Goal: Information Seeking & Learning: Learn about a topic

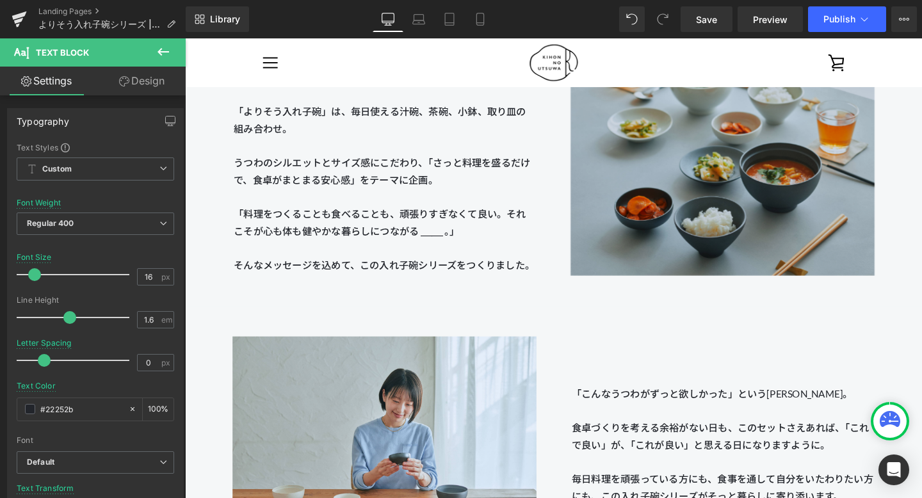
scroll to position [1452, 0]
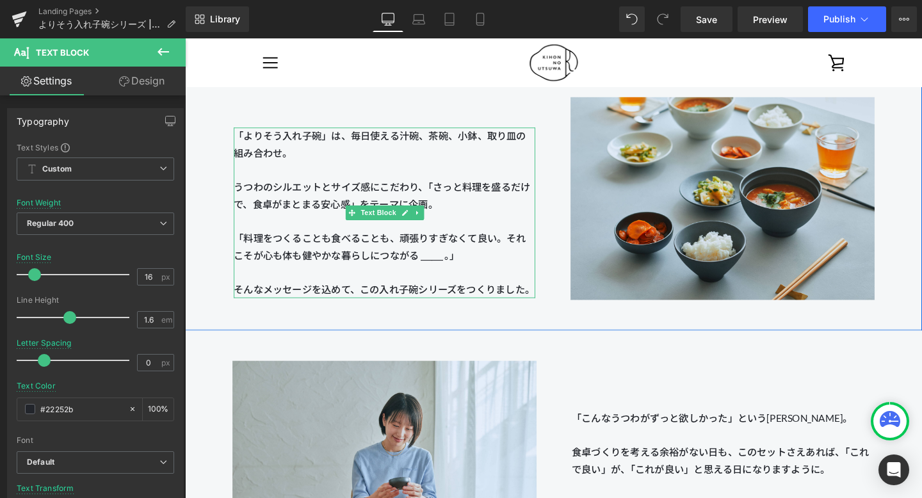
click at [492, 217] on p "「よりそう入れ子碗」は、毎日使える汁碗、茶碗、小鉢、取り皿の組み合わせ。 うつわのシルエットとサイズ感 にこだわり、「さっと料理を盛るだけで、食卓がまとまる安…" at bounding box center [394, 177] width 317 height 90
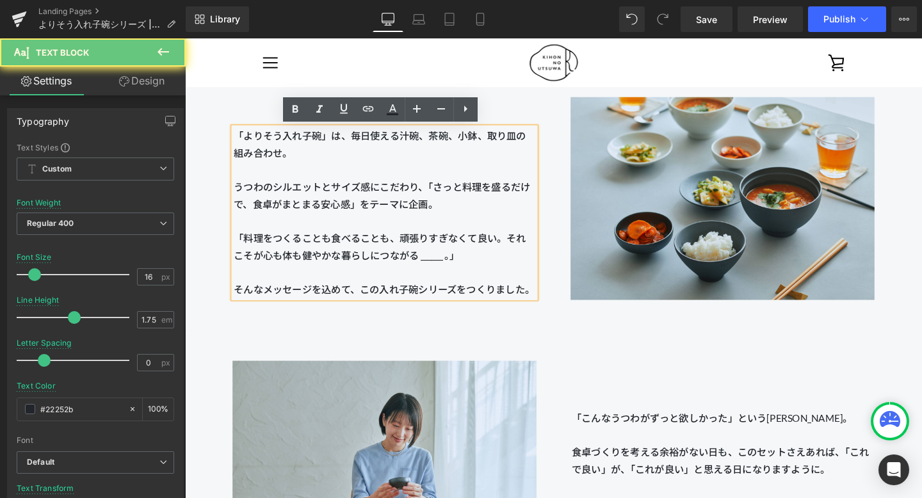
click at [492, 213] on p "「よりそう入れ子碗」は、毎日使える汁碗、茶碗、小鉢、取り皿の組み合わせ。 うつわのシルエットとサイズ感 にこだわり、「さっと料理を盛るだけで、食卓がまとまる安…" at bounding box center [394, 177] width 317 height 90
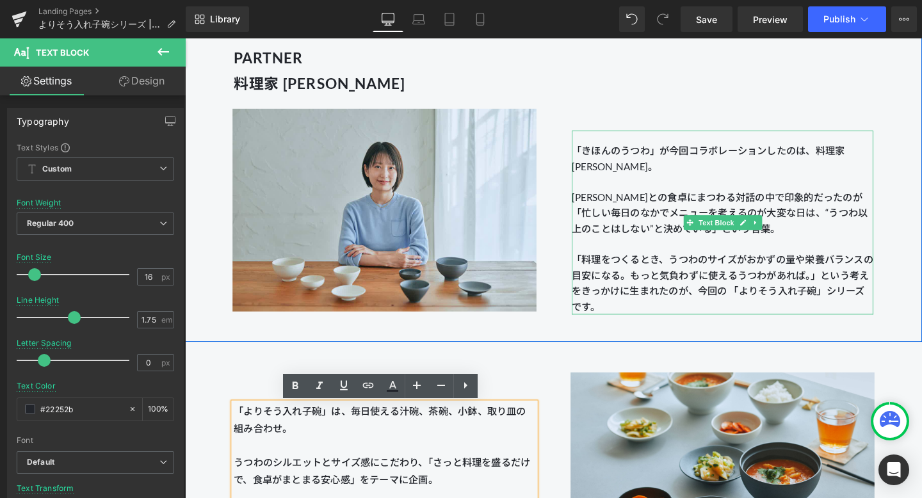
scroll to position [1162, 0]
click at [671, 307] on span "生まれたのが、今回の 「よりそう入れ子碗」シリーズです。" at bounding box center [745, 311] width 308 height 29
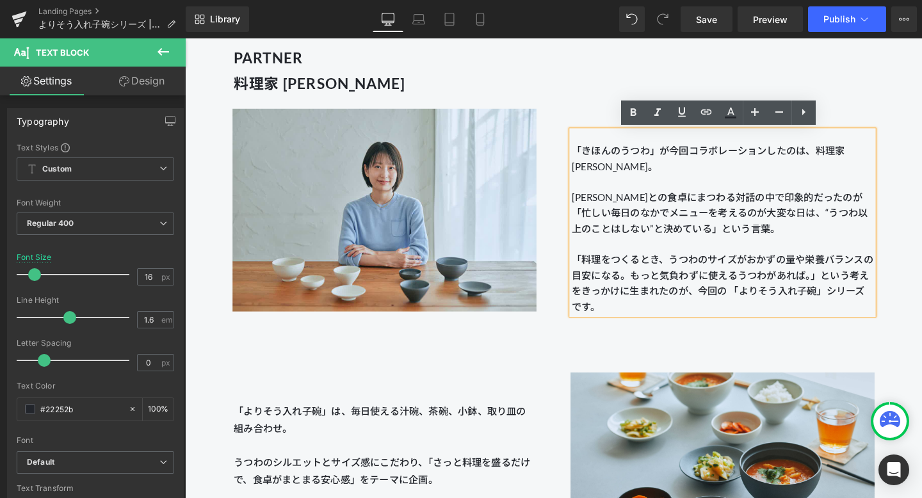
drag, startPoint x: 590, startPoint y: 271, endPoint x: 652, endPoint y: 317, distance: 77.3
click at [652, 317] on div "「きほんのうつわ」が今回コラボレーションしたのは、料理家 [PERSON_NAME]。 [PERSON_NAME]との食卓にまつわる対話の中で印象的だったのが…" at bounding box center [749, 231] width 317 height 193
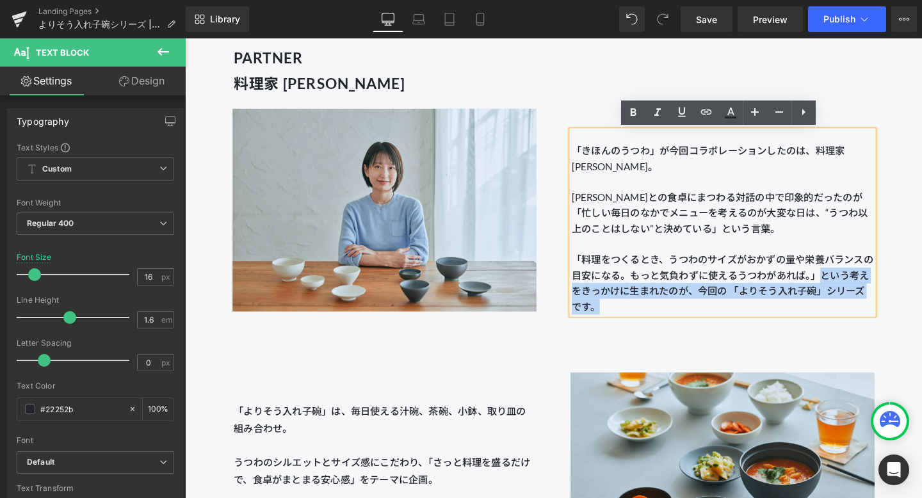
drag, startPoint x: 849, startPoint y: 285, endPoint x: 588, endPoint y: 271, distance: 261.5
click at [591, 271] on div "「きほんのうつわ」が今回コラボレーションしたのは、料理家 [PERSON_NAME]。 [PERSON_NAME]との食卓にまつわる対話の中で印象的だったのが…" at bounding box center [749, 231] width 317 height 193
click at [671, 303] on span "生まれたのが、今回の 「よりそう入れ子碗」シリーズです。" at bounding box center [745, 311] width 308 height 29
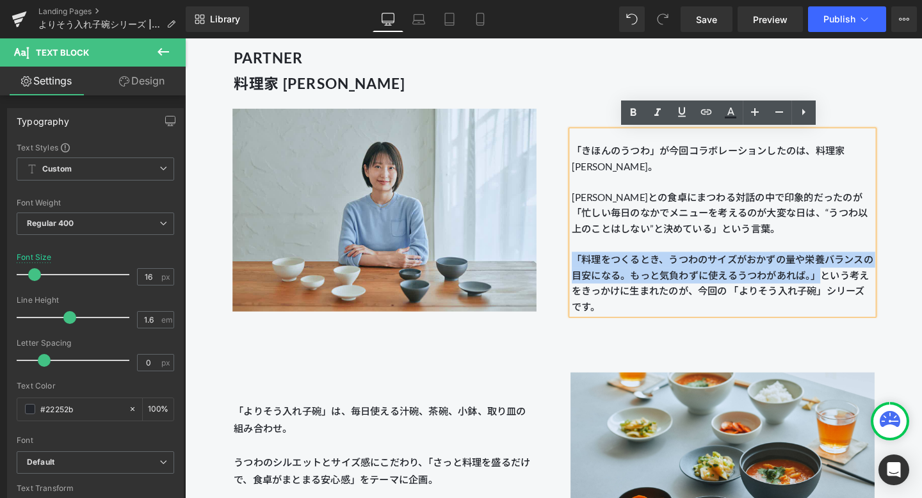
drag, startPoint x: 851, startPoint y: 287, endPoint x: 594, endPoint y: 268, distance: 257.4
click at [594, 268] on p "「料理をつくるとき、うつわのサイズがおかずの量や栄養バランスの目安になる。 もっと気負わずに使えるうつわがあれば。」という考えをきっかけに 生まれたのが、今回…" at bounding box center [749, 294] width 317 height 65
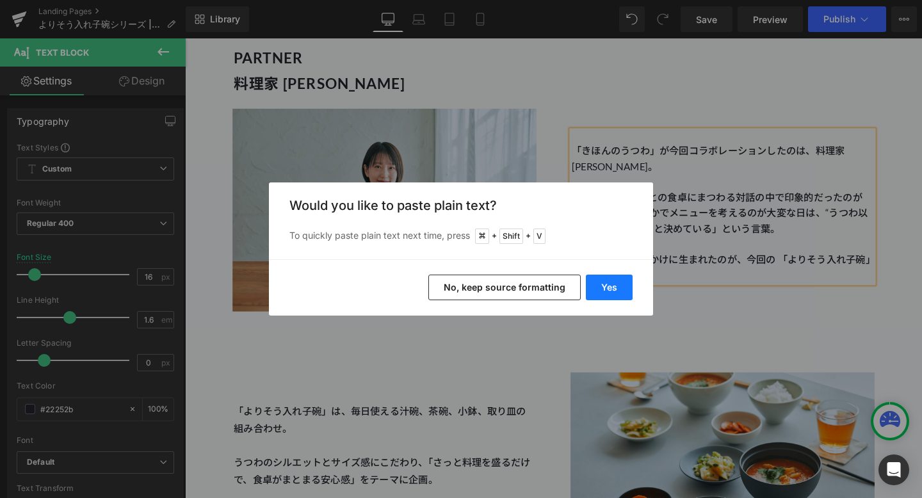
click at [611, 282] on button "Yes" at bounding box center [609, 288] width 47 height 26
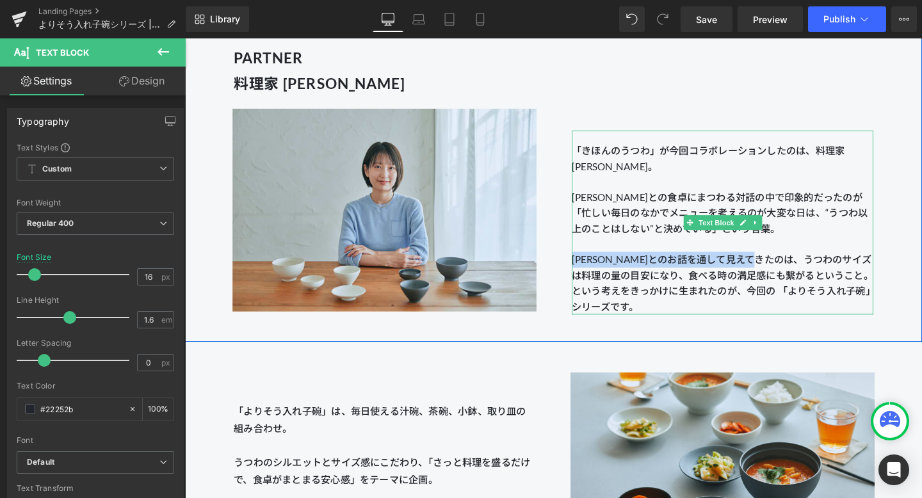
drag, startPoint x: 837, startPoint y: 268, endPoint x: 594, endPoint y: 270, distance: 242.6
click at [594, 270] on div "「きほんのうつわ」が今回コラボレーションしたのは、料理家 [PERSON_NAME]。 [PERSON_NAME]との食卓にまつわる対話の中で印象的だったのが…" at bounding box center [749, 231] width 317 height 193
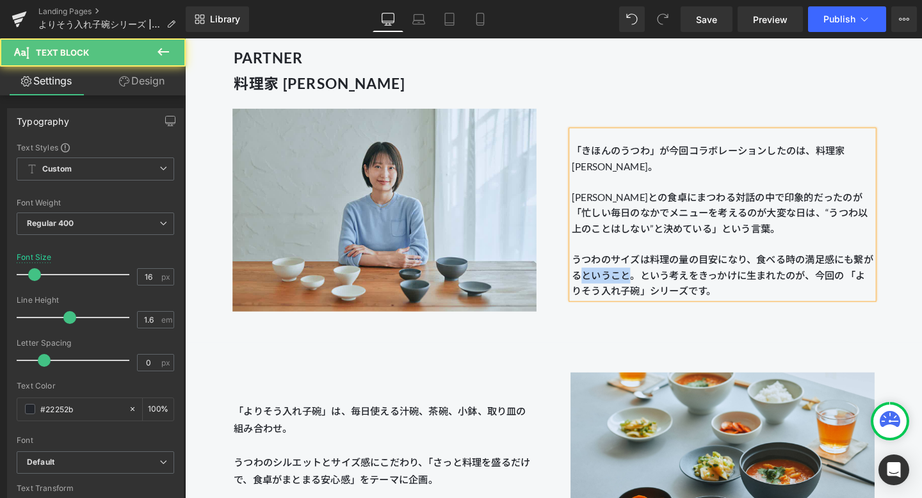
drag, startPoint x: 606, startPoint y: 287, endPoint x: 652, endPoint y: 288, distance: 46.7
click at [652, 288] on span "うつわのサイズは料理の量の目安になり、食べる時の満足感にも繋がるということ。という考えをきっかけに" at bounding box center [749, 278] width 317 height 29
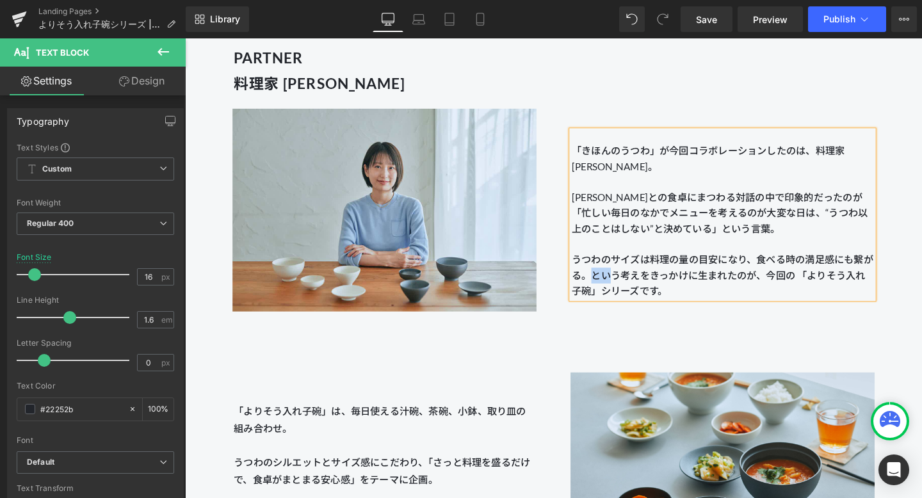
drag, startPoint x: 610, startPoint y: 290, endPoint x: 633, endPoint y: 291, distance: 23.1
click at [633, 291] on span "うつわのサイズは料理の量の目安になり、食べる時の満足感にも繋がる。という考えをきっかけに" at bounding box center [749, 278] width 317 height 29
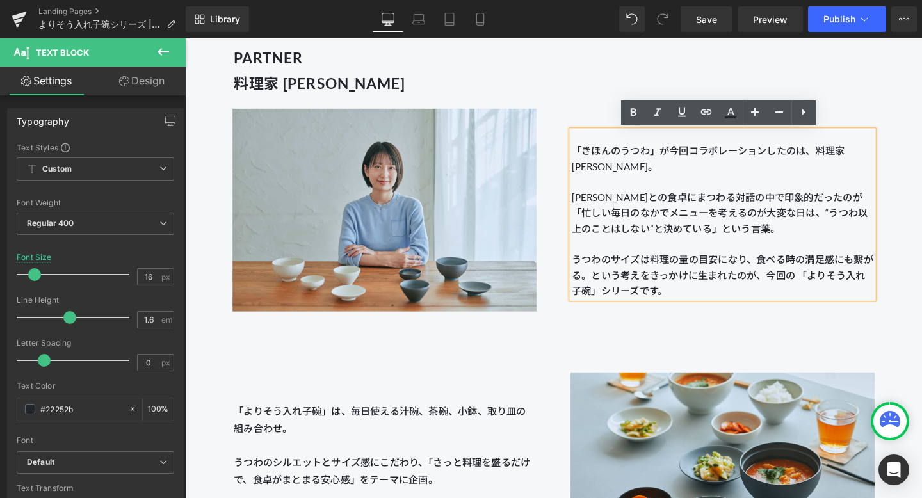
click at [644, 289] on span "うつわのサイズは料理の量の目安になり、食べる時の満足感にも繋がる。という考えをきっかけに" at bounding box center [749, 278] width 317 height 29
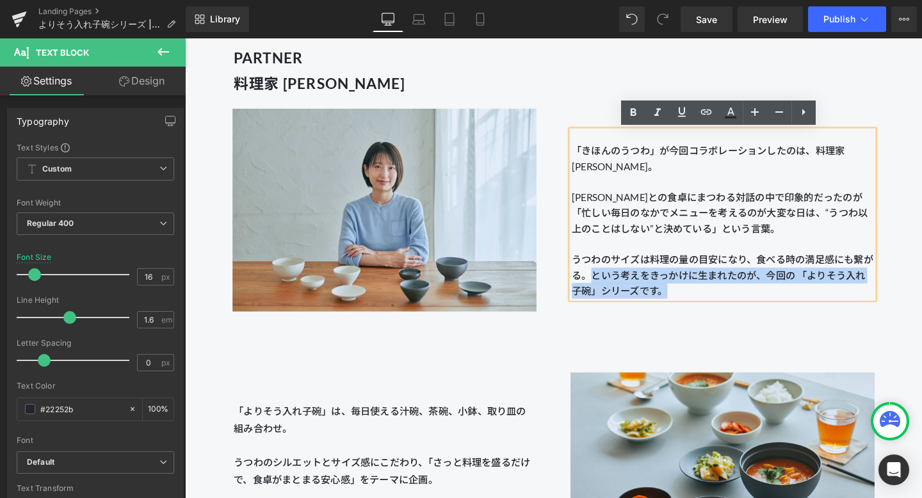
drag, startPoint x: 611, startPoint y: 288, endPoint x: 747, endPoint y: 309, distance: 137.3
click at [671, 309] on p "うつわのサイズは料理の量の目安になり、食べる時の満足感にも繋がる。という考えをきっかけに 生まれたのが、今回の 「よりそう入れ子碗」シリーズです。" at bounding box center [749, 286] width 317 height 49
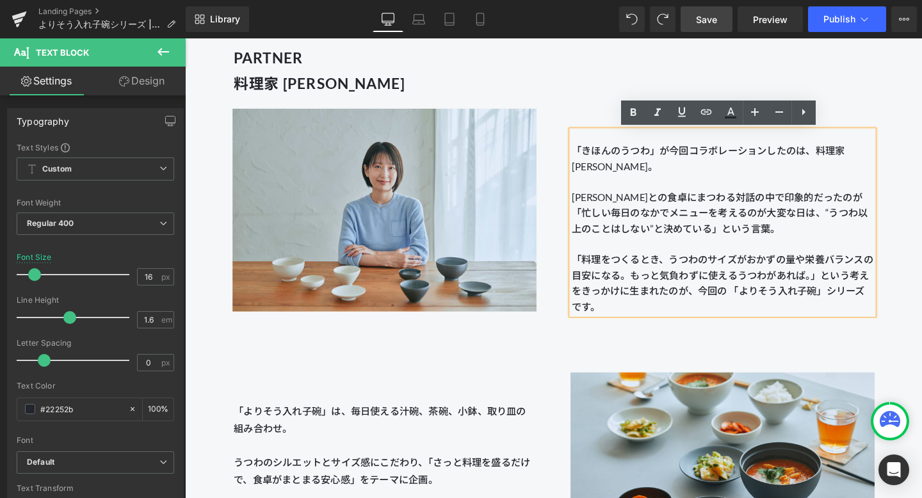
click at [671, 13] on span "Save" at bounding box center [706, 19] width 21 height 13
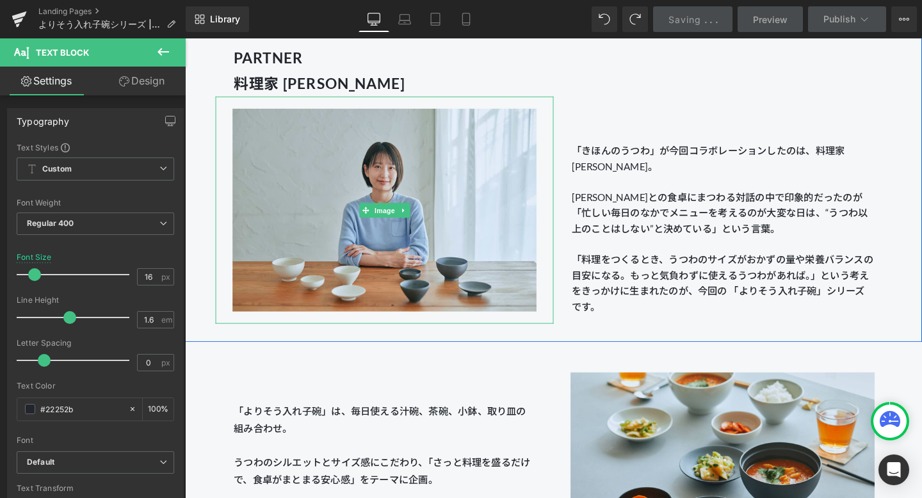
scroll to position [1495, 0]
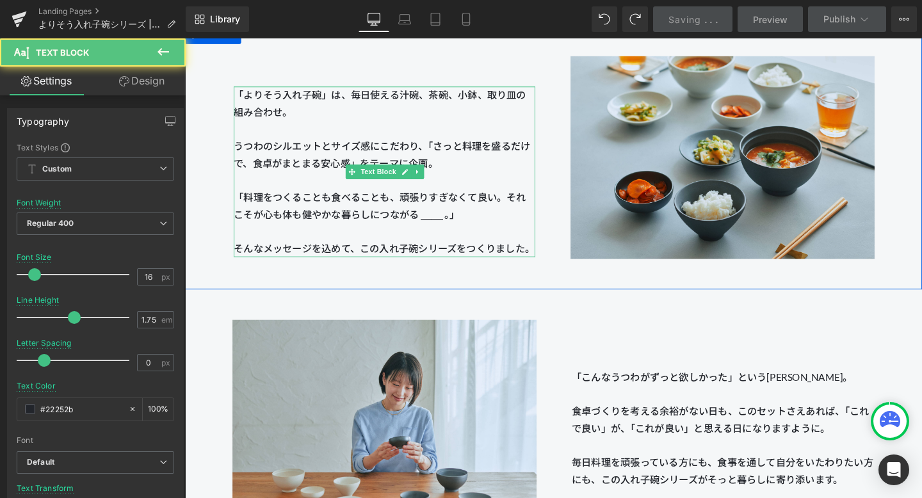
click at [444, 172] on span "にこだわり、「さっと料理を盛るだけで、食卓がまとまる安心感」をテーマに企画。" at bounding box center [392, 160] width 312 height 30
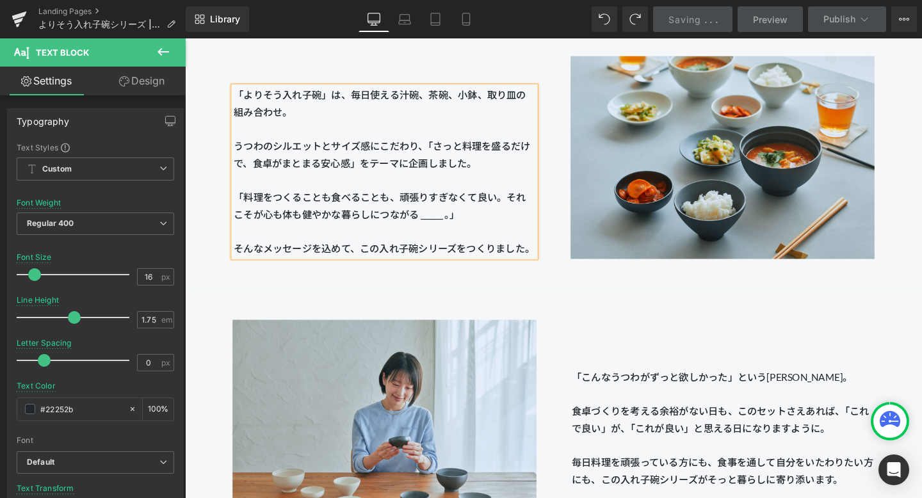
click at [335, 149] on span "「よりそう入れ子碗」は、毎日使える汁碗、茶碗、小鉢、取り皿の組み合わせ。 うつわのシルエットとサイズ感" at bounding box center [389, 125] width 307 height 66
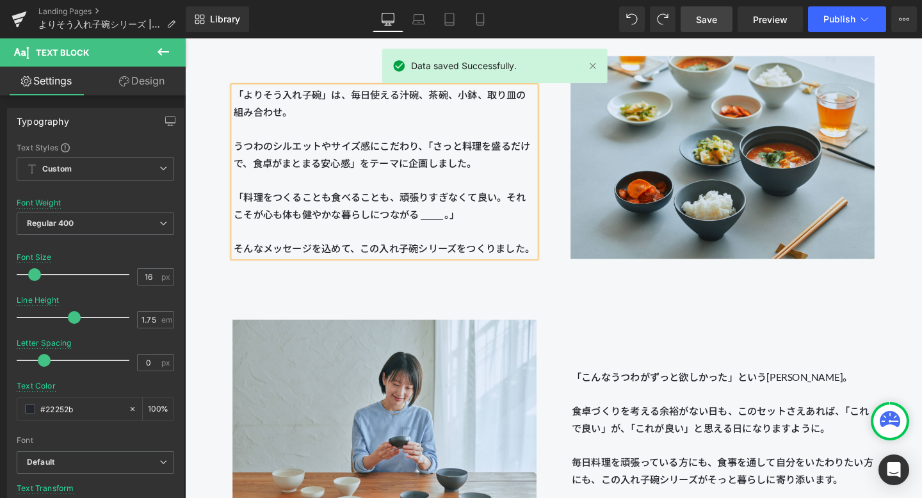
click at [671, 17] on span "Save" at bounding box center [706, 19] width 21 height 13
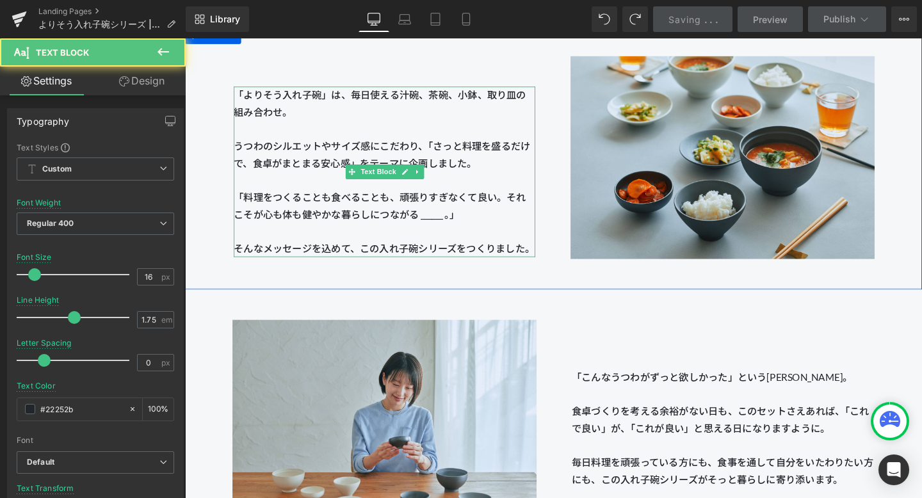
click at [401, 115] on p "「よりそう入れ子碗」は、毎日使える汁碗、茶碗、小鉢、取り皿の組み合わせ。 うつわのシルエットやサイズ感 にこだわり、「さっと料理を盛るだけで、食卓がまとまる安…" at bounding box center [394, 134] width 317 height 90
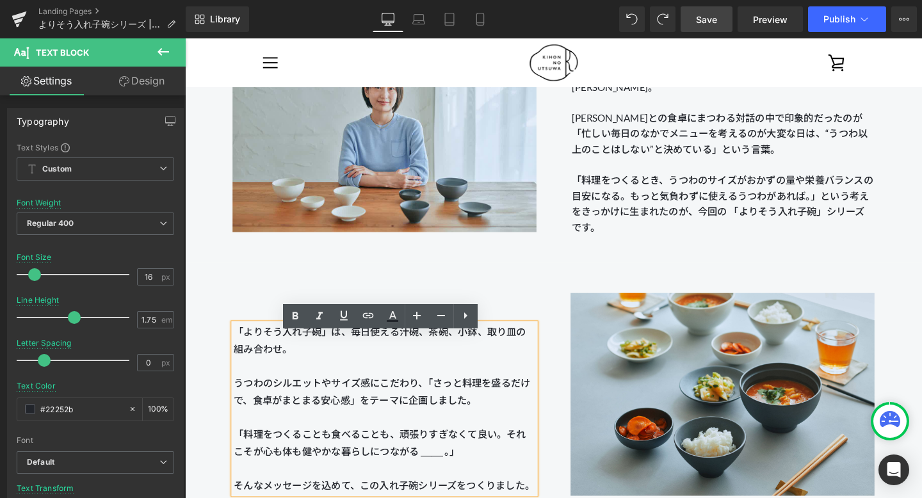
scroll to position [1235, 0]
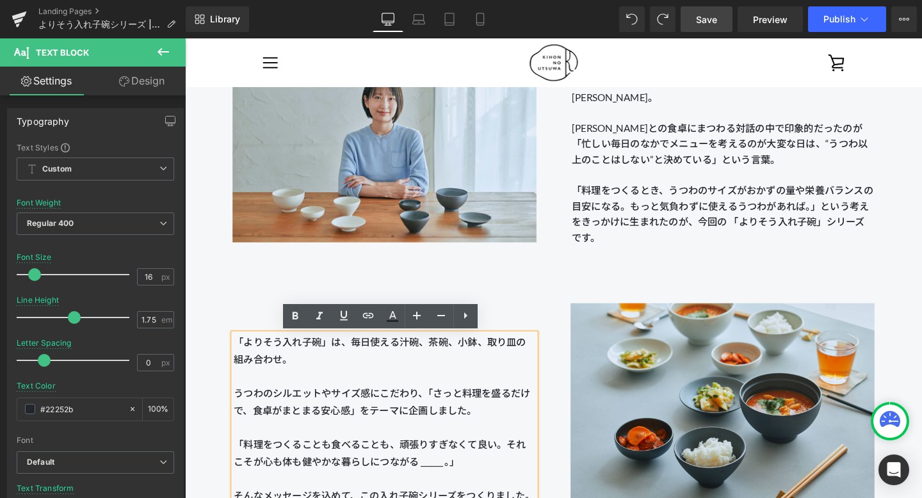
click at [421, 374] on p "「よりそう入れ子碗」は、毎日使える汁碗、茶碗、小鉢、取り皿の組み合わせ。 うつわのシルエットやサイズ感 にこだわり、「さっと料理を盛るだけで、食卓がまとまる安…" at bounding box center [394, 394] width 317 height 90
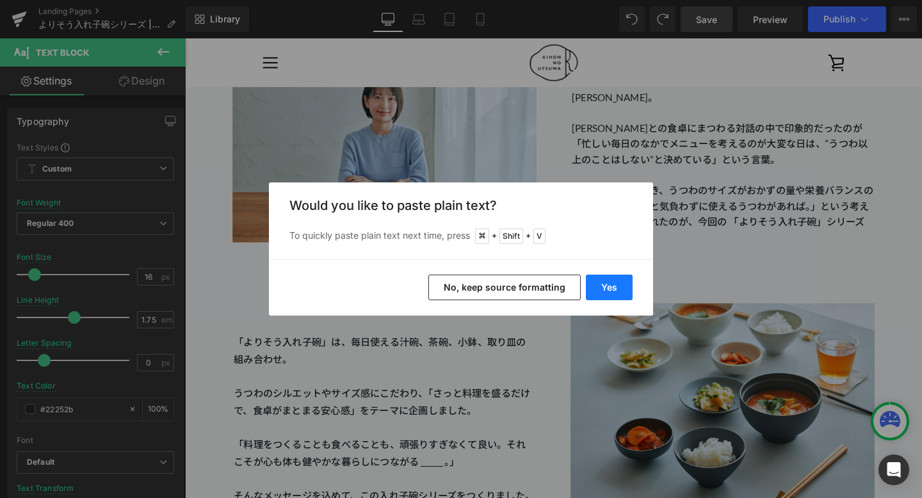
click at [0, 0] on button "Yes" at bounding box center [0, 0] width 0 height 0
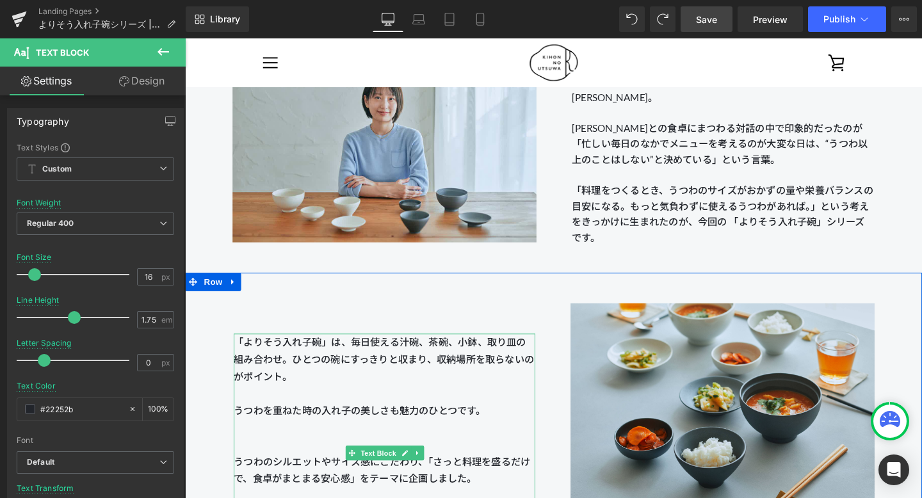
click at [300, 372] on span "「よりそう入れ子碗」は、毎日使える汁碗、茶碗、小鉢、取り皿の組み合わせ。ひとつの碗にすっきりと収まり、収納場所を取らないのがポイント。" at bounding box center [394, 375] width 316 height 48
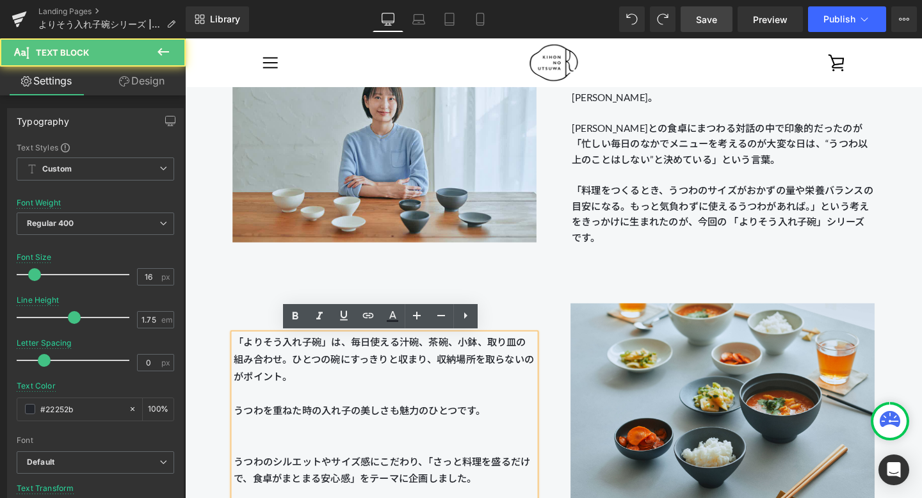
click at [298, 411] on p at bounding box center [394, 412] width 317 height 18
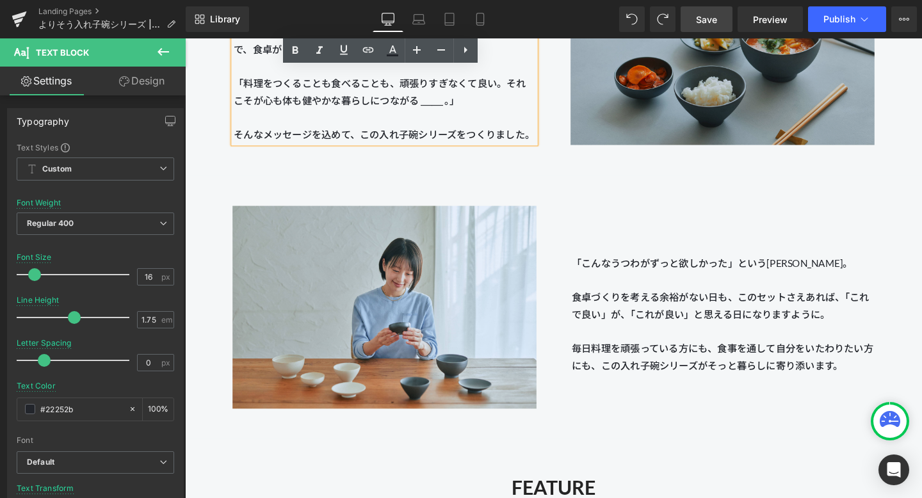
scroll to position [1616, 0]
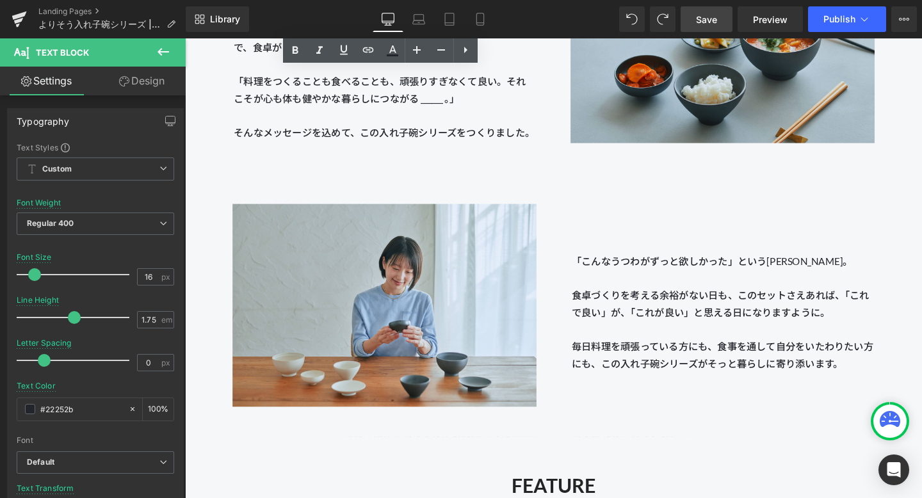
click at [671, 8] on link "Save" at bounding box center [706, 19] width 52 height 26
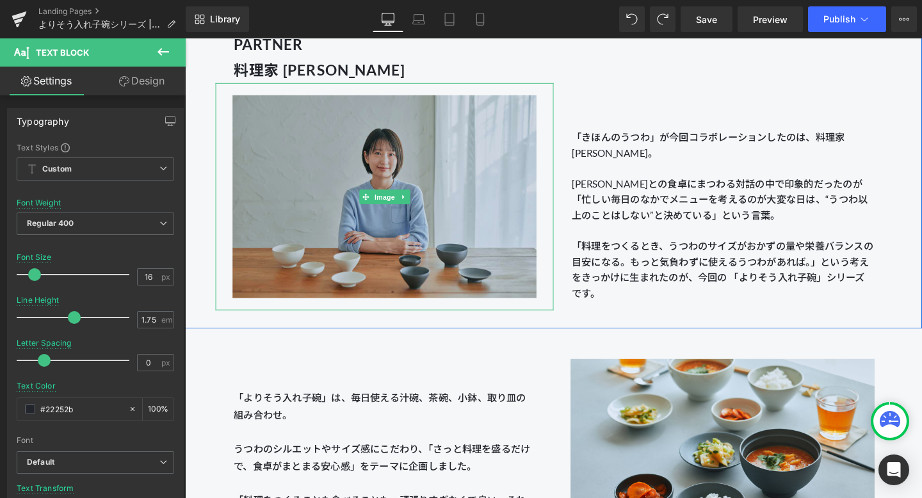
scroll to position [1218, 0]
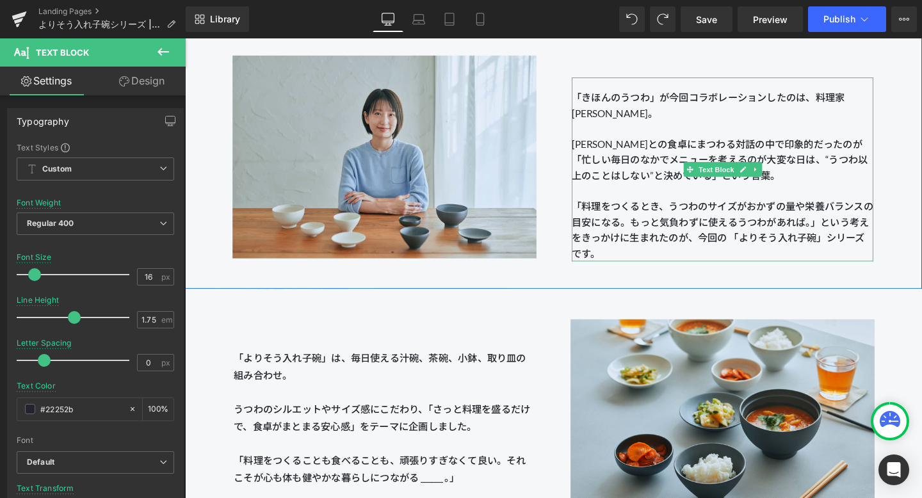
click at [604, 213] on p "「料理をつくるとき、うつわのサイズがおかずの量や栄養バランスの目安になる。 もっと気負わずに使えるうつわがあれば。」という考えをきっかけに 生まれたのが、今回…" at bounding box center [749, 239] width 317 height 65
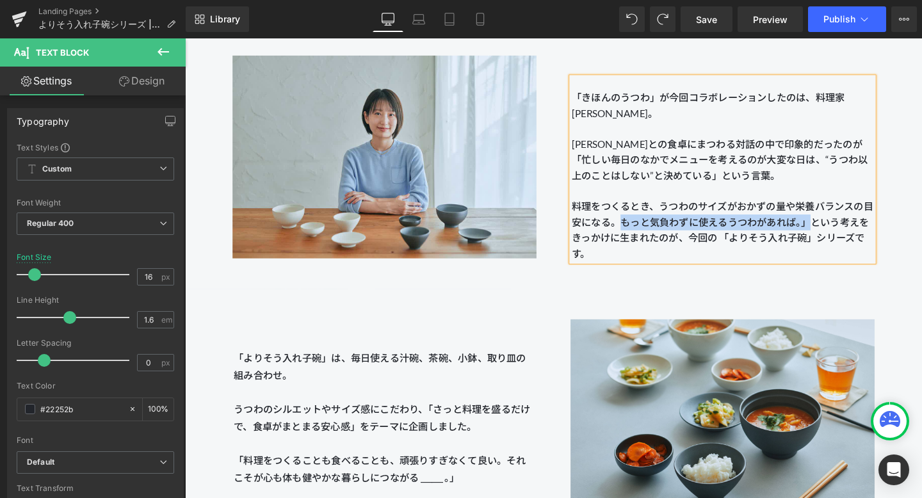
drag, startPoint x: 639, startPoint y: 229, endPoint x: 844, endPoint y: 225, distance: 204.9
click at [671, 225] on p "料理をつくるとき、うつわのサイズがおかずの量や栄養バランスの目安になる。 もっと気負わずに使えるうつわがあれば。」という考えをきっかけに 生まれたのが、今回の…" at bounding box center [749, 239] width 317 height 65
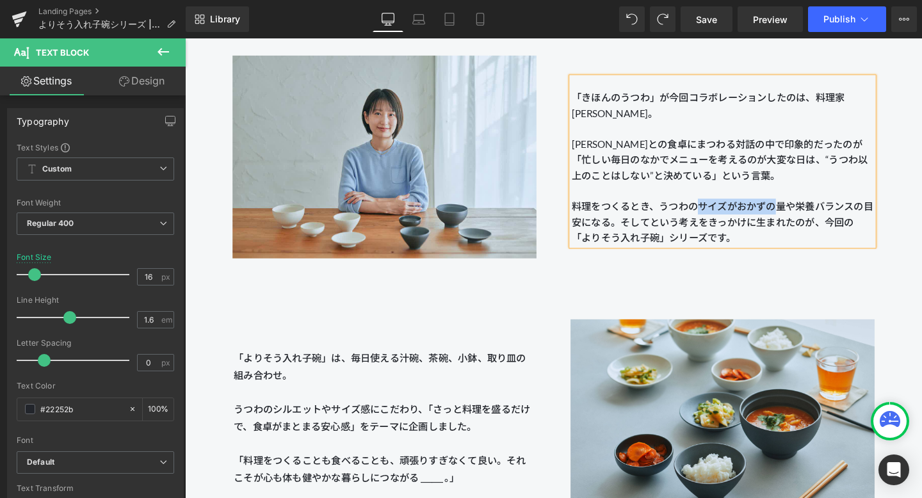
drag, startPoint x: 723, startPoint y: 212, endPoint x: 802, endPoint y: 214, distance: 78.8
click at [671, 214] on p "料理をつくるとき、うつわのサイズがおかずの量や栄養バランスの目安になる。そして という考えをきっかけに 生まれたのが、今回の 「よりそう入れ子碗」シリーズです。" at bounding box center [749, 231] width 317 height 49
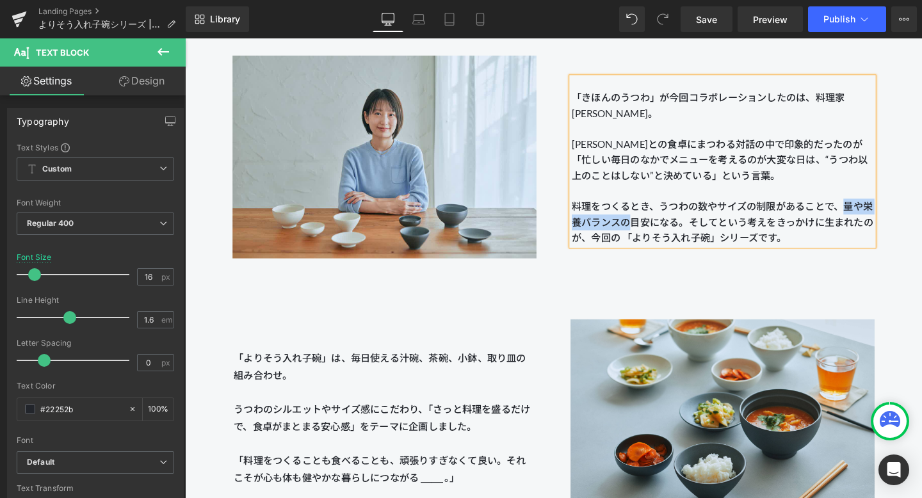
drag, startPoint x: 876, startPoint y: 217, endPoint x: 654, endPoint y: 233, distance: 223.3
click at [654, 233] on p "料理をつくるとき、うつわの数やサイズの制限があることで、量や栄養バランスの目安になる。そして という考えをきっかけに 生まれたのが、今回の 「よりそう入れ子碗…" at bounding box center [749, 231] width 317 height 49
click at [671, 213] on p "料理をつくるとき、うつわの数やサイズの制限があることで、目安になる。そして という考えをきっかけに 生まれたのが、今回の 「よりそう入れ子碗」シリーズです。" at bounding box center [749, 231] width 317 height 49
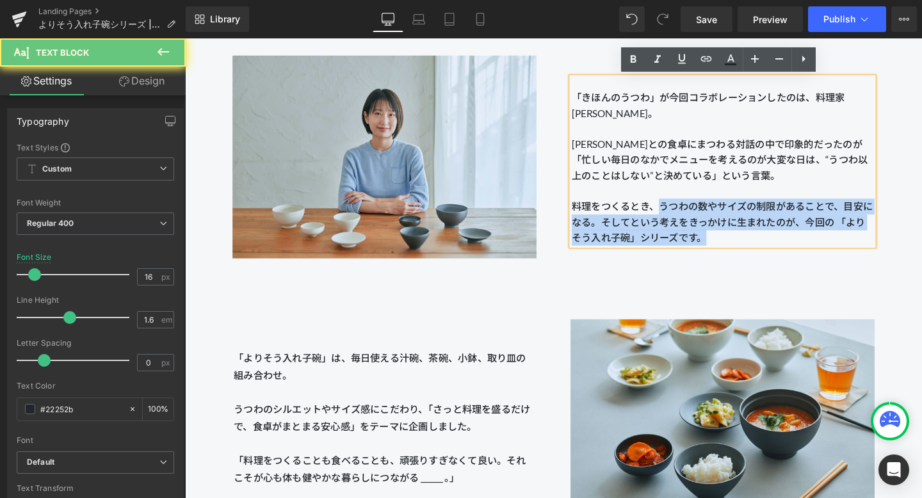
drag, startPoint x: 680, startPoint y: 213, endPoint x: 588, endPoint y: 214, distance: 92.2
click at [591, 214] on div "「きほんのうつわ」が今回コラボレーションしたのは、料理家 [PERSON_NAME]。 [PERSON_NAME]との食卓にまつわる対話の中で印象的だったのが…" at bounding box center [749, 167] width 317 height 177
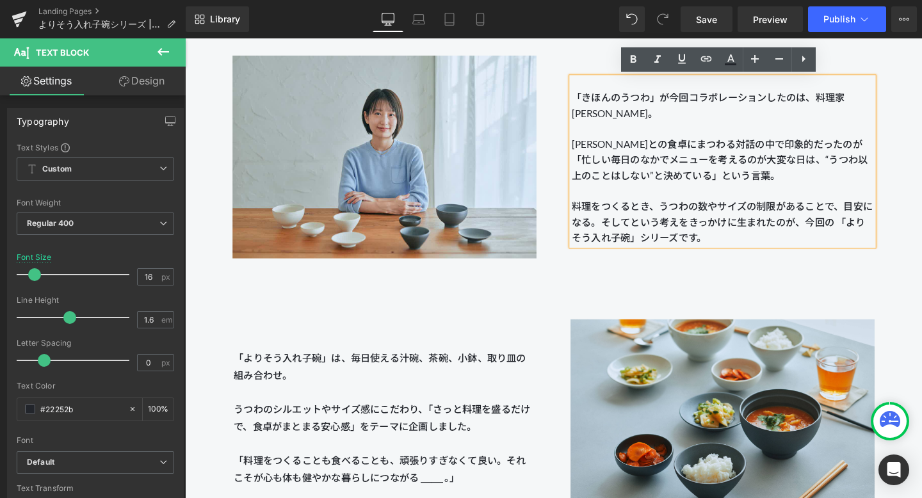
click at [616, 221] on p "料理をつくるとき、うつわの数やサイズの制限があることで、目安になる。そして という考えをきっかけに 生まれたのが、今回の 「よりそう入れ子碗」シリーズです。" at bounding box center [749, 231] width 317 height 49
drag, startPoint x: 682, startPoint y: 213, endPoint x: 595, endPoint y: 214, distance: 87.1
click at [595, 214] on p "料理をつくるとき、うつわの数やサイズの制限があることで、目安になる。そして という考えをきっかけに 生まれたのが、今回の 「よりそう入れ子碗」シリーズです。" at bounding box center [749, 231] width 317 height 49
copy p "料理をつくるとき、"
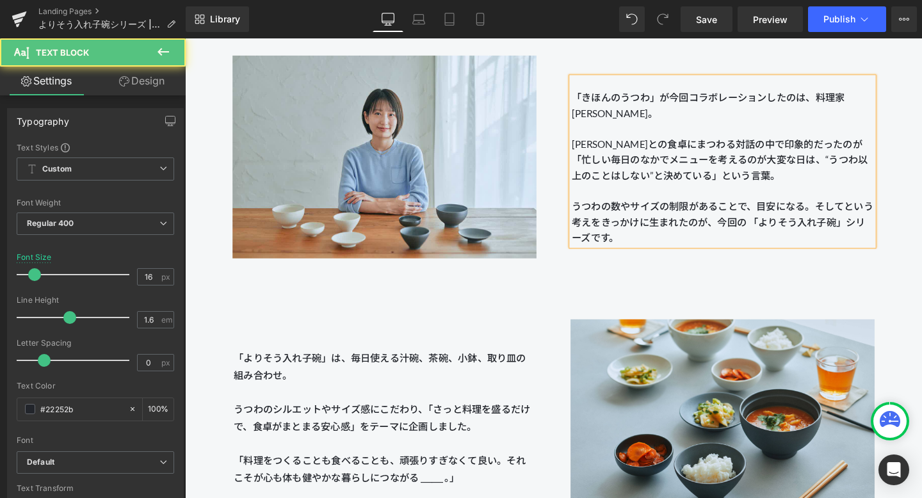
click at [671, 213] on p "うつわの数やサイズの制限があることで、目安になる。そして という考えをきっかけに 生まれたのが、今回の 「よりそう入れ子碗」シリーズです。" at bounding box center [749, 231] width 317 height 49
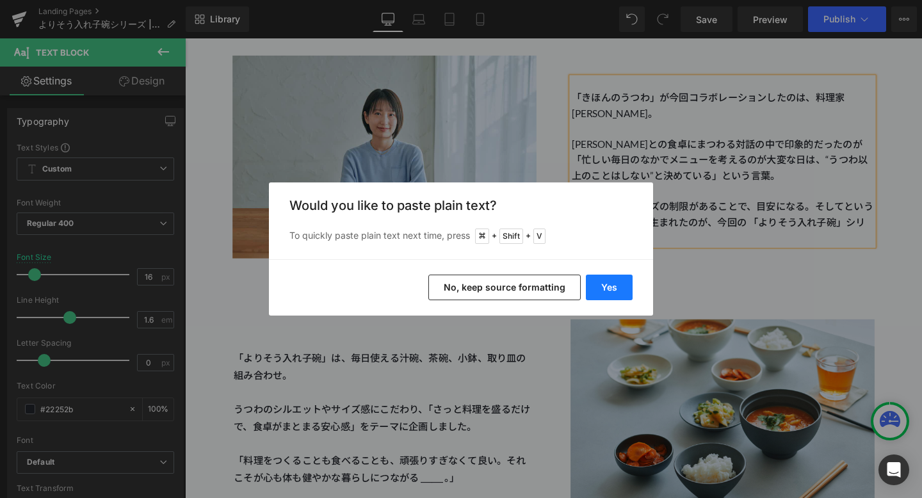
click at [0, 0] on button "Yes" at bounding box center [0, 0] width 0 height 0
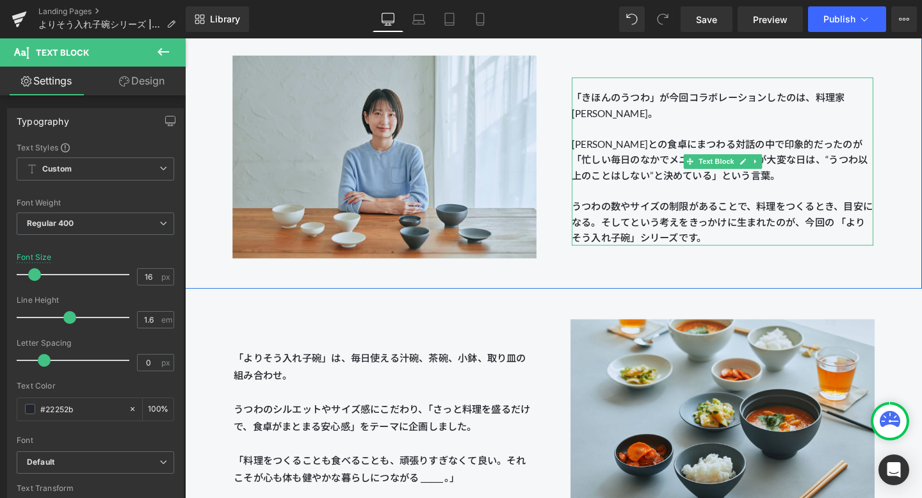
click at [671, 211] on p "うつわの数やサイズの制限があることで、料理をつくるとき、目安になる。そして という考えをきっかけに 生まれたのが、今回の 「よりそう入れ子碗」シリーズです。" at bounding box center [749, 231] width 317 height 49
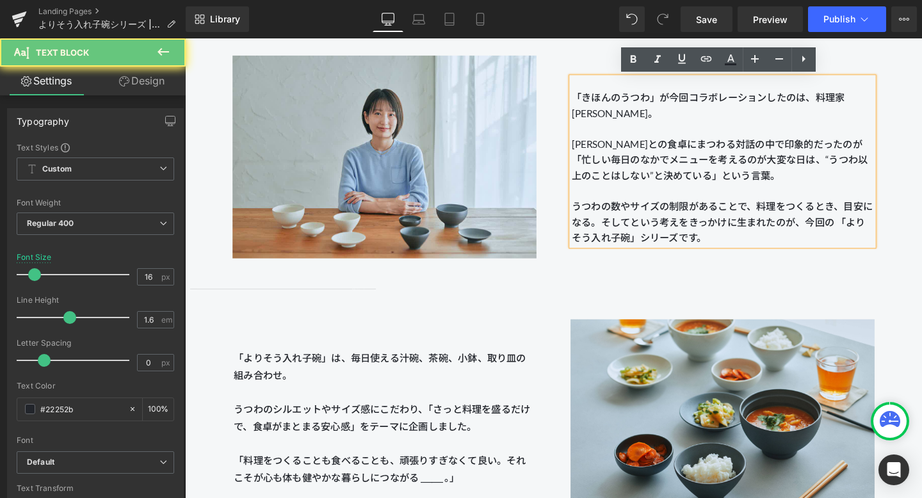
click at [671, 211] on p "うつわの数やサイズの制限があることで、料理をつくるとき、目安になる。そして という考えをきっかけに 生まれたのが、今回の 「よりそう入れ子碗」シリーズです。" at bounding box center [749, 231] width 317 height 49
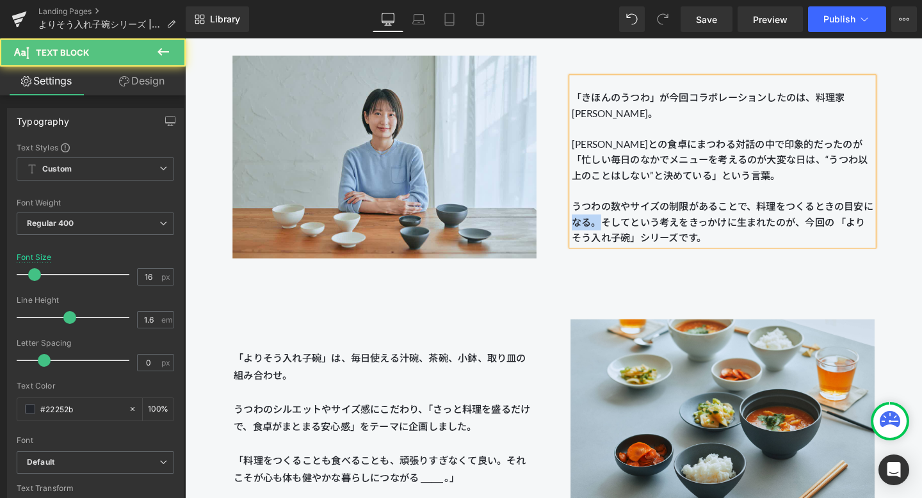
drag, startPoint x: 622, startPoint y: 232, endPoint x: 593, endPoint y: 235, distance: 29.6
click at [593, 235] on p "うつわの数やサイズの制限があることで、料理をつくるときの目安になる。そして という考えをきっかけに 生まれたのが、今回の 「よりそう入れ子碗」シリーズです。" at bounding box center [749, 231] width 317 height 49
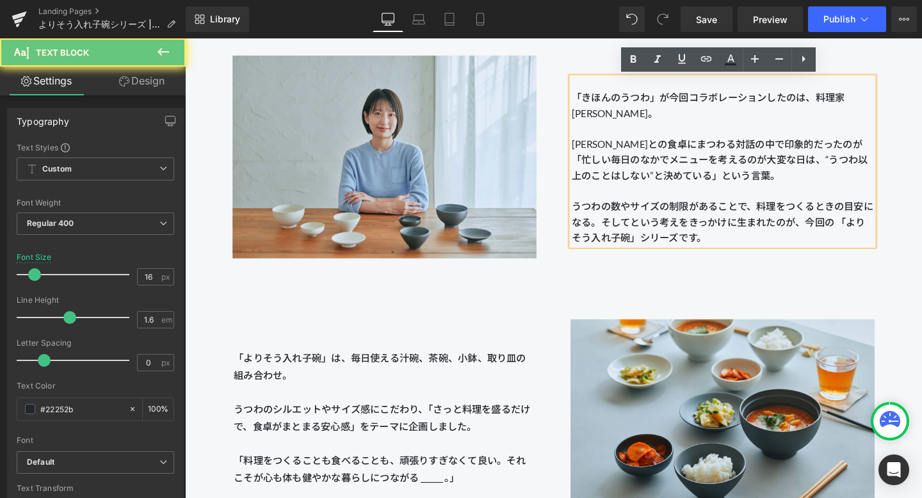
click at [597, 235] on p "うつわの数やサイズの制限があることで、料理をつくるときの目安になる。そして という考えをきっかけに 生まれたのが、今回の 「よりそう入れ子碗」シリーズです。" at bounding box center [749, 231] width 317 height 49
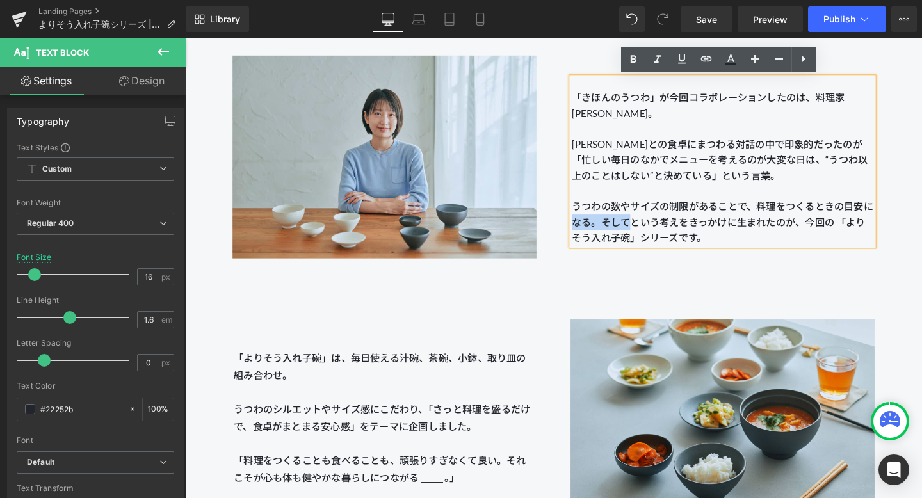
drag, startPoint x: 591, startPoint y: 233, endPoint x: 651, endPoint y: 230, distance: 59.6
click at [651, 230] on p "うつわの数やサイズの制限があることで、料理をつくるときの目安になる。そして という考えをきっかけに 生まれたのが、今回の 「よりそう入れ子碗」シリーズです。" at bounding box center [749, 231] width 317 height 49
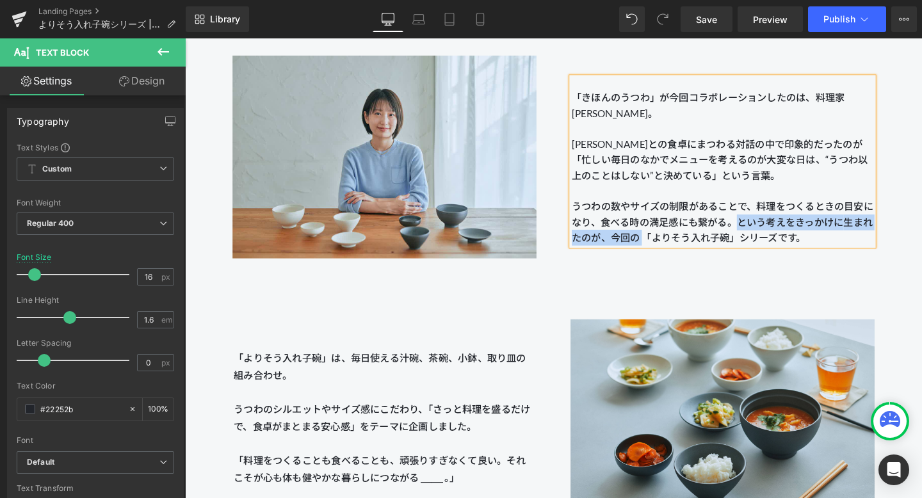
drag, startPoint x: 766, startPoint y: 234, endPoint x: 668, endPoint y: 248, distance: 98.8
click at [668, 248] on p "うつわの数やサイズの制限があることで、料理をつくるときの目安になり、食べる時の満足感にも繋がる。 という考えをきっかけに 生まれたのが、今回の 「よりそう入れ…" at bounding box center [749, 231] width 317 height 49
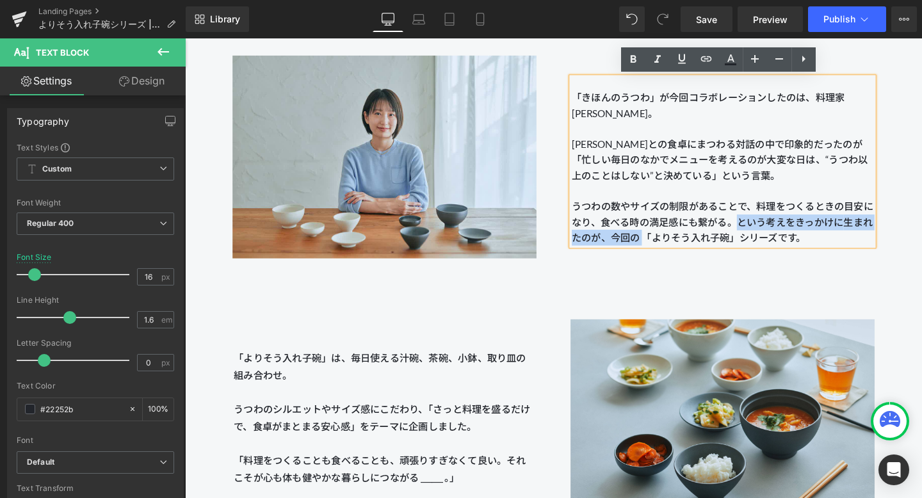
click at [668, 248] on span "生まれたのが、今回の 「よりそう入れ子碗」シリーズです。" at bounding box center [749, 239] width 316 height 29
click at [671, 219] on p "うつわの数やサイズの制限があることで、料理をつくるときの目安になり、食べる時の満足感にも繋がる。 という考えをきっかけに 生まれたのが、今回の 「よりそう入れ…" at bounding box center [749, 231] width 317 height 49
drag, startPoint x: 798, startPoint y: 236, endPoint x: 872, endPoint y: 236, distance: 73.6
click at [671, 236] on span "という考えをきっかけに" at bounding box center [821, 231] width 112 height 12
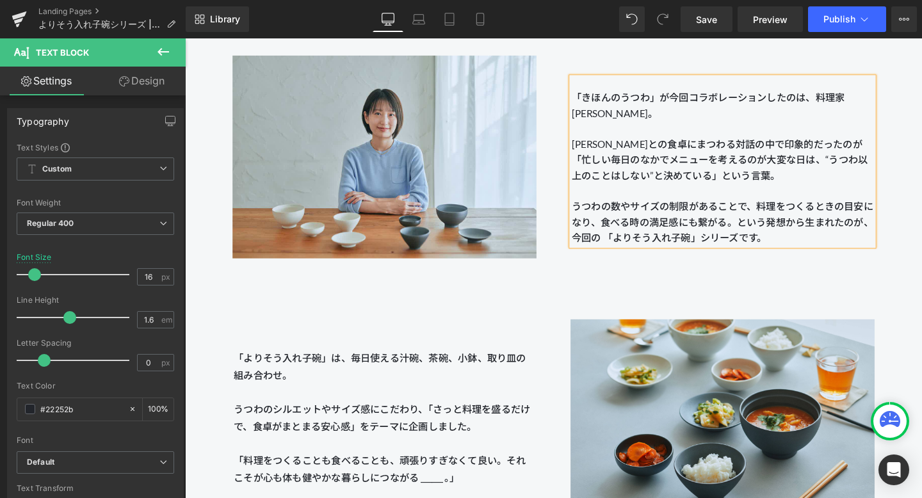
click at [671, 275] on div "PARTNER 料理家 [PERSON_NAME] Heading Image 「きほんのうつわ」が今回コラボレーションしたのは、料理家 [PERSON_NA…" at bounding box center [572, 130] width 774 height 344
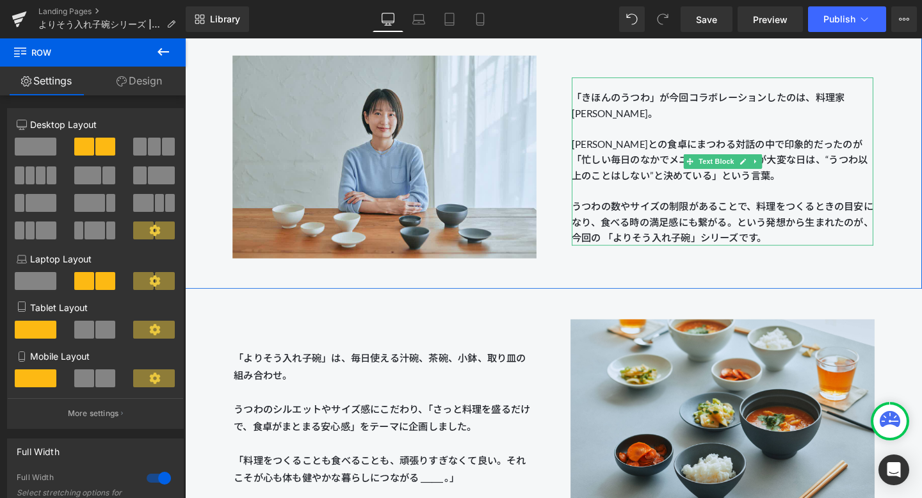
click at [671, 231] on span "という発想から" at bounding box center [801, 231] width 72 height 12
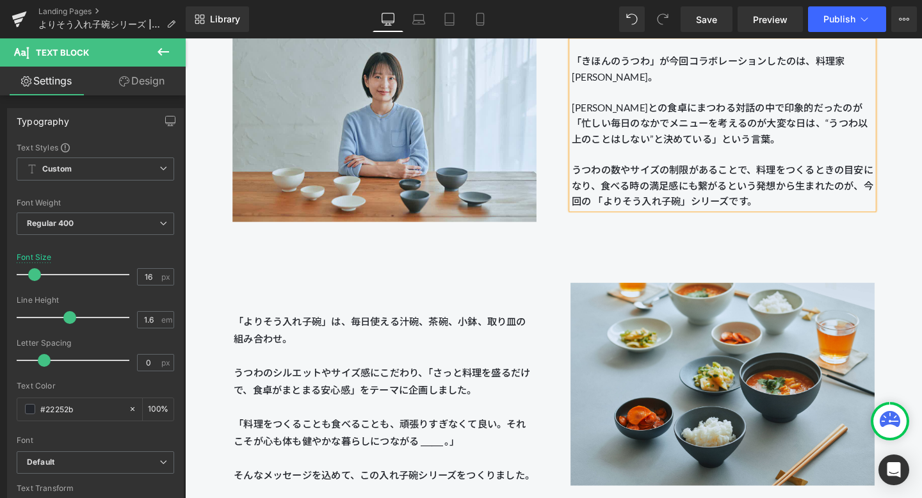
scroll to position [1262, 0]
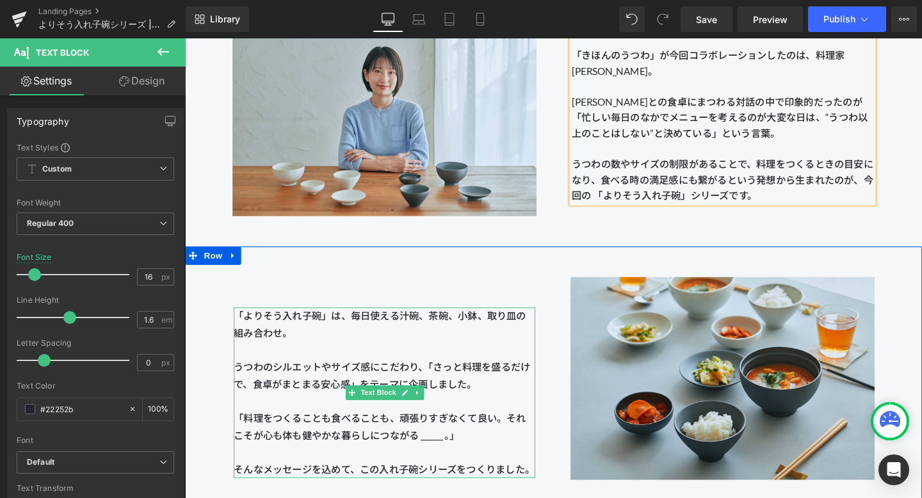
click at [484, 347] on p "「よりそう入れ子碗」は、毎日使える汁碗、茶碗、小鉢、取り皿の組み合わせ。 うつわのシルエットやサイズ感 にこだわり、「さっと料理を盛るだけで、食卓がまとまる安…" at bounding box center [394, 366] width 317 height 90
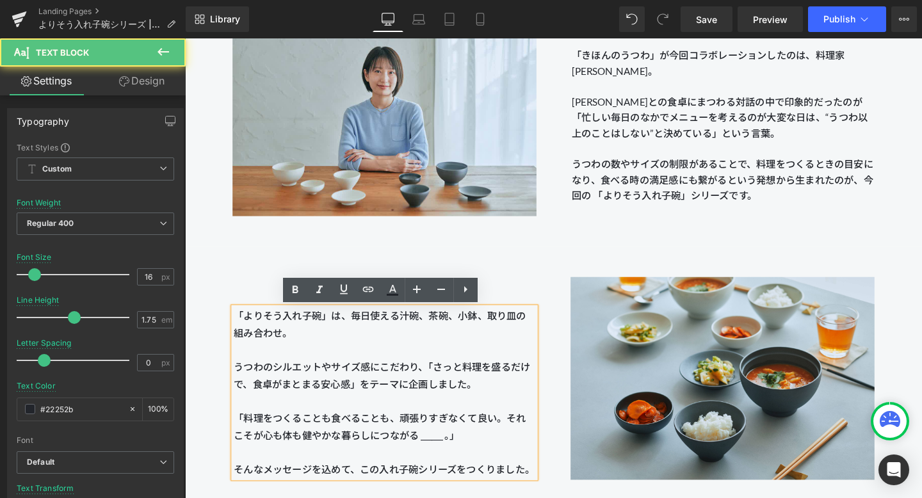
click at [402, 355] on p "「よりそう入れ子碗」は、毎日使える汁碗、茶碗、小鉢、取り皿の組み合わせ。 うつわのシルエットやサイズ感 にこだわり、「さっと料理を盛るだけで、食卓がまとまる安…" at bounding box center [394, 366] width 317 height 90
click at [399, 366] on p "「よりそう入れ子碗」は、毎日使える汁碗、茶碗、小鉢、取り皿の組み合わせ。 うつわのシルエットやサイズ感 にこだわり、「さっと料理を盛るだけで、食卓がまとまる安…" at bounding box center [394, 366] width 317 height 90
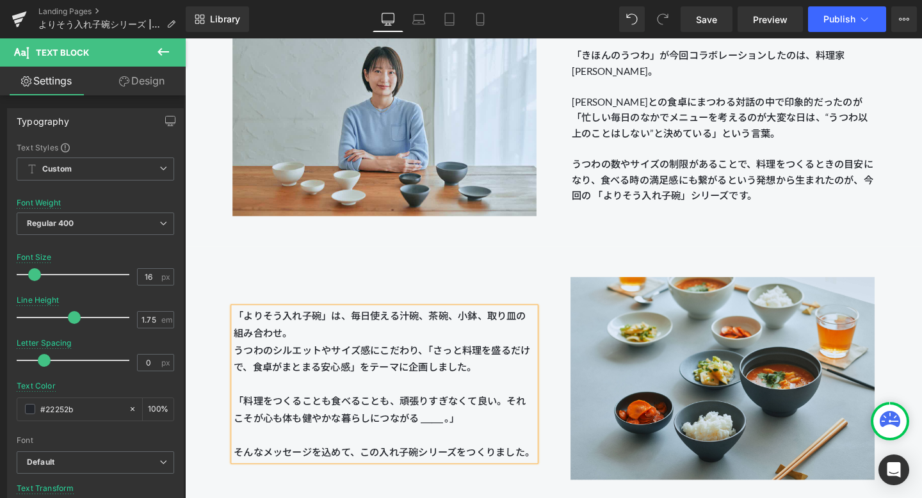
click at [515, 385] on p "「よりそう入れ子碗」は、毎日使える汁碗、茶碗、小鉢、取り皿の組み合わせ。 うつわのシルエットやサイズ感 にこだわり、「さっと料理を盛るだけで、食卓がまとまる安…" at bounding box center [394, 357] width 317 height 72
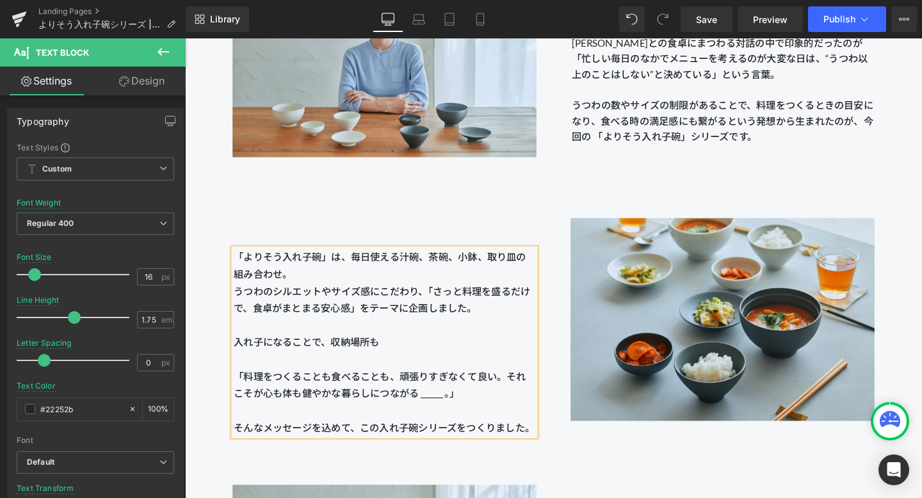
scroll to position [1326, 0]
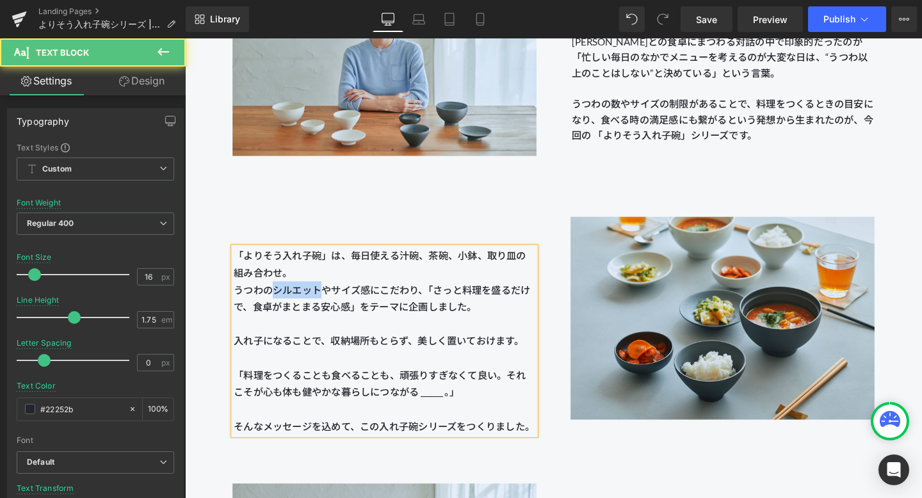
drag, startPoint x: 280, startPoint y: 302, endPoint x: 326, endPoint y: 303, distance: 46.1
click at [326, 303] on span "「よりそう入れ子碗」は、毎日使える汁碗、茶碗、小鉢、取り皿の組み合わせ。 うつわのシルエットやサイズ感" at bounding box center [389, 285] width 307 height 48
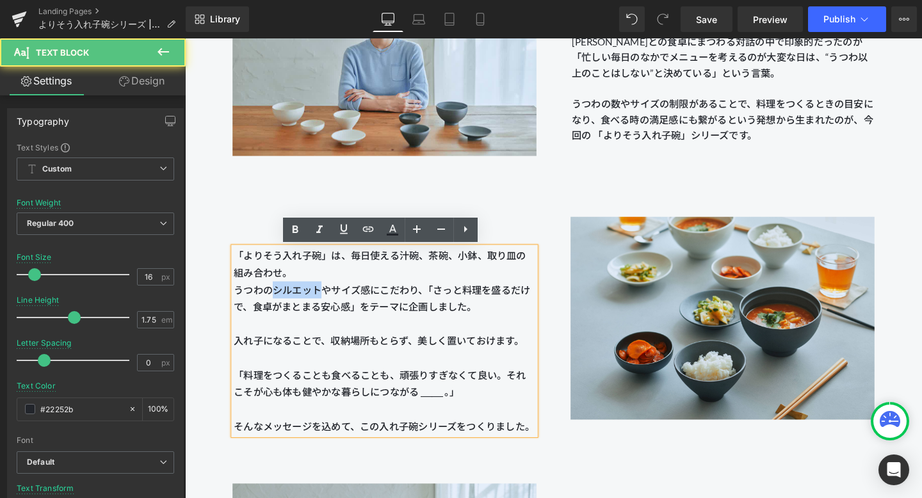
copy span "シルエット"
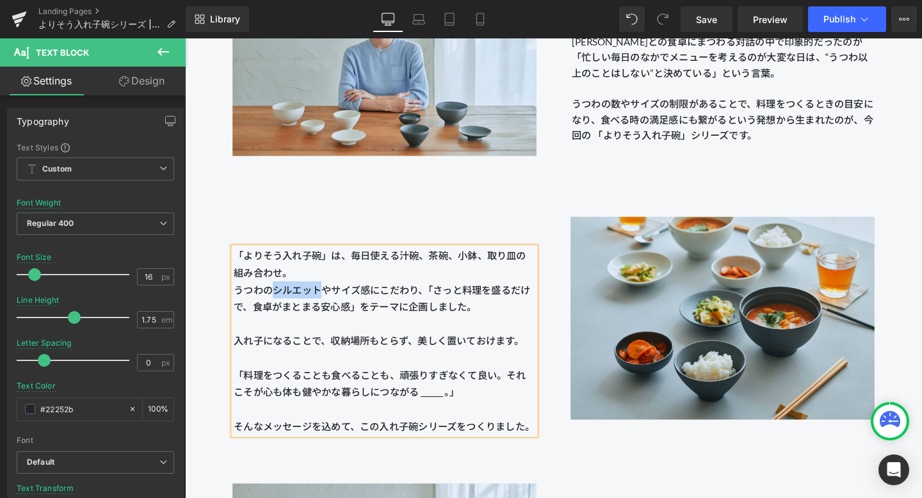
click at [479, 334] on p "「よりそう入れ子碗」は、毎日使える汁碗、茶碗、小鉢、取り皿の組み合わせ。 うつわのシルエットやサイズ感 にこだわり、「さっと料理を盛るだけで、食卓がまとまる安…" at bounding box center [394, 312] width 317 height 108
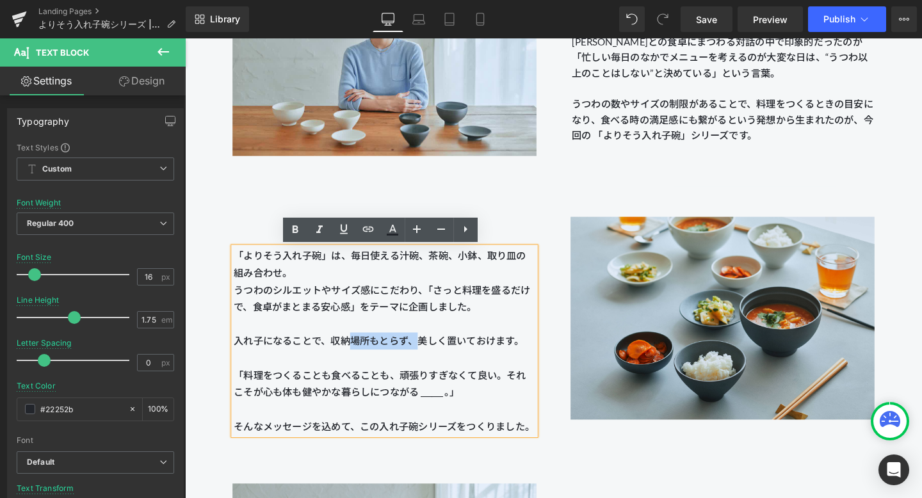
drag, startPoint x: 362, startPoint y: 353, endPoint x: 426, endPoint y: 355, distance: 64.7
click at [426, 355] on span "にこだわり、「さっと料理を盛るだけで、食卓がまとまる安心感」をテーマに企画しました。 入れ子になることで、収納場所もとらず、美しく置いておけます。" at bounding box center [392, 329] width 312 height 66
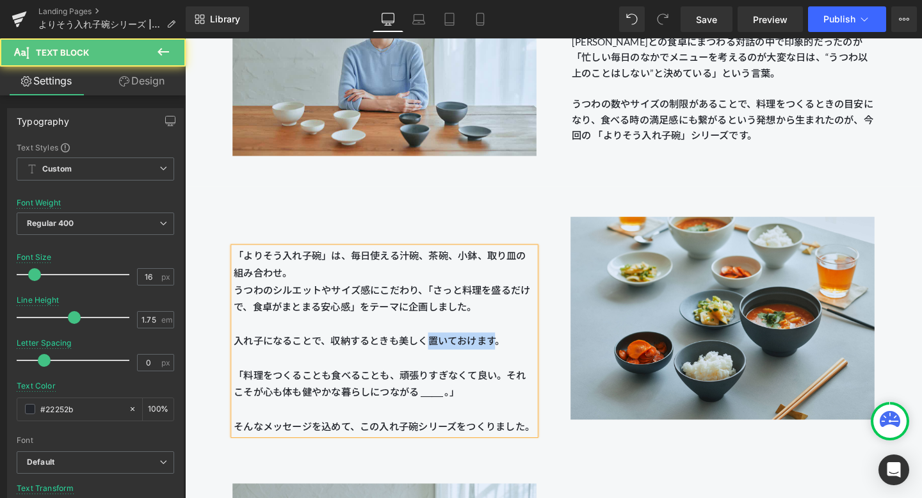
drag, startPoint x: 440, startPoint y: 356, endPoint x: 506, endPoint y: 356, distance: 65.9
click at [506, 356] on span "にこだわり、「さっと料理を盛るだけで、食卓がまとまる安心感」をテーマに企画しました。 入れ子になることで、収納するときも美しく置いておけます。" at bounding box center [392, 329] width 312 height 66
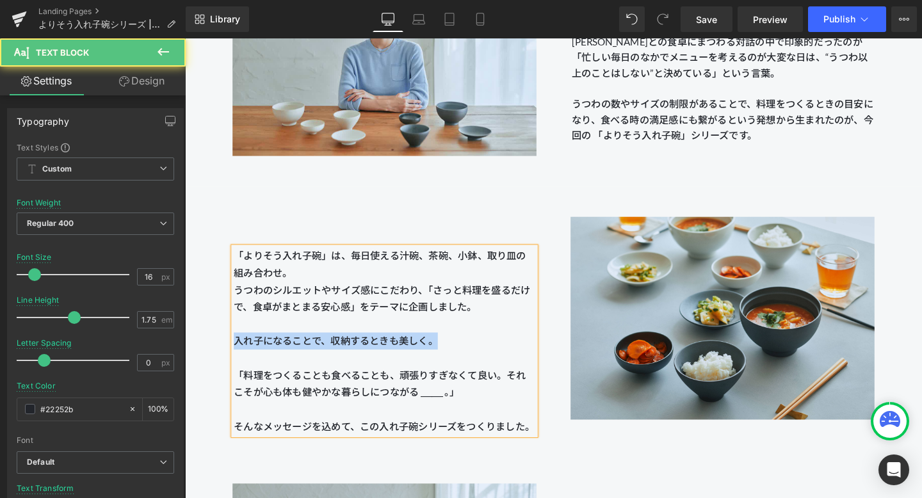
drag, startPoint x: 469, startPoint y: 360, endPoint x: 237, endPoint y: 360, distance: 232.3
click at [237, 360] on p "「よりそう入れ子碗」は、毎日使える汁碗、茶碗、小鉢、取り皿の組み合わせ。 うつわのシルエットやサイズ感 にこだわり、「さっと料理を盛るだけで、食卓がまとまる安…" at bounding box center [394, 312] width 317 height 108
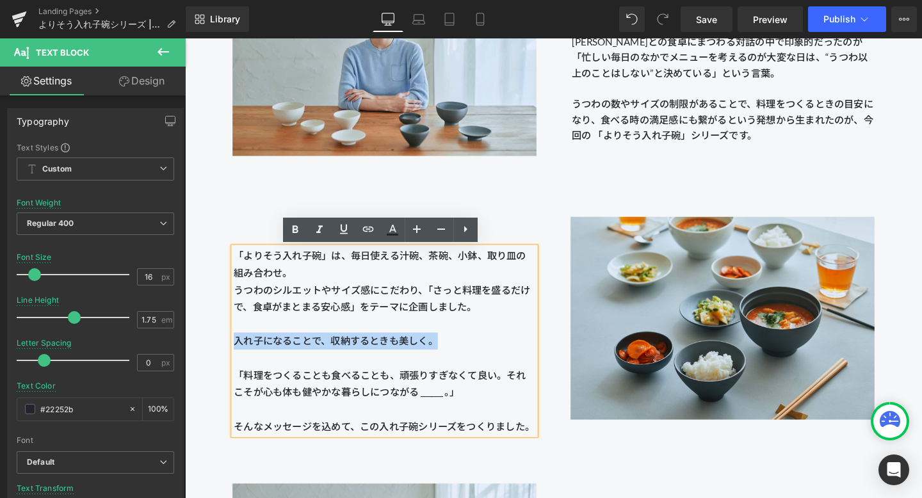
copy span "入れ子になることで、収納するときも美しく。"
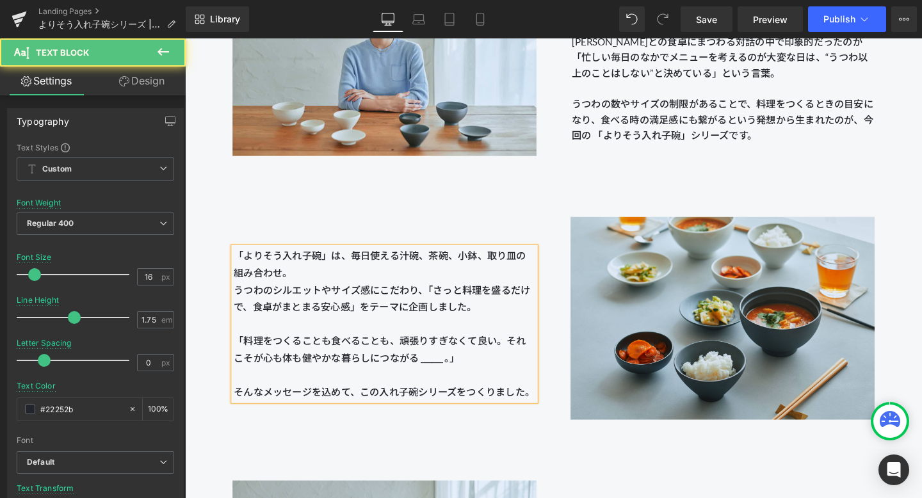
click at [310, 287] on p "「よりそう入れ子碗」は、毎日使える汁碗、茶碗、小鉢、取り皿の組み合わせ。 うつわのシルエットやサイズ感 にこだわり、「さっと料理を盛るだけで、食卓がまとまる安…" at bounding box center [394, 294] width 317 height 72
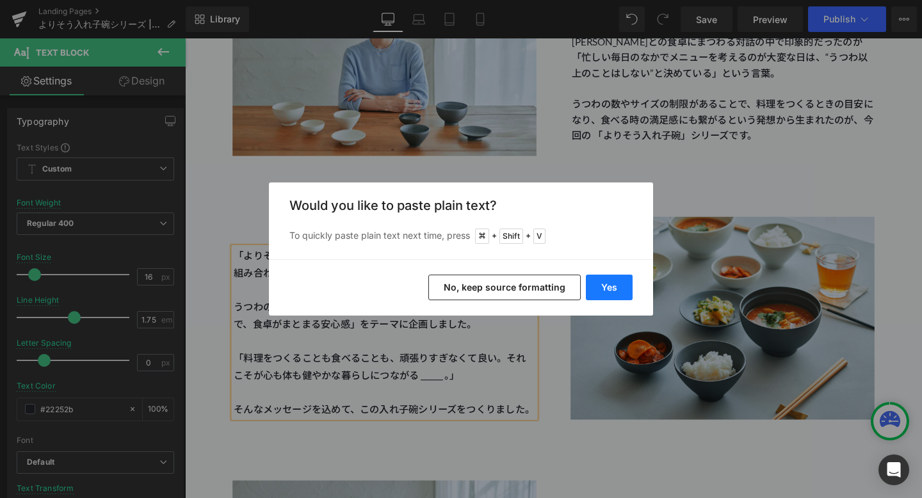
click at [604, 284] on button "Yes" at bounding box center [609, 288] width 47 height 26
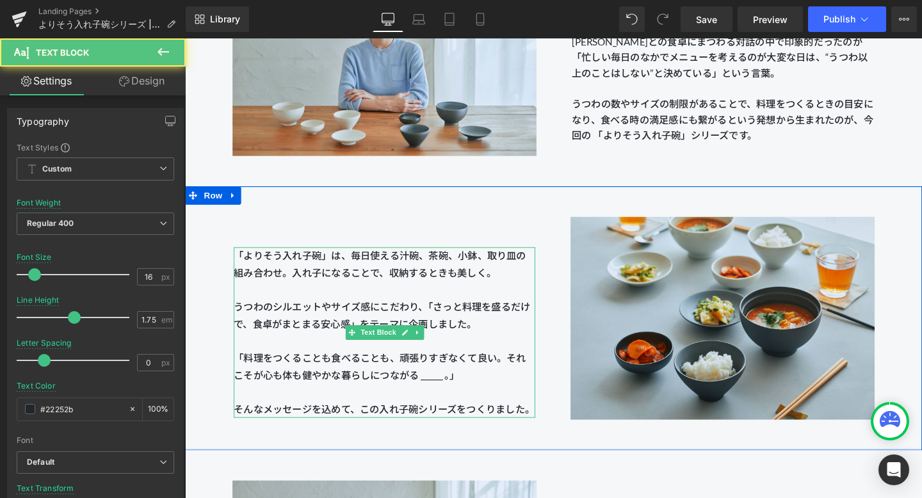
click at [503, 282] on span "「よりそう入れ子碗」は、毎日使える汁碗、茶碗、小鉢、取り皿の組み合わせ。入れ子になることで、収納するときも美しく。 うつわのシルエットやサイズ感" at bounding box center [389, 294] width 307 height 66
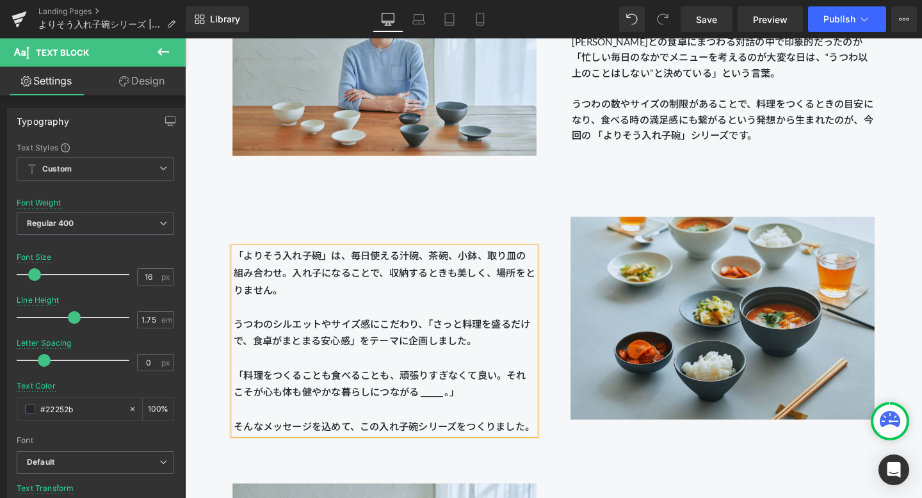
click at [557, 212] on div "「よりそう入れ子碗」は、毎日使える汁碗、茶碗、小鉢、取り皿の組み合わせ。入れ子になることで、収納するときも美しく、場所をとりません。 うつわのシルエットやサイ…" at bounding box center [572, 334] width 774 height 280
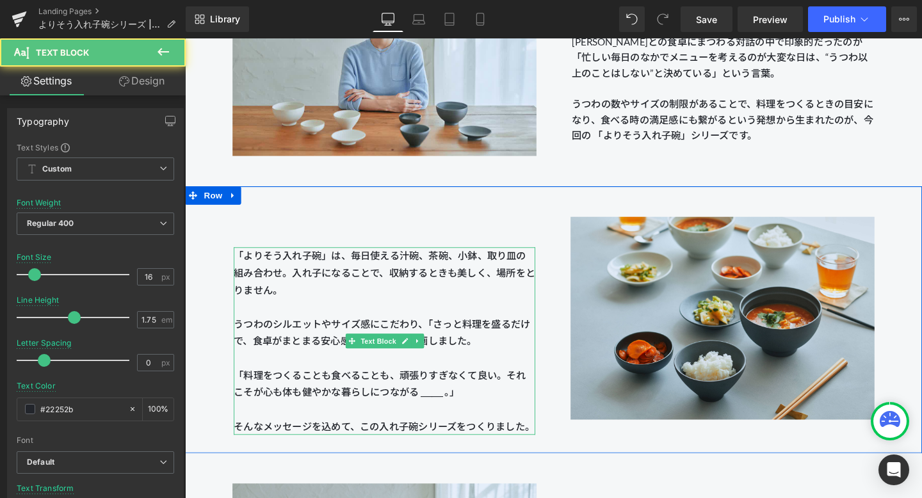
click at [543, 288] on span "「よりそう入れ子碗」は、毎日使える汁碗、茶碗、小鉢、取り皿の組み合わせ。入れ子になることで、収納するときも美しく、場所をとりません。 うつわのシルエットやサイ…" at bounding box center [394, 303] width 317 height 84
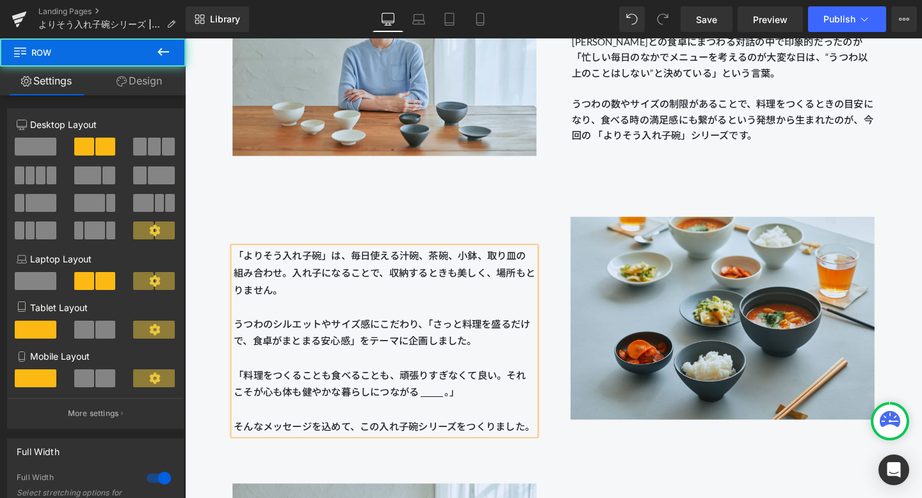
click at [559, 216] on div "「よりそう入れ子碗」は、毎日使える汁碗、茶碗、小鉢、取り皿の組み合わせ。入れ子になることで、収納するときも美しく、場所もとりません。 うつわのシルエットやサイ…" at bounding box center [394, 334] width 355 height 242
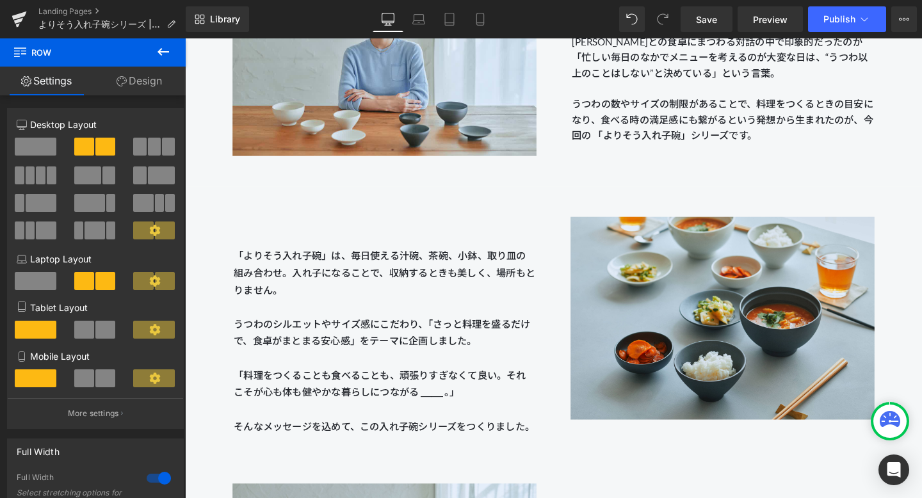
scroll to position [1416, 0]
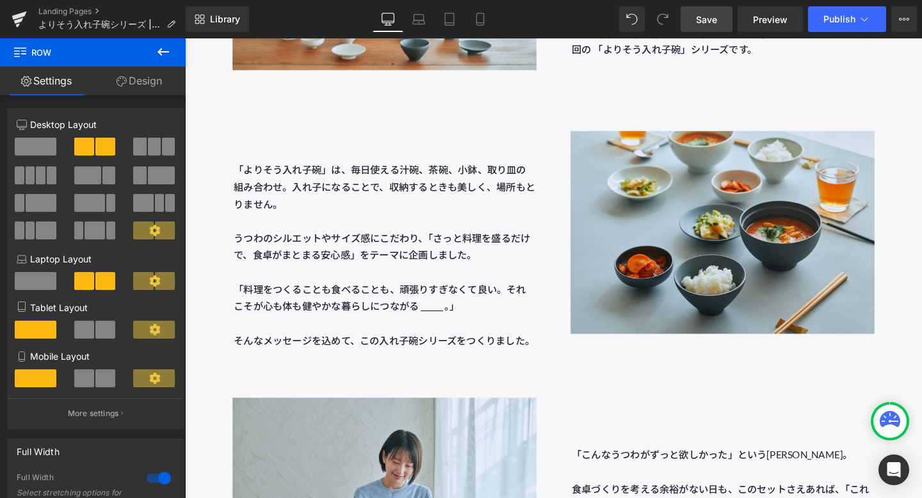
click at [671, 15] on span "Save" at bounding box center [706, 19] width 21 height 13
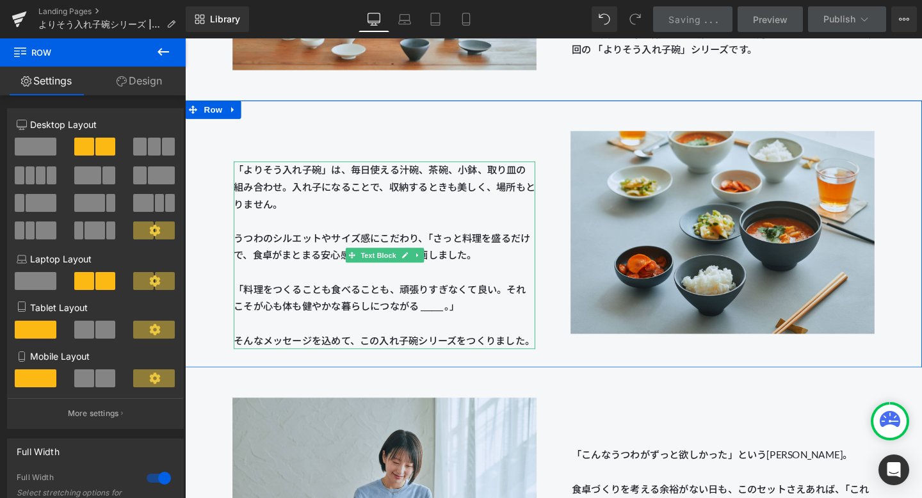
click at [307, 211] on p "「よりそう入れ子碗」は、毎日使える汁碗、茶碗、小鉢、取り皿の組み合わせ。入れ子になることで、収納するときも美しく、場所もとりません。 うつわのシルエットやサイ…" at bounding box center [394, 222] width 317 height 108
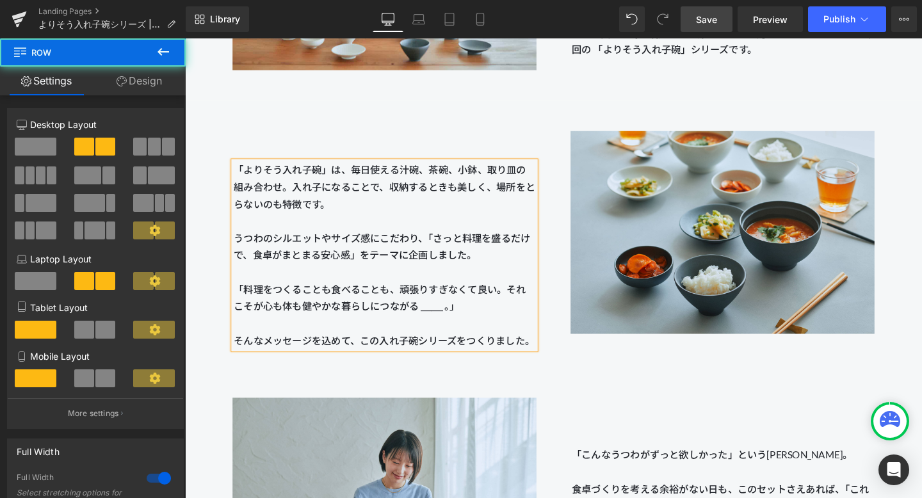
click at [553, 127] on div "「よりそう入れ子碗」は、毎日使える汁碗、茶碗、小鉢、取り皿の組み合わせ。入れ子になることで、収納するときも美しく、場所をとらないのも特徴です。 うつわのシルエ…" at bounding box center [394, 244] width 355 height 242
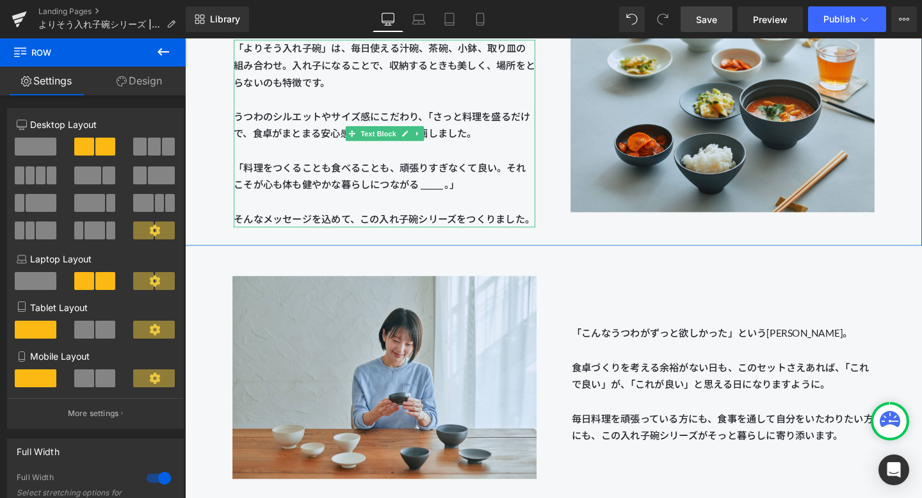
scroll to position [1544, 0]
click at [371, 223] on p "そんなメッセージを込めて、この入れ子碗シリーズをつくりました。" at bounding box center [394, 227] width 317 height 18
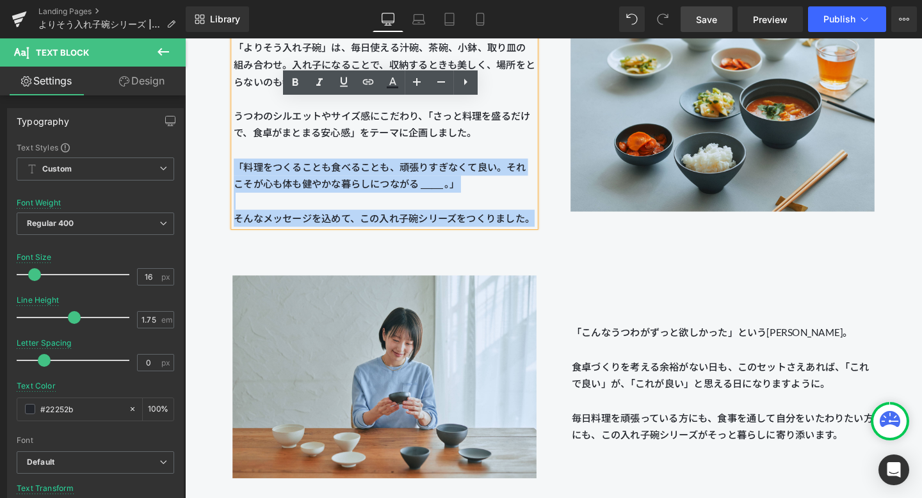
drag, startPoint x: 237, startPoint y: 169, endPoint x: 558, endPoint y: 227, distance: 325.9
click at [558, 227] on div "「よりそう入れ子碗」は、毎日使える汁碗、茶碗、小鉢、取り皿の組み合わせ。入れ子になることで、収納するときも美しく、場所をとらないのも特徴です。 うつわのシルエ…" at bounding box center [394, 115] width 355 height 242
copy div "「料理をつくることも食べることも、頑張りすぎなくて良い。それこそが心も体も健やかな暮らしにつながる ______ 。」 そんなメッセージを込めて、この入れ子碗…"
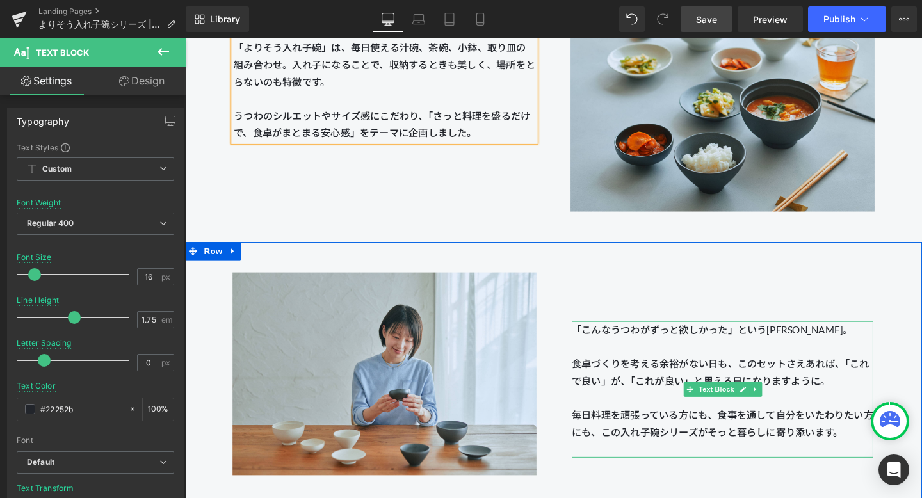
click at [671, 352] on p "「こんなうつわがずっと欲しかった」という[PERSON_NAME]。" at bounding box center [749, 344] width 317 height 18
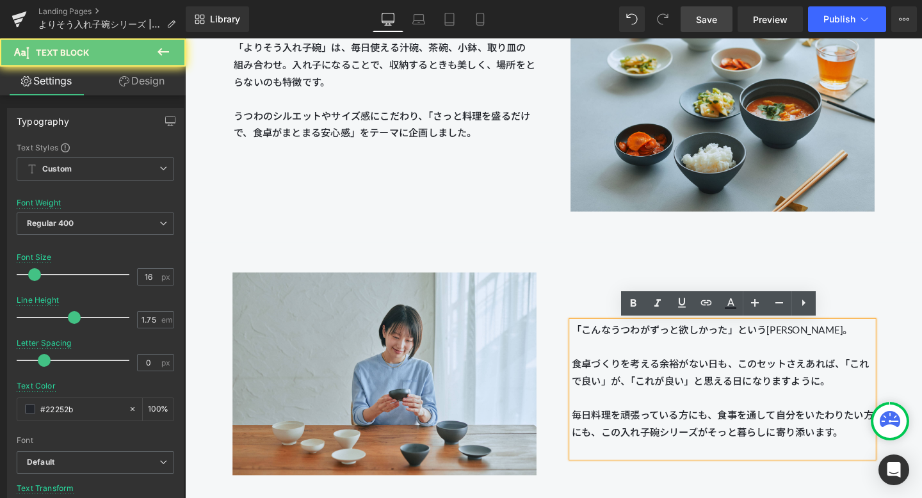
click at [595, 342] on p "「こんなうつわがずっと欲しかった」という[PERSON_NAME]。" at bounding box center [749, 344] width 317 height 18
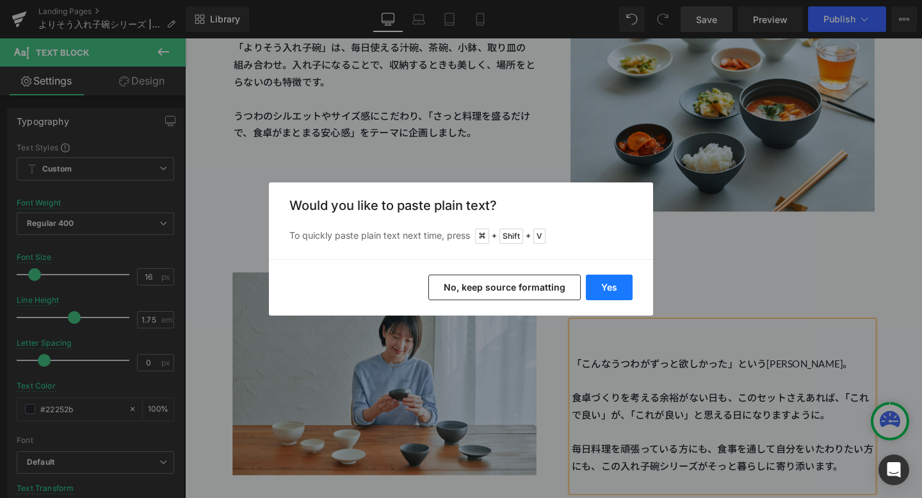
click at [620, 286] on button "Yes" at bounding box center [609, 288] width 47 height 26
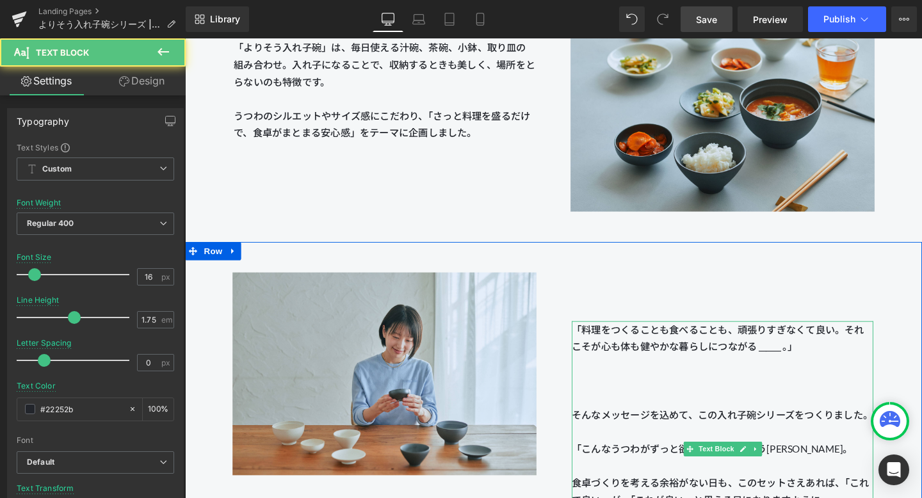
click at [639, 416] on p at bounding box center [749, 416] width 317 height 18
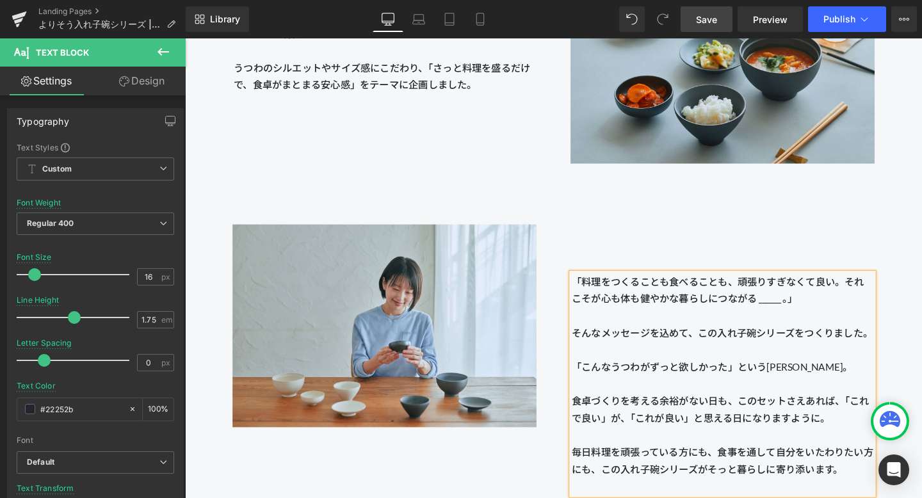
scroll to position [1610, 0]
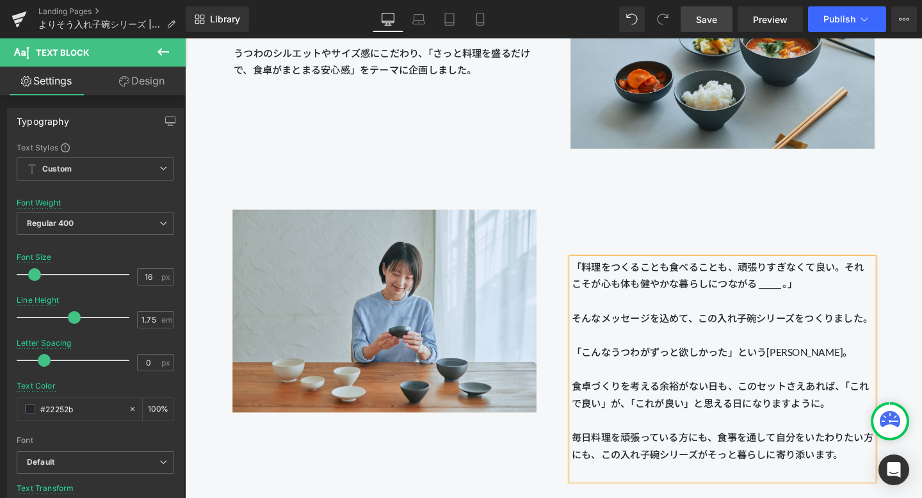
click at [671, 236] on div "「料理をつくることも食べることも、頑張りすぎなくて良い。それこそが心も体も健やかな暮らしにつながる ______ 。」 そんなメッセージを込めて、この入れ子碗…" at bounding box center [749, 353] width 355 height 297
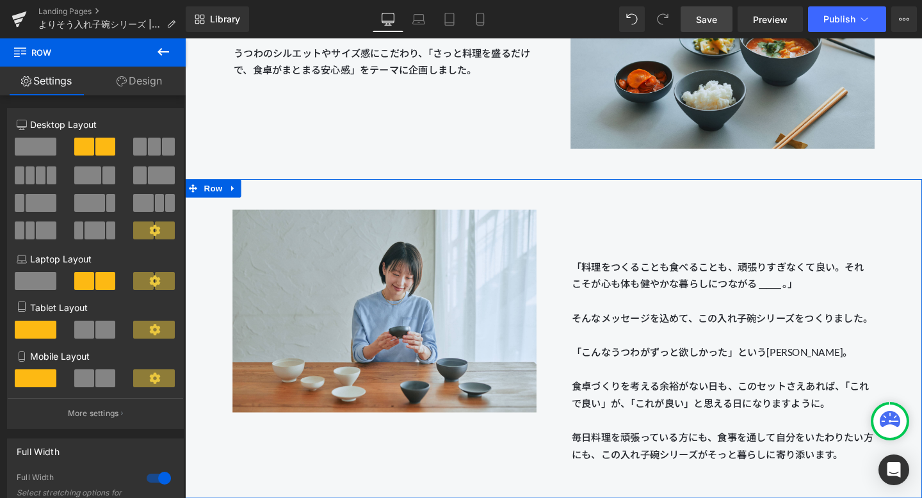
click at [671, 194] on div "Image 「料理をつくることも食べることも、頑張りすぎなくて良い。それこそが心も体も健やかな暮らしにつながる ______ 。」 そんなメッセージを込めて、…" at bounding box center [572, 353] width 774 height 335
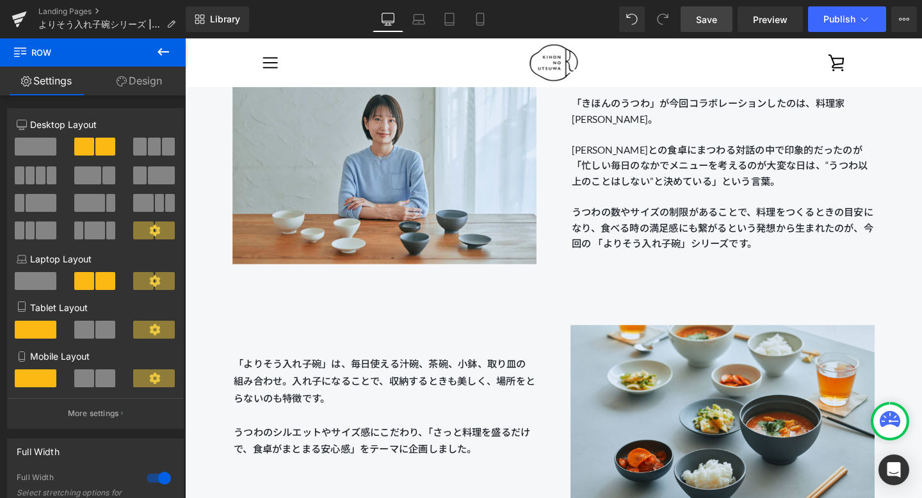
scroll to position [1210, 0]
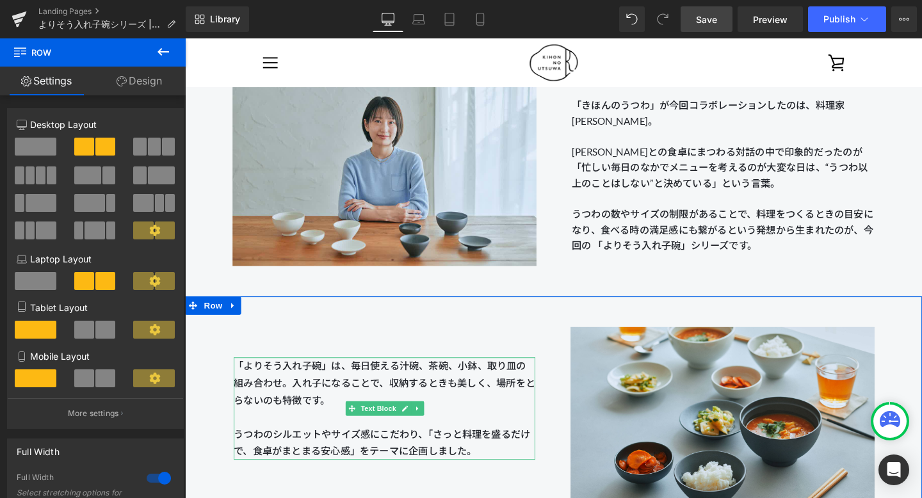
click at [298, 402] on span "「よりそう入れ子碗」は、毎日使える汁碗、茶碗、小鉢、取り皿の組み合わせ。入れ子になることで、収納するときも美しく、場所をとらないのも特徴です。 うつわのシルエ…" at bounding box center [394, 418] width 317 height 84
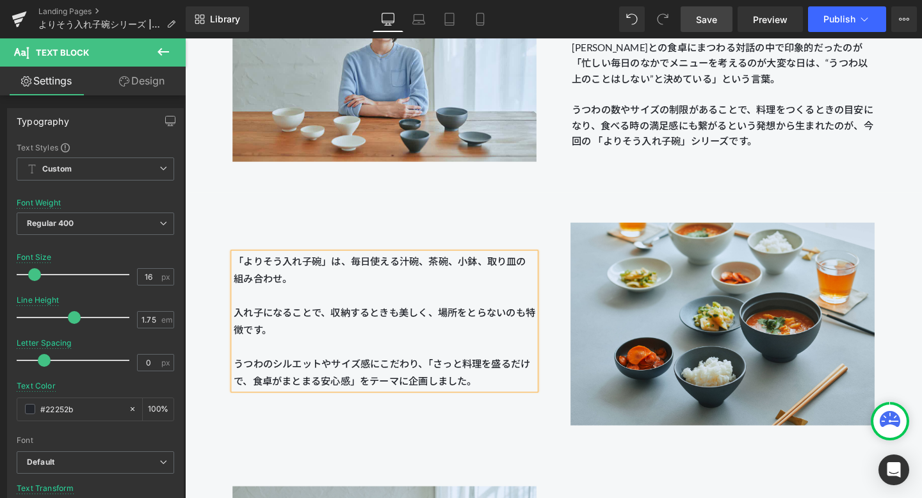
scroll to position [1330, 0]
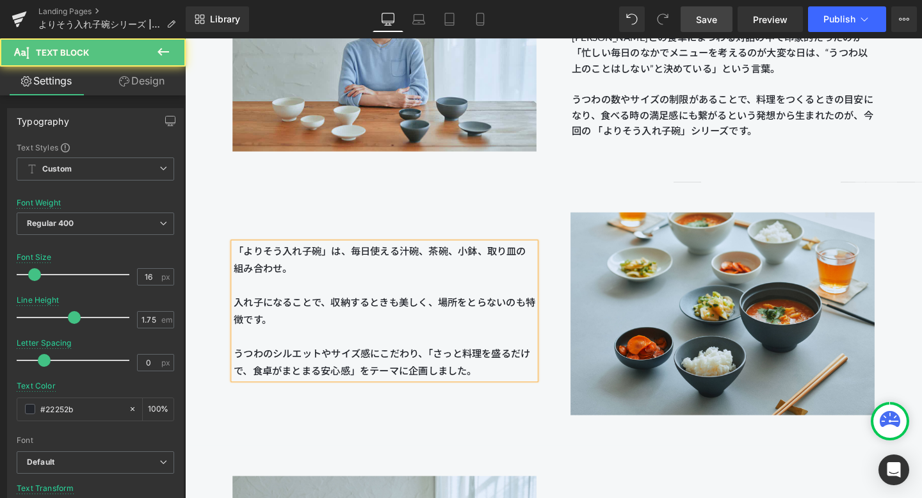
click at [239, 372] on span "「よりそう入れ子碗」は、毎日使える汁碗、茶碗、小鉢、取り皿の組み合わせ。 入れ子になることで、収納するときも美しく、場所をとらないのも特徴です。 うつわのシル…" at bounding box center [394, 316] width 317 height 120
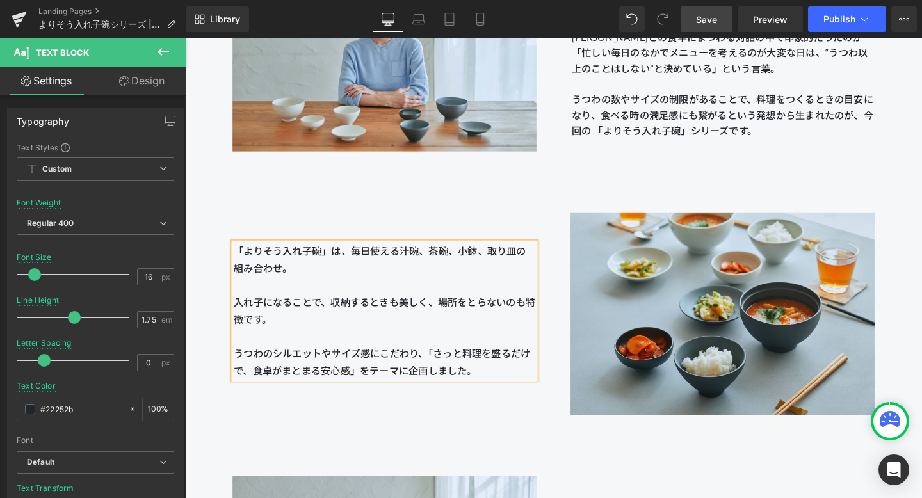
click at [476, 179] on div "PARTNER 料理家 [PERSON_NAME] Heading Image 「きほんのうつわ」が今回コラボレーションしたのは、料理家 [PERSON_NA…" at bounding box center [572, 18] width 774 height 344
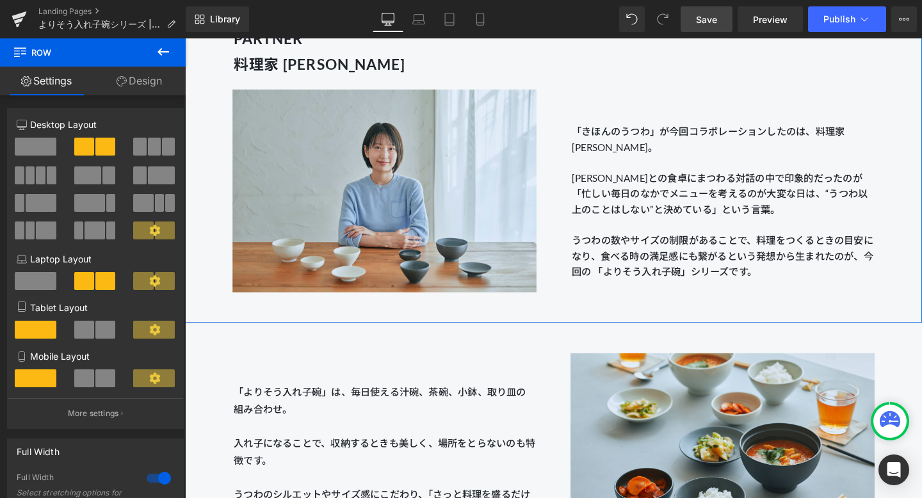
scroll to position [1246, 0]
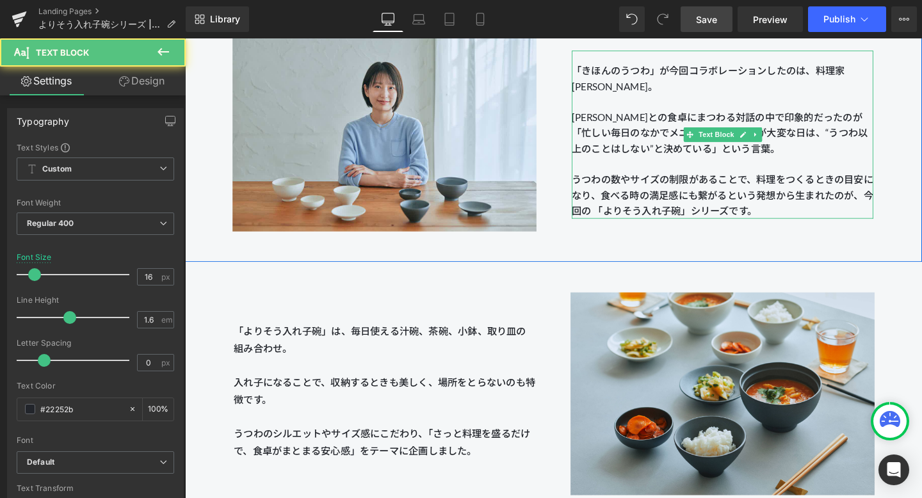
click at [671, 205] on span "という発想から" at bounding box center [791, 203] width 72 height 12
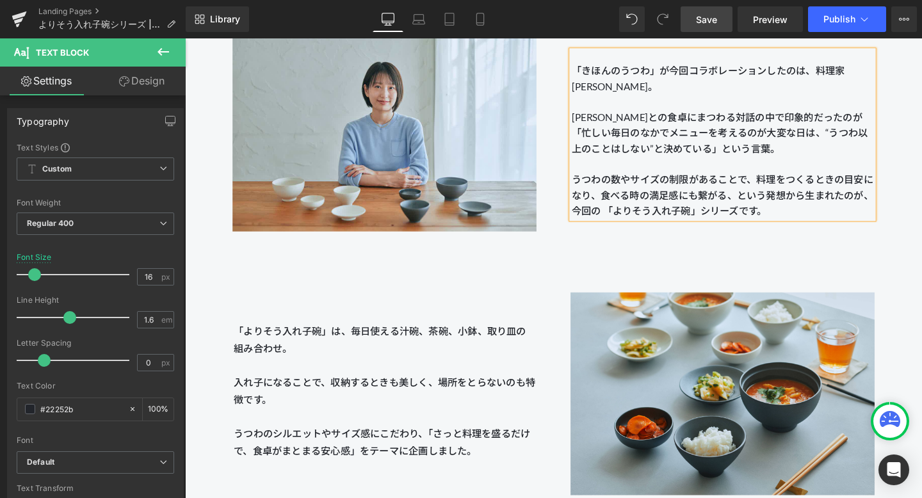
click at [613, 221] on span "生まれたのが、今回の 「よりそう入れ子碗」シリーズです。" at bounding box center [749, 211] width 317 height 29
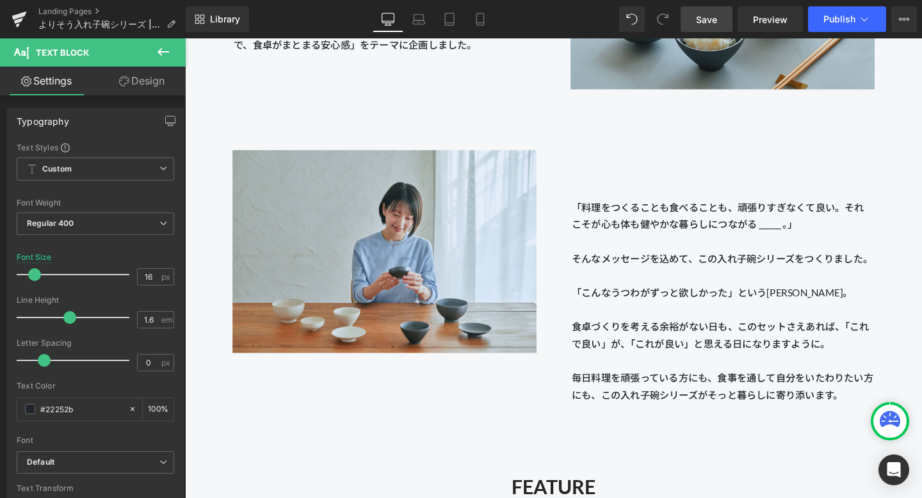
scroll to position [1673, 0]
click at [671, 19] on span "Save" at bounding box center [706, 19] width 21 height 13
click at [671, 16] on span "Preview" at bounding box center [770, 19] width 35 height 13
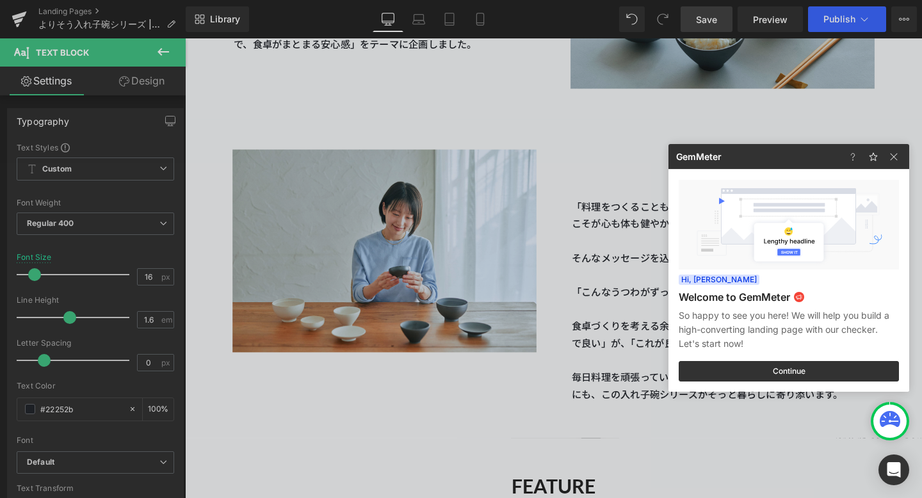
click at [616, 214] on div at bounding box center [461, 249] width 922 height 498
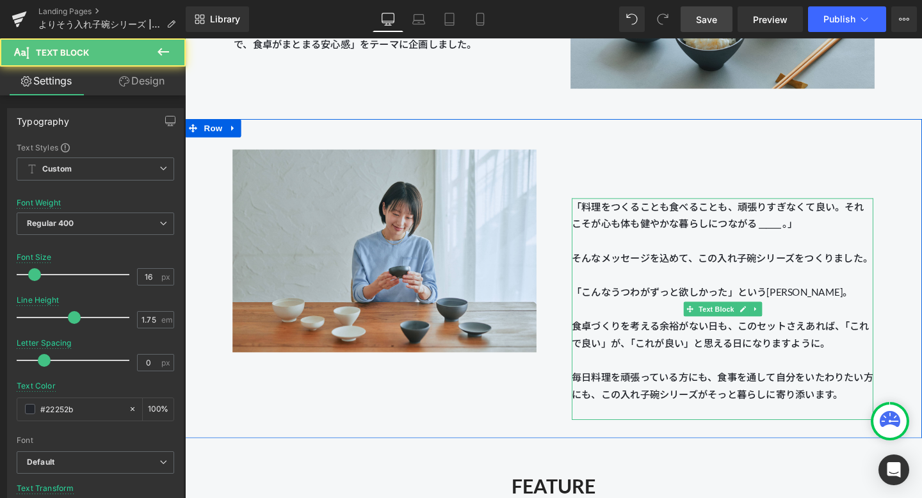
click at [670, 298] on p "そんなメッセージを込めて、この入れ子碗シリーズをつくりました。 「こんなうつわがずっと欲しかった」という[PERSON_NAME]。" at bounding box center [749, 288] width 317 height 54
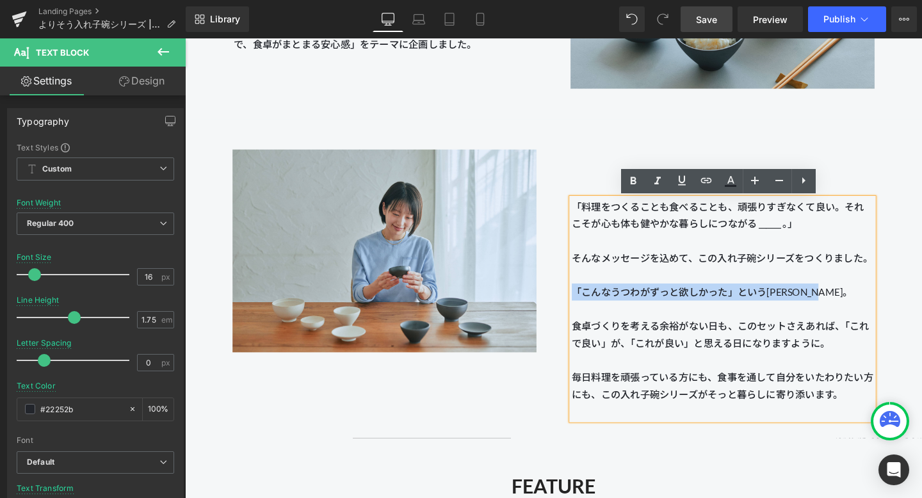
drag, startPoint x: 888, startPoint y: 302, endPoint x: 593, endPoint y: 296, distance: 295.8
click at [593, 296] on p "そんなメッセージを込めて、この入れ子碗シリーズをつくりました。 「こんなうつわがずっと欲しかった」という[PERSON_NAME]。" at bounding box center [749, 288] width 317 height 54
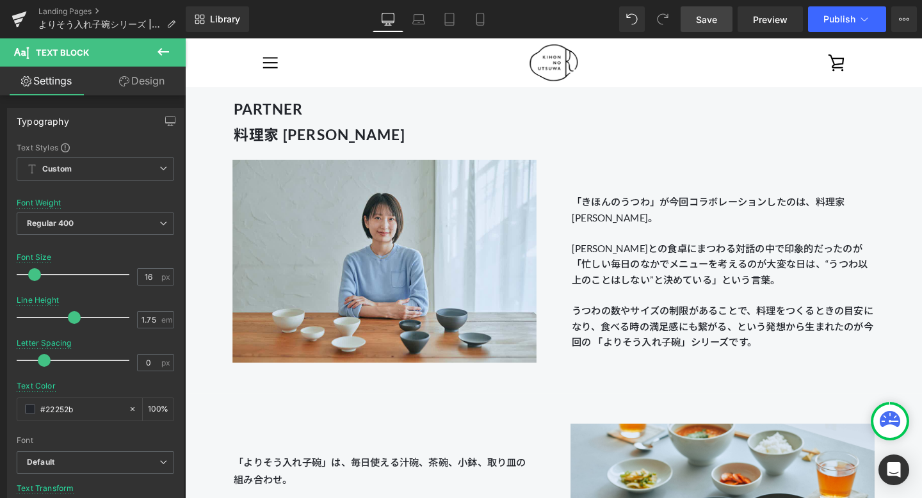
scroll to position [1109, 0]
click at [671, 13] on span "Save" at bounding box center [706, 19] width 21 height 13
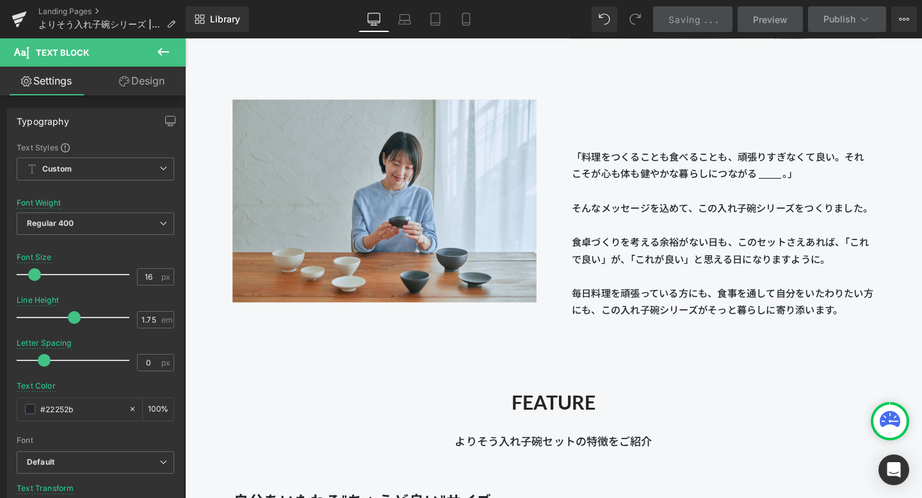
scroll to position [1775, 0]
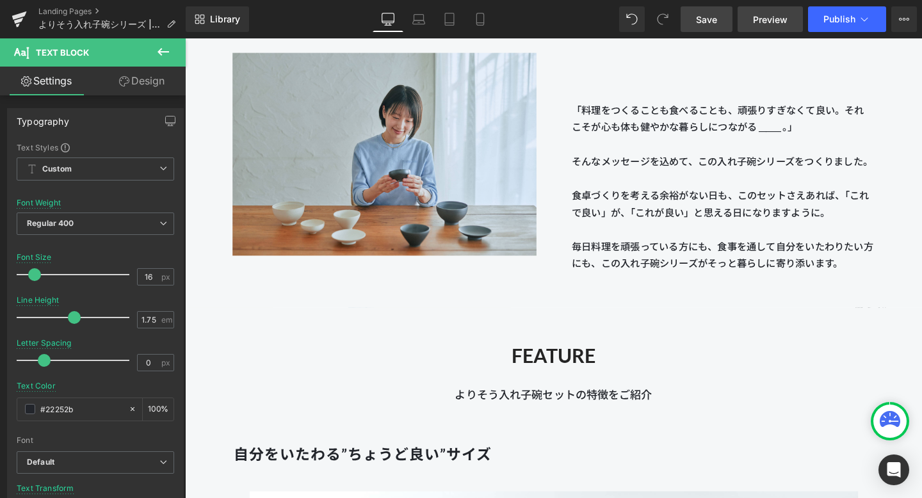
click at [671, 19] on span "Preview" at bounding box center [770, 19] width 35 height 13
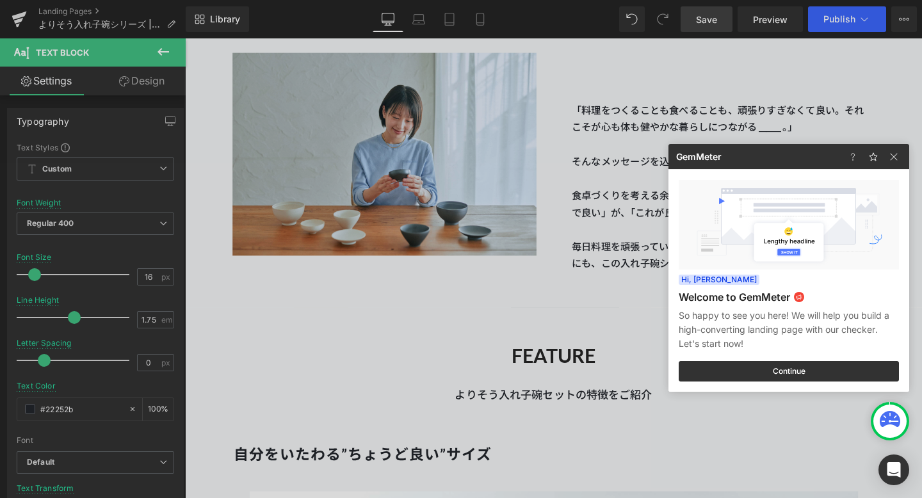
click at [583, 220] on div at bounding box center [461, 249] width 922 height 498
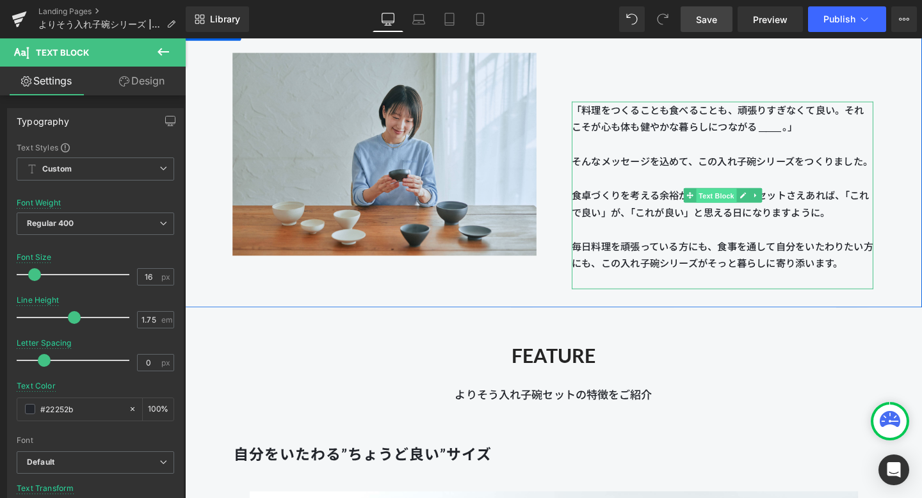
click at [671, 207] on span "Text Block" at bounding box center [743, 204] width 42 height 15
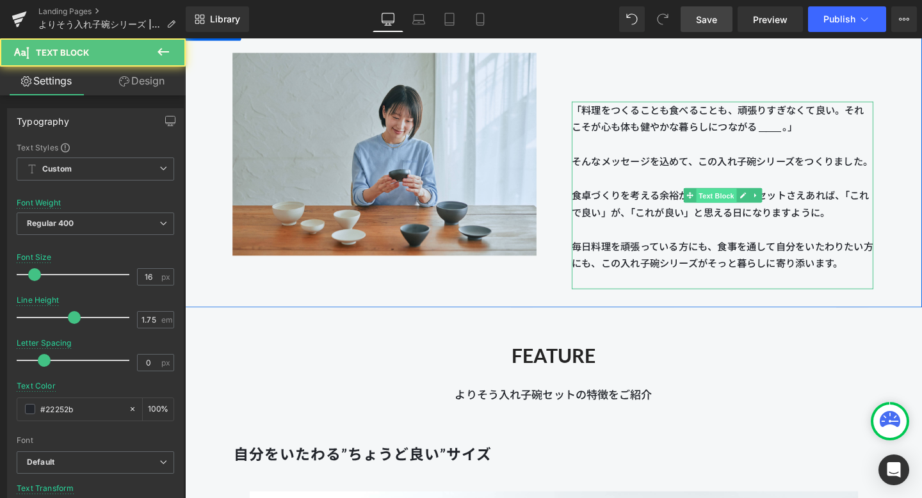
click at [671, 199] on span "Text Block" at bounding box center [743, 204] width 42 height 15
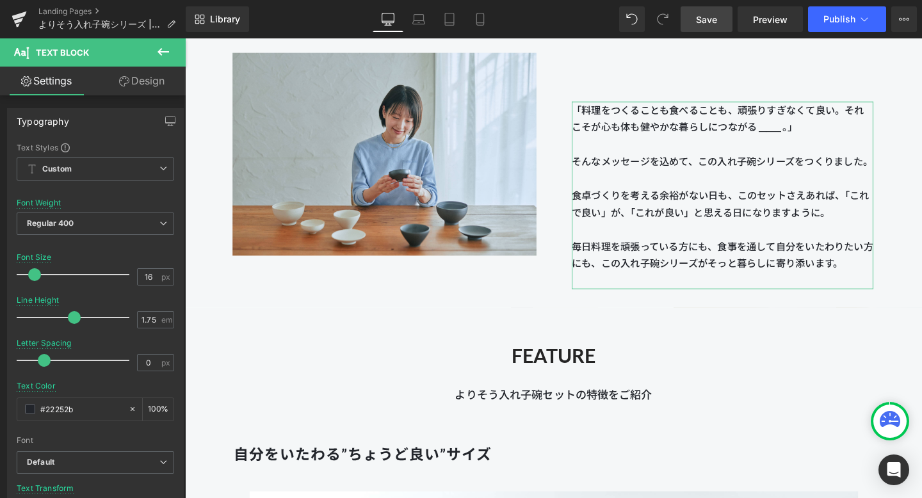
click at [141, 85] on link "Design" at bounding box center [141, 81] width 93 height 29
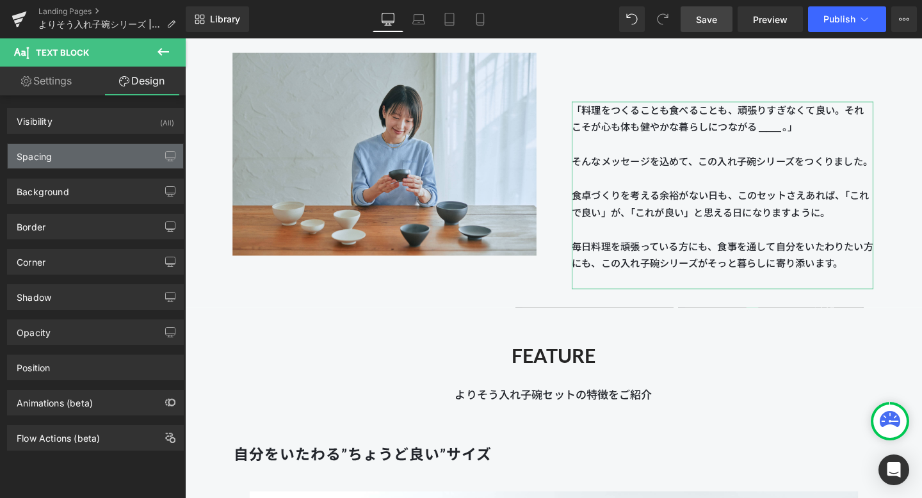
click at [88, 164] on div "Spacing" at bounding box center [95, 156] width 175 height 24
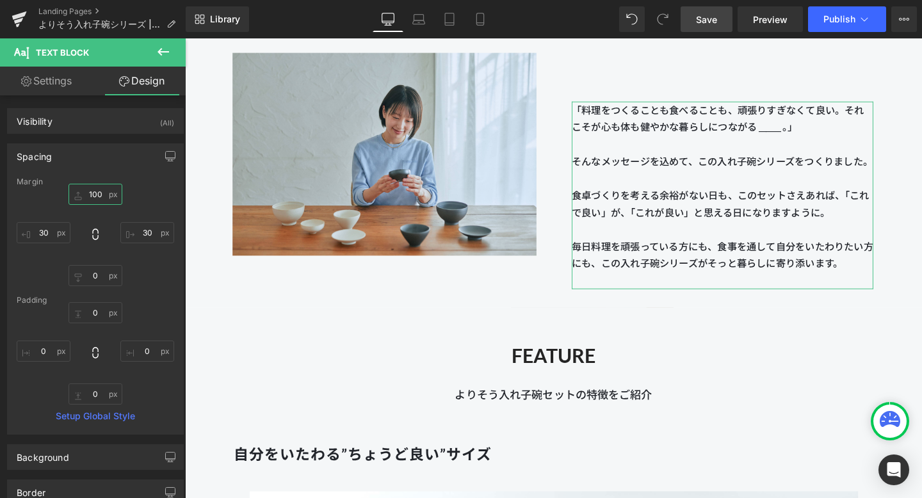
click at [96, 194] on input "100" at bounding box center [95, 194] width 54 height 21
drag, startPoint x: 93, startPoint y: 190, endPoint x: 93, endPoint y: 197, distance: 7.0
click at [93, 190] on input "100" at bounding box center [95, 194] width 54 height 21
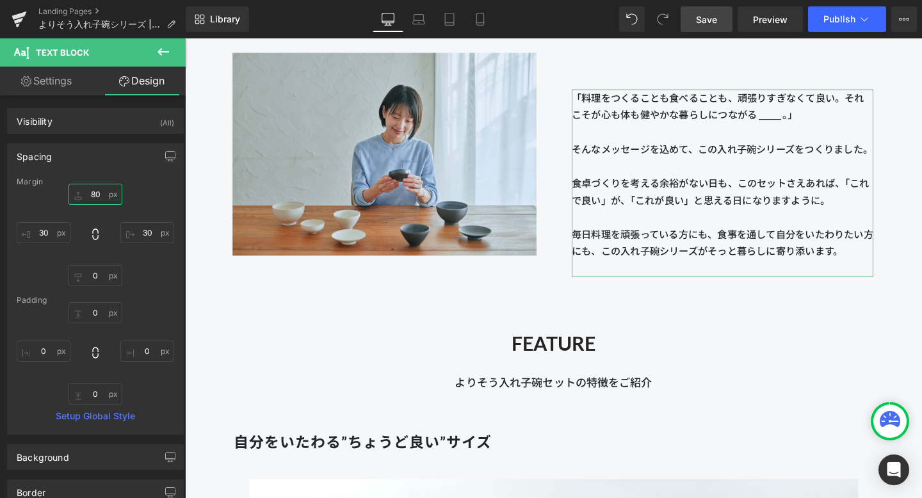
type input "80"
click at [134, 197] on div "80 80 30px 30 0px 0 30px 30" at bounding box center [95, 235] width 157 height 102
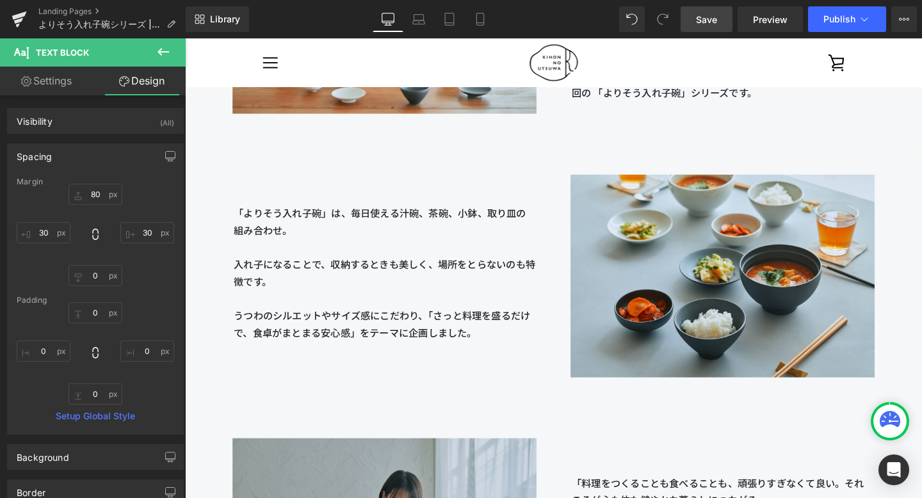
scroll to position [1374, 0]
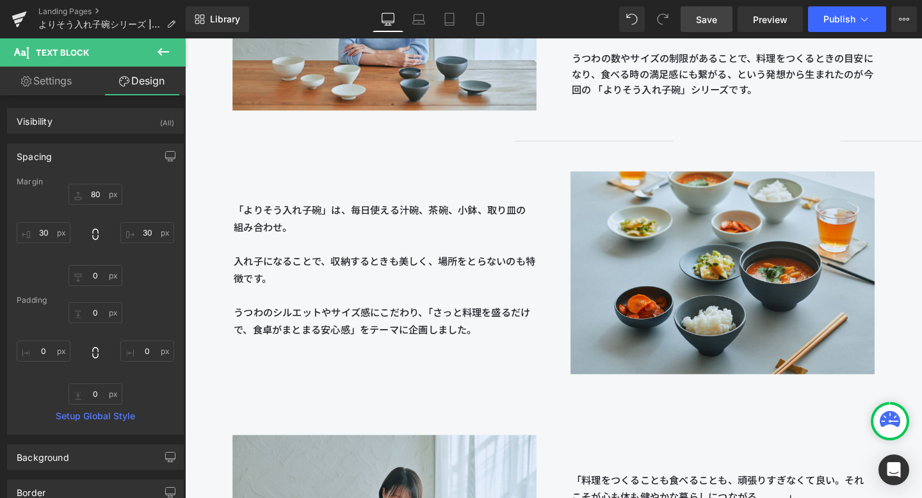
click at [671, 20] on span "Save" at bounding box center [706, 19] width 21 height 13
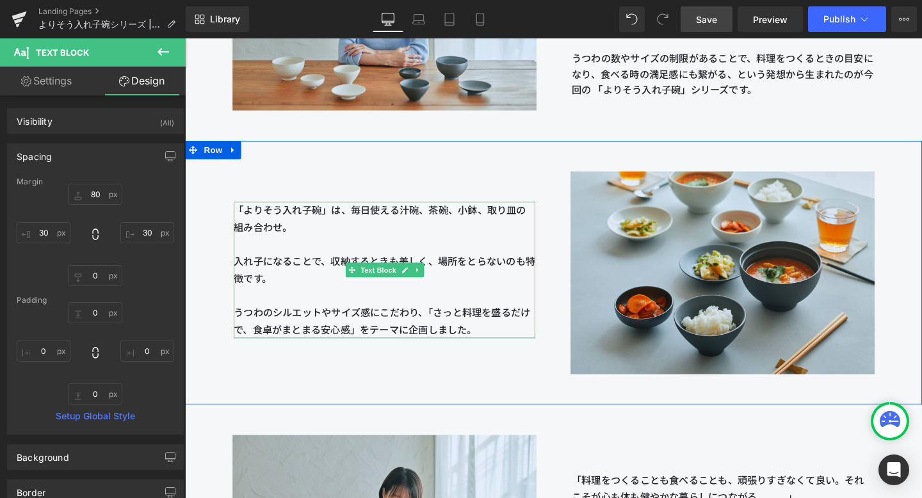
click at [353, 290] on p "「よりそう入れ子碗」は、毎日使える汁碗、茶碗、小鉢、取り皿の組み合わせ。 入れ子になることで、収納するときも美しく、場所をとらないのも特徴です。 うつわのシル…" at bounding box center [394, 281] width 317 height 143
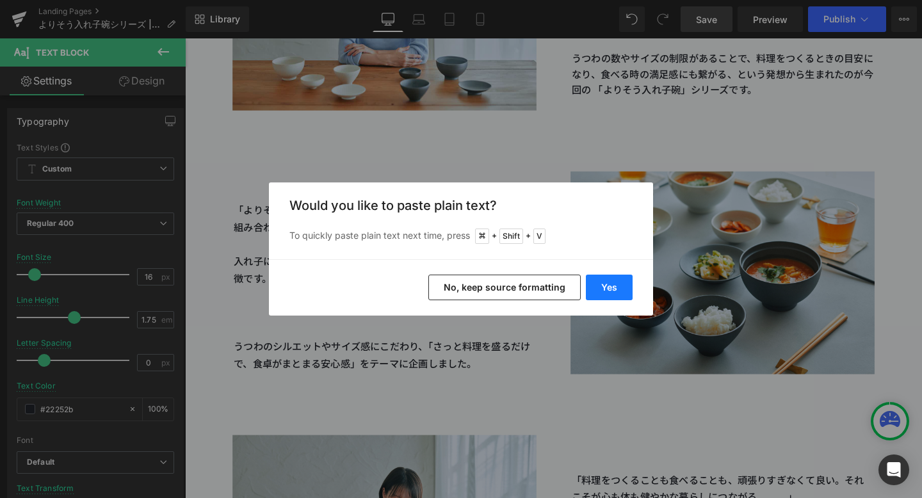
click at [604, 282] on button "Yes" at bounding box center [609, 288] width 47 height 26
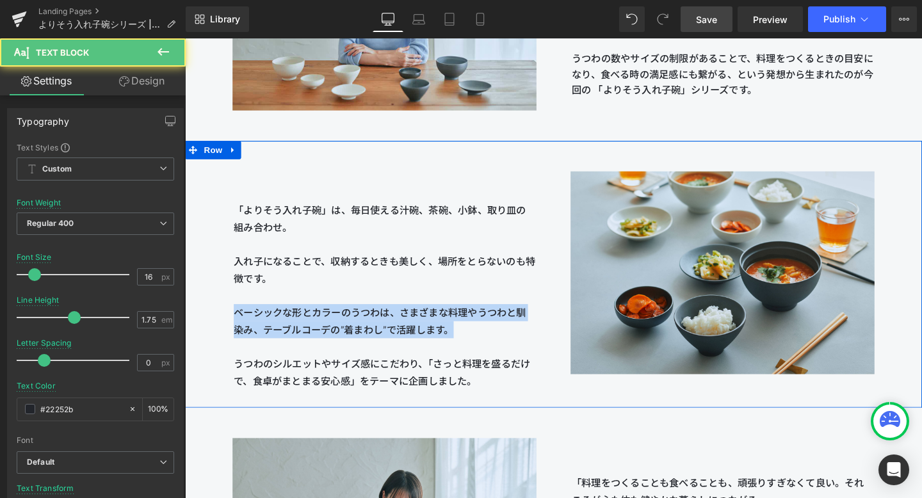
drag, startPoint x: 476, startPoint y: 346, endPoint x: 234, endPoint y: 328, distance: 242.6
click at [234, 328] on div "「よりそう入れ子碗」は、毎日使える汁碗、茶碗、小鉢、取り皿の組み合わせ。 入れ子になることで、収納するときも美しく、場所をとらないのも特徴です。 ベーシックな…" at bounding box center [394, 286] width 355 height 242
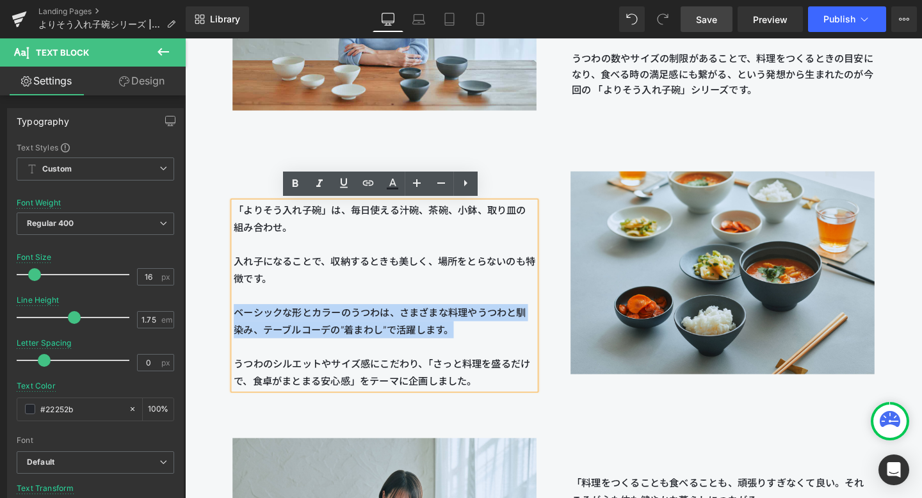
copy span "ベーシックな形とカラーのうつわは、さまざまな料理やうつわと馴染み、テーブルコーデの”着まわし”で活躍します。"
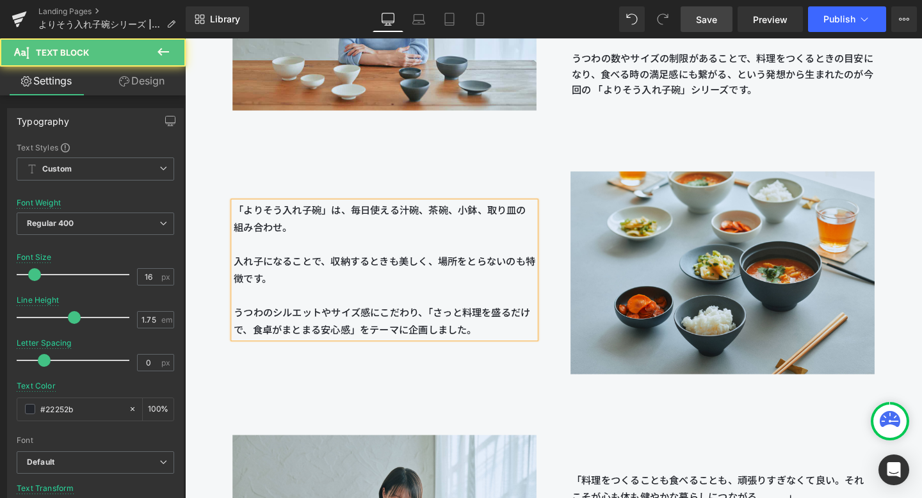
click at [508, 346] on p "「よりそう入れ子碗」は、毎日使える汁碗、茶碗、小鉢、取り皿の組み合わせ。 入れ子になることで、収納するときも美しく、場所をとらないのも特徴です。 うつわのシル…" at bounding box center [394, 281] width 317 height 143
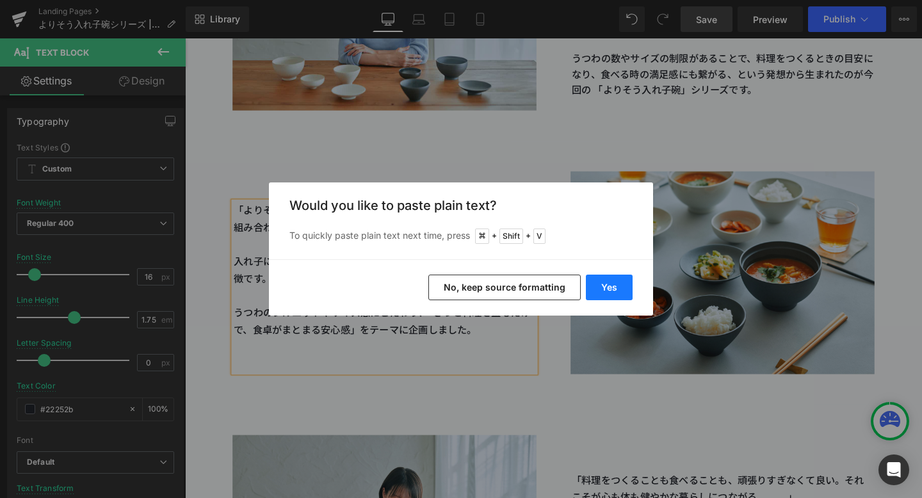
click at [616, 286] on button "Yes" at bounding box center [609, 288] width 47 height 26
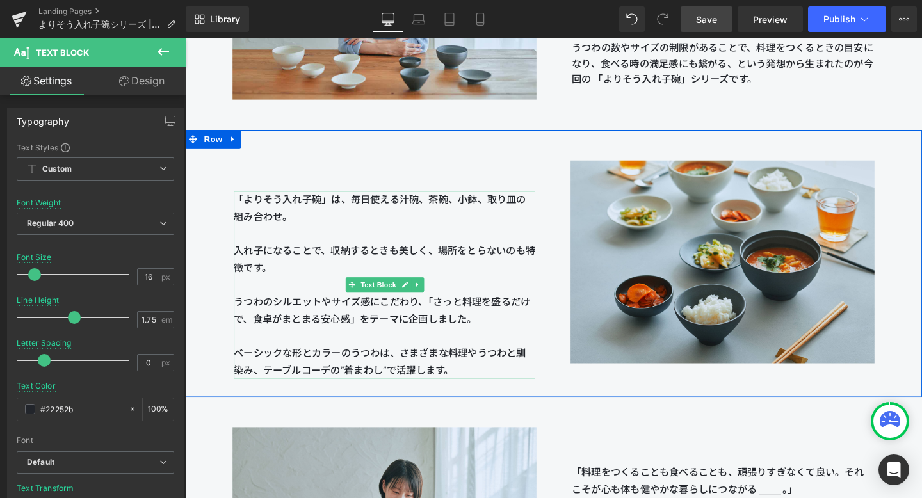
scroll to position [1383, 0]
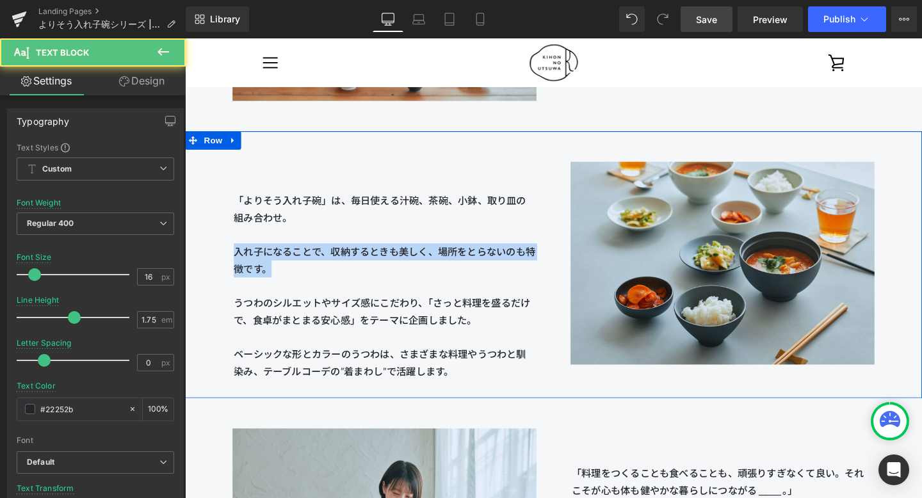
drag, startPoint x: 306, startPoint y: 284, endPoint x: 230, endPoint y: 266, distance: 77.8
click at [230, 266] on div "「よりそう入れ子碗」は、毎日使える汁碗、茶碗、小鉢、取り皿の組み合わせ。 入れ子になることで、収納するときも美しく、場所をとらないのも特徴です。 うつわのシル…" at bounding box center [394, 277] width 355 height 242
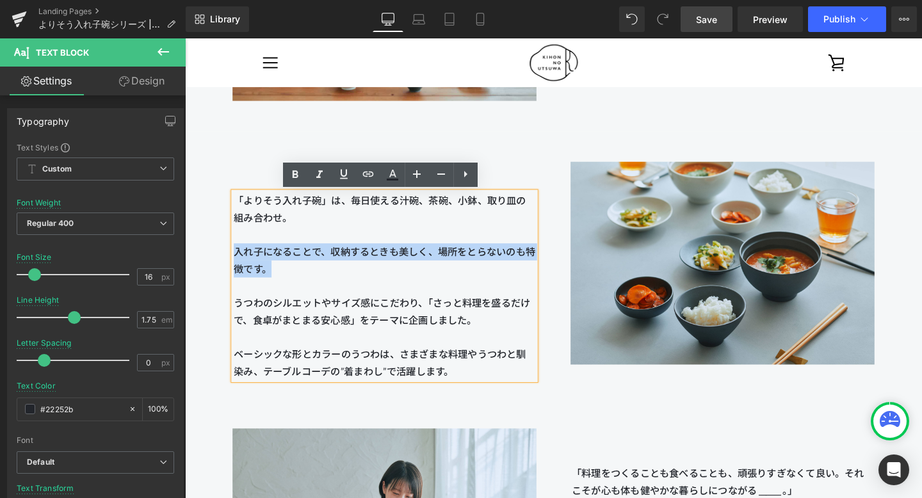
click at [240, 264] on span "「よりそう入れ子碗」は、毎日使える汁碗、茶碗、小鉢、取り皿の組み合わせ。 入れ子になることで、収納するときも美しく、場所をとらないのも特徴です。 うつわのシル…" at bounding box center [394, 263] width 317 height 120
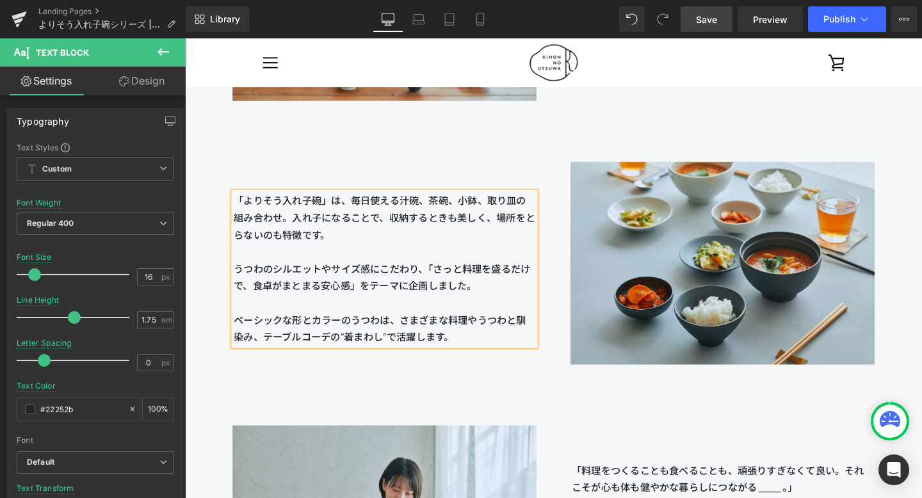
click at [451, 157] on div "「よりそう入れ子碗」は、毎日使える汁碗、茶碗、小鉢、取り皿の組み合わせ。 入れ子になることで、収納するときも美しく、場所をとらないのも特徴です。 うつわのシル…" at bounding box center [394, 259] width 355 height 206
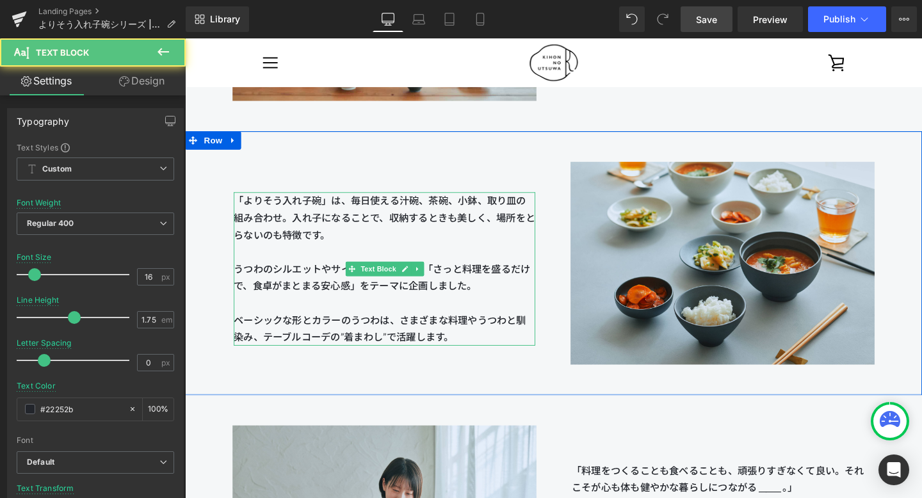
click at [239, 282] on span "「よりそう入れ子碗」は、毎日使える汁碗、茶碗、小鉢、取り皿の組み合わせ。 入れ子になることで、収納するときも美しく、場所をとらないのも特徴です。 うつわのシル…" at bounding box center [394, 245] width 317 height 84
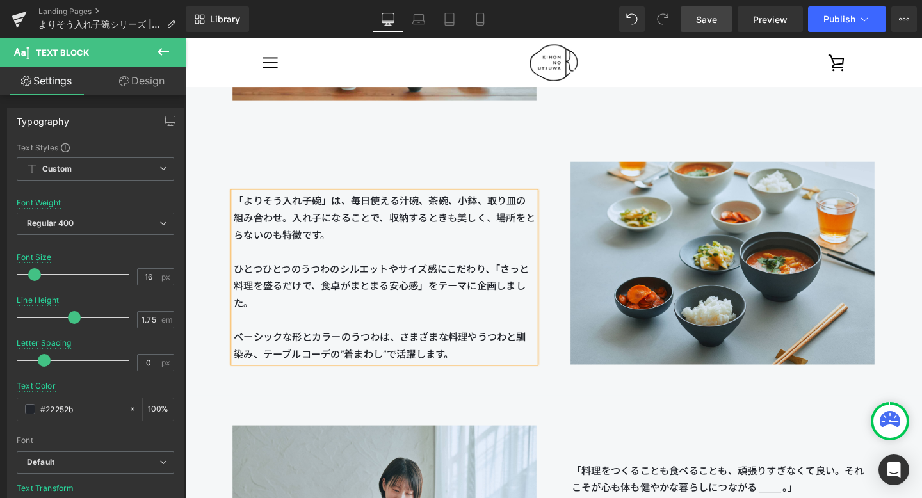
click at [302, 282] on span "「よりそう入れ子碗」は、毎日使える汁碗、茶碗、小鉢、取り皿の組み合わせ。 入れ子になることで、収納するときも美しく、場所をとらないのも特徴です。 ひとつひとつ…" at bounding box center [394, 245] width 317 height 84
click at [671, 23] on span "Save" at bounding box center [706, 19] width 21 height 13
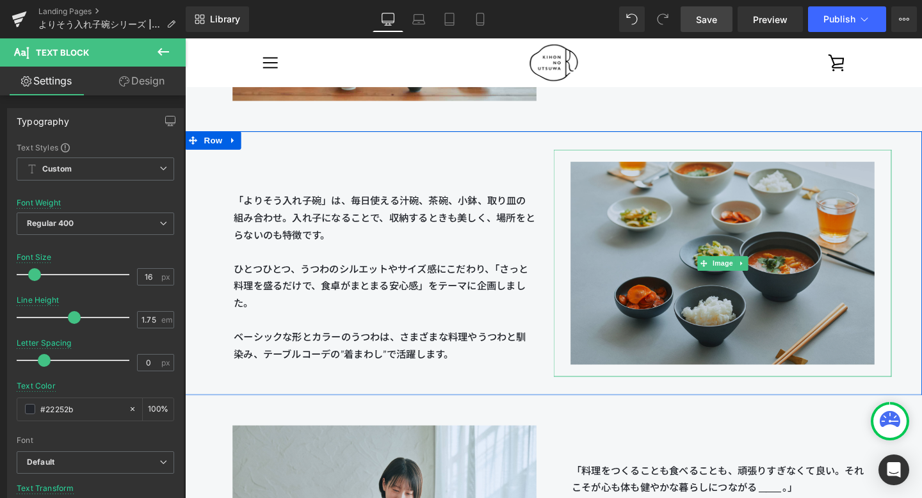
click at [671, 346] on img at bounding box center [750, 275] width 320 height 239
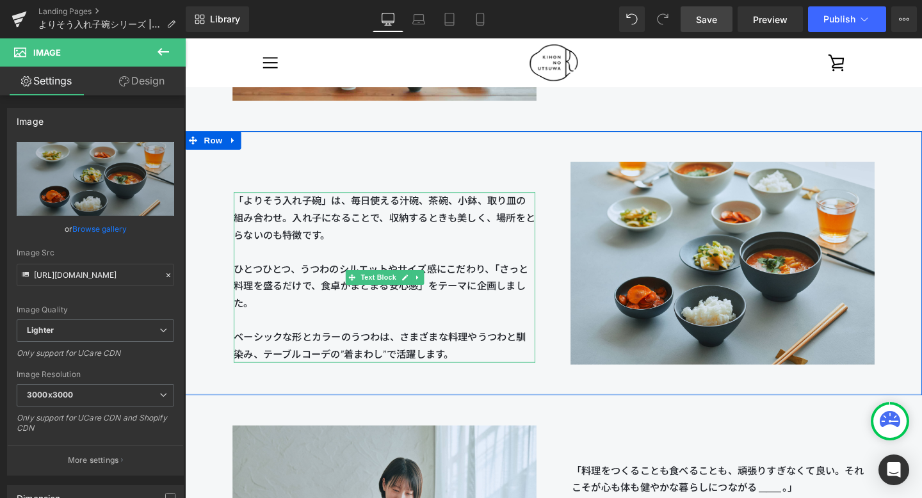
click at [527, 364] on p "「よりそう入れ子碗」は、毎日使える汁碗、茶碗、小鉢、取り皿の組み合わせ。 入れ子になることで、収納するときも美しく、場所をとらないのも特徴です。 ひとつひとつ…" at bounding box center [394, 289] width 317 height 179
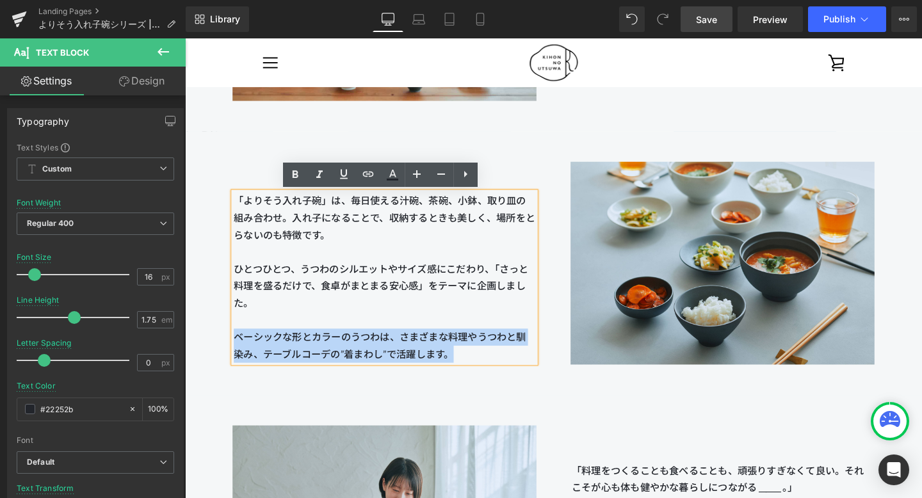
drag, startPoint x: 504, startPoint y: 365, endPoint x: 221, endPoint y: 349, distance: 283.4
click at [221, 349] on div "「よりそう入れ子碗」は、毎日使える汁碗、茶碗、小鉢、取り皿の組み合わせ。 入れ子になることで、収納するときも美しく、場所をとらないのも特徴です。 ひとつひとつ…" at bounding box center [394, 268] width 355 height 224
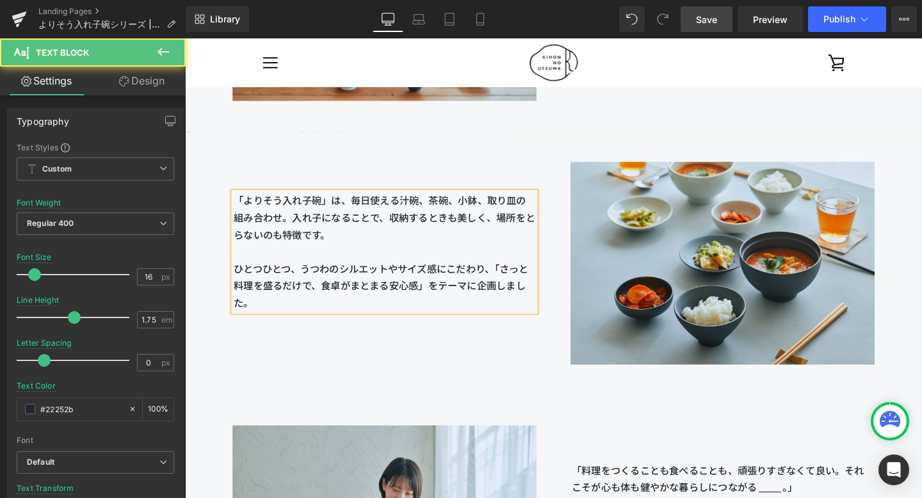
click at [296, 225] on span "「よりそう入れ子碗」は、毎日使える汁碗、茶碗、小鉢、取り皿の組み合わせ。 入れ子になることで、収納するときも美しく、場所をとらないのも特徴です。 ひとつひとつ…" at bounding box center [394, 245] width 317 height 84
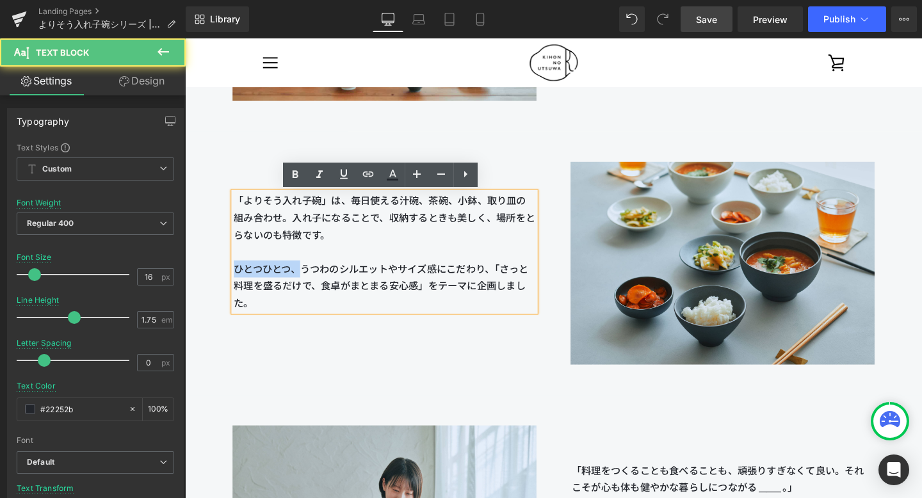
drag, startPoint x: 305, startPoint y: 283, endPoint x: 227, endPoint y: 283, distance: 77.4
click at [227, 283] on div "「よりそう入れ子碗」は、毎日使える汁碗、茶碗、小鉢、取り皿の組み合わせ。 入れ子になることで、収納するときも美しく、場所をとらないのも特徴です。 ひとつひとつ…" at bounding box center [394, 241] width 355 height 170
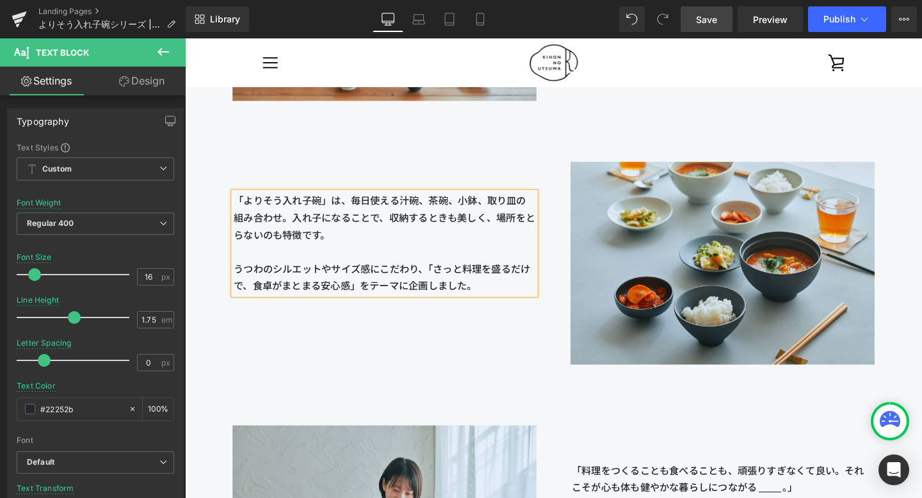
click at [405, 302] on span "にこだわり、「さっと料理を盛るだけで、食卓がまとまる安心感」をテーマに企画しました。" at bounding box center [392, 290] width 312 height 30
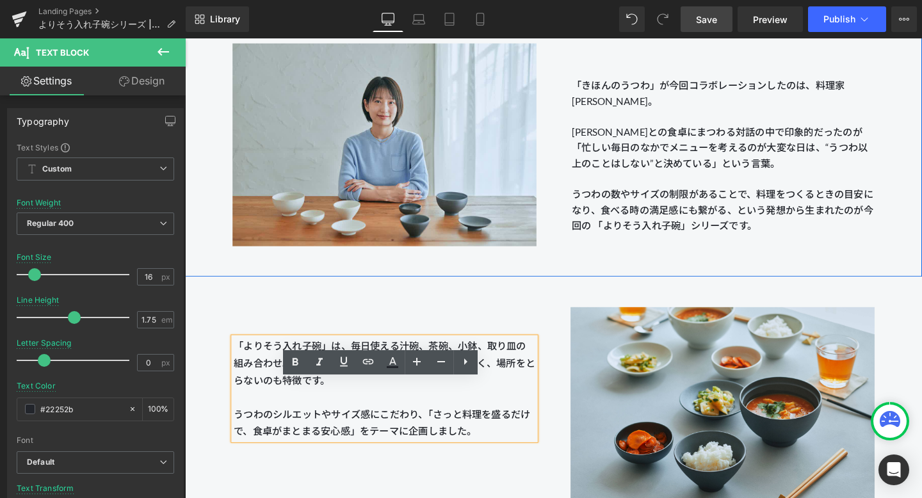
scroll to position [1253, 0]
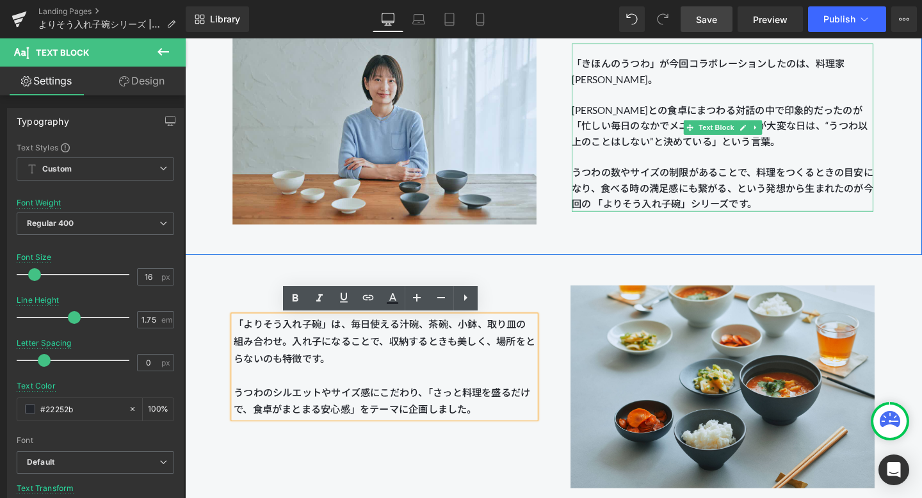
click at [671, 205] on span "生まれたのが今回の 「よりそう入れ子碗」シリーズです。" at bounding box center [749, 204] width 317 height 29
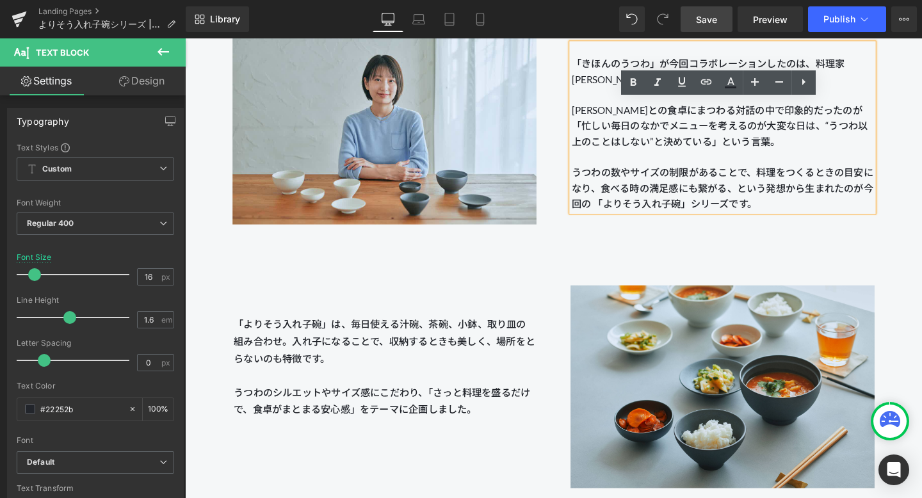
click at [671, 17] on span "Save" at bounding box center [706, 19] width 21 height 13
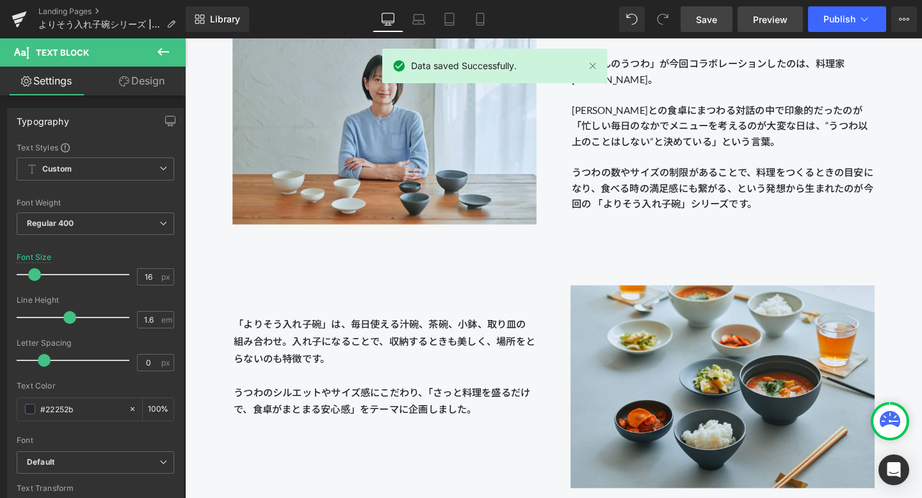
click at [671, 18] on span "Preview" at bounding box center [770, 19] width 35 height 13
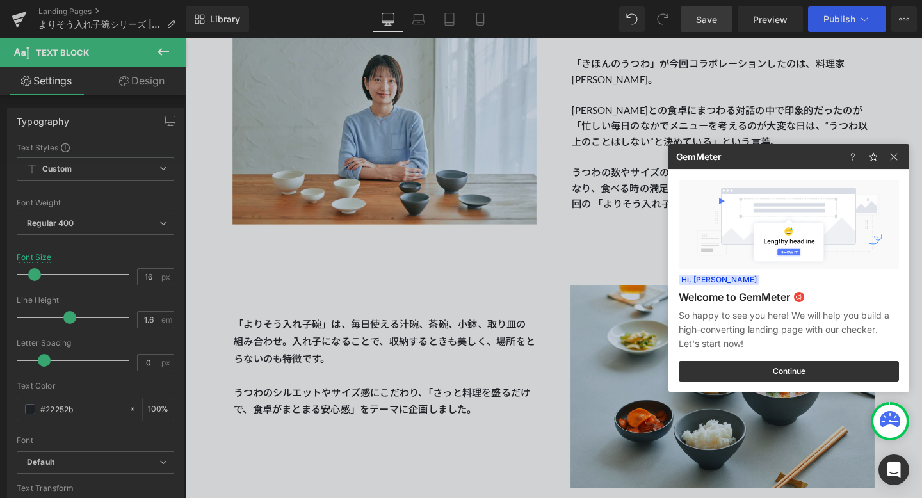
click at [671, 140] on div at bounding box center [461, 249] width 922 height 498
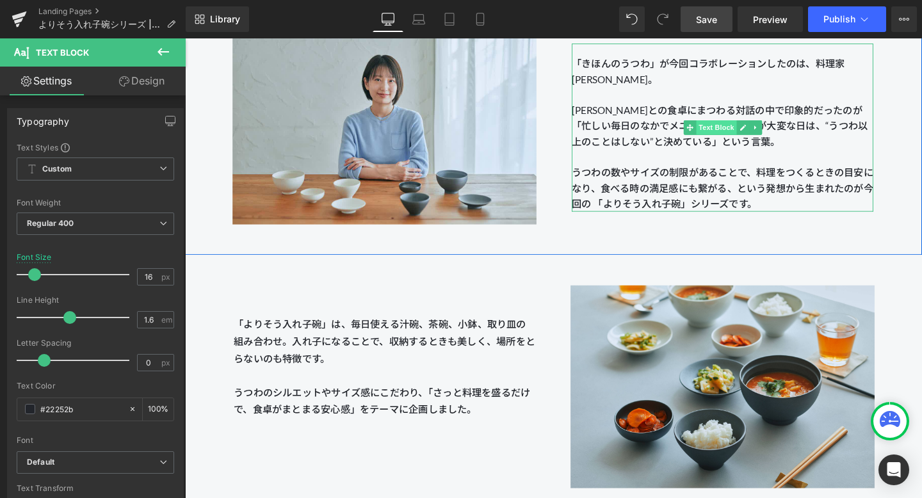
click at [671, 138] on span "Text Block" at bounding box center [743, 132] width 42 height 15
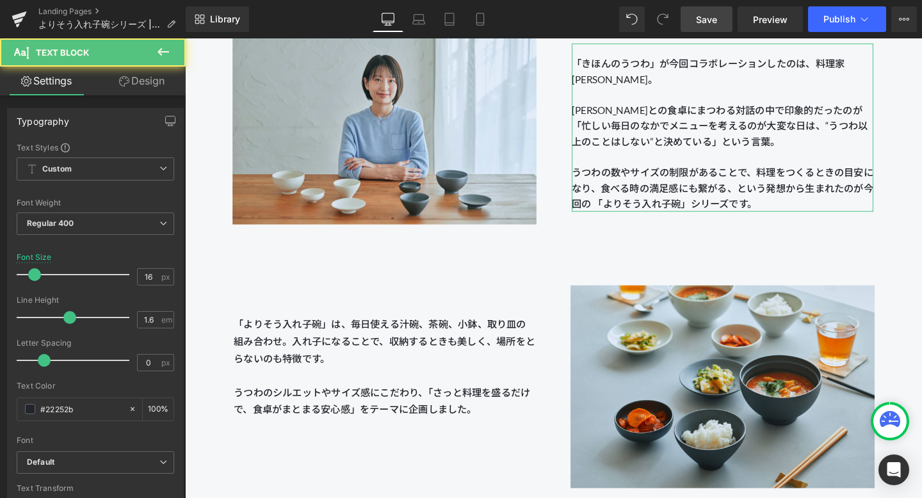
click at [147, 83] on link "Design" at bounding box center [141, 81] width 93 height 29
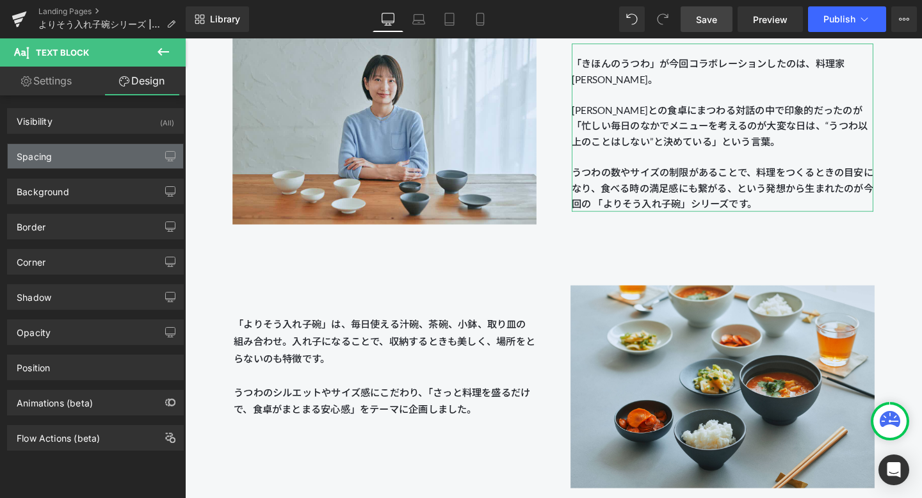
click at [110, 150] on div "Spacing" at bounding box center [95, 156] width 175 height 24
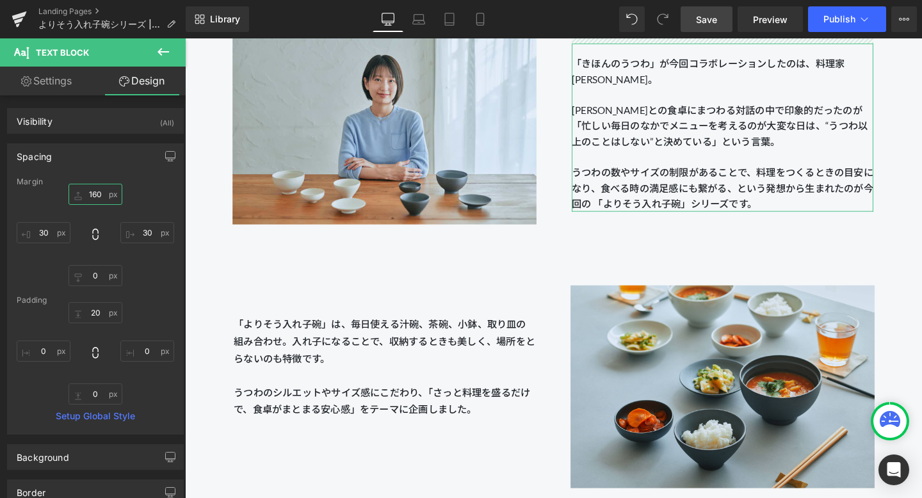
click at [98, 194] on input "160" at bounding box center [95, 194] width 54 height 21
click at [93, 193] on input "160" at bounding box center [95, 194] width 54 height 21
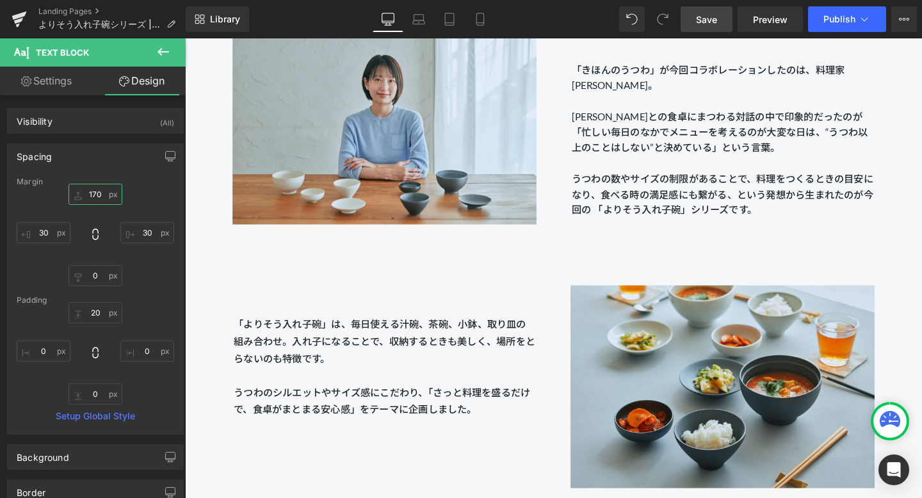
type input "170"
click at [671, 22] on span "Save" at bounding box center [706, 19] width 21 height 13
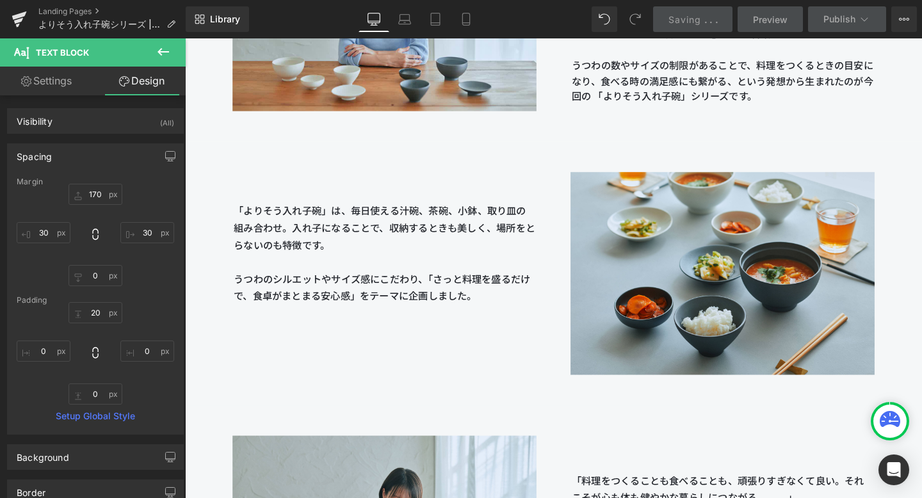
scroll to position [1376, 0]
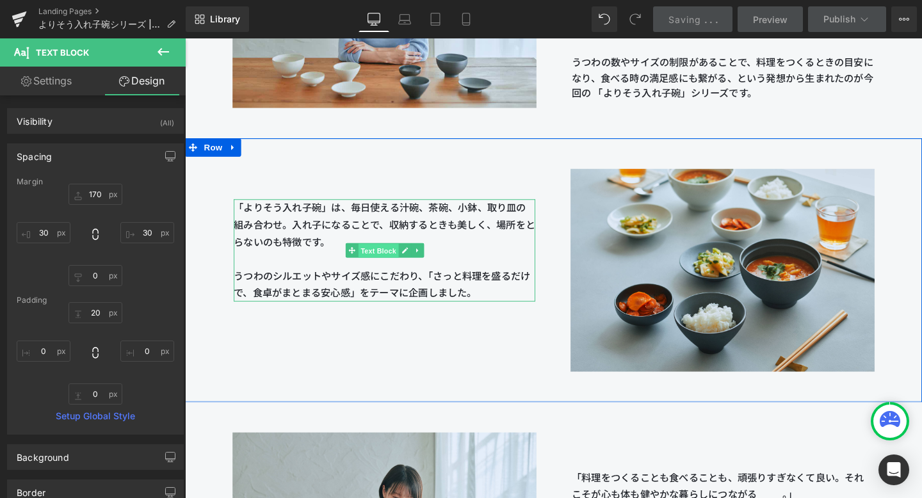
click at [395, 261] on span "Text Block" at bounding box center [388, 261] width 42 height 15
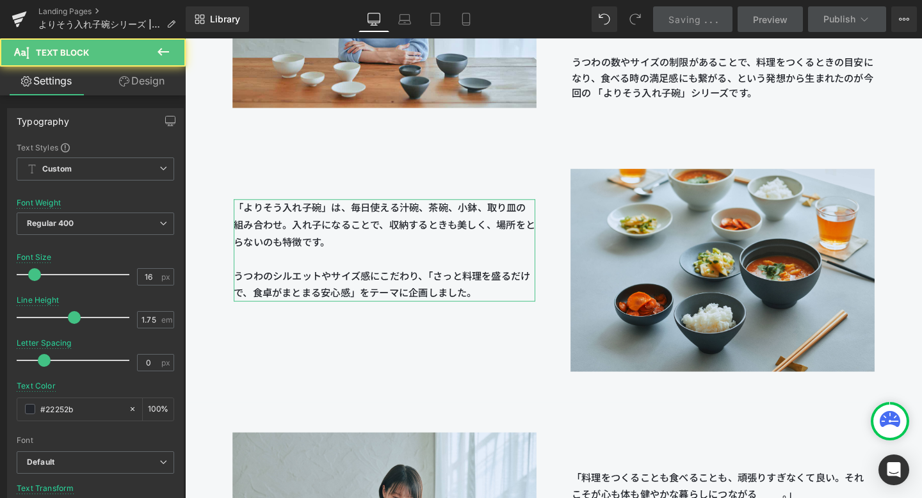
click at [168, 94] on link "Design" at bounding box center [141, 81] width 93 height 29
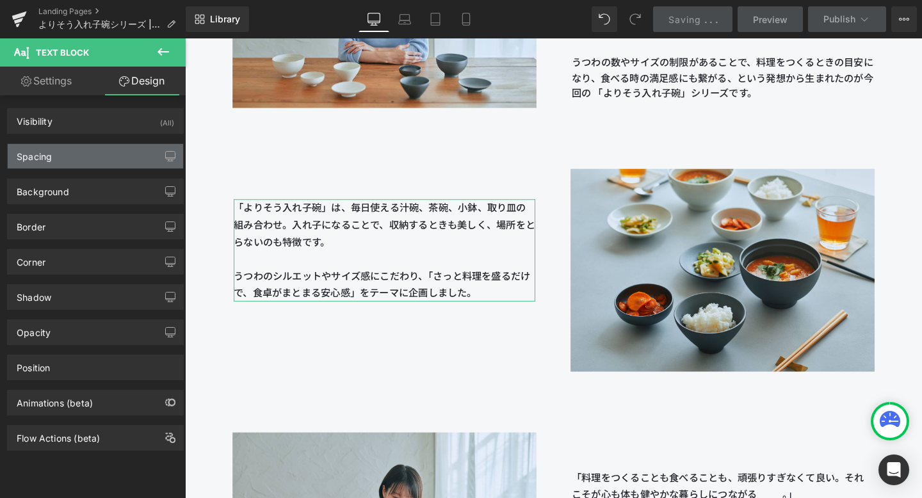
click at [127, 160] on div "Spacing" at bounding box center [95, 156] width 175 height 24
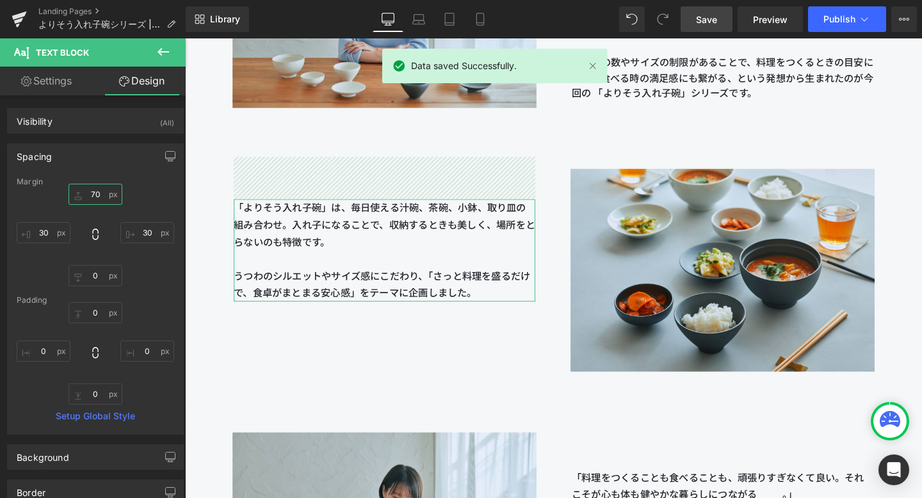
click at [93, 195] on input "70" at bounding box center [95, 194] width 54 height 21
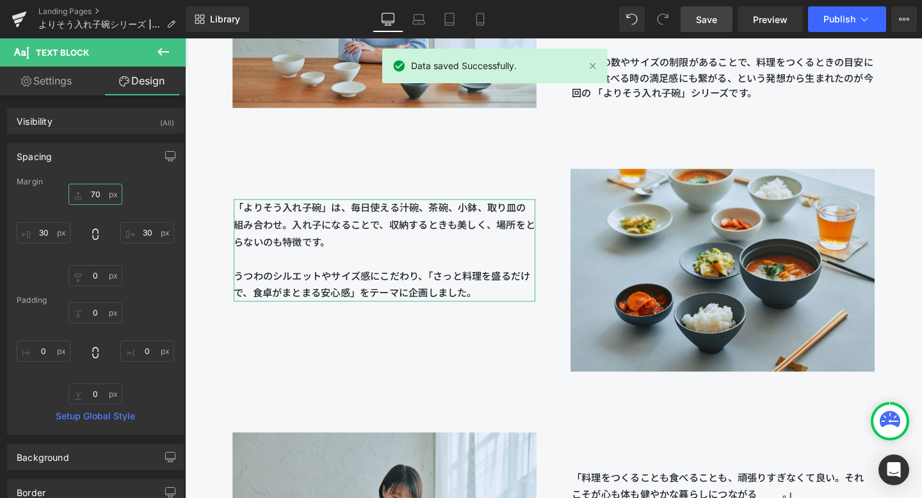
click at [92, 194] on input "70" at bounding box center [95, 194] width 54 height 21
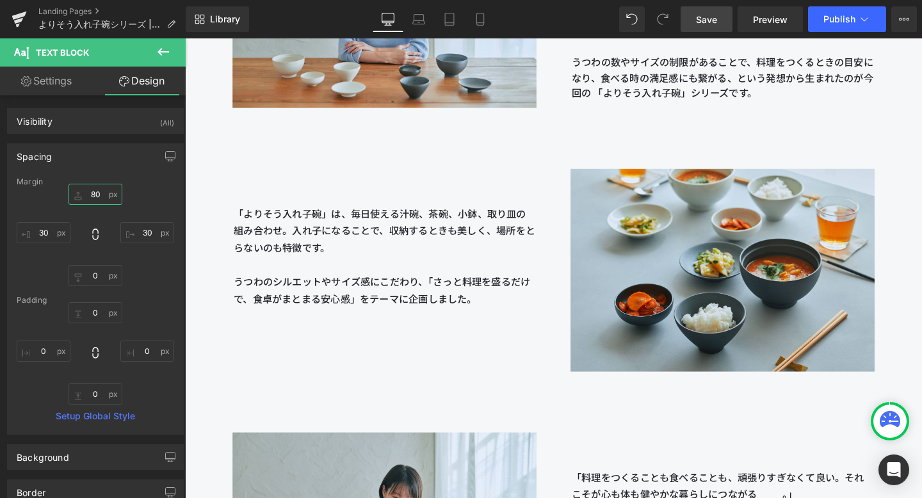
type input "80"
click at [671, 14] on span "Save" at bounding box center [706, 19] width 21 height 13
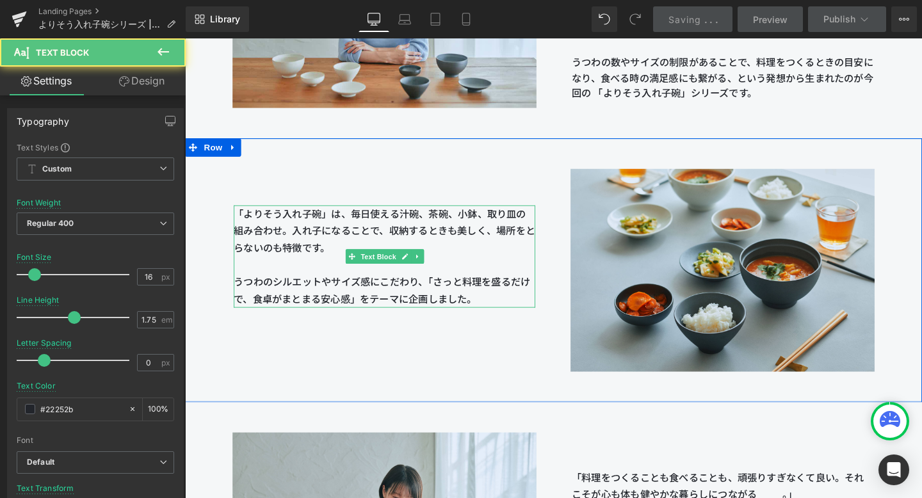
click at [298, 241] on span "「よりそう入れ子碗」は、毎日使える汁碗、茶碗、小鉢、取り皿の組み合わせ。 入れ子になることで、収納するときも美しく、場所をとらないのも特徴です。 うつわのシル…" at bounding box center [394, 258] width 317 height 84
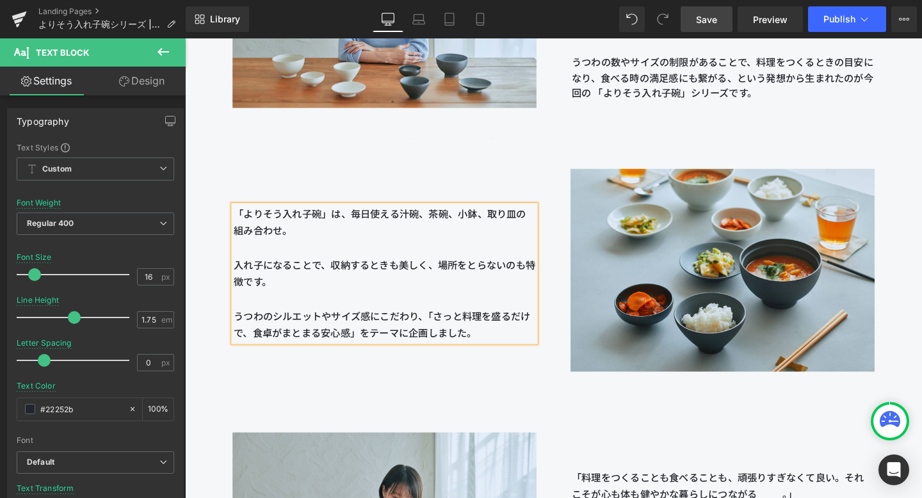
click at [671, 19] on span "Save" at bounding box center [706, 19] width 21 height 13
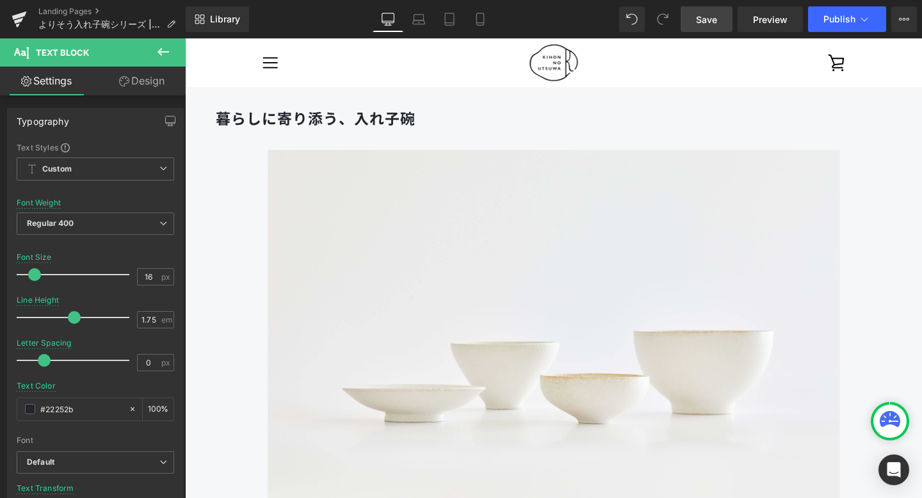
scroll to position [483, 0]
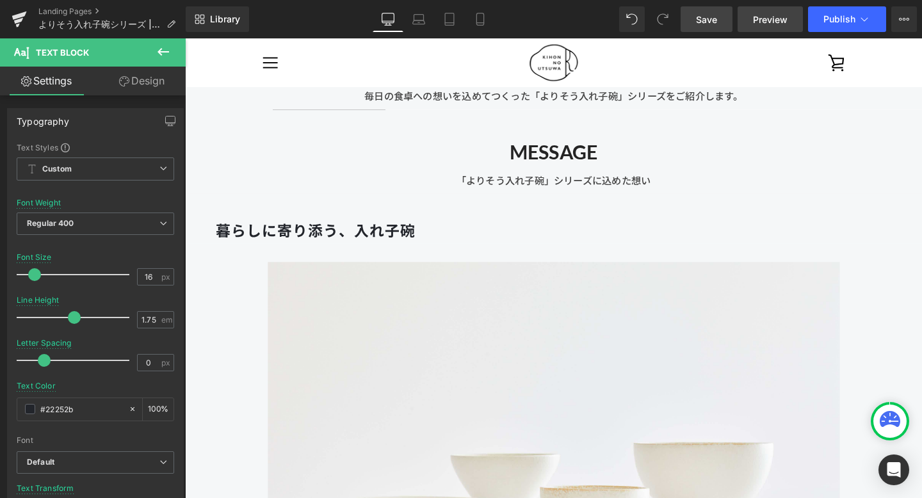
click at [671, 21] on span "Preview" at bounding box center [770, 19] width 35 height 13
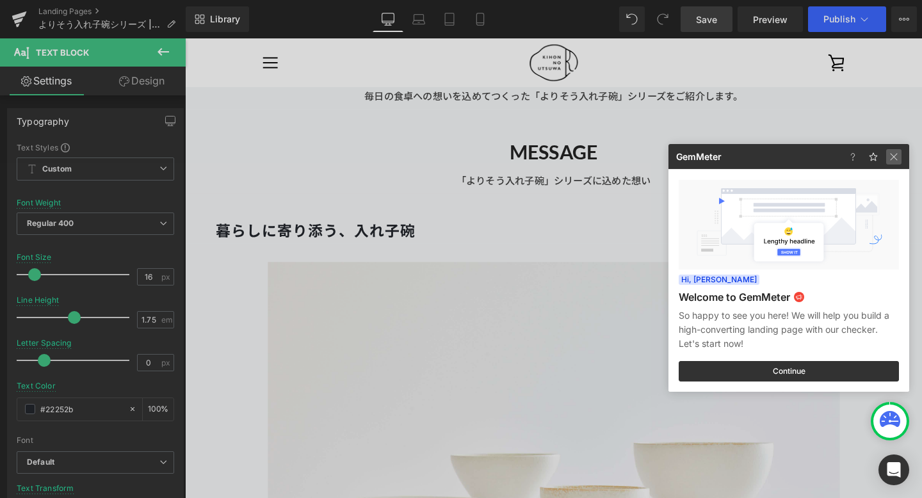
drag, startPoint x: 897, startPoint y: 157, endPoint x: 748, endPoint y: 125, distance: 152.5
click at [671, 157] on img at bounding box center [893, 156] width 15 height 15
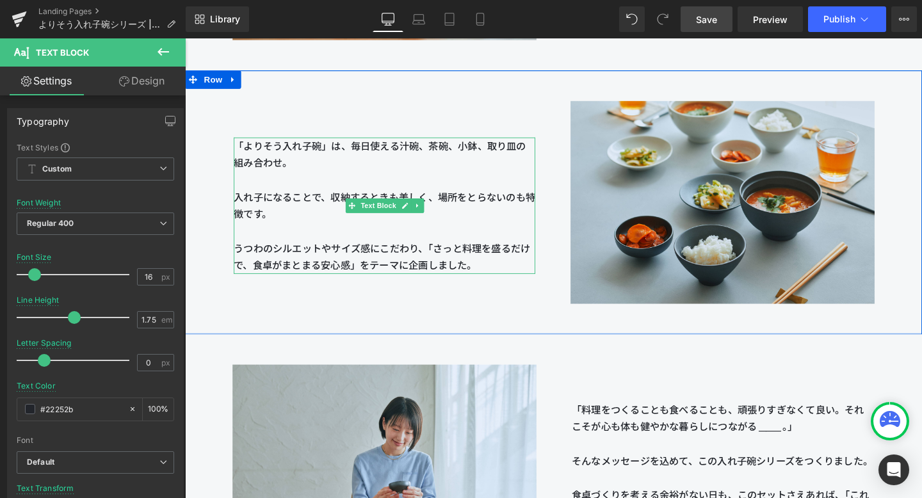
scroll to position [1450, 0]
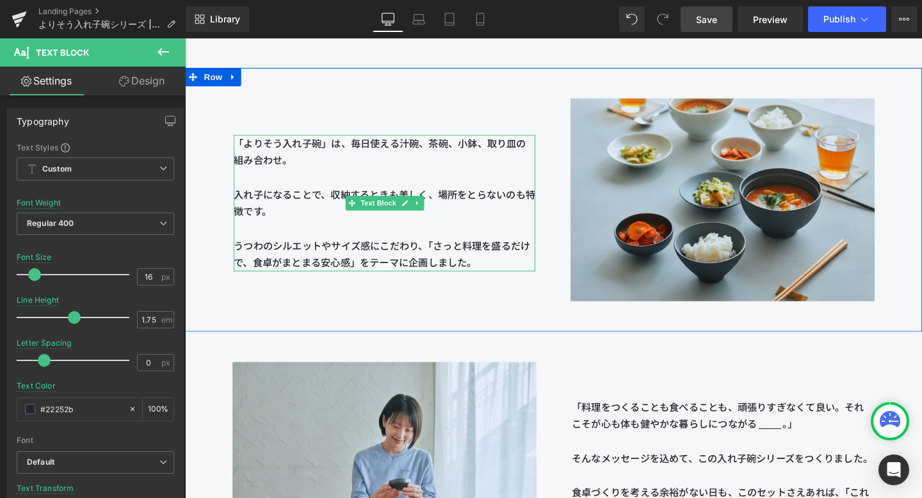
click at [500, 272] on p "「よりそう入れ子碗」は、毎日使える汁碗、茶碗、小鉢、取り皿の組み合わせ。 入れ子になることで、収納するときも美しく、場所をとらないのも特徴です。 うつわのシル…" at bounding box center [394, 211] width 317 height 143
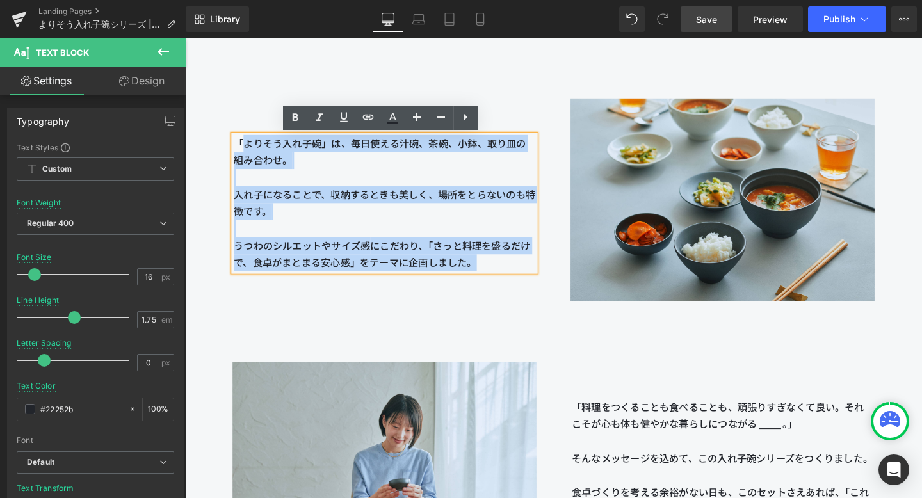
drag, startPoint x: 511, startPoint y: 273, endPoint x: 237, endPoint y: 151, distance: 299.4
click at [237, 151] on p "「よりそう入れ子碗」は、毎日使える汁碗、茶碗、小鉢、取り皿の組み合わせ。 入れ子になることで、収納するときも美しく、場所をとらないのも特徴です。 うつわのシル…" at bounding box center [394, 211] width 317 height 143
copy p "「よりそう入れ子碗」は、毎日使える汁碗、茶碗、小鉢、取り皿の組み合わせ。 入れ子になることで、収納するときも美しく、場所をとらないのも特徴です。 うつわのシル…"
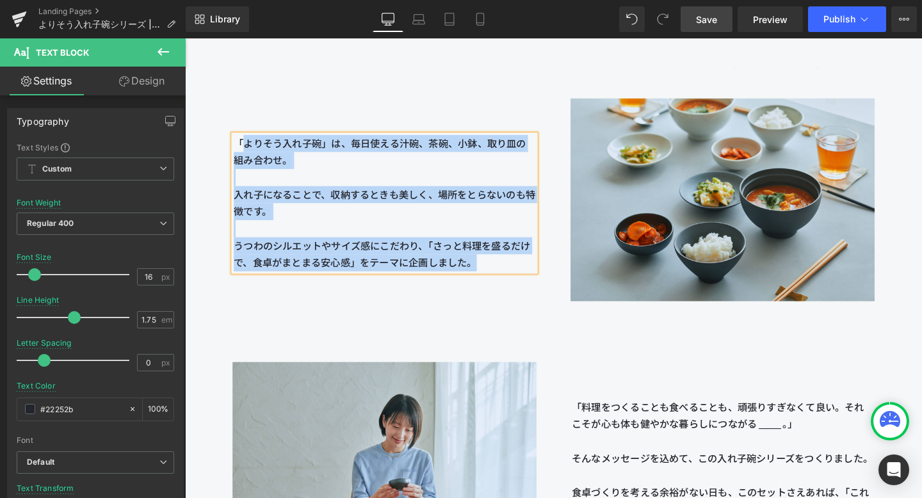
click at [349, 335] on div "「よりそう入れ子碗」は、毎日使える汁碗、茶碗、小鉢、取り皿の組み合わせ。 入れ子になることで、収納するときも美しく、場所をとらないのも特徴です。 うつわのシル…" at bounding box center [572, 208] width 774 height 277
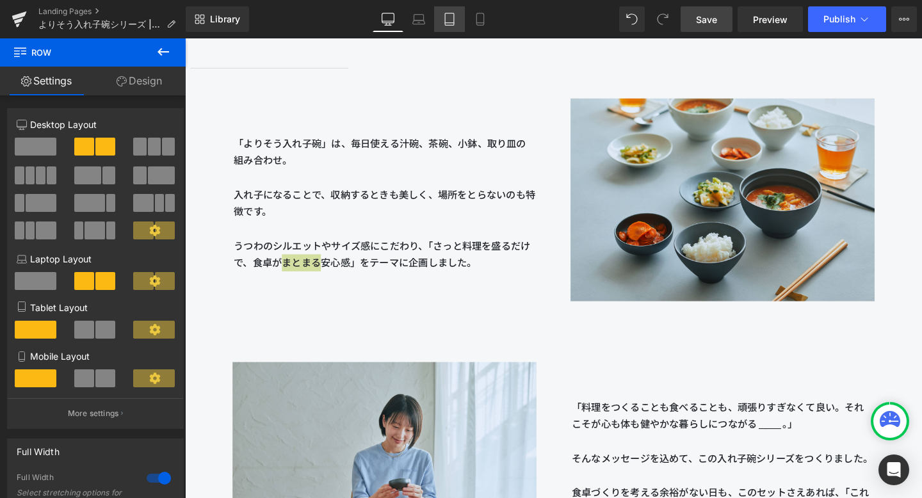
click at [448, 19] on icon at bounding box center [449, 19] width 13 height 13
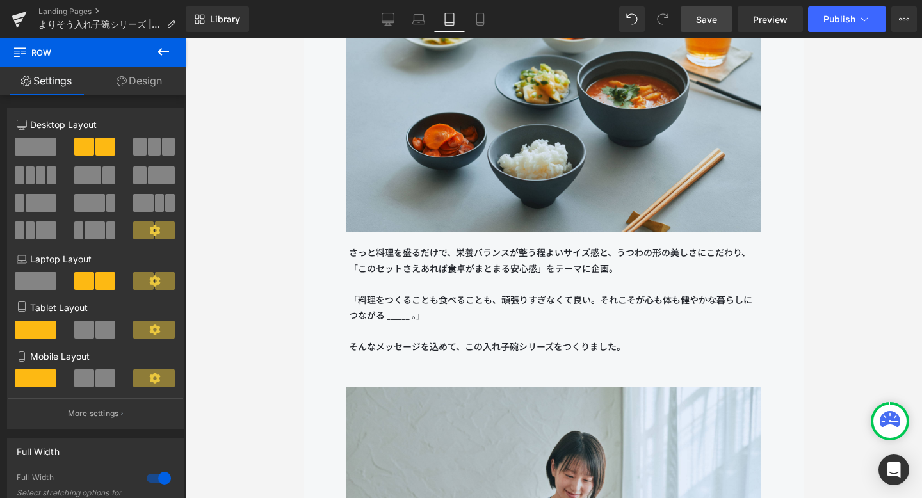
scroll to position [1951, 0]
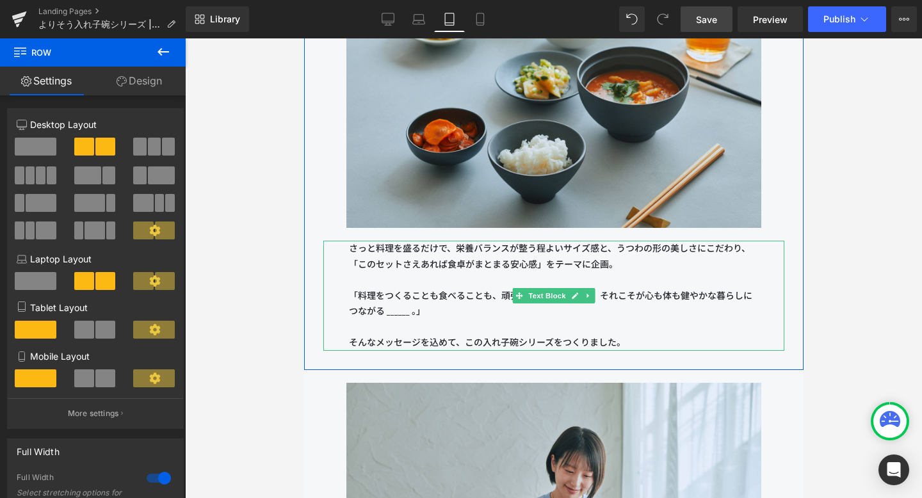
click at [461, 266] on span "さっと料理を盛るだけで、栄養バランスが整う程よいサイズ感と、うつわの形の美しさにこだわり、「このセットさえあれば食卓がまとまる安心感」をテーマに企画。" at bounding box center [548, 256] width 401 height 27
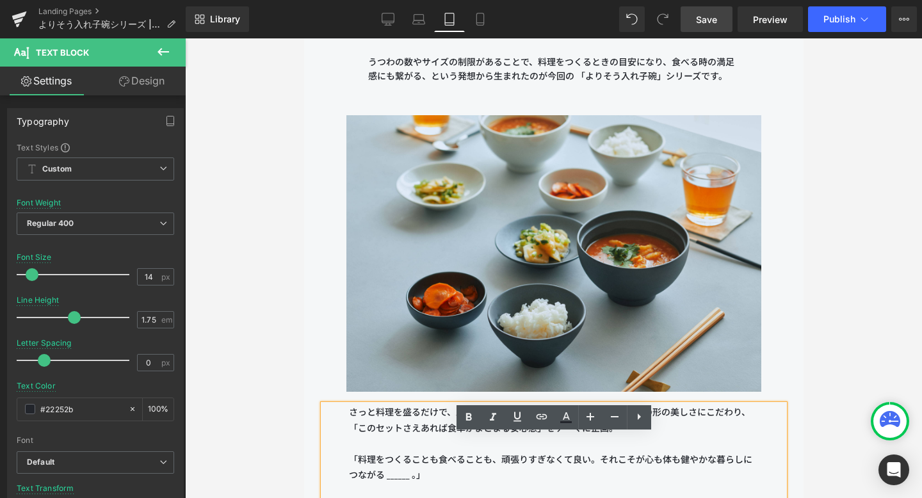
scroll to position [1948, 0]
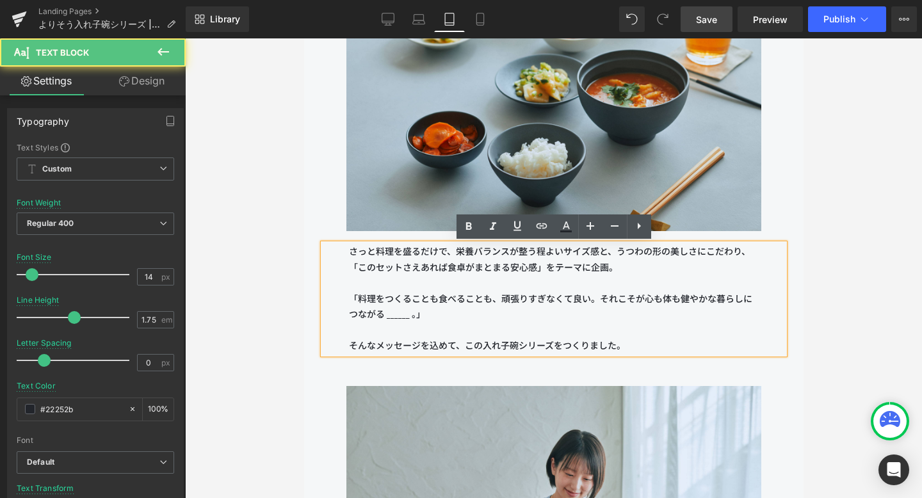
click at [653, 354] on div "さっと料理を盛るだけで、栄養バランスが整う程よいサイズ感と、うつわの形の美しさにこだわり、「このセットさえあれば食卓がまとまる安心感」をテーマに企画。 「料理…" at bounding box center [553, 299] width 461 height 110
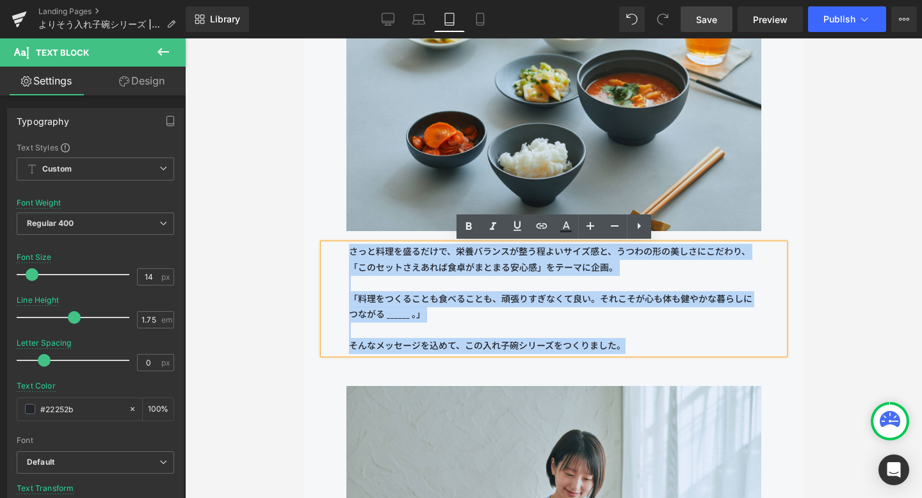
drag, startPoint x: 653, startPoint y: 355, endPoint x: 348, endPoint y: 248, distance: 322.7
click at [348, 248] on div "さっと料理を盛るだけで、栄養バランスが整う程よいサイズ感と、うつわの形の美しさにこだわり、「このセットさえあれば食卓がまとまる安心感」をテーマに企画。 「料理…" at bounding box center [553, 299] width 461 height 110
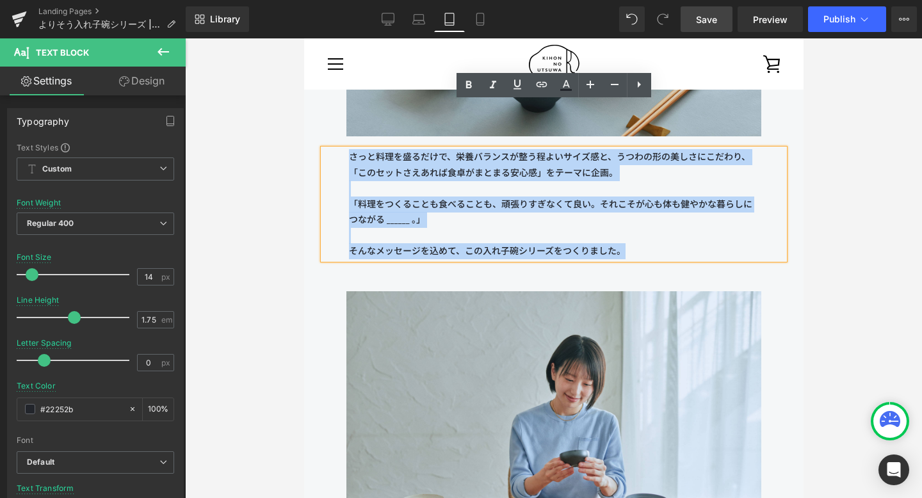
scroll to position [1966, 0]
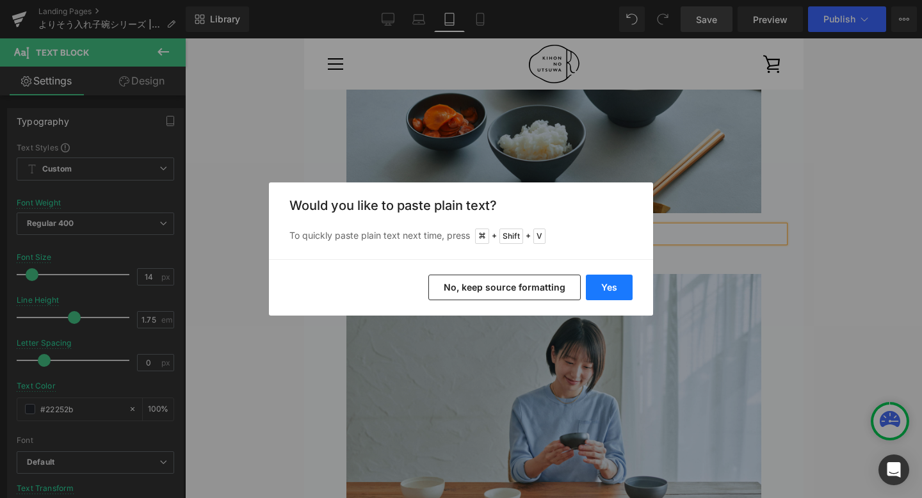
click at [604, 297] on button "Yes" at bounding box center [609, 288] width 47 height 26
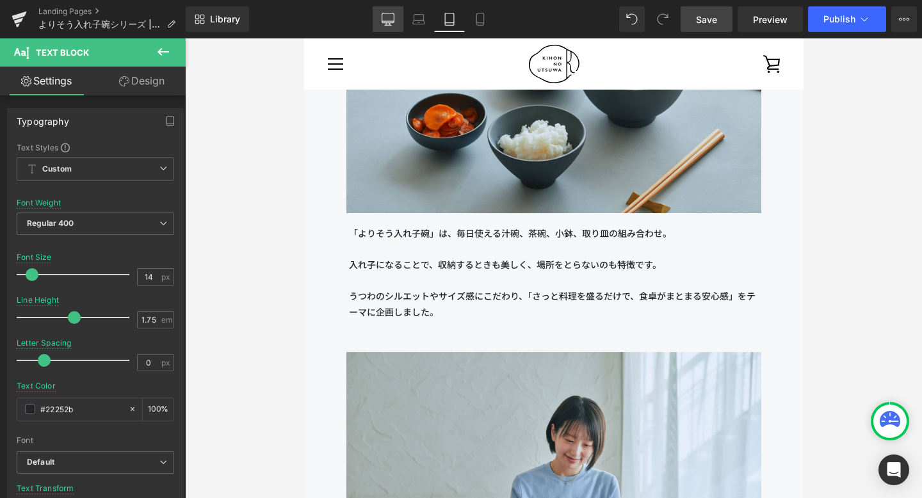
click at [395, 17] on link "Desktop" at bounding box center [388, 19] width 31 height 26
type input "16"
type input "100"
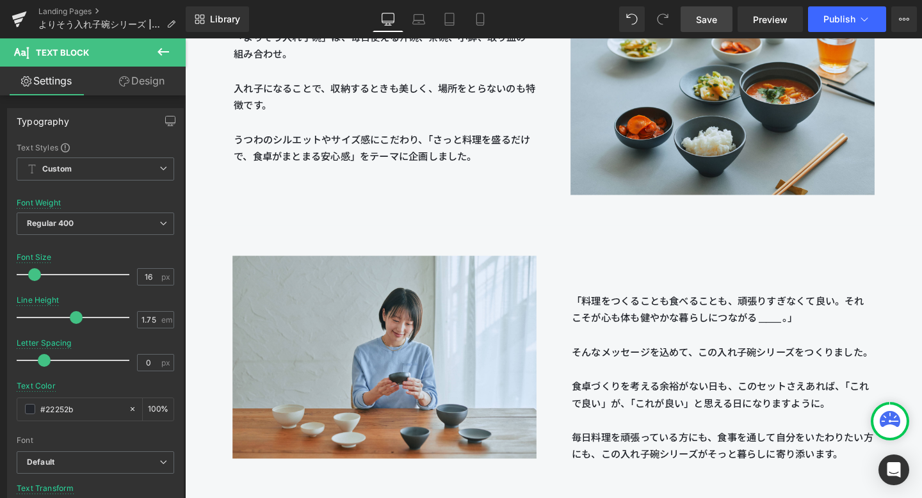
scroll to position [1646, 0]
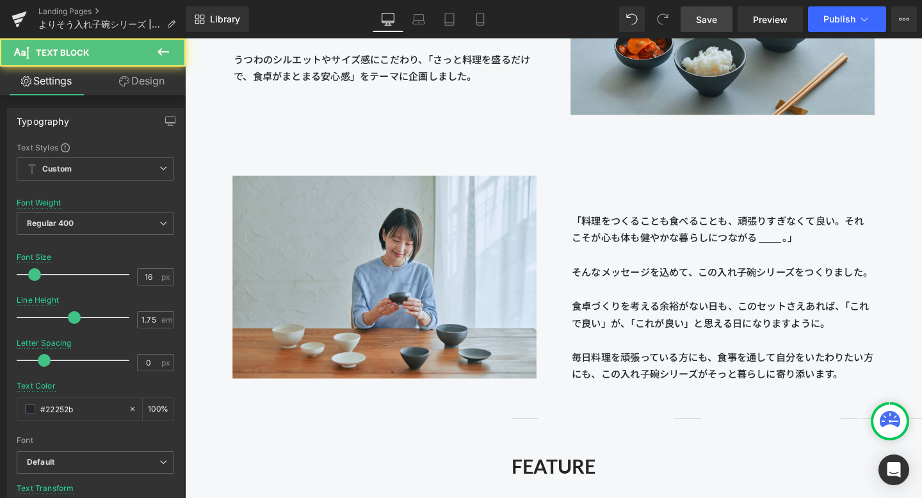
click at [632, 225] on p "「料理をつくることも食べることも、頑張りすぎなくて良い。それこそが心も体も健やかな暮らしにつながる ______ 。」" at bounding box center [749, 239] width 317 height 36
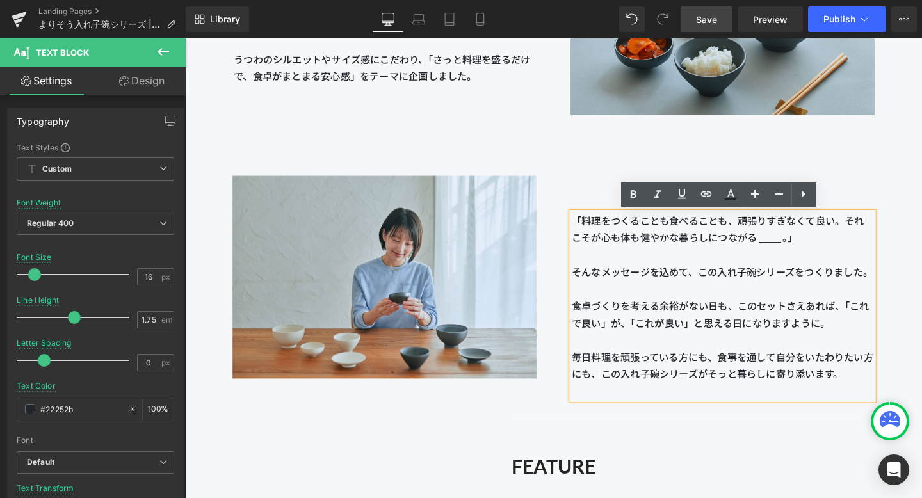
drag, startPoint x: 597, startPoint y: 227, endPoint x: 660, endPoint y: 351, distance: 139.4
click at [660, 351] on div "「料理をつくることも食べることも、頑張りすぎなくて良い。それこそが心も体も健やかな暮らしにつながる ______ 。」 そんなメッセージを込めて、この入れ子碗…" at bounding box center [749, 319] width 317 height 197
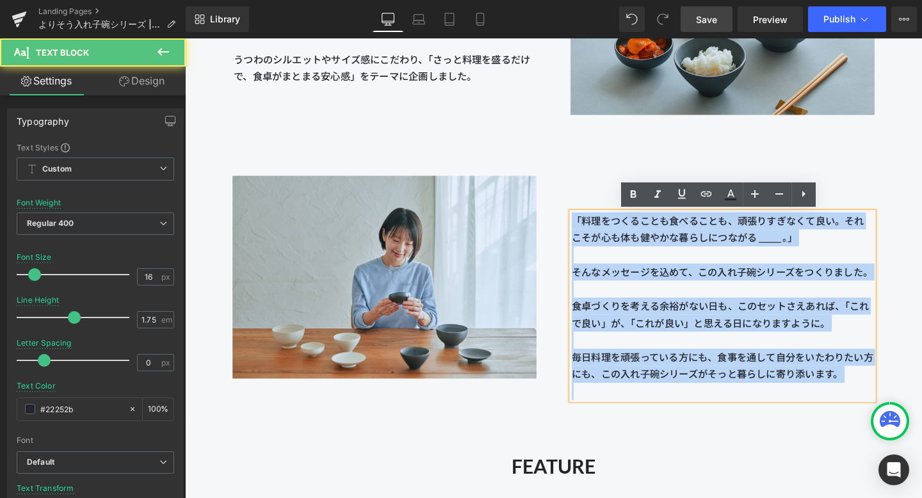
drag, startPoint x: 593, startPoint y: 225, endPoint x: 696, endPoint y: 431, distance: 231.0
click at [671, 431] on div "Image 「料理をつくることも食べることも、頑張りすぎなくて良い。それこそが心も体も健やかな暮らしにつながる ______ 。」 そんなメッセージを込めて、…" at bounding box center [572, 294] width 774 height 287
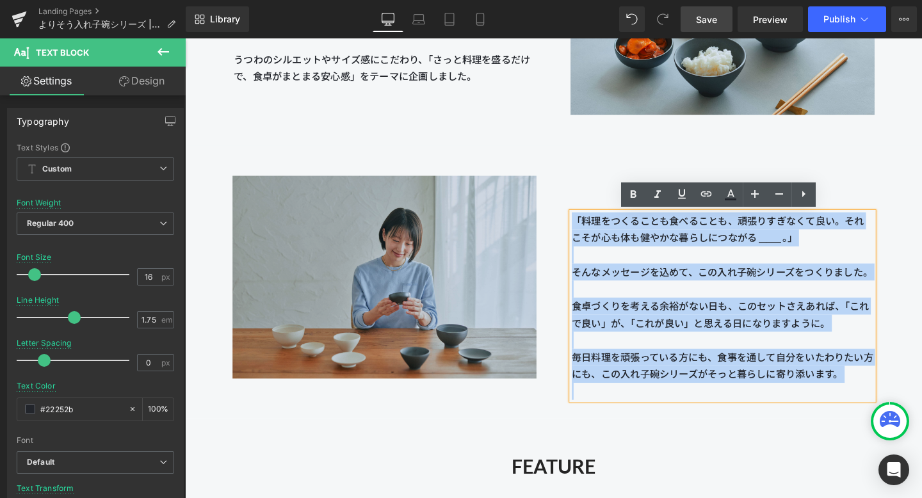
copy div "「料理をつくることも食べることも、頑張りすぎなくて良い。それこそが心も体も健やかな暮らしにつながる ______ 。」 そんなメッセージを込めて、この入れ子碗…"
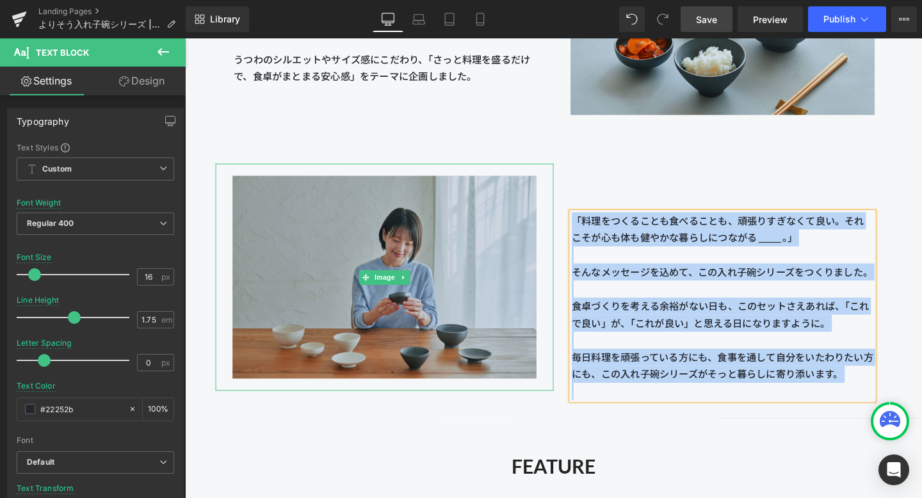
click at [513, 353] on img at bounding box center [395, 289] width 320 height 239
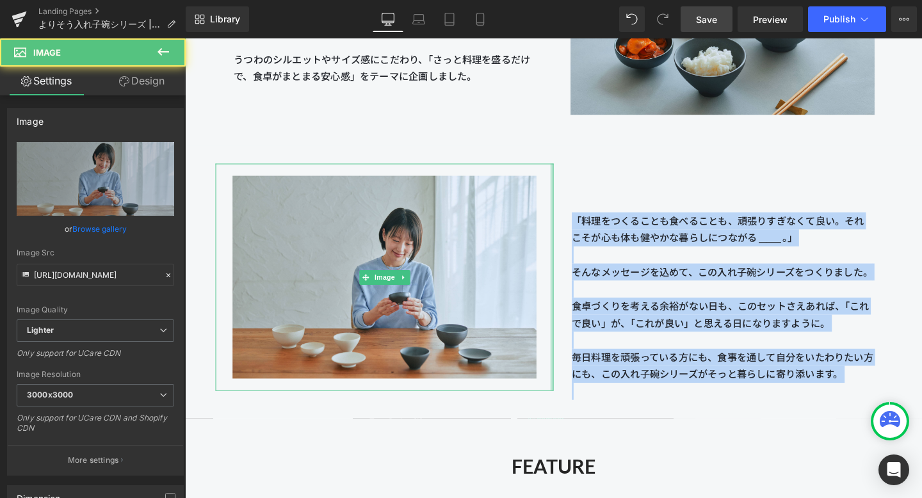
click at [571, 212] on div at bounding box center [570, 289] width 3 height 239
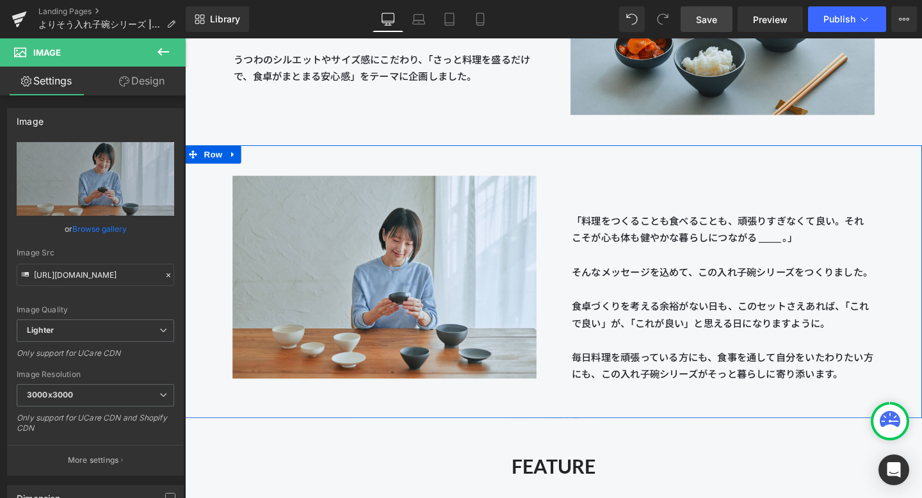
click at [606, 200] on div "「料理をつくることも食べることも、頑張りすぎなくて良い。それこそが心も体も健やかな暮らしにつながる ______ 。」 そんなメッセージを込めて、この入れ子碗…" at bounding box center [749, 294] width 355 height 248
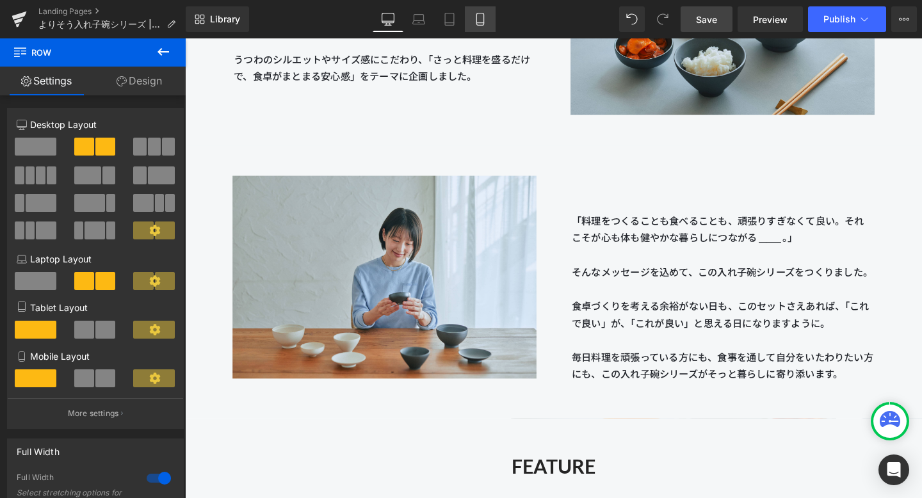
click at [476, 23] on icon at bounding box center [480, 19] width 13 height 13
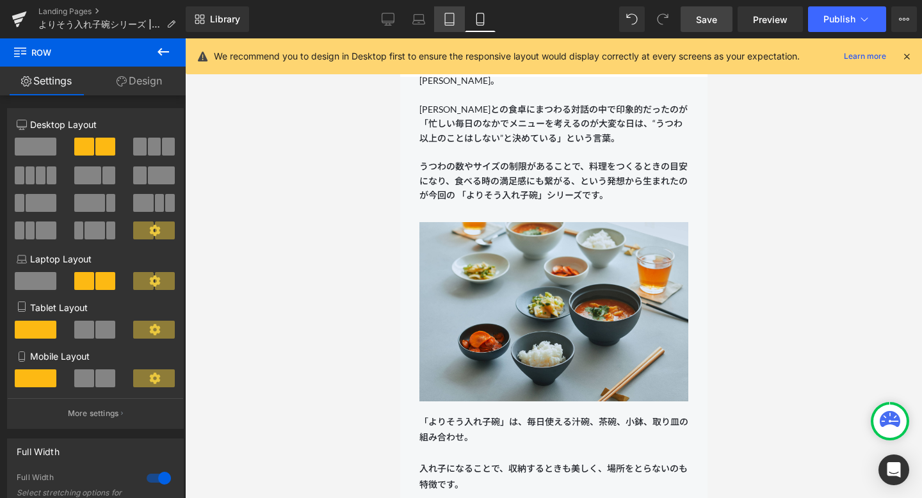
click at [449, 24] on icon at bounding box center [449, 19] width 13 height 13
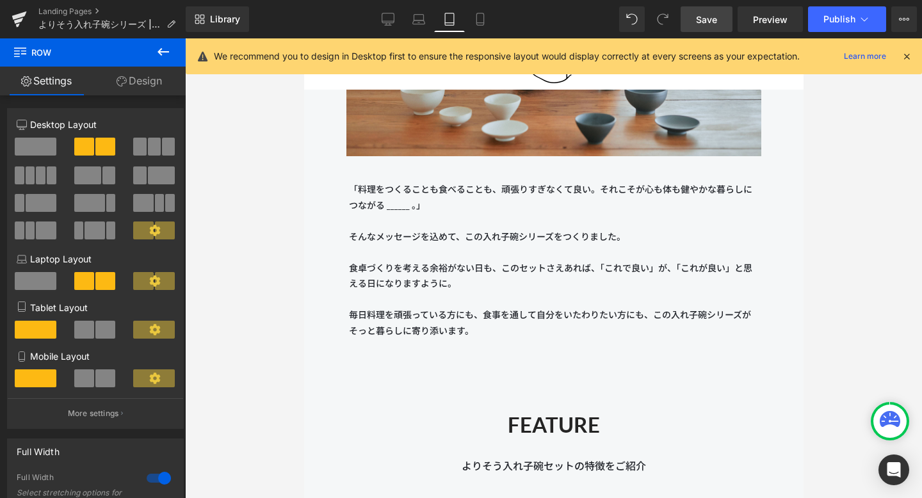
scroll to position [2386, 0]
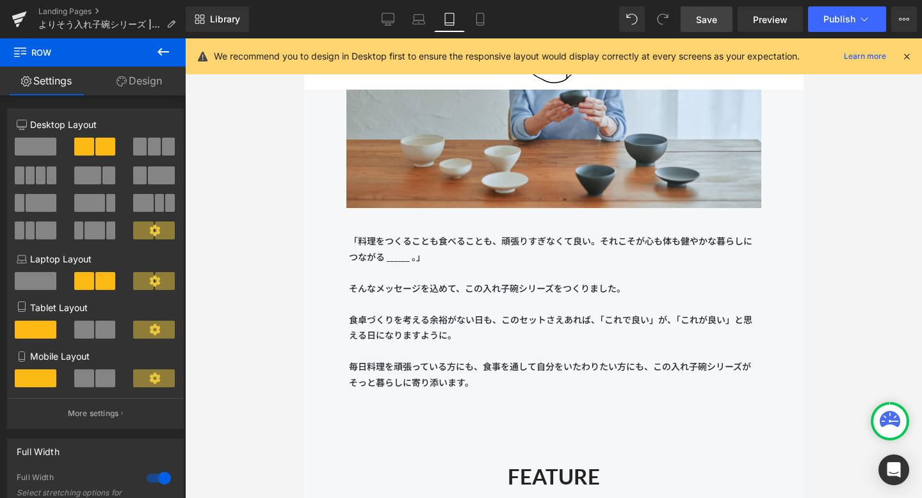
click at [461, 239] on p "「料理をつくることも食べることも、頑張りすぎなくて良い。それこそが心も体も健やかな暮らしにつながる ______ 。」" at bounding box center [553, 249] width 410 height 31
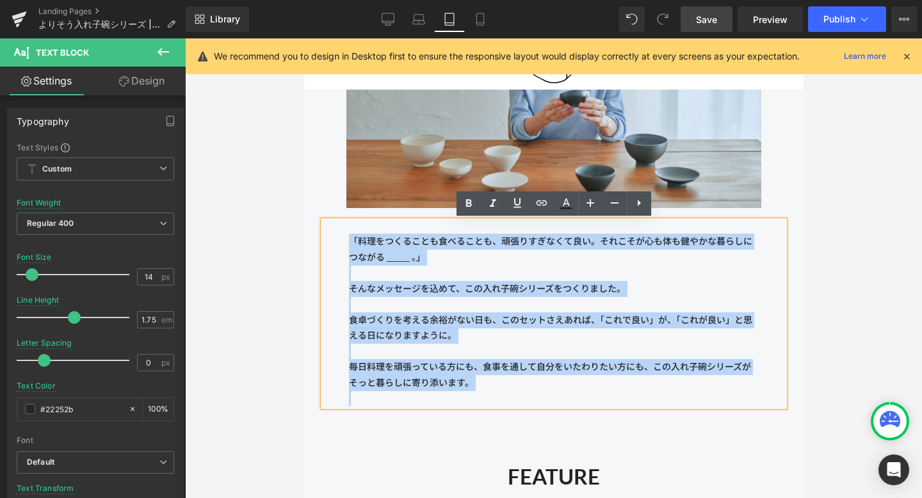
drag, startPoint x: 349, startPoint y: 236, endPoint x: 550, endPoint y: 392, distance: 254.4
click at [550, 392] on div "「料理をつくることも食べることも、頑張りすぎなくて良い。それこそが心も体も健やかな暮らしにつながる ______ 。」 そんなメッセージを込めて、この入れ子碗…" at bounding box center [553, 314] width 461 height 186
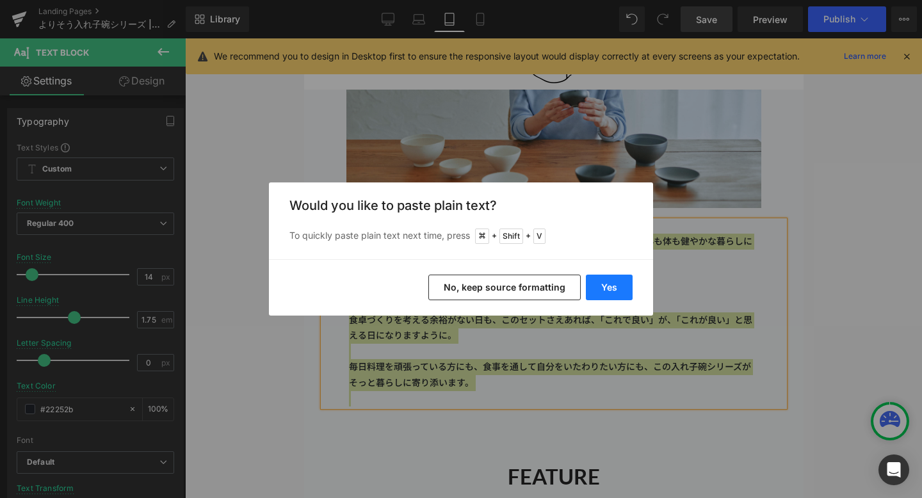
click at [602, 288] on button "Yes" at bounding box center [609, 288] width 47 height 26
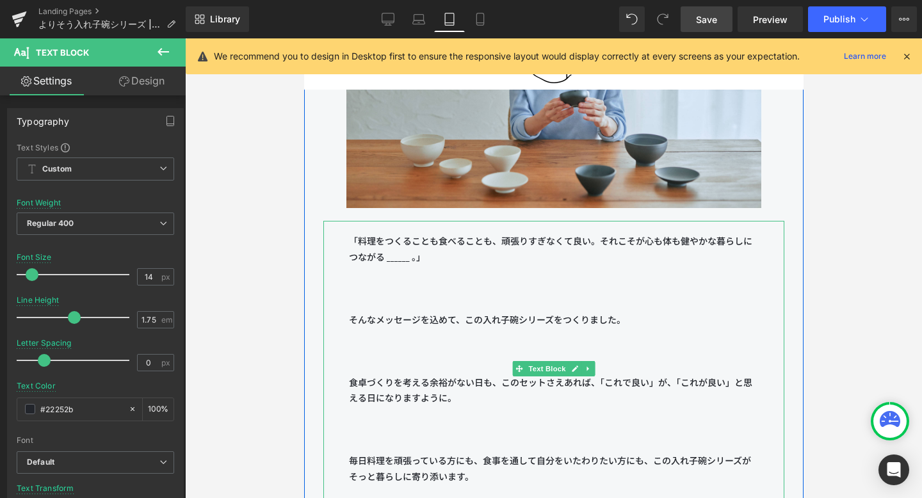
click at [536, 296] on p at bounding box center [553, 304] width 410 height 16
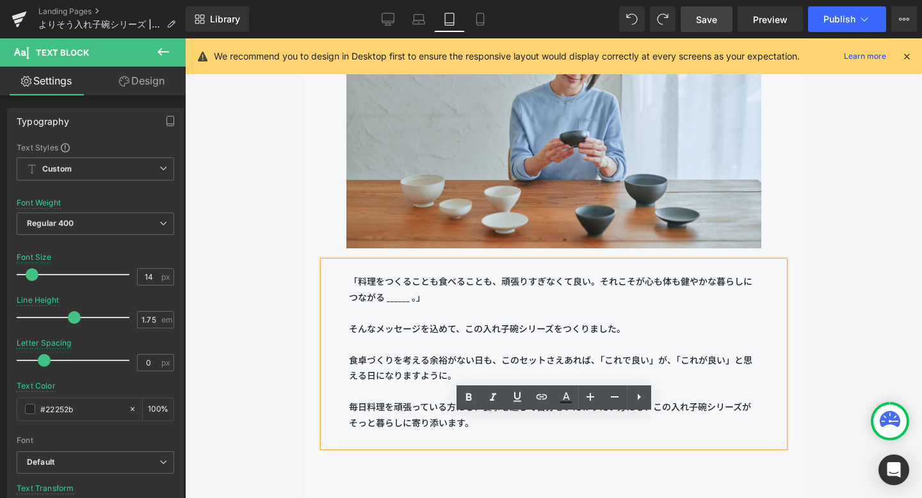
scroll to position [2372, 0]
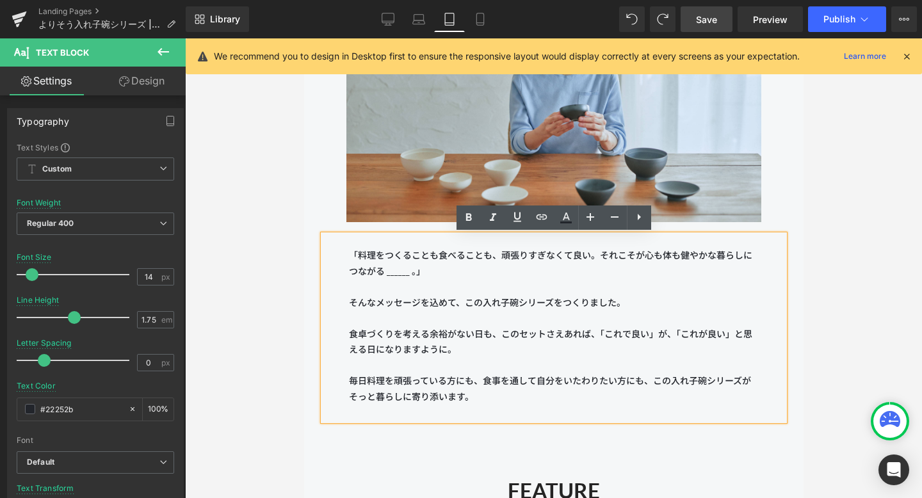
click at [453, 312] on p at bounding box center [553, 318] width 410 height 16
click at [351, 305] on p "そんなメッセージを込めて、この入れ子碗シリーズをつくりました。" at bounding box center [553, 303] width 410 height 16
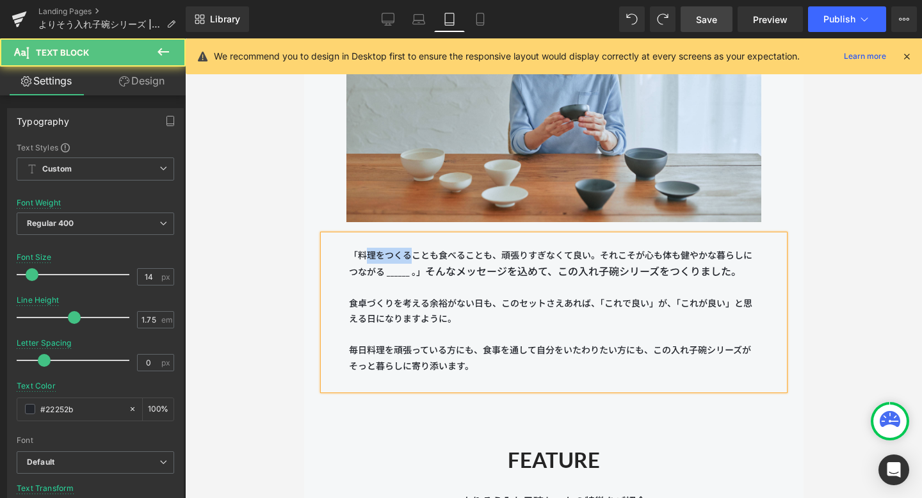
drag, startPoint x: 407, startPoint y: 255, endPoint x: 362, endPoint y: 256, distance: 44.8
click at [362, 256] on p "「料理をつくることも食べることも、頑張りすぎなくて良い。それこそが心も体も健やかな暮らしにつながる ______ 。」 そんなメッセージを込めて、この入れ子碗…" at bounding box center [553, 264] width 410 height 32
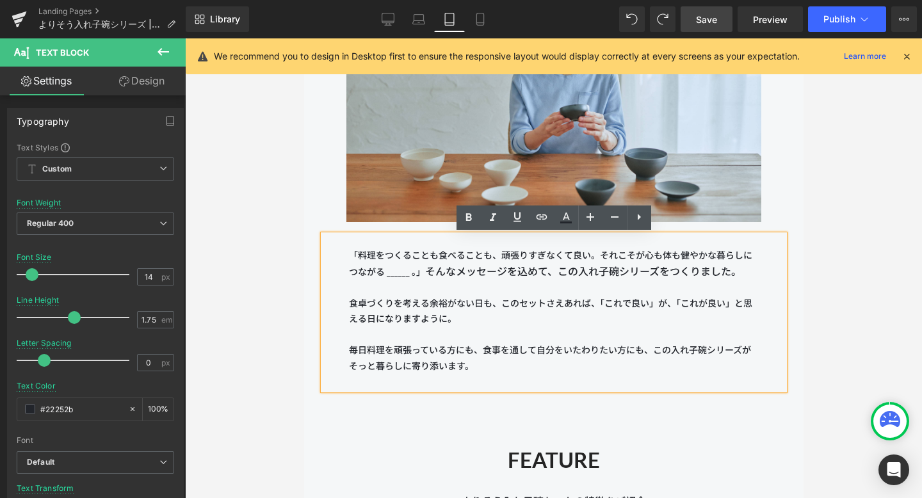
click at [427, 271] on span "そんなメッセージを込めて、この入れ子碗シリーズをつくりました。" at bounding box center [582, 271] width 316 height 12
drag, startPoint x: 433, startPoint y: 271, endPoint x: 535, endPoint y: 270, distance: 101.8
click at [539, 271] on span "そんなメッセージを込めて、この入れ子碗シリーズをつくりました。" at bounding box center [582, 271] width 316 height 12
click at [535, 270] on span "そんなメッセージを込めて、この入れ子碗シリーズをつくりました。" at bounding box center [582, 271] width 316 height 12
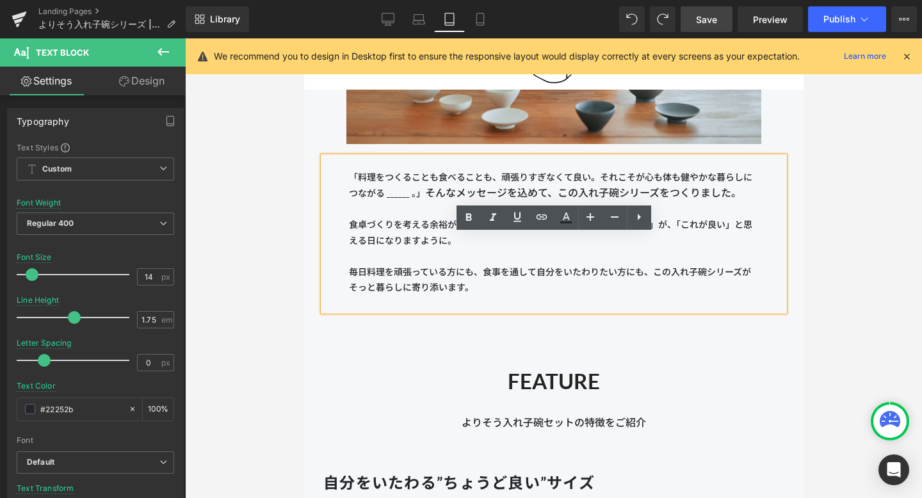
scroll to position [2293, 0]
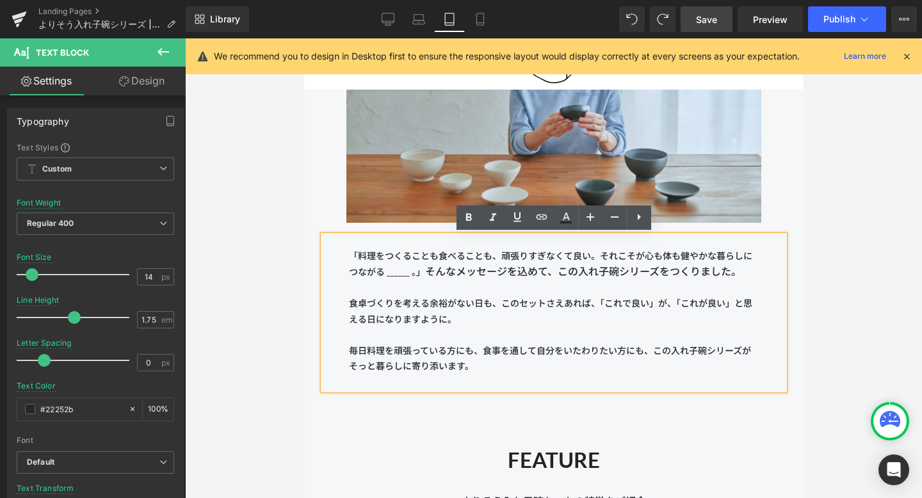
click at [445, 280] on p at bounding box center [553, 288] width 410 height 16
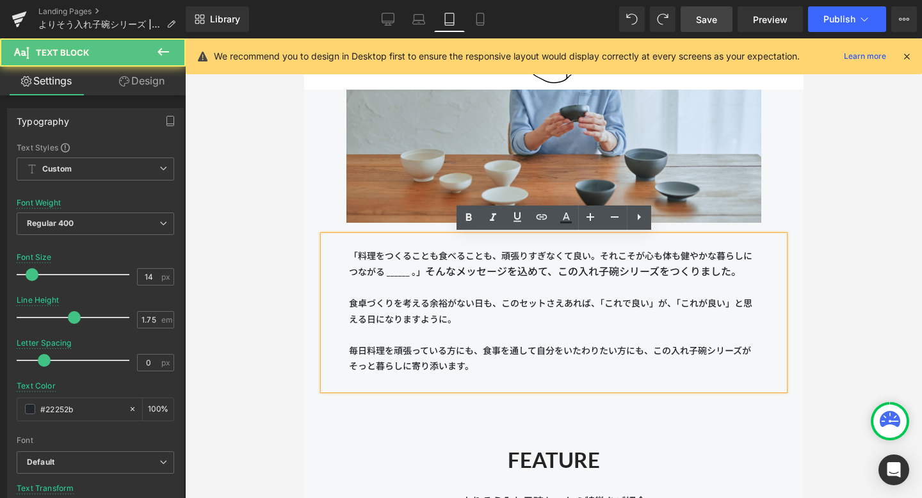
click at [422, 273] on p "「料理をつくることも食べることも、頑張りすぎなくて良い。それこそが心も体も健やかな暮らしにつながる ______ 。」 そんなメッセージを込めて、この入れ子碗…" at bounding box center [553, 264] width 410 height 32
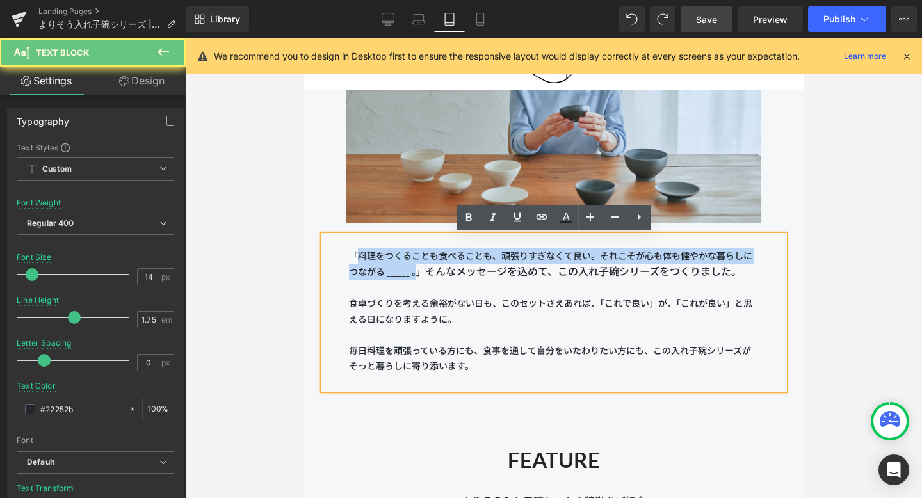
drag, startPoint x: 411, startPoint y: 269, endPoint x: 353, endPoint y: 256, distance: 59.8
click at [353, 256] on p "「料理をつくることも食べることも、頑張りすぎなくて良い。それこそが心も体も健やかな暮らしにつながる ______ 。」 そんなメッセージを込めて、この入れ子碗…" at bounding box center [553, 264] width 410 height 32
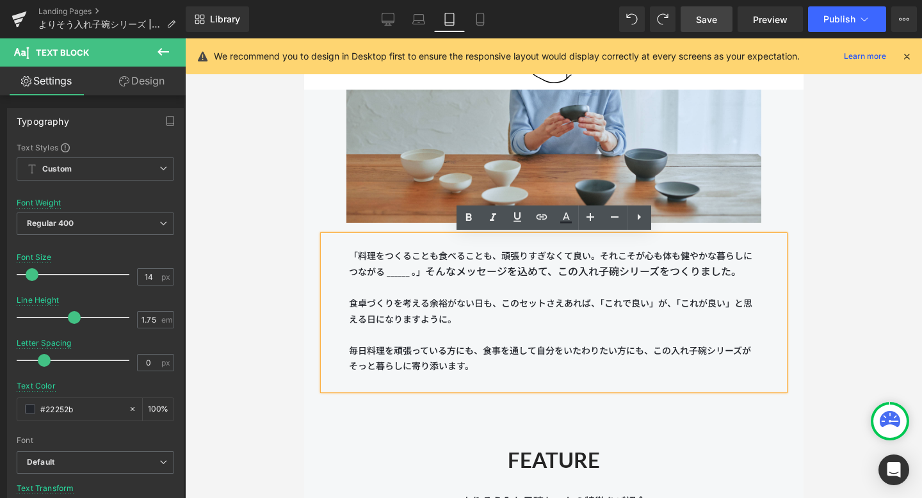
click at [412, 287] on p at bounding box center [553, 288] width 410 height 16
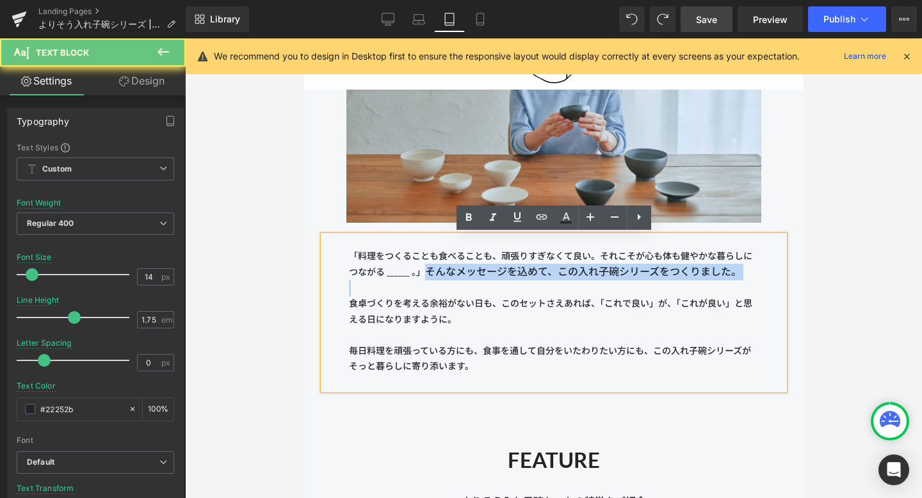
drag, startPoint x: 428, startPoint y: 271, endPoint x: 459, endPoint y: 288, distance: 34.9
click at [459, 288] on div "「料理をつくることも食べることも、頑張りすぎなくて良い。それこそが心も体も健やかな暮らしにつながる ______ 。」 そんなメッセージを込めて、この入れ子碗…" at bounding box center [553, 313] width 461 height 155
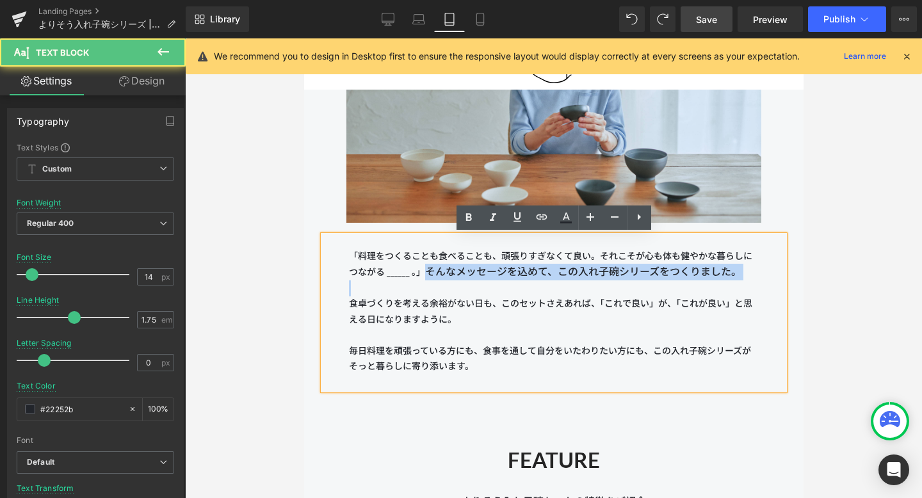
click at [459, 288] on p at bounding box center [553, 288] width 410 height 16
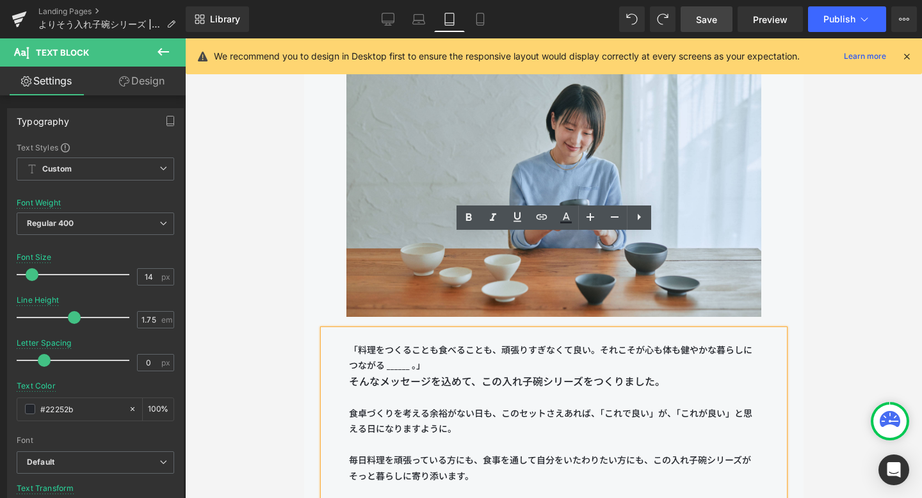
scroll to position [2387, 0]
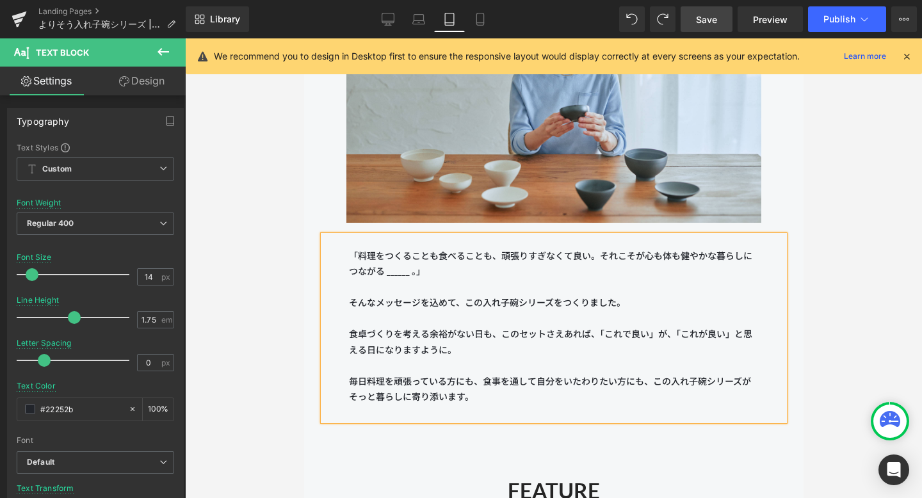
click at [671, 17] on span "Save" at bounding box center [706, 19] width 21 height 13
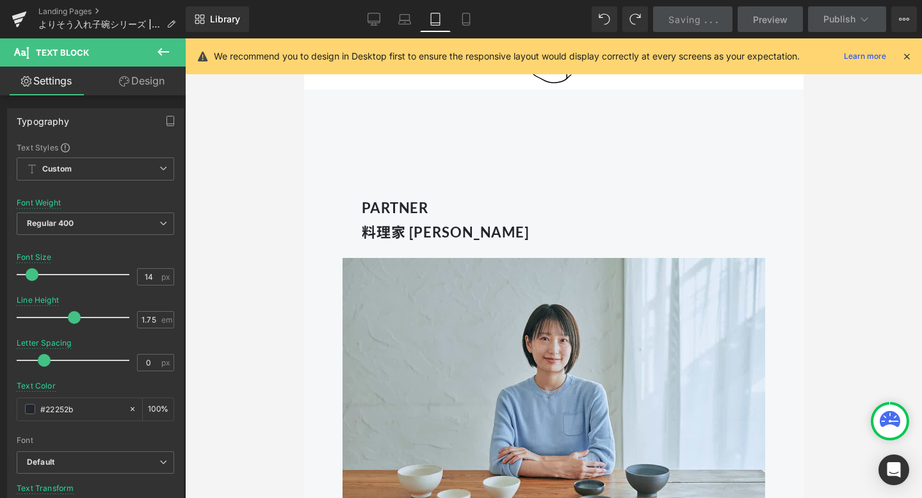
scroll to position [1205, 0]
click at [372, 21] on icon at bounding box center [373, 19] width 13 height 13
type input "16"
type input "100"
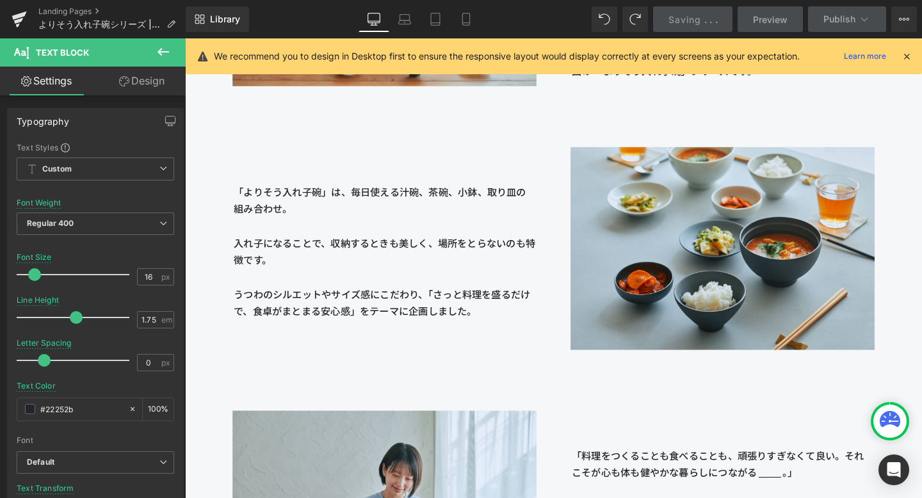
scroll to position [1395, 0]
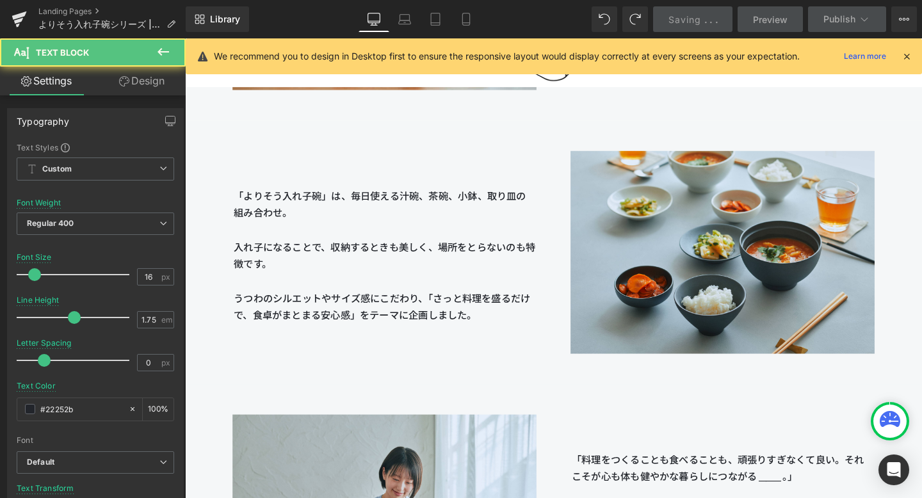
click at [470, 277] on p "「よりそう入れ子碗」は、毎日使える汁碗、茶碗、小鉢、取り皿の組み合わせ。 入れ子になることで、収納するときも美しく、場所をとらないのも特徴です。 うつわのシル…" at bounding box center [394, 266] width 317 height 143
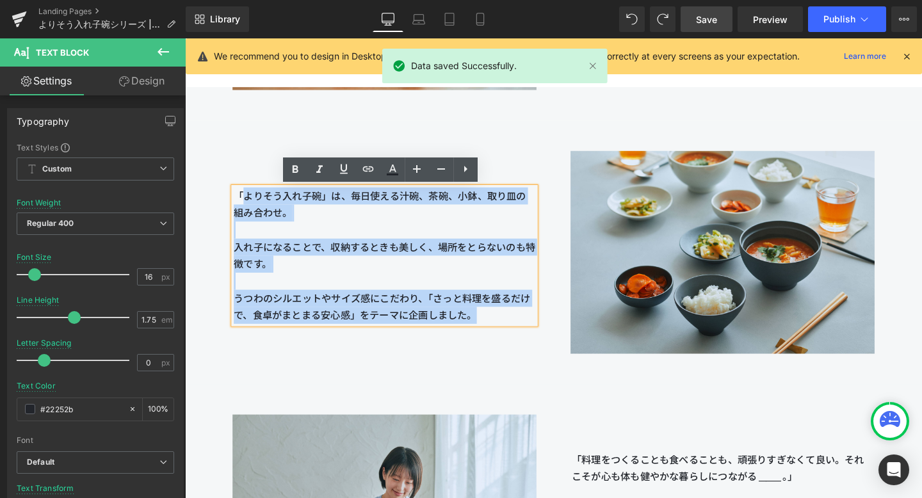
drag, startPoint x: 506, startPoint y: 330, endPoint x: 237, endPoint y: 209, distance: 294.5
click at [237, 209] on p "「よりそう入れ子碗」は、毎日使える汁碗、茶碗、小鉢、取り皿の組み合わせ。 入れ子になることで、収納するときも美しく、場所をとらないのも特徴です。 うつわのシル…" at bounding box center [394, 266] width 317 height 143
copy p "「よりそう入れ子碗」は、毎日使える汁碗、茶碗、小鉢、取り皿の組み合わせ。 入れ子になることで、収納するときも美しく、場所をとらないのも特徴です。 うつわのシル…"
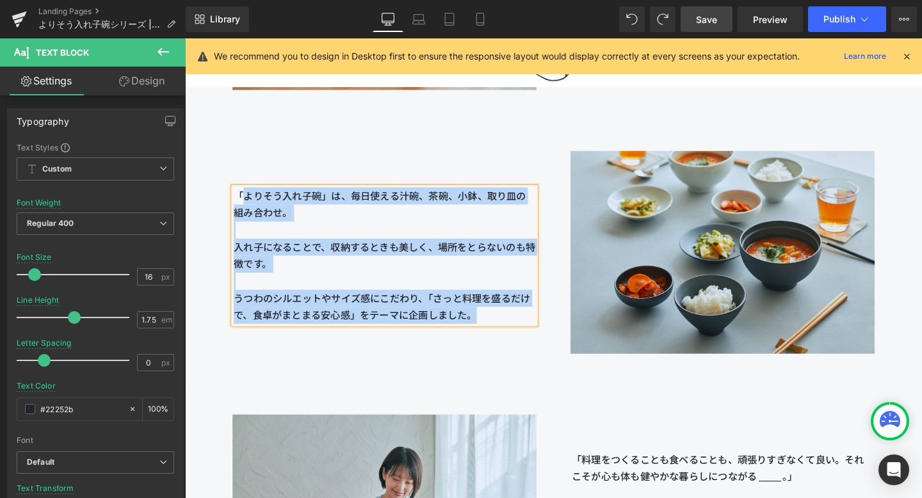
click at [275, 364] on div "「よりそう入れ子碗」は、毎日使える汁碗、茶碗、小鉢、取り皿の組み合わせ。 入れ子になることで、収納するときも美しく、場所をとらないのも特徴です。 うつわのシル…" at bounding box center [572, 263] width 774 height 277
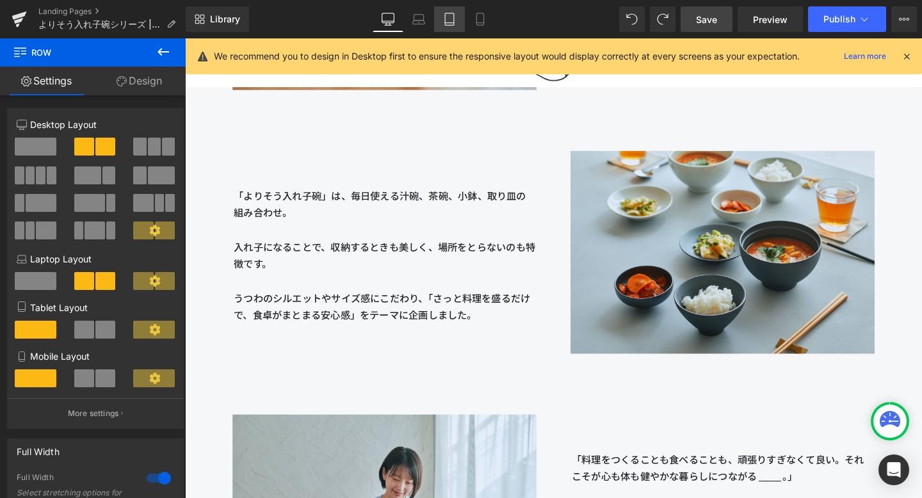
click at [453, 20] on icon at bounding box center [449, 19] width 13 height 13
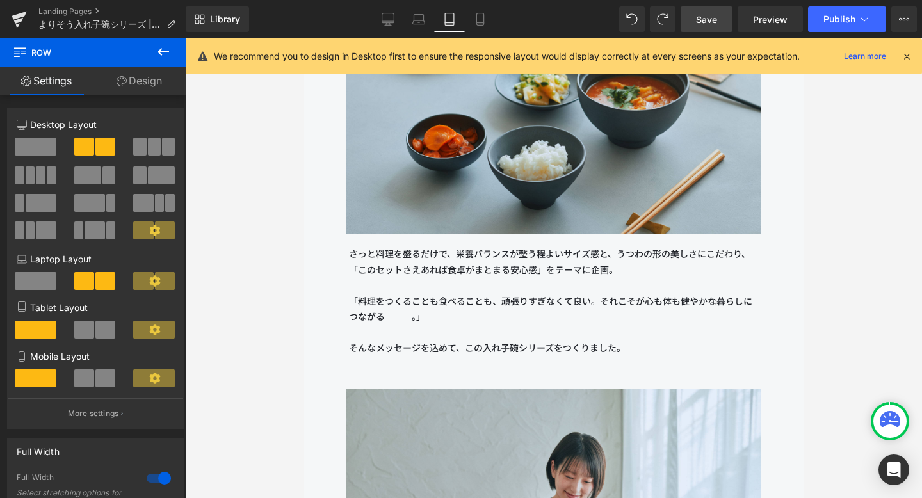
scroll to position [1979, 0]
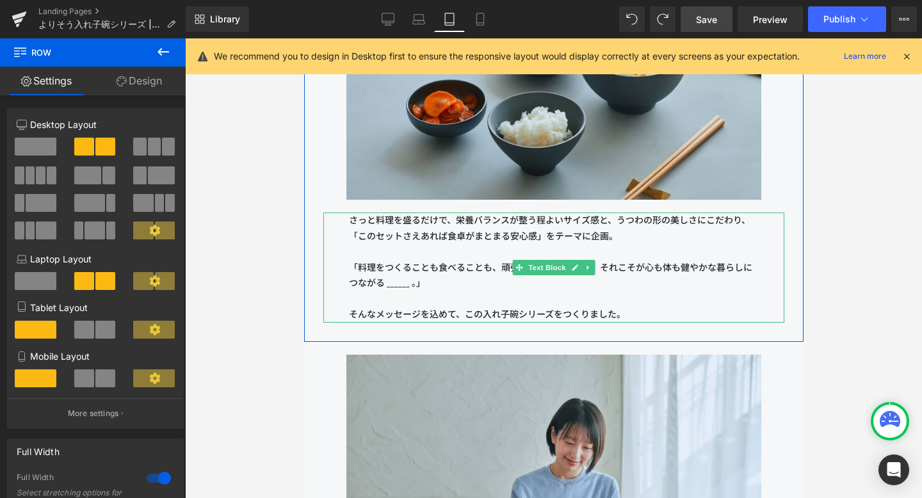
click at [453, 280] on p "「料理をつくることも食べることも、頑張りすぎなくて良い。それこそが心も体も健やかな暮らしにつながる ______ 。」" at bounding box center [553, 267] width 410 height 47
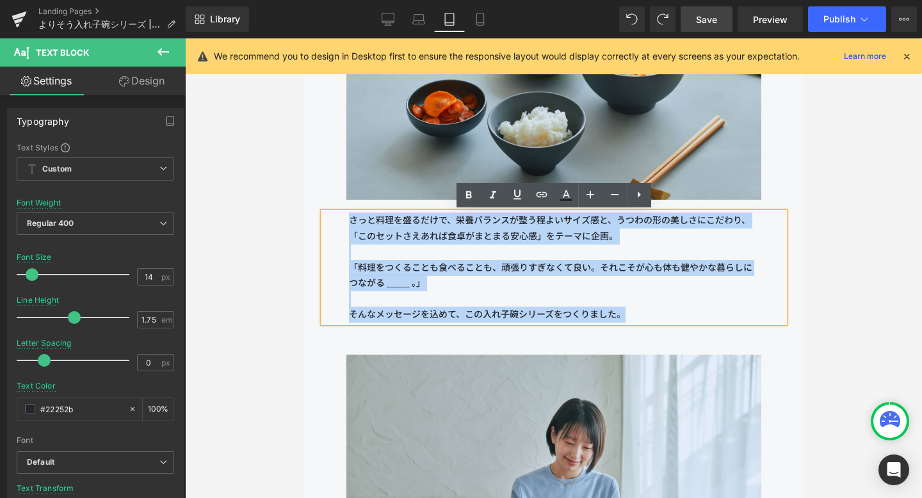
drag, startPoint x: 642, startPoint y: 319, endPoint x: 350, endPoint y: 225, distance: 306.5
click at [350, 225] on div "さっと料理を盛るだけで、栄養バランスが整う程よいサイズ感と、うつわの形の美しさにこだわり、「このセットさえあれば食卓がまとまる安心感」をテーマに企画。 「料理…" at bounding box center [553, 268] width 461 height 110
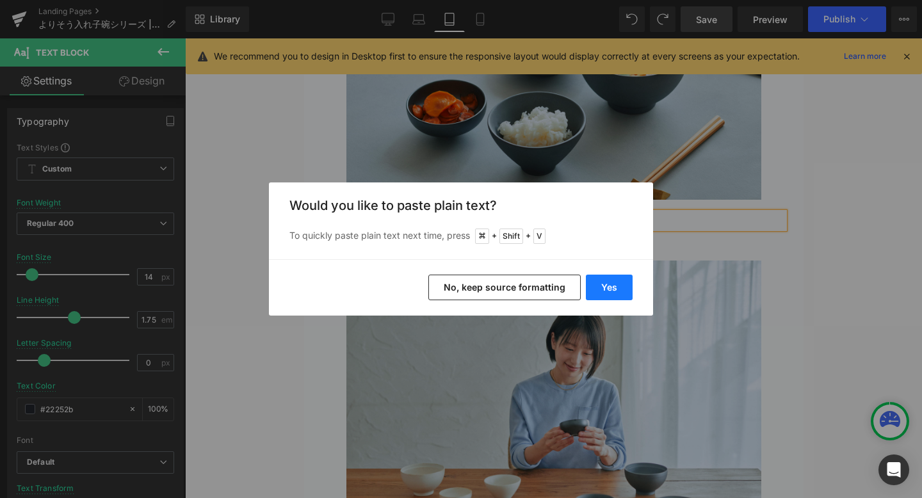
click at [608, 280] on button "Yes" at bounding box center [609, 288] width 47 height 26
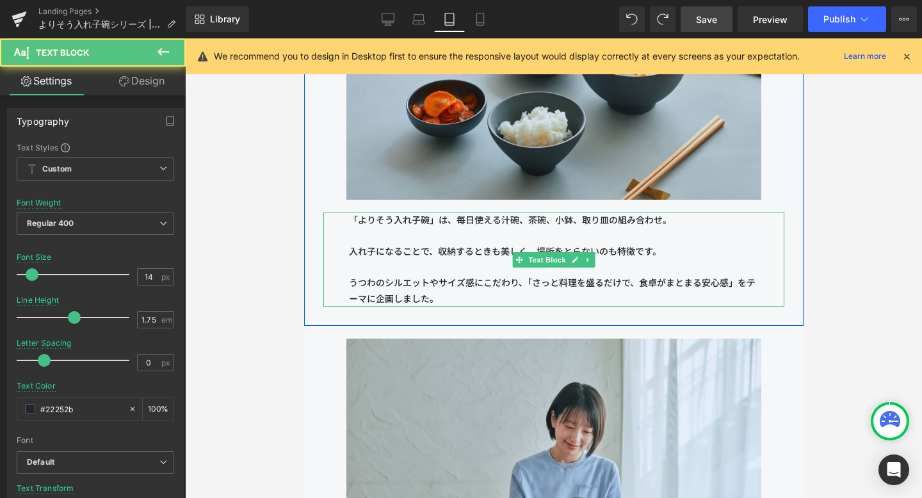
click at [600, 286] on p "うつわのシルエットやサイズ感にこだわり、「さっと料理を盛るだけで、食卓がまとまる安心感」をテーマに企画しました。" at bounding box center [553, 290] width 410 height 31
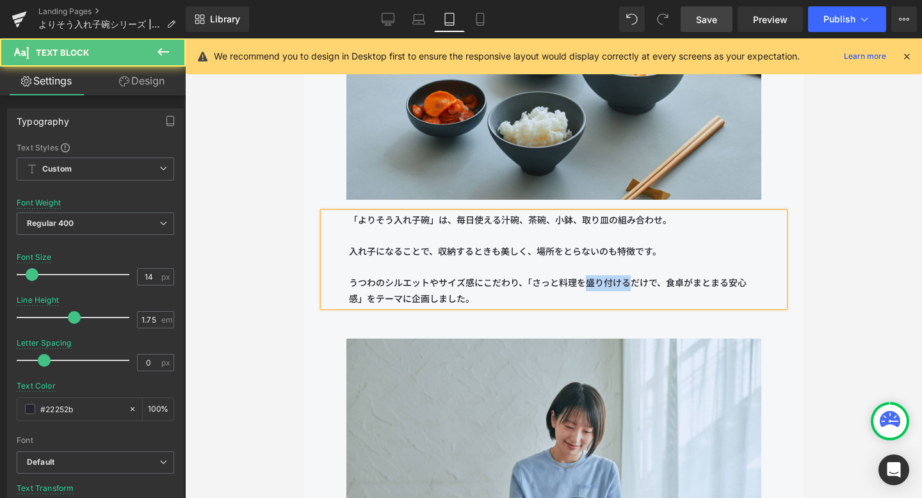
drag, startPoint x: 590, startPoint y: 287, endPoint x: 630, endPoint y: 287, distance: 41.0
click at [630, 287] on p "うつわのシルエットやサイズ感にこだわり、「さっと料理を盛り付けるだけで、食卓がまとまる安心感」をテーマに企画しました。" at bounding box center [553, 290] width 410 height 31
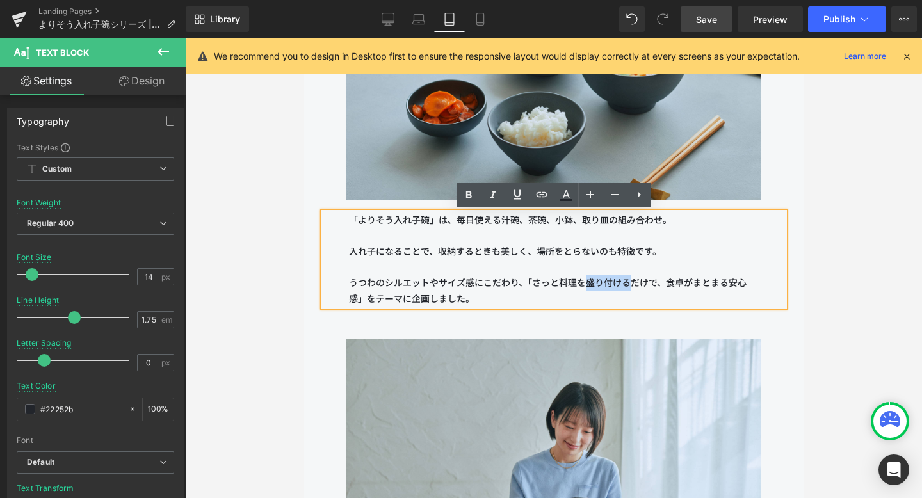
copy p "盛り付ける"
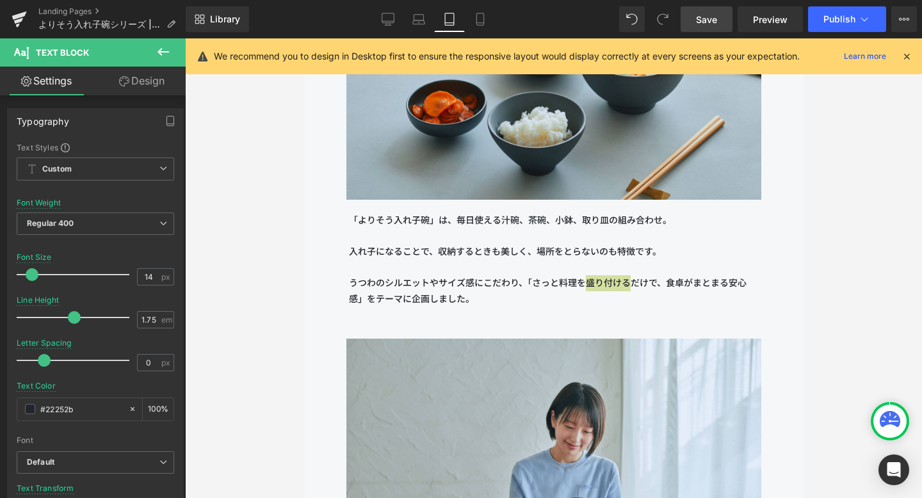
click at [671, 12] on link "Save" at bounding box center [706, 19] width 52 height 26
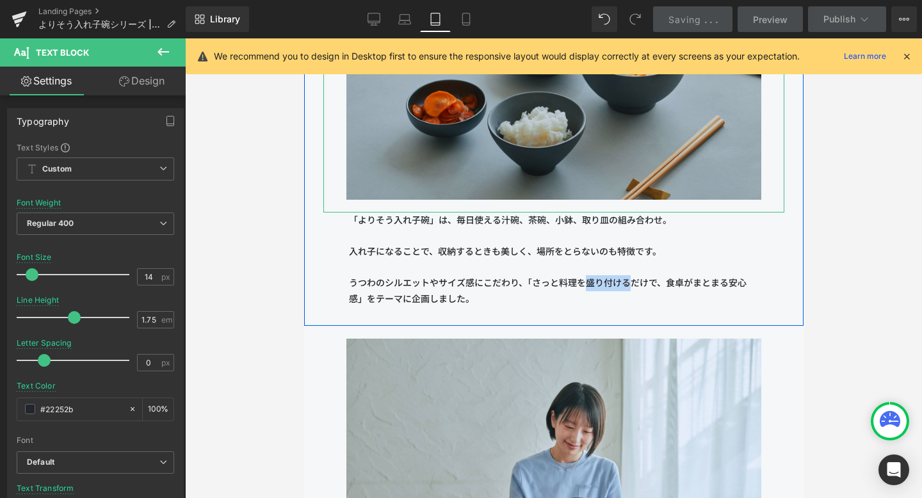
click at [575, 170] on img at bounding box center [553, 61] width 415 height 302
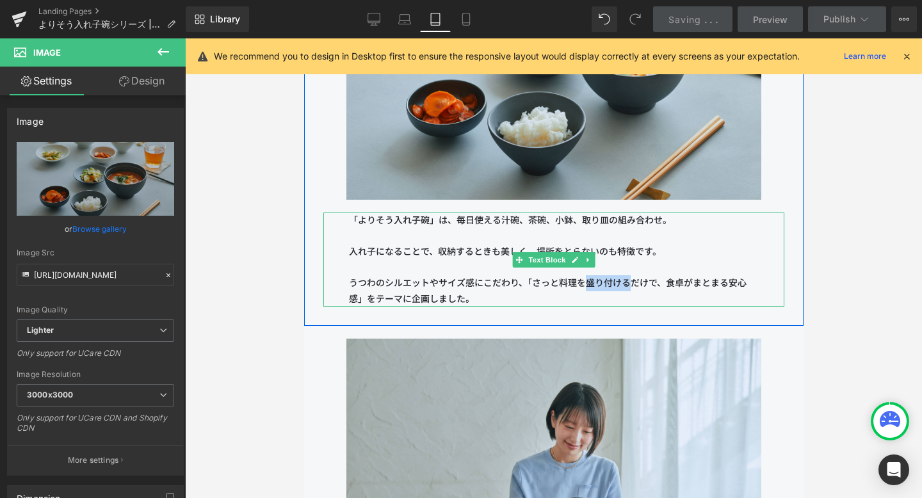
click at [574, 234] on p at bounding box center [553, 237] width 410 height 16
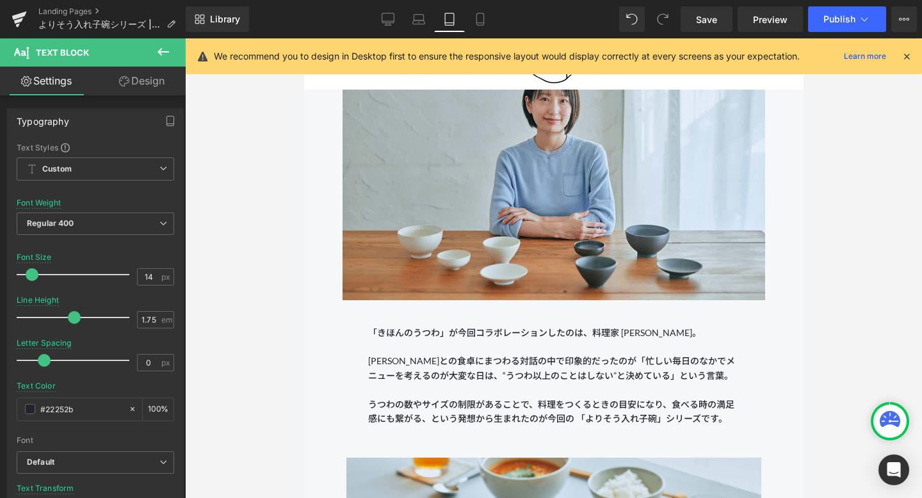
scroll to position [1445, 0]
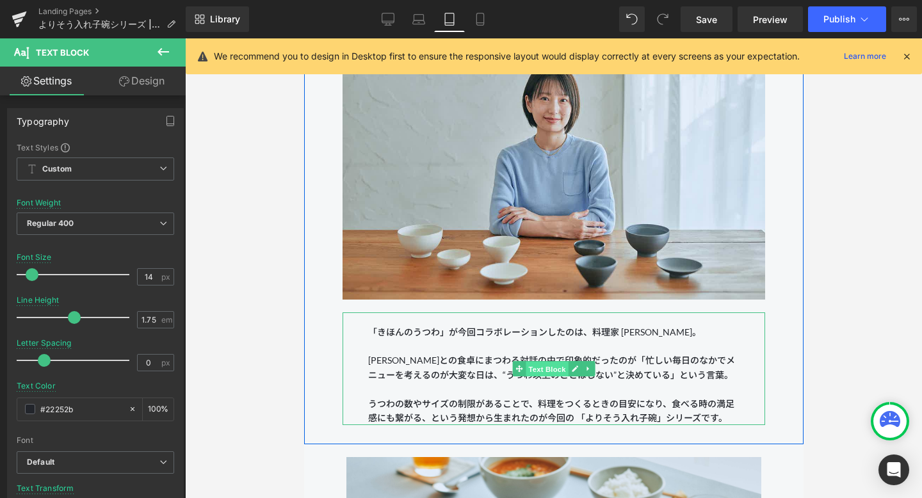
click at [550, 369] on span "Text Block" at bounding box center [546, 369] width 42 height 15
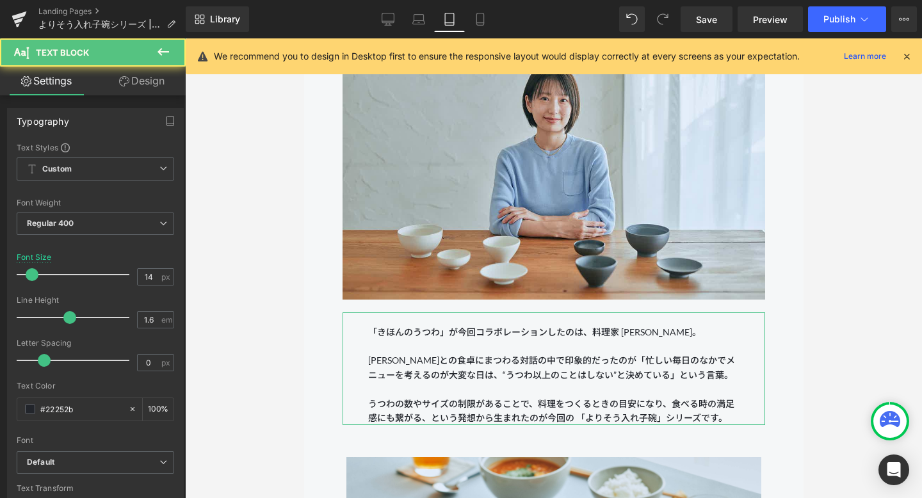
click at [147, 93] on link "Design" at bounding box center [141, 81] width 93 height 29
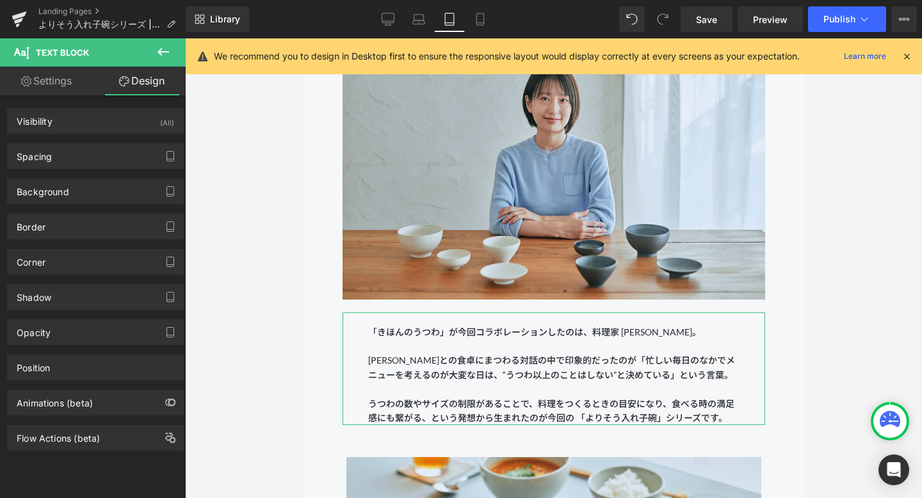
type input "0"
type input "30"
type input "0"
type input "30"
type input "20"
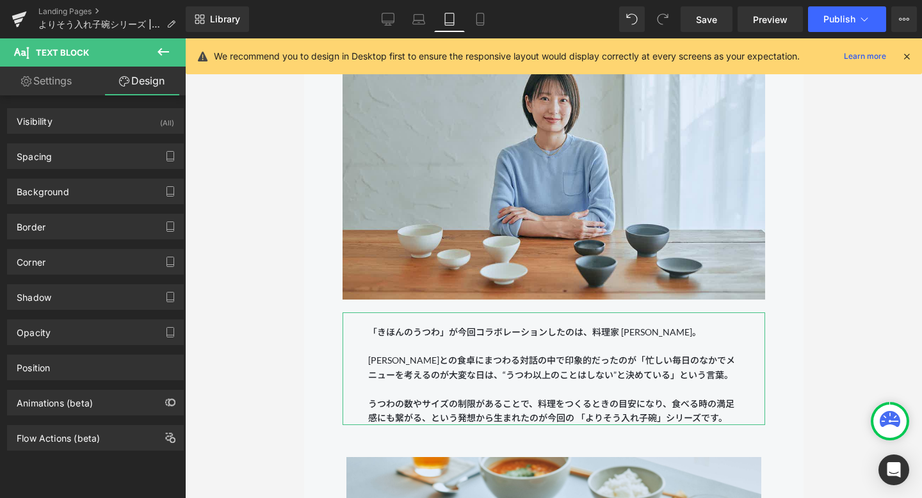
type input "40"
type input "0"
type input "40"
click at [124, 156] on div "Spacing" at bounding box center [95, 156] width 175 height 24
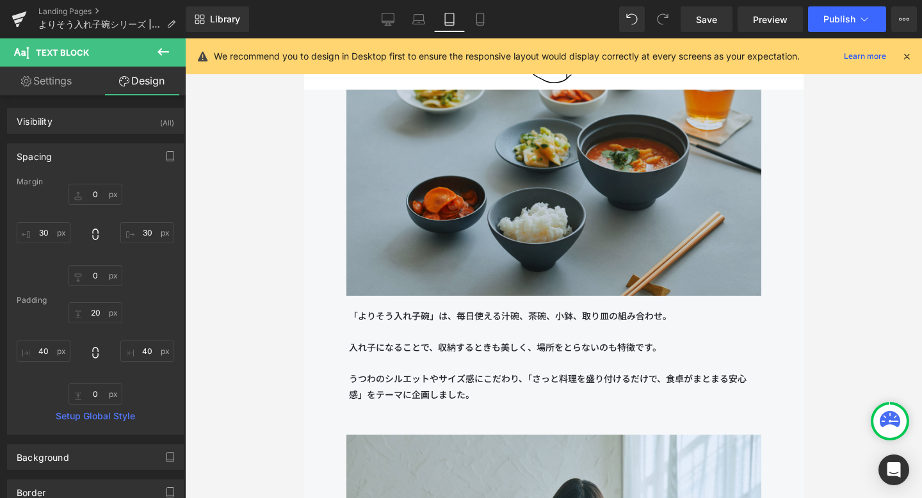
scroll to position [1815, 0]
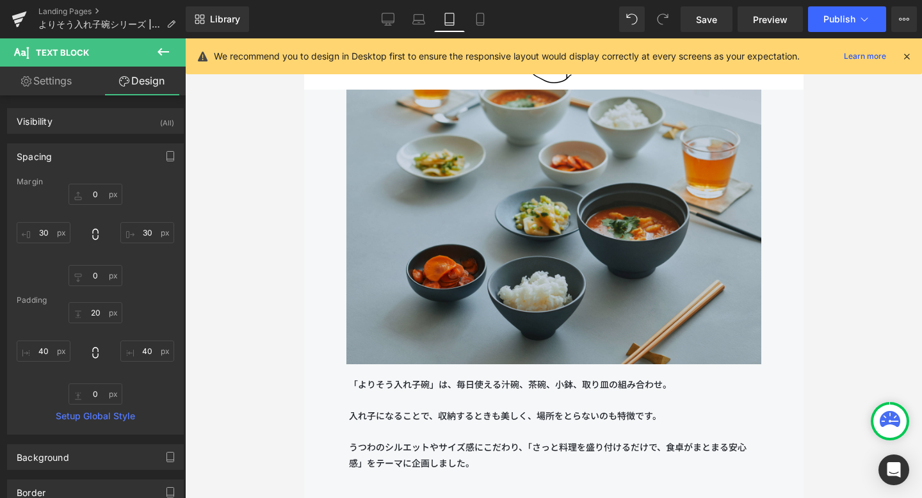
click at [549, 198] on img at bounding box center [553, 226] width 415 height 302
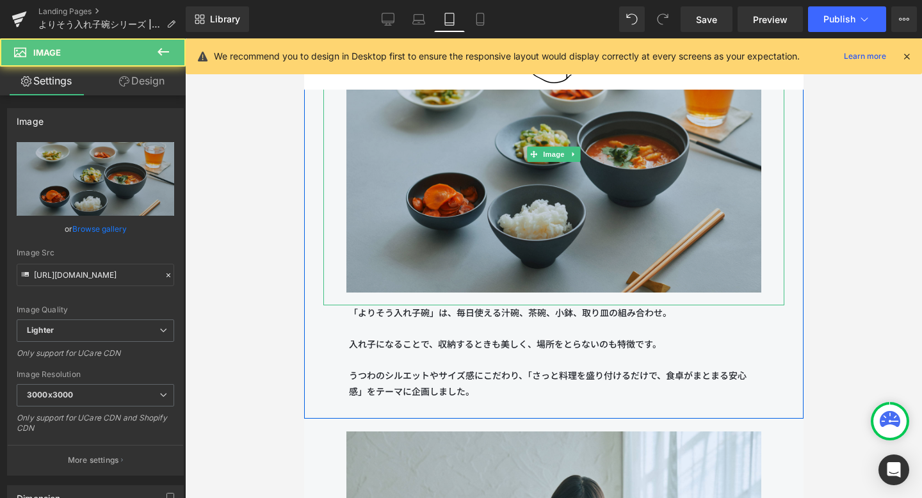
scroll to position [1954, 0]
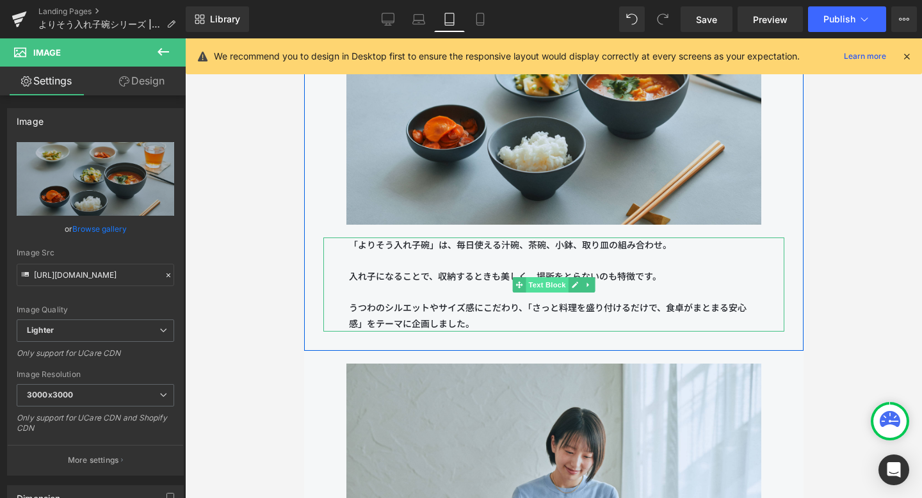
click at [543, 288] on span "Text Block" at bounding box center [546, 284] width 42 height 15
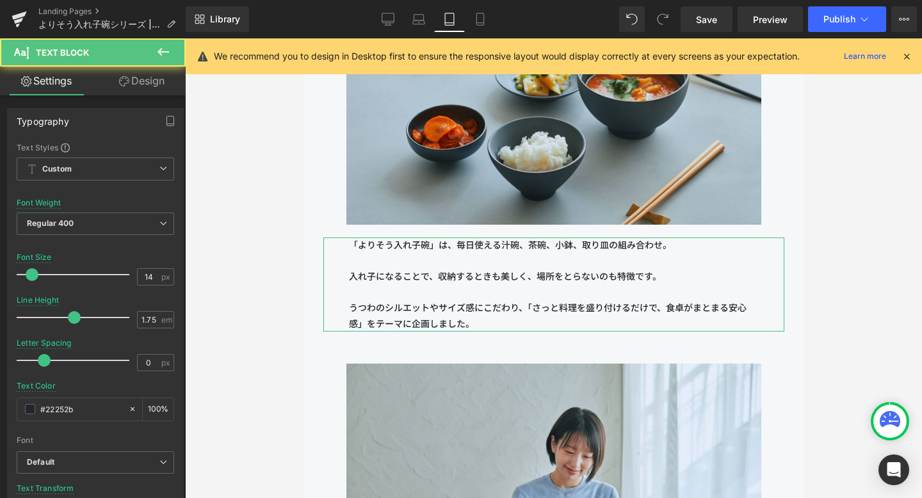
click at [166, 86] on link "Design" at bounding box center [141, 81] width 93 height 29
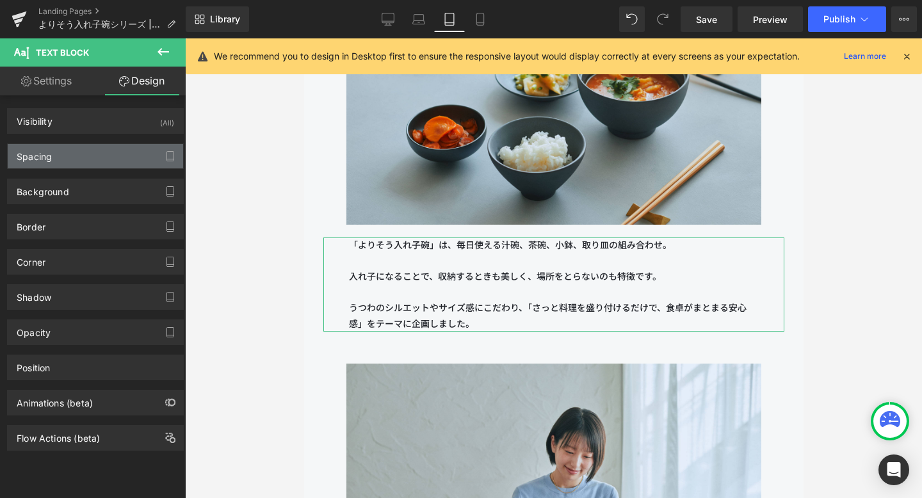
click at [110, 157] on div "Spacing" at bounding box center [95, 156] width 175 height 24
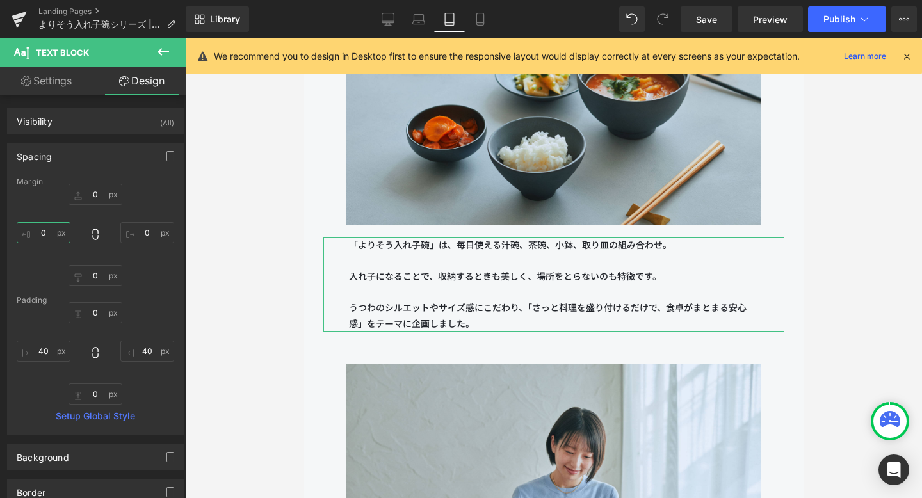
click at [47, 230] on input "0" at bounding box center [44, 232] width 54 height 21
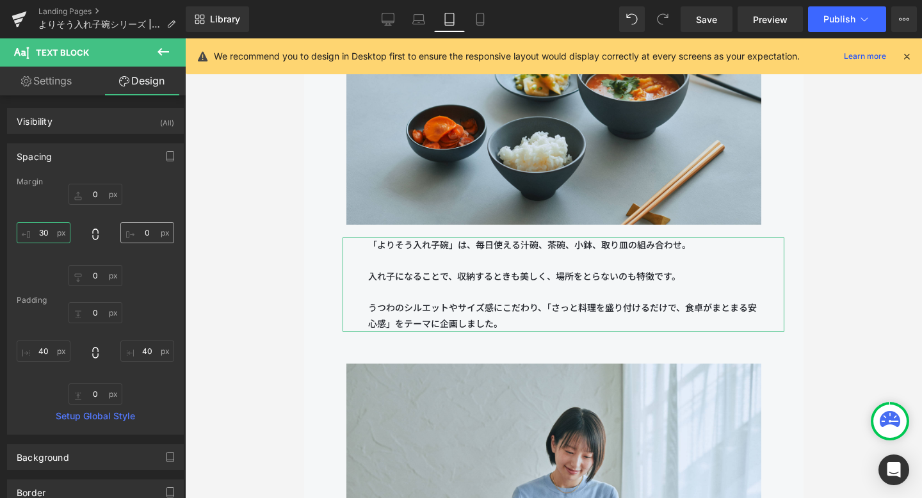
type input "30"
click at [149, 230] on input "0" at bounding box center [147, 232] width 54 height 21
type input "30"
click at [149, 191] on div "0px 0 30 30 0px 0 30 30" at bounding box center [95, 235] width 157 height 102
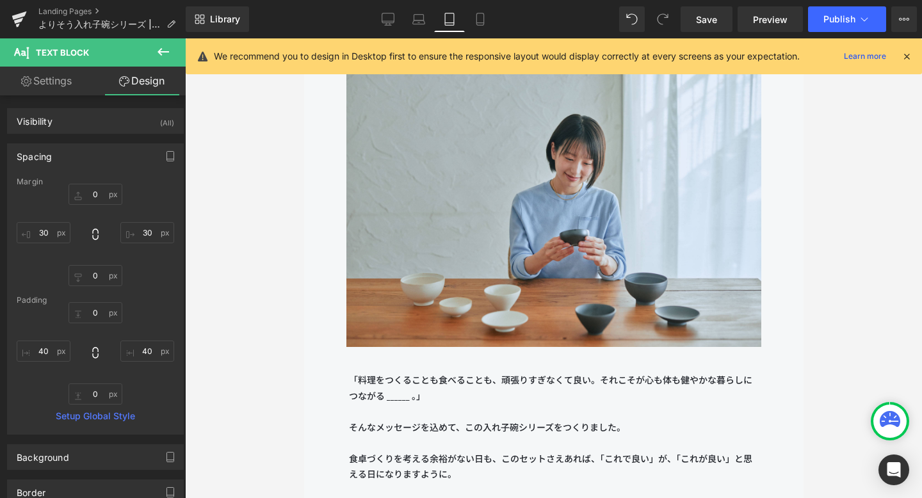
scroll to position [2280, 0]
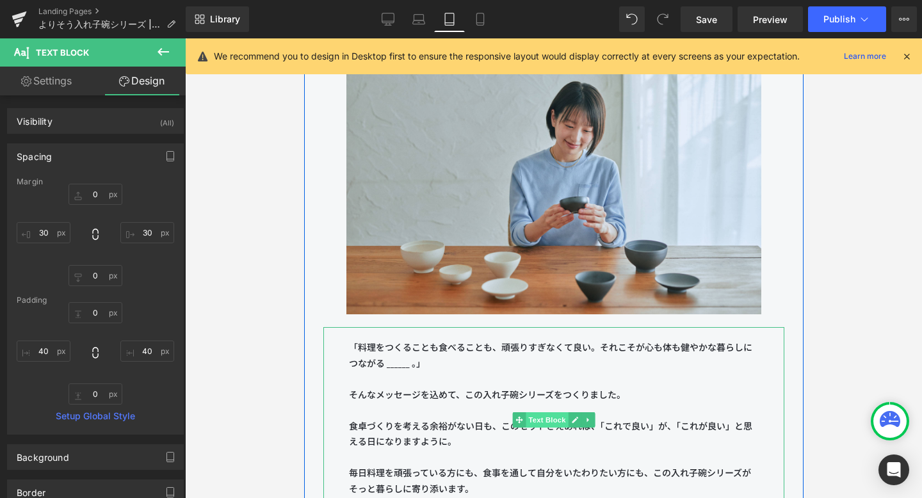
click at [535, 418] on span "Text Block" at bounding box center [546, 419] width 42 height 15
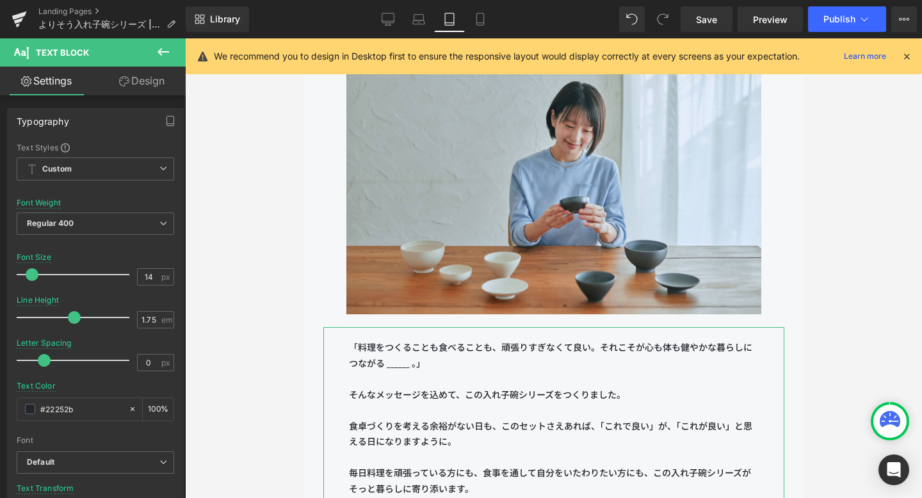
click at [143, 86] on link "Design" at bounding box center [141, 81] width 93 height 29
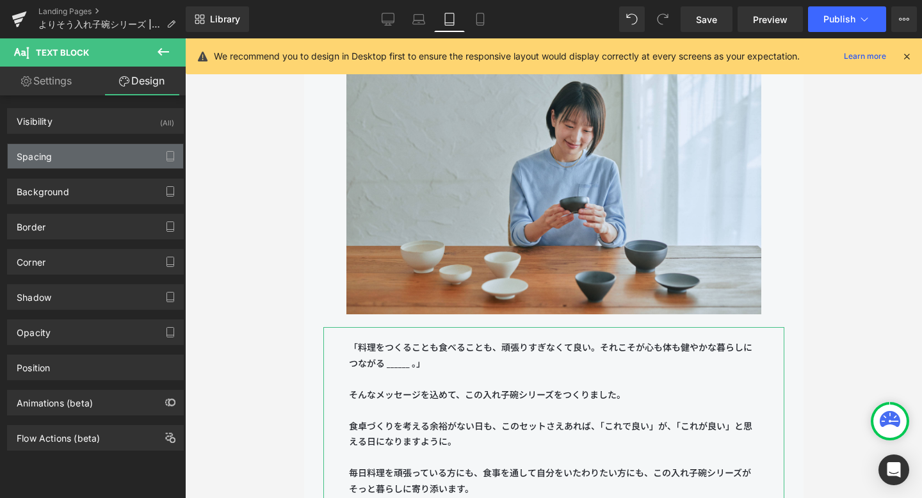
click at [105, 150] on div "Spacing" at bounding box center [95, 156] width 175 height 24
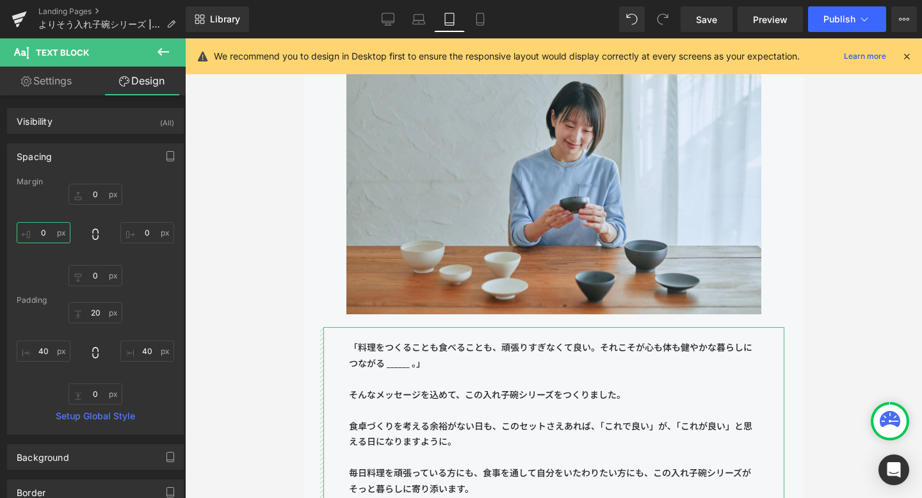
click at [51, 227] on input "0" at bounding box center [44, 232] width 54 height 21
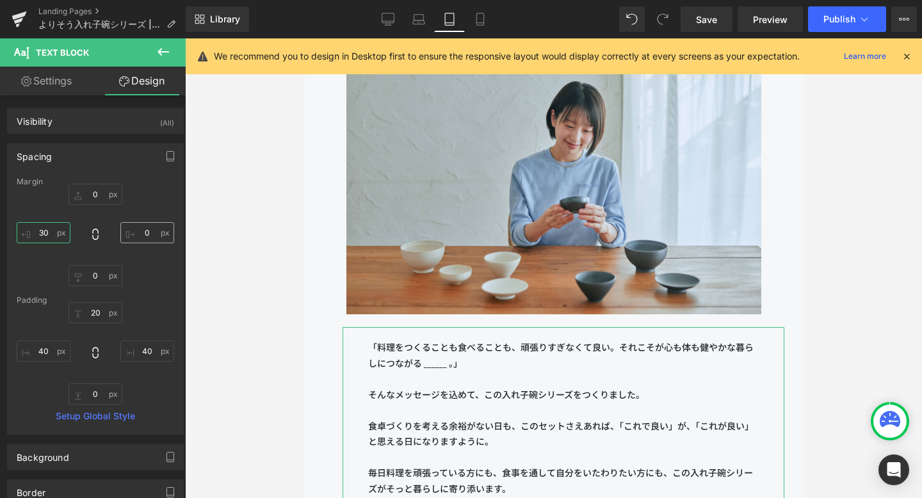
type input "30"
click at [145, 233] on input "0" at bounding box center [147, 232] width 54 height 21
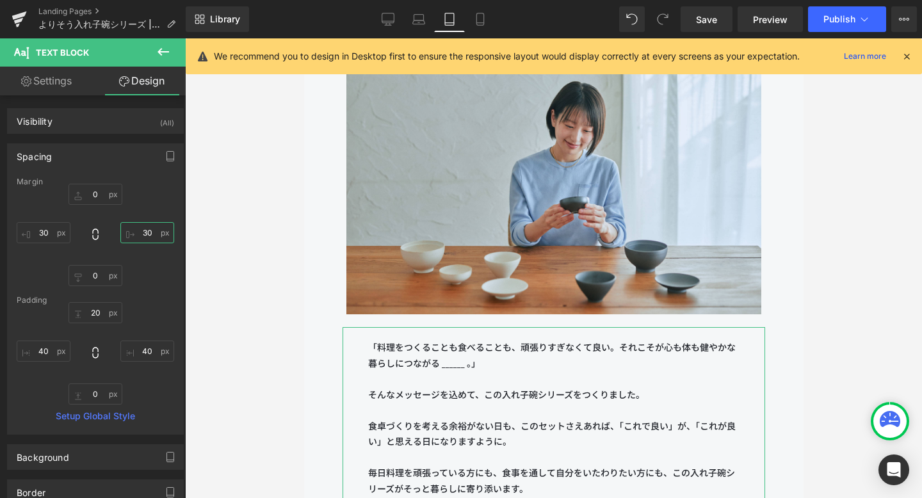
type input "30"
click at [155, 290] on div "Margin 0px 0 30 30 0px 0 30 30 [GEOGRAPHIC_DATA] 20px 20 40px 40 0px 0 40px 40 …" at bounding box center [95, 305] width 175 height 257
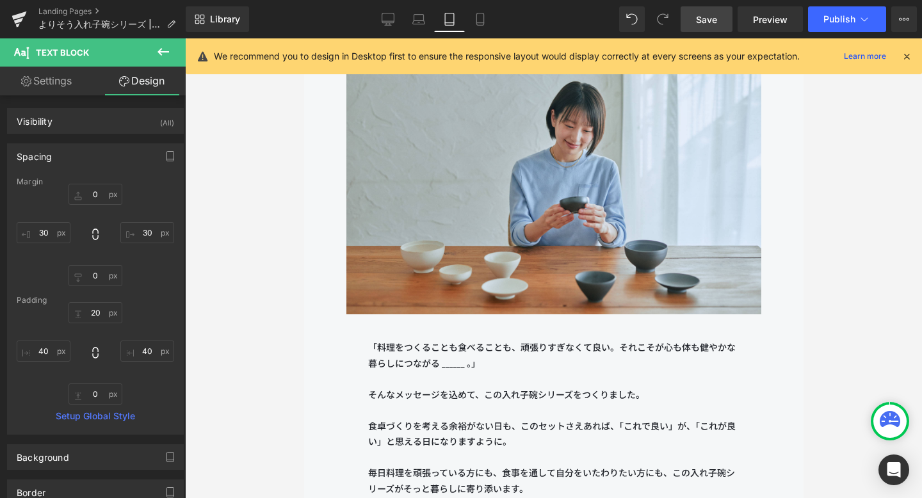
click at [671, 20] on span "Save" at bounding box center [706, 19] width 21 height 13
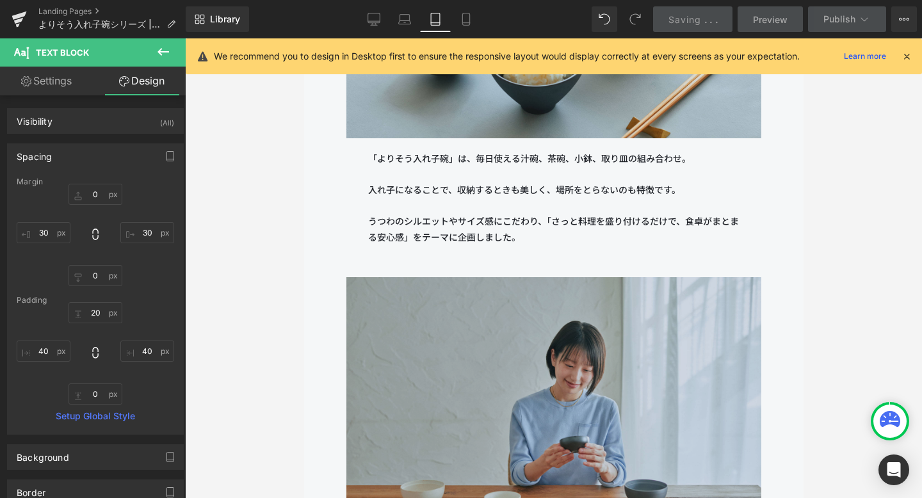
scroll to position [2047, 0]
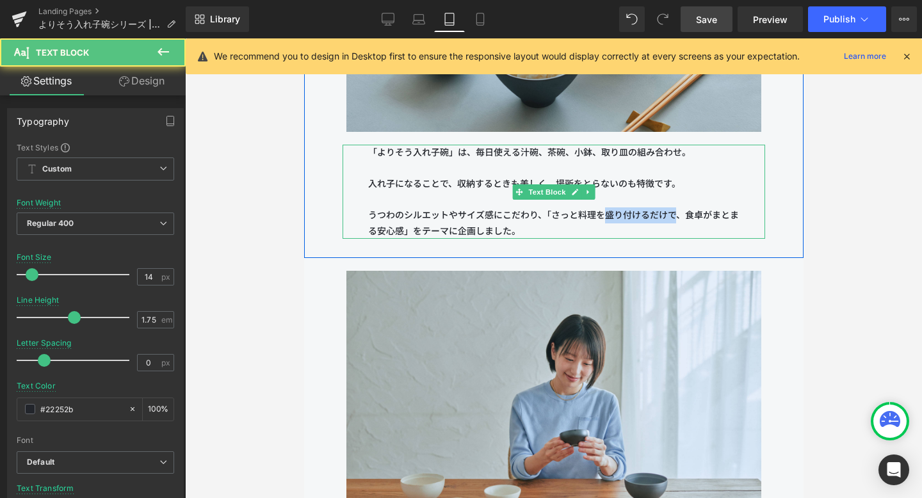
drag, startPoint x: 610, startPoint y: 214, endPoint x: 678, endPoint y: 214, distance: 67.8
click at [671, 214] on p "うつわのシルエットやサイズ感にこだわり、「さっと料理を盛り付けるだけで、食卓がまとまる安心感」をテーマに企画しました。" at bounding box center [552, 222] width 371 height 31
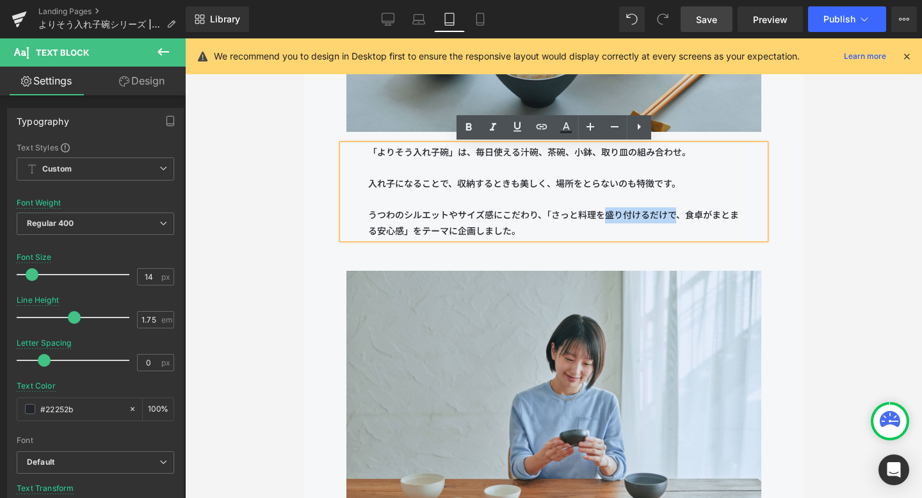
copy p "盛り付けるだけで"
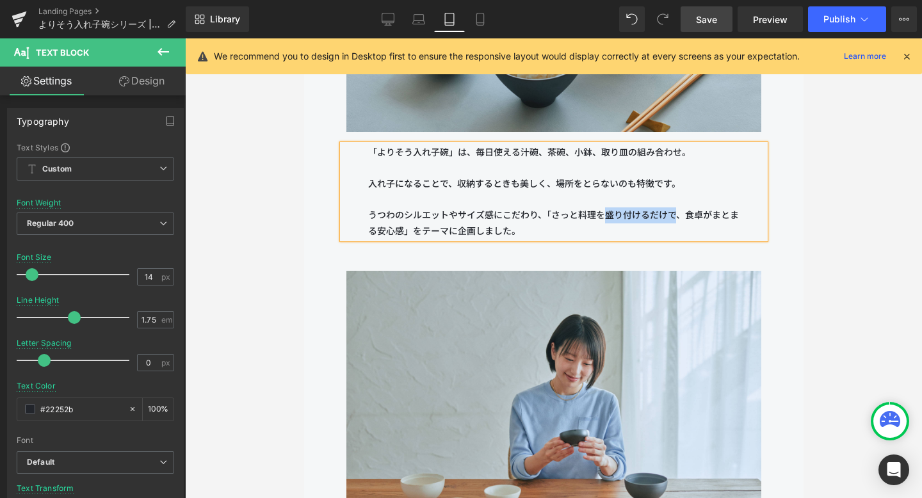
click at [661, 252] on div "Image 「よりそう入れ子碗」は、毎日使える汁碗、茶碗、小鉢、取り皿の組み合わせ。 入れ子になることで、収納するときも美しく、場所をとらないのも特徴です。 …" at bounding box center [552, 50] width 499 height 415
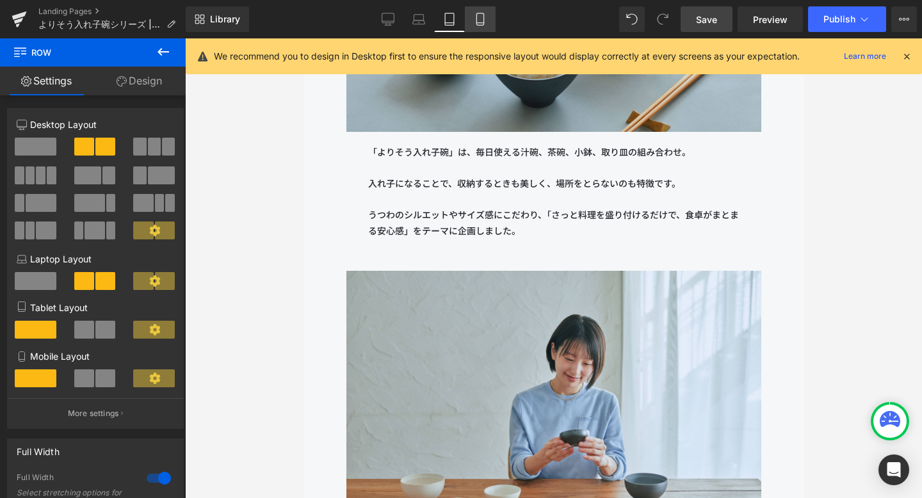
click at [477, 12] on link "Mobile" at bounding box center [480, 19] width 31 height 26
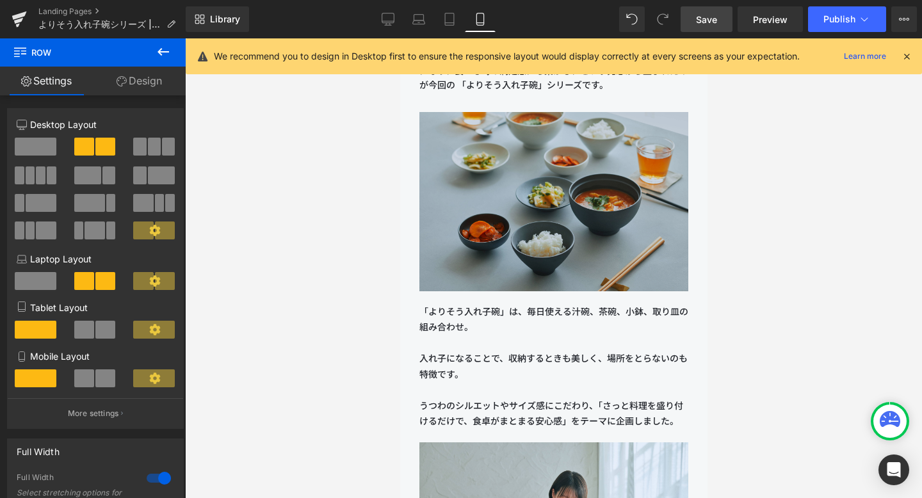
scroll to position [1155, 0]
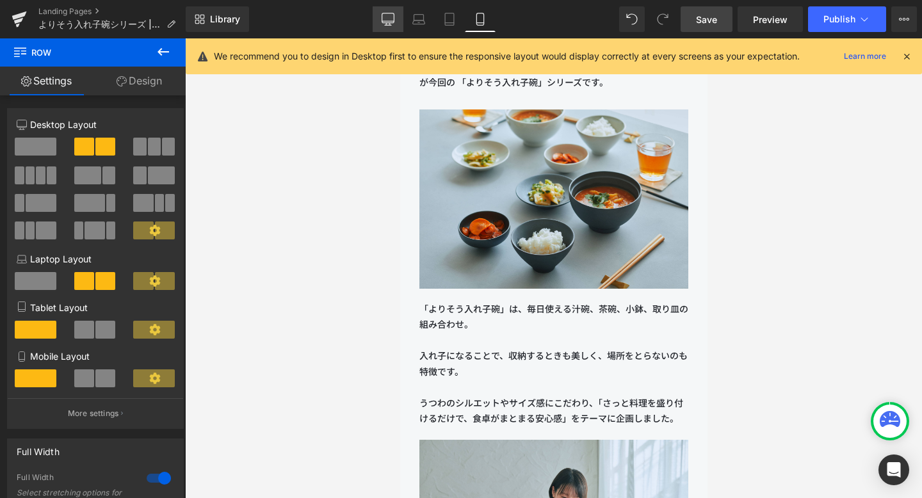
click at [383, 22] on icon at bounding box center [388, 18] width 12 height 10
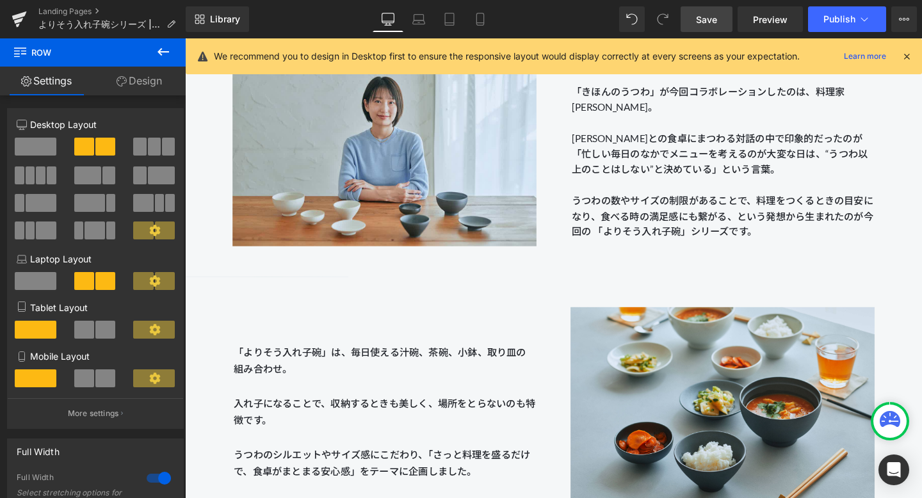
scroll to position [1351, 0]
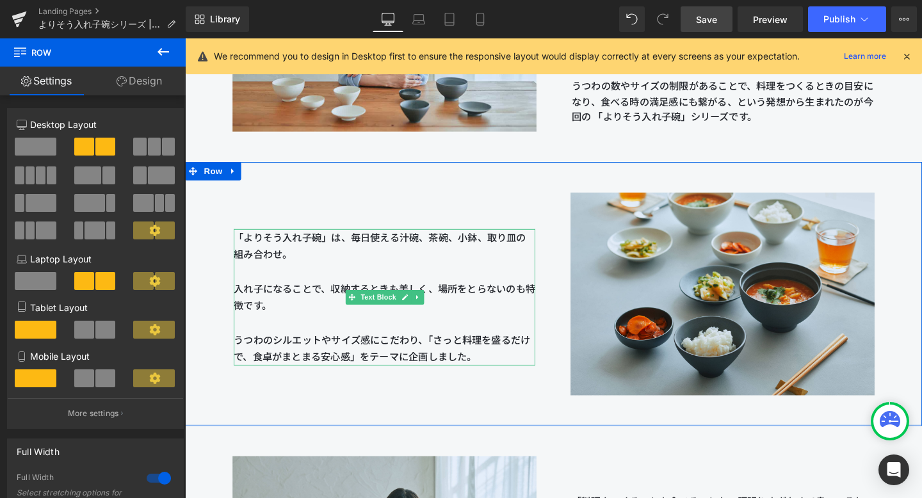
click at [492, 356] on span "にこだわり、「さっと料理を盛るだけで、食卓がまとまる安心感」をテーマに企画しました。" at bounding box center [392, 364] width 312 height 30
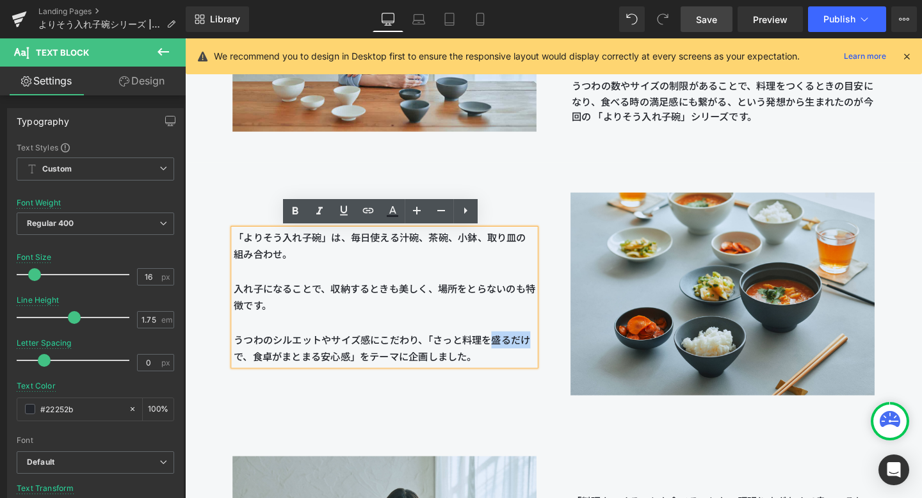
drag, startPoint x: 515, startPoint y: 355, endPoint x: 550, endPoint y: 355, distance: 34.6
click at [548, 355] on span "にこだわり、「さっと料理を盛るだけで、食卓がまとまる安心感」をテーマに企画しました。" at bounding box center [392, 364] width 312 height 30
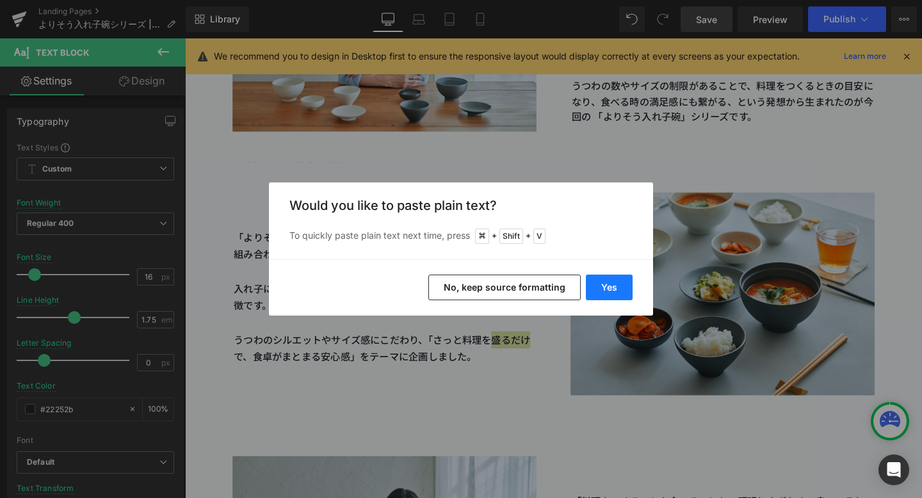
click at [595, 290] on button "Yes" at bounding box center [609, 288] width 47 height 26
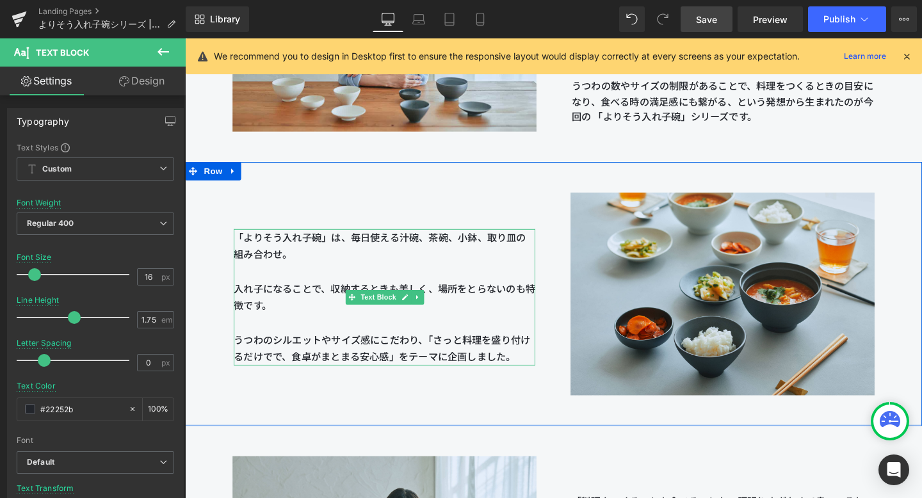
click at [287, 371] on span "にこだわり、「さっと料理を盛り付けるだけでで、食卓がまとまる安心感」をテーマに企画しました。" at bounding box center [392, 364] width 312 height 30
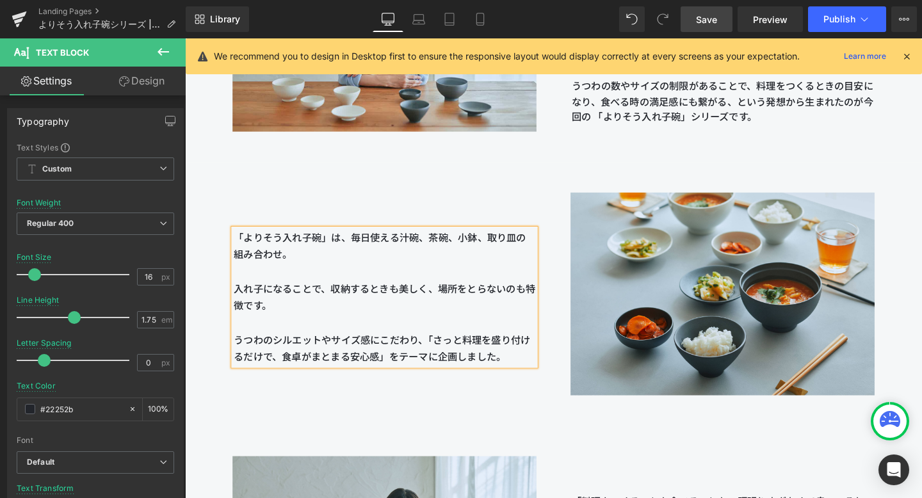
click at [671, 15] on span "Save" at bounding box center [706, 19] width 21 height 13
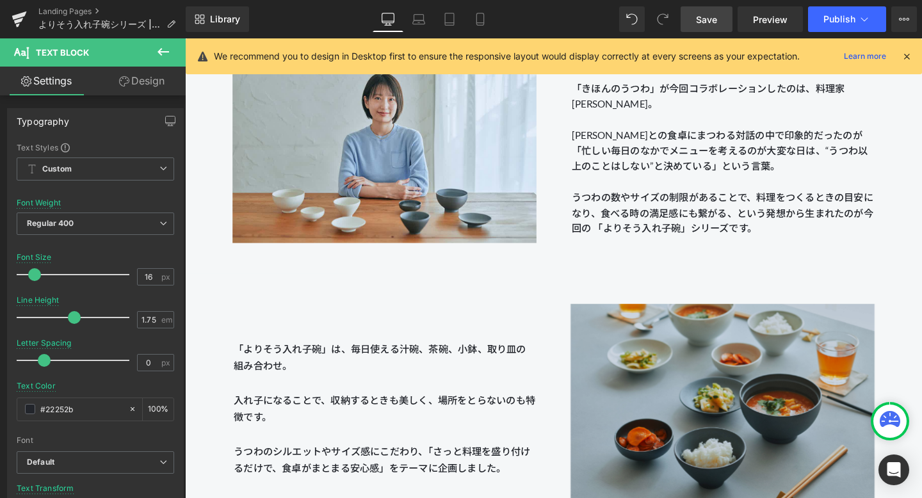
scroll to position [1288, 0]
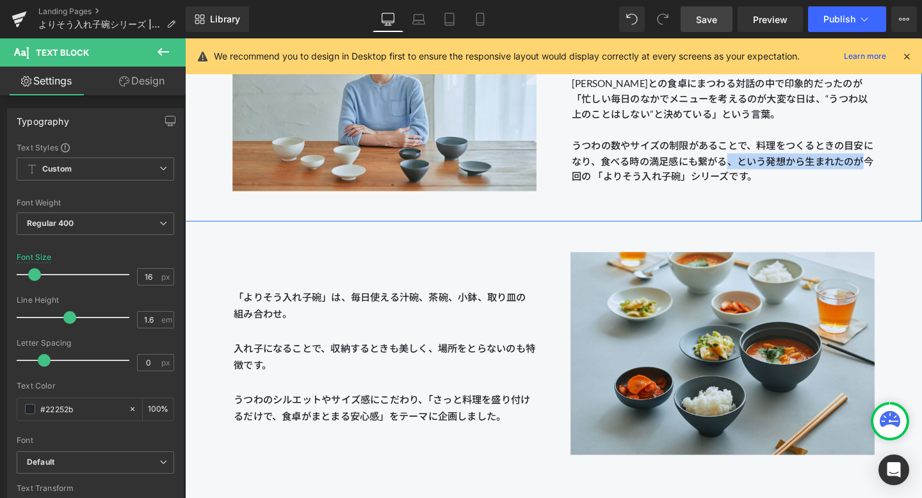
drag, startPoint x: 753, startPoint y: 166, endPoint x: 916, endPoint y: 165, distance: 162.6
click at [671, 165] on div "「きほんのうつわ」が今回コラボレーションしたのは、料理家 [PERSON_NAME]。 [PERSON_NAME]との食卓にまつわる対話の中で印象的だったのが…" at bounding box center [749, 49] width 355 height 285
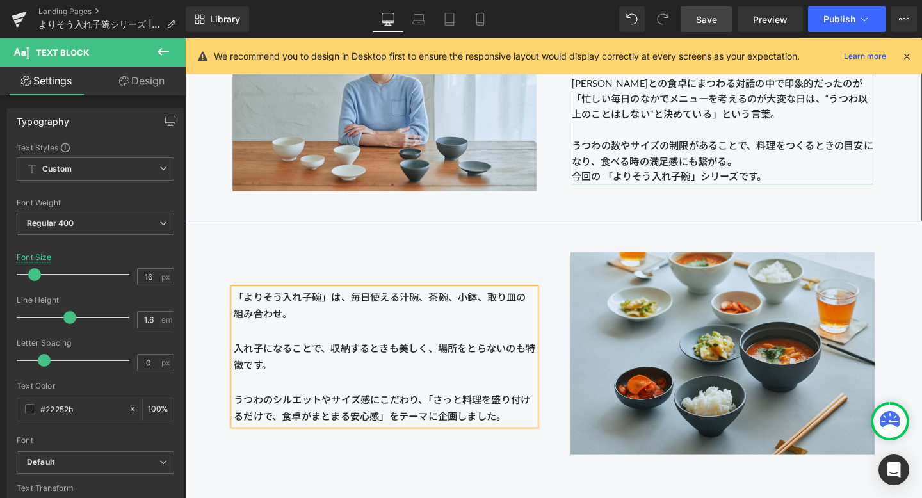
click at [671, 181] on span "今回の 「よりそう入れ子碗」シリーズです。" at bounding box center [693, 183] width 205 height 12
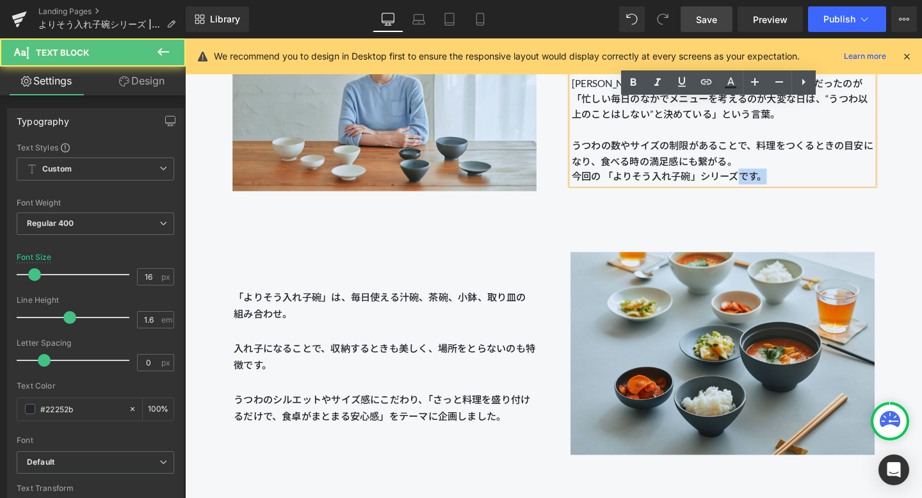
drag, startPoint x: 766, startPoint y: 183, endPoint x: 805, endPoint y: 185, distance: 39.1
click at [671, 185] on p "うつわの数やサイズの制限があることで、料理をつくるときの目安になり、食べる時の満足感にも繋がる。 今回の 「よりそう入れ子碗」シリーズです。" at bounding box center [749, 167] width 317 height 49
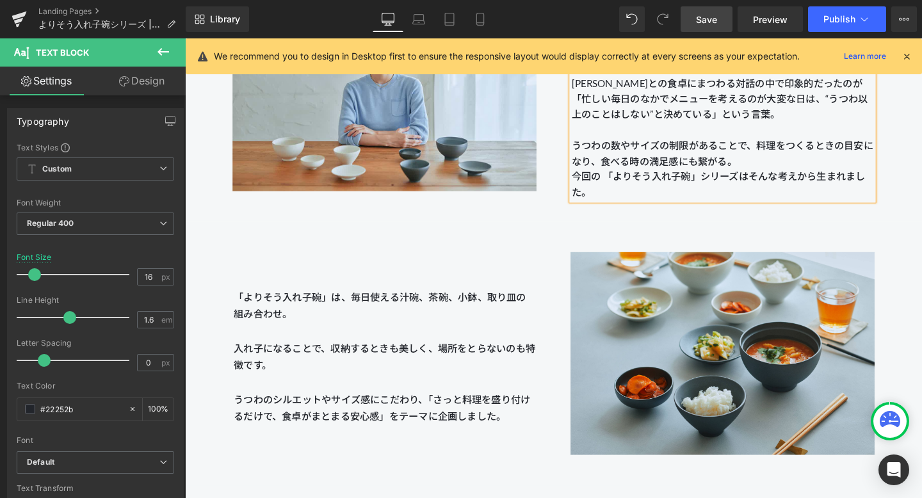
click at [671, 187] on span "今回の 「よりそう入れ子碗」シリーズはそんな考えから生まれました。" at bounding box center [745, 191] width 309 height 29
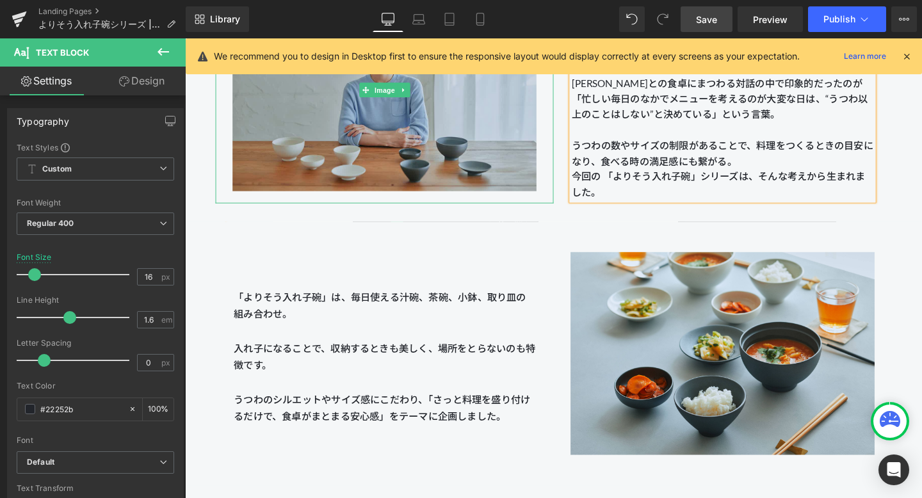
click at [511, 163] on img at bounding box center [395, 92] width 320 height 239
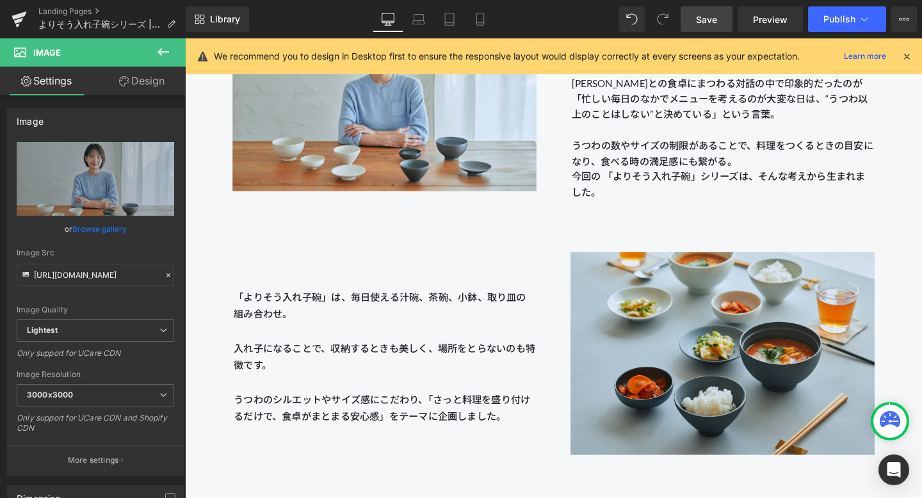
click at [671, 8] on link "Save" at bounding box center [706, 19] width 52 height 26
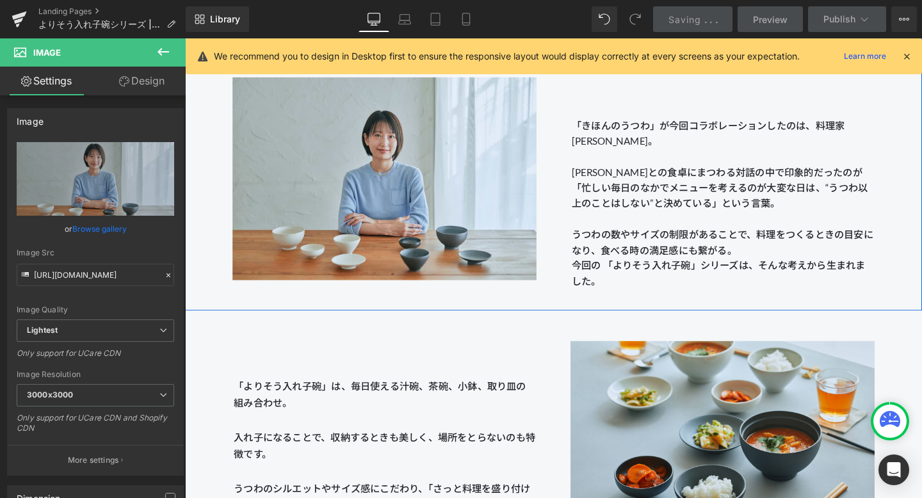
scroll to position [1200, 0]
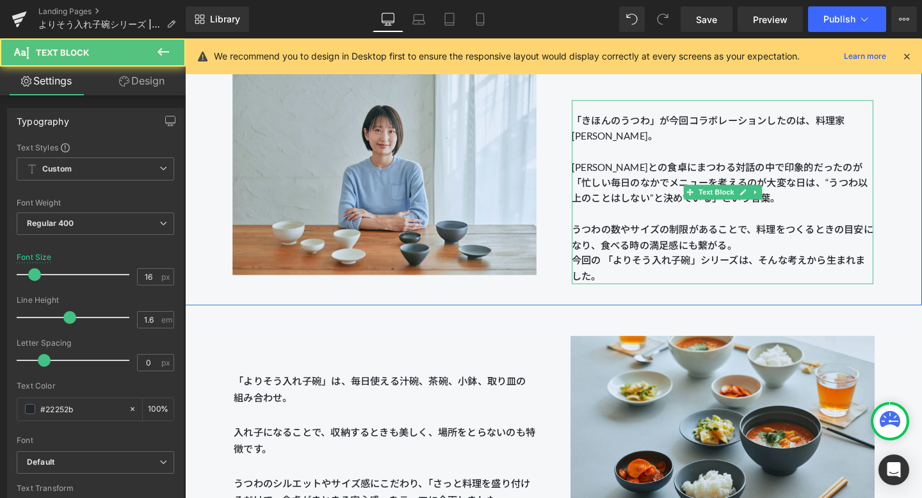
click at [648, 239] on p "うつわの数やサイズの制限があることで、料理をつくるときの目安になり、食べる時の満足感にも繋がる。 今回の 「よりそう入れ子碗」シリーズは、そんな考えから生まれ…" at bounding box center [749, 263] width 317 height 65
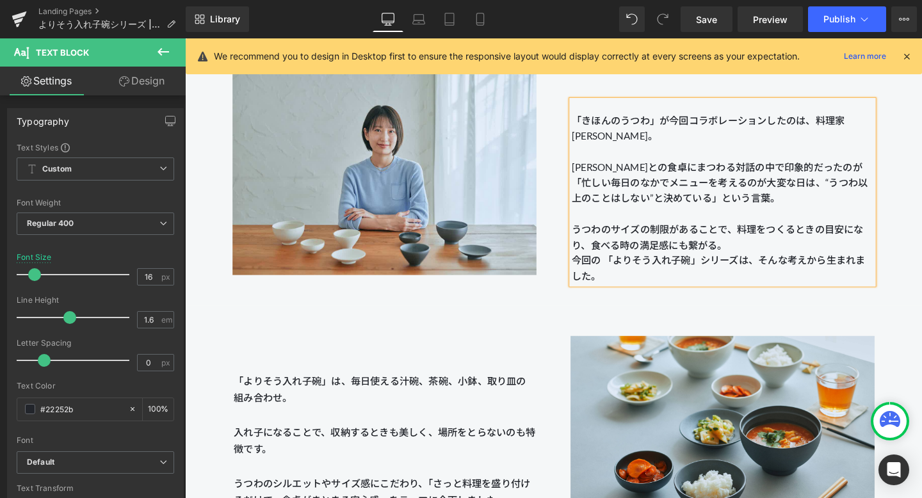
click at [670, 240] on p "うつわのサイズの制限があることで、料理をつくるときの目安になり、食べる時の満足感にも繋がる。 今回の 「よりそう入れ子碗」シリーズは、そんな考えから生まれまし…" at bounding box center [749, 263] width 317 height 65
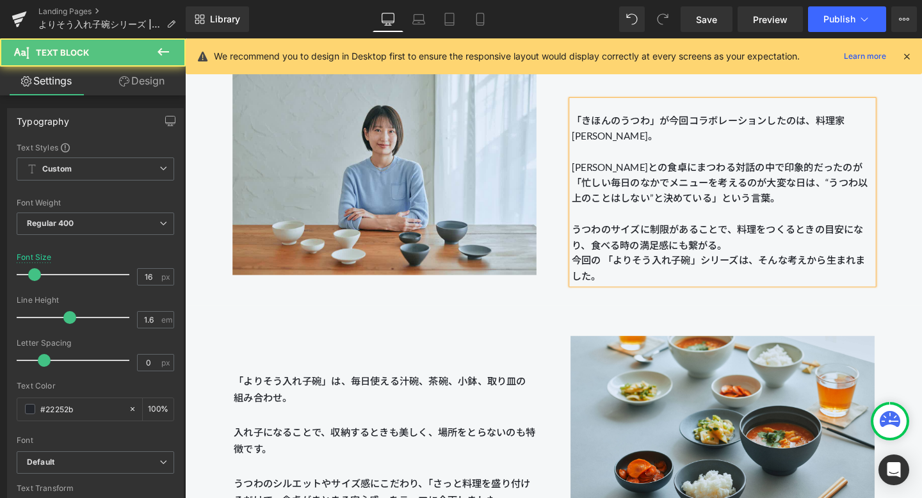
click at [671, 257] on p "うつわのサイズに制限があることで、料理をつくるときの目安になり、食べる時の満足感にも繋がる。 今回の 「よりそう入れ子碗」シリーズは、そんな考えから生まれまし…" at bounding box center [749, 263] width 317 height 65
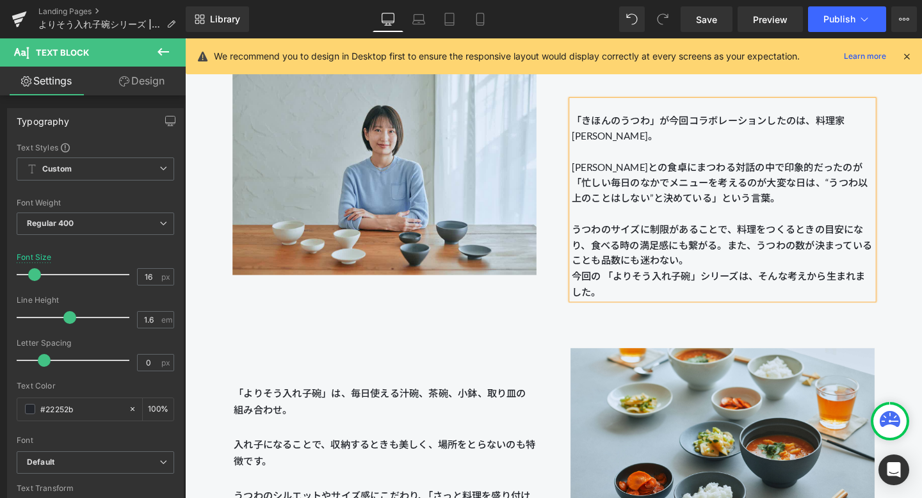
click at [622, 273] on p "うつわのサイズに制限があることで、料理をつくるときの目安になり、食べる時の満足感にも繋がる。また、うつわの数が決まっていることも品数にも迷わない。 今回の 「…" at bounding box center [749, 272] width 317 height 82
drag, startPoint x: 659, startPoint y: 273, endPoint x: 702, endPoint y: 273, distance: 42.9
click at [671, 273] on p "うつわのサイズに制限があることで、料理をつくるときの目安になり、食べる時の満足感にも繋がる。また、うつわの数が決まっていることで品数にも迷わない。 今回の 「…" at bounding box center [749, 272] width 317 height 82
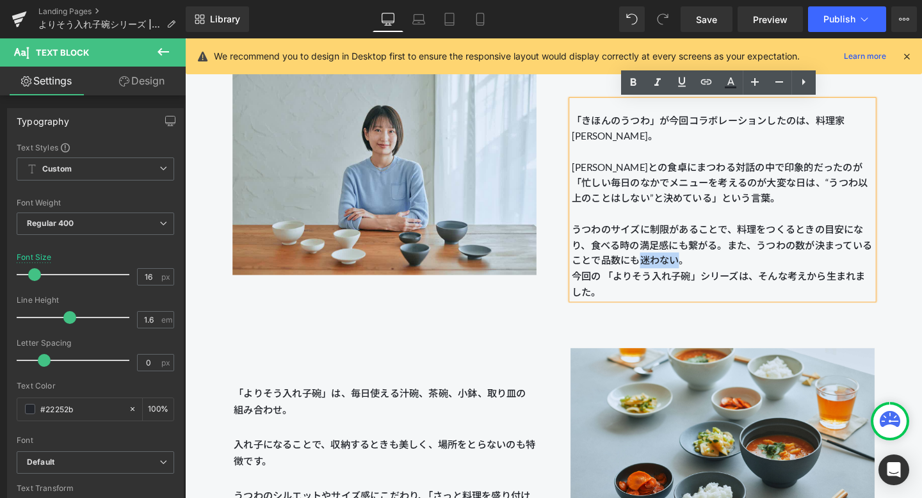
click at [671, 277] on p "うつわのサイズに制限があることで、料理をつくるときの目安になり、食べる時の満足感にも繋がる。また、うつわの数が決まっていることで品数にも迷わない。 今回の 「…" at bounding box center [749, 272] width 317 height 82
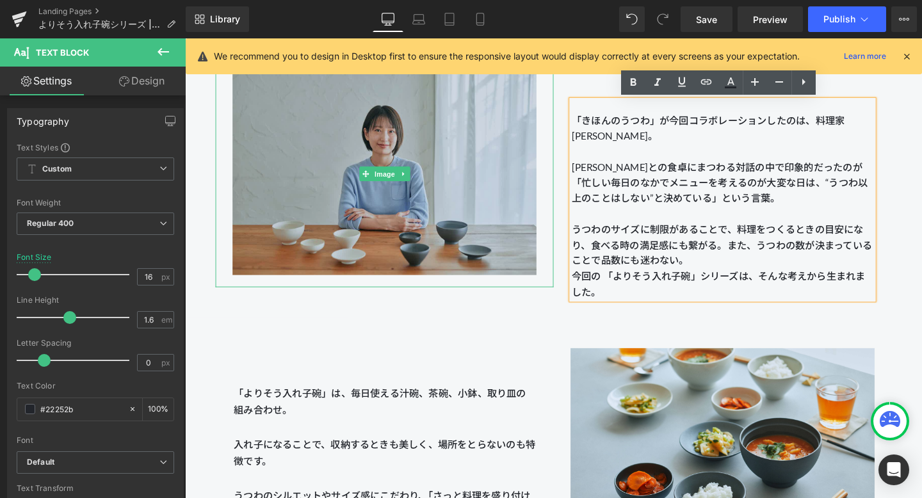
click at [549, 146] on img at bounding box center [395, 180] width 320 height 239
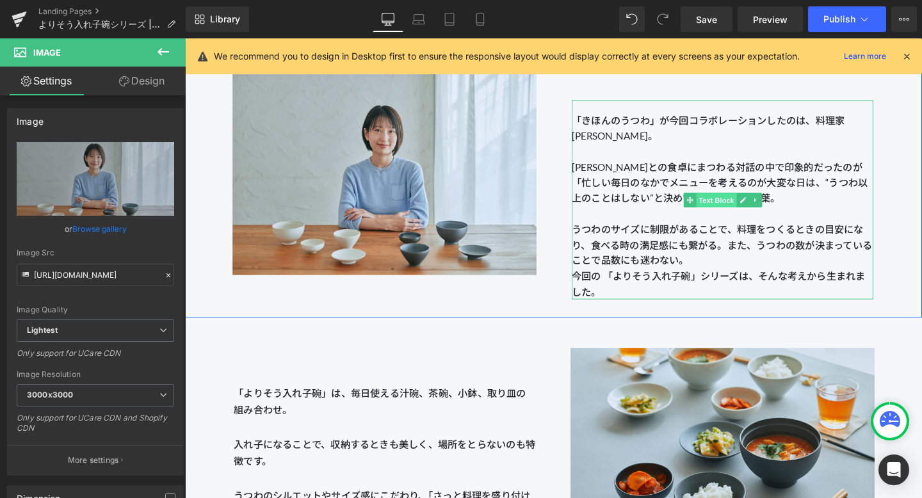
click at [671, 206] on span "Text Block" at bounding box center [743, 208] width 42 height 15
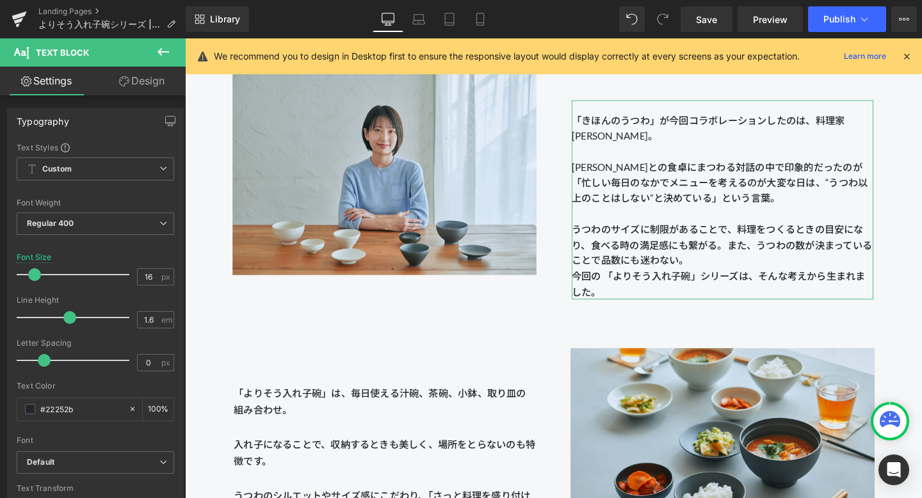
click at [154, 82] on link "Design" at bounding box center [141, 81] width 93 height 29
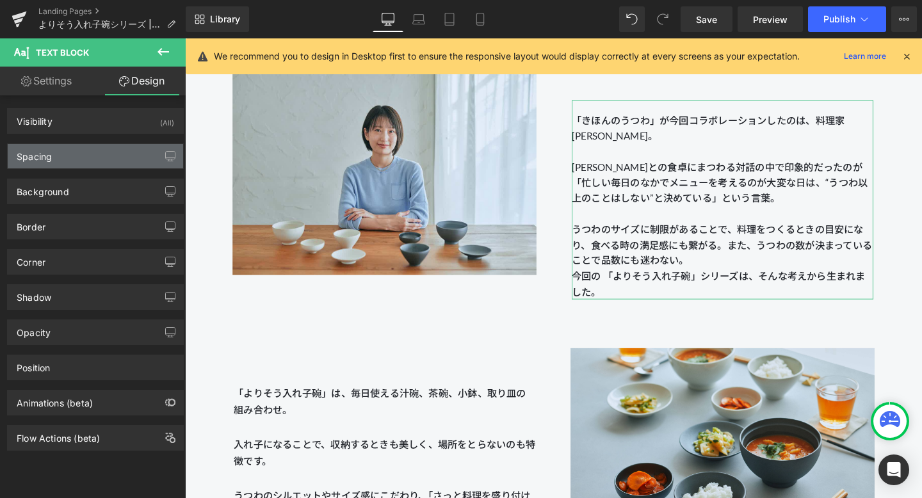
click at [126, 156] on div "Spacing" at bounding box center [95, 156] width 175 height 24
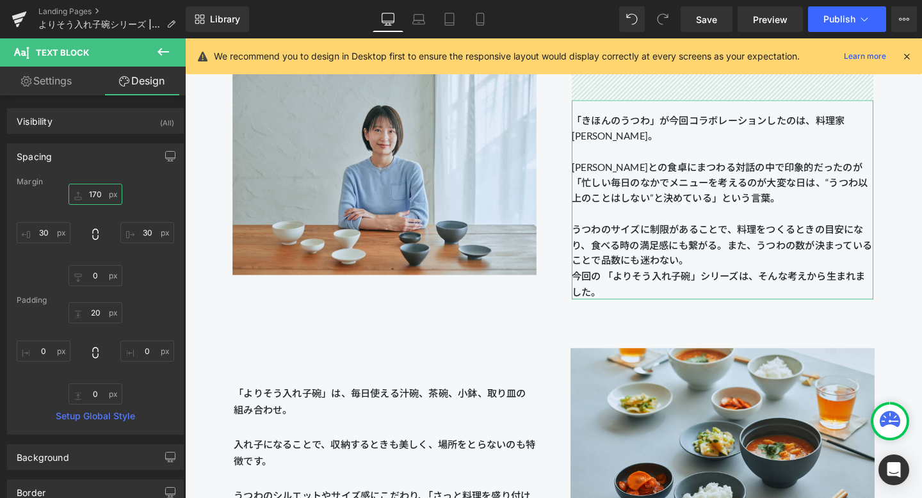
click at [95, 191] on input "170" at bounding box center [95, 194] width 54 height 21
click at [95, 194] on input "170" at bounding box center [95, 194] width 54 height 21
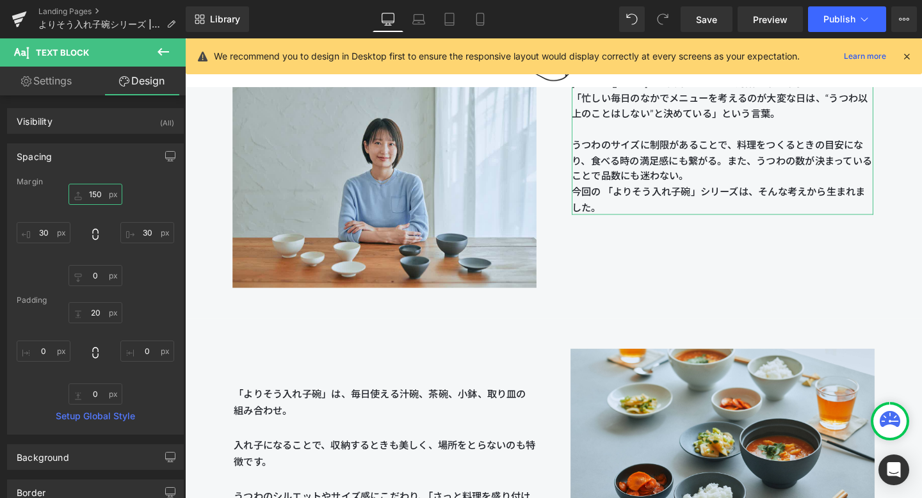
scroll to position [1187, 0]
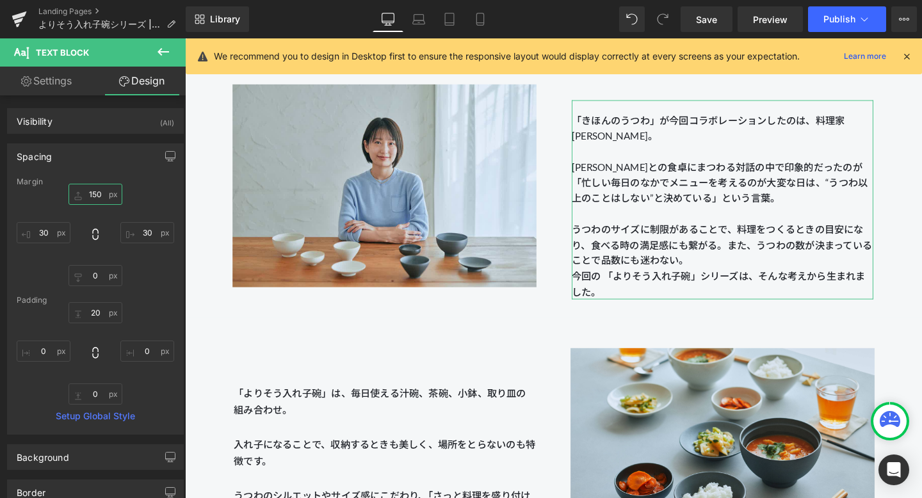
type input "150"
click at [129, 204] on div "150 150 30px 30 0px 0 30px 30" at bounding box center [95, 235] width 157 height 102
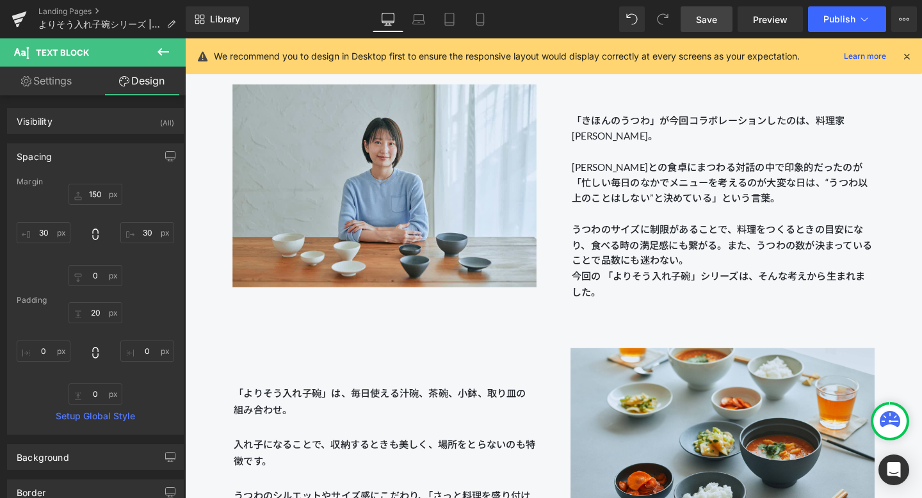
click at [671, 19] on span "Save" at bounding box center [706, 19] width 21 height 13
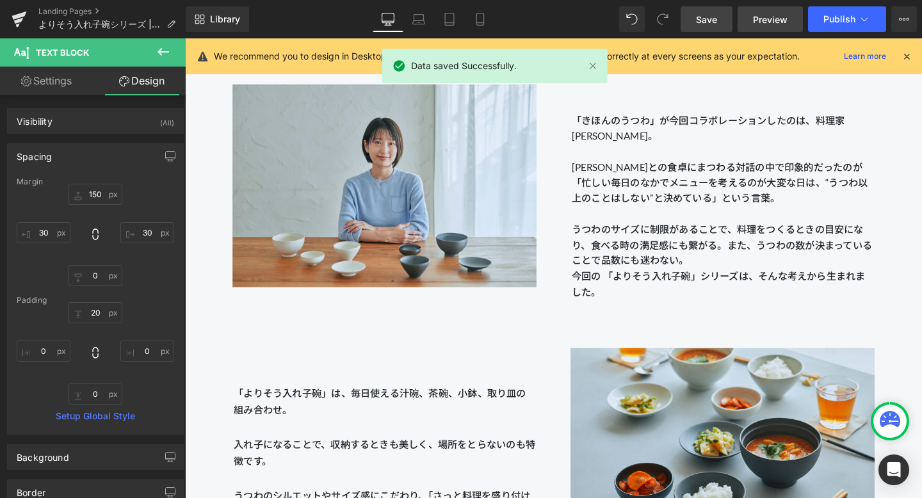
click at [671, 20] on span "Preview" at bounding box center [770, 19] width 35 height 13
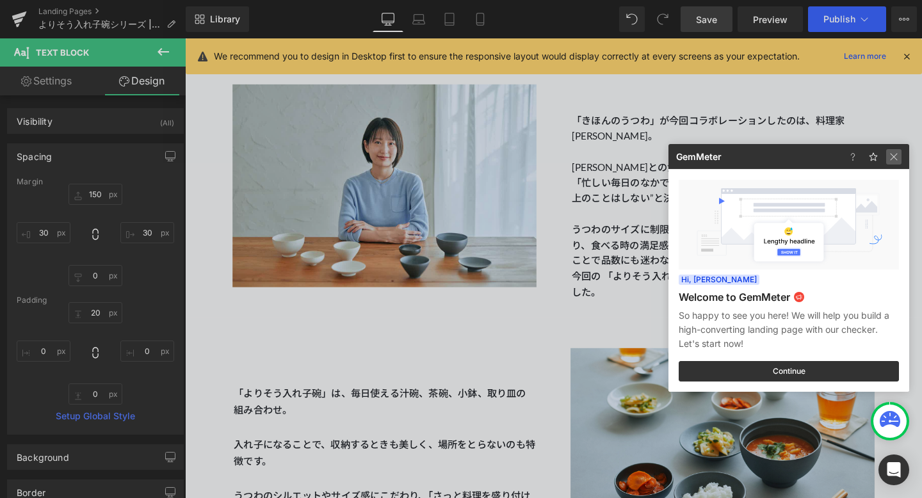
click at [671, 158] on img at bounding box center [893, 156] width 15 height 15
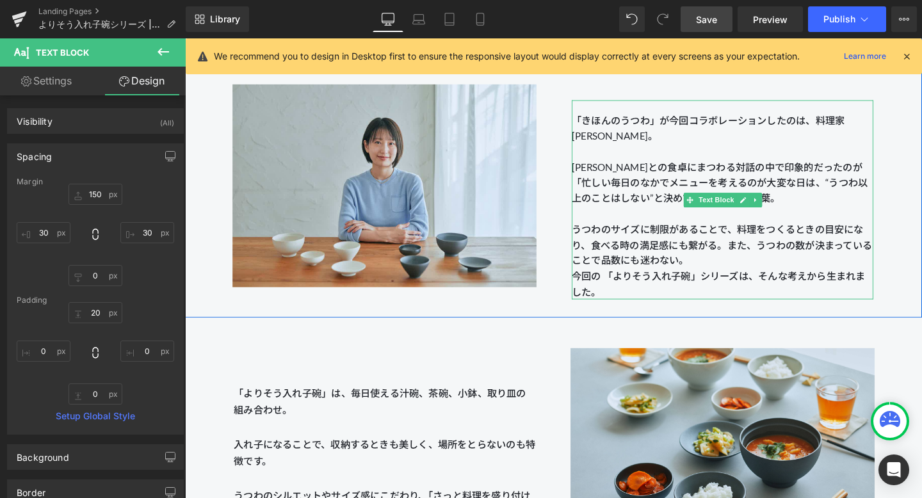
click at [671, 256] on p "うつわのサイズに制限があることで、料理をつくるときの目安になり、食べる時の満足感にも繋がる。また、うつわの数が決まっていることで品数にも迷わない。 今回の 「…" at bounding box center [749, 272] width 317 height 82
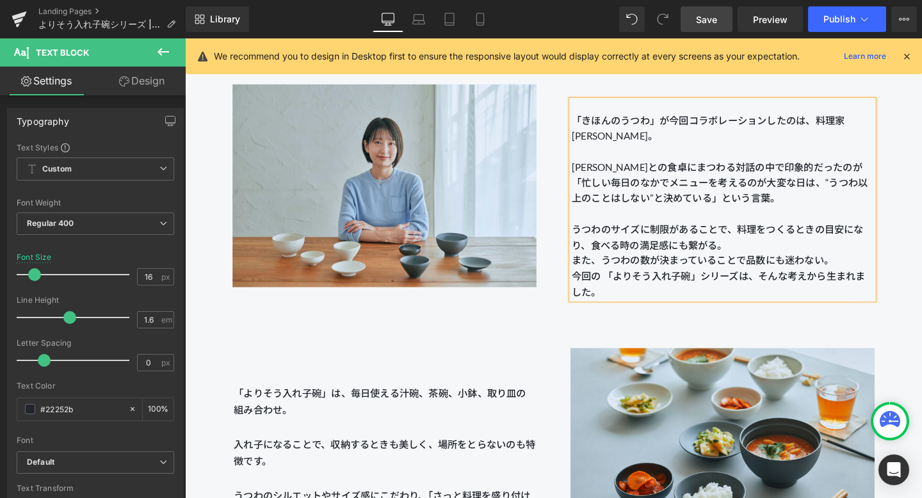
click at [671, 278] on p "うつわのサイズに制限があることで、料理をつくるときの目安になり、食べる時の満足感にも繋がる。 また、うつわの数が決まっていることで品数にも迷わない。 今回の …" at bounding box center [749, 272] width 317 height 82
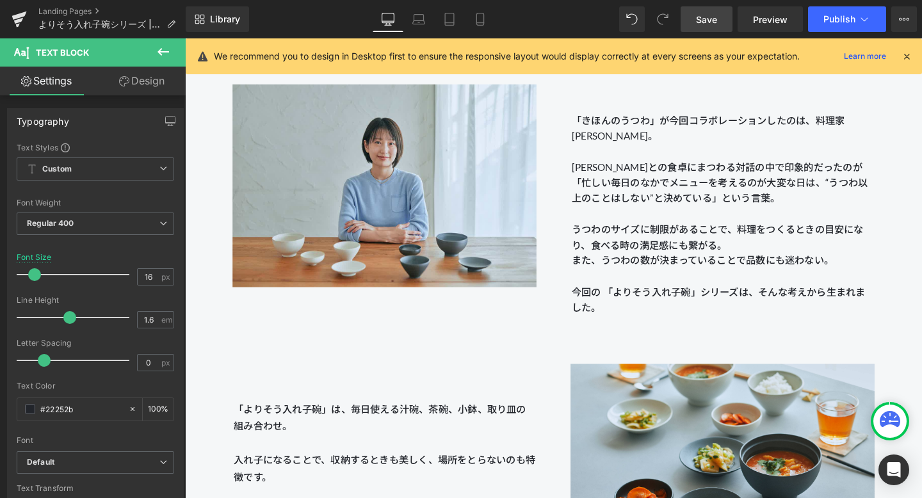
click at [671, 20] on span "Save" at bounding box center [706, 19] width 21 height 13
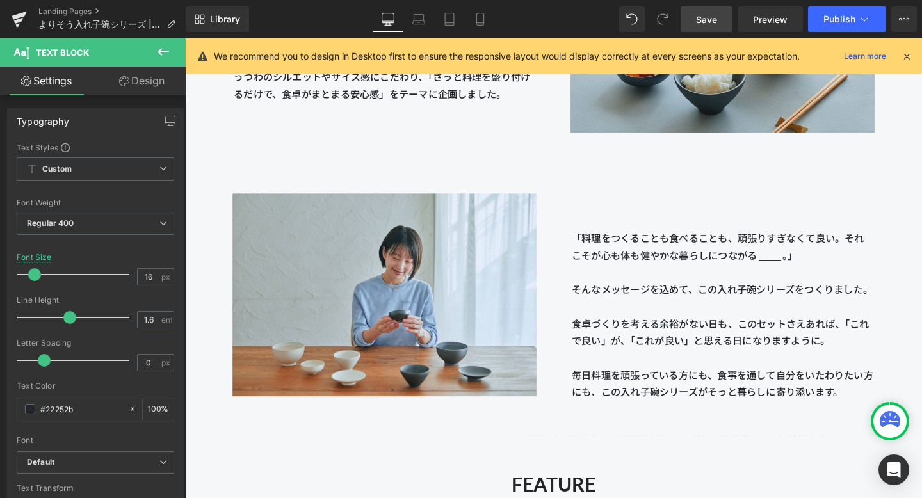
scroll to position [1698, 0]
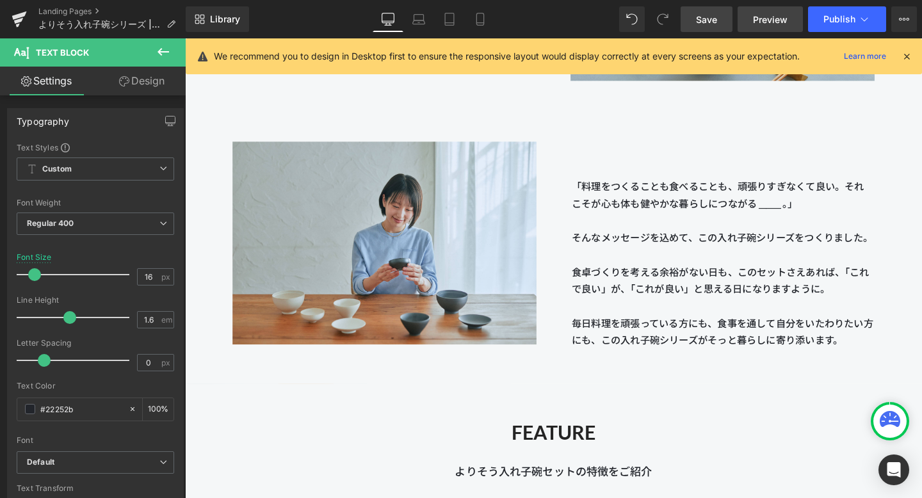
click at [671, 14] on span "Preview" at bounding box center [770, 19] width 35 height 13
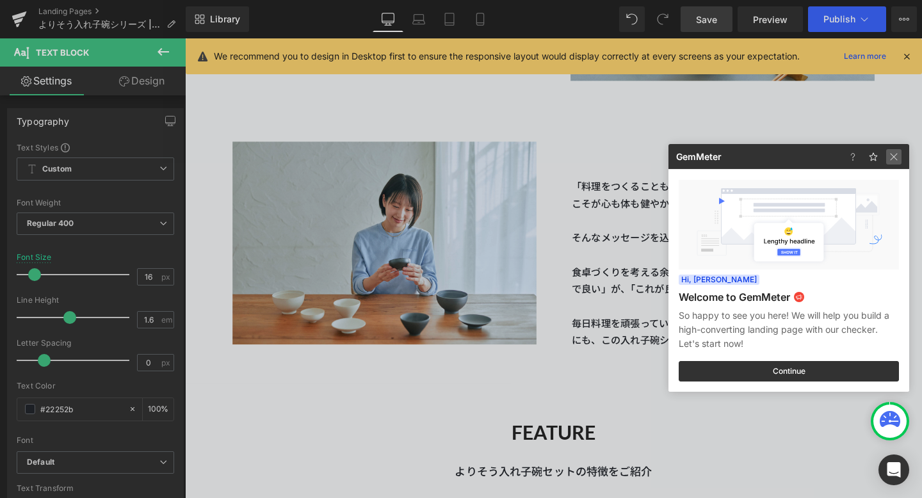
click at [671, 152] on img at bounding box center [893, 156] width 15 height 15
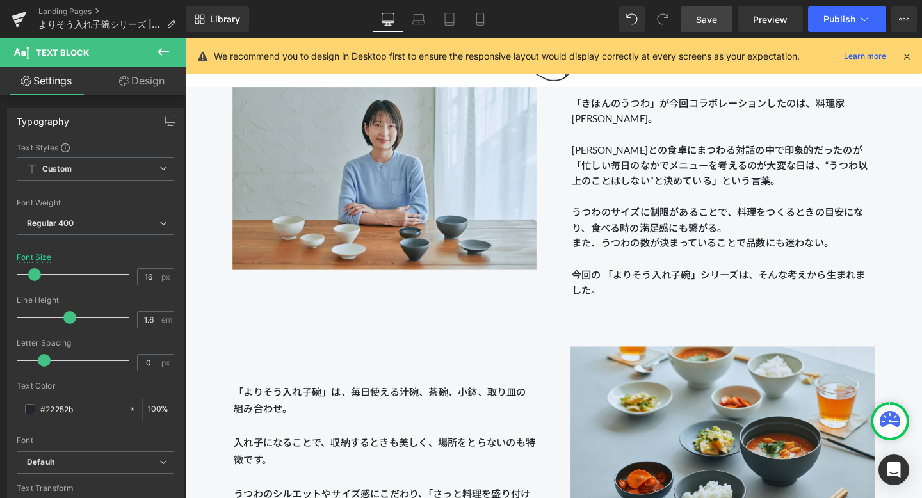
scroll to position [1197, 0]
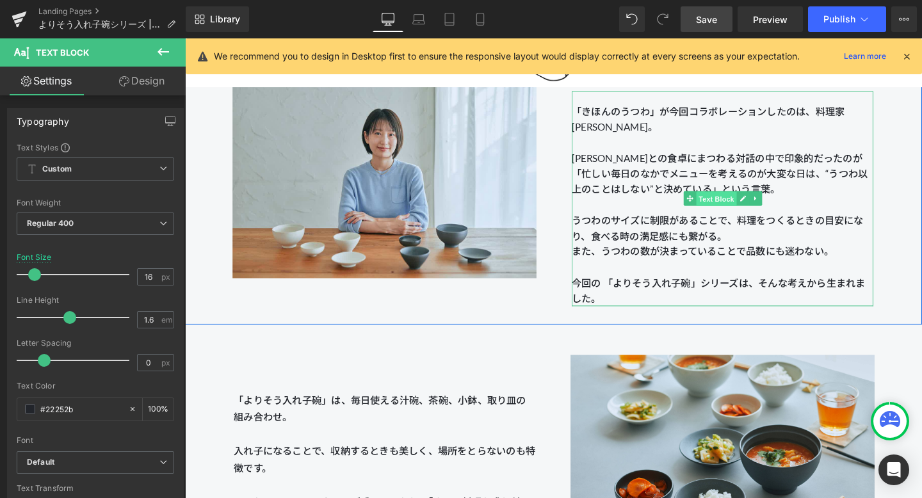
click at [671, 209] on span "Text Block" at bounding box center [743, 207] width 42 height 15
click at [152, 85] on link "Design" at bounding box center [141, 81] width 93 height 29
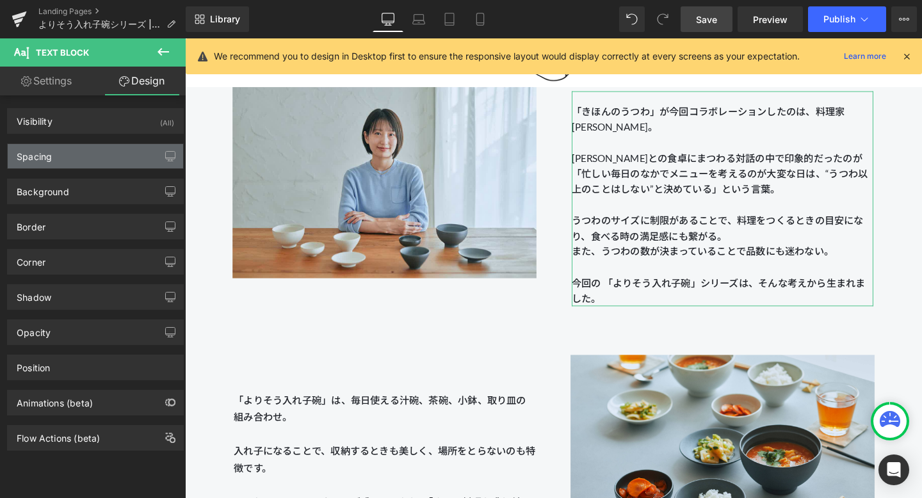
click at [105, 157] on div "Spacing" at bounding box center [95, 156] width 175 height 24
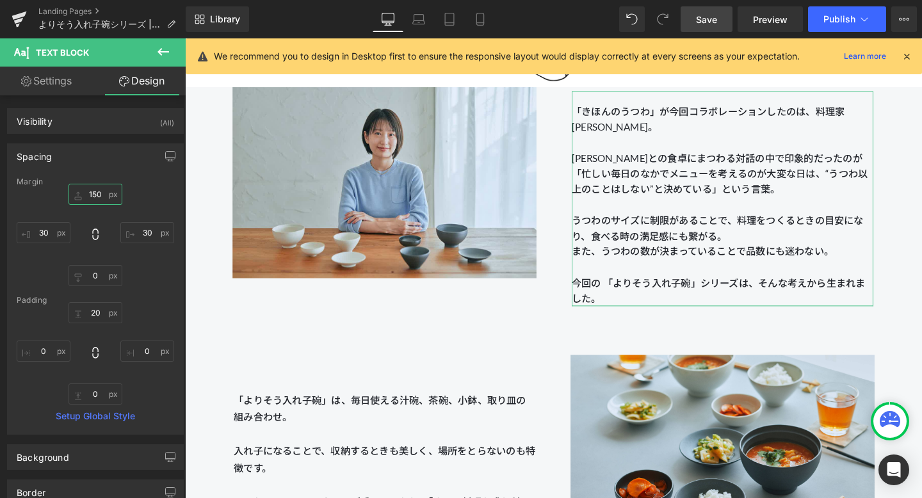
click at [95, 195] on input "150" at bounding box center [95, 194] width 54 height 21
click at [93, 196] on input "150" at bounding box center [95, 194] width 54 height 21
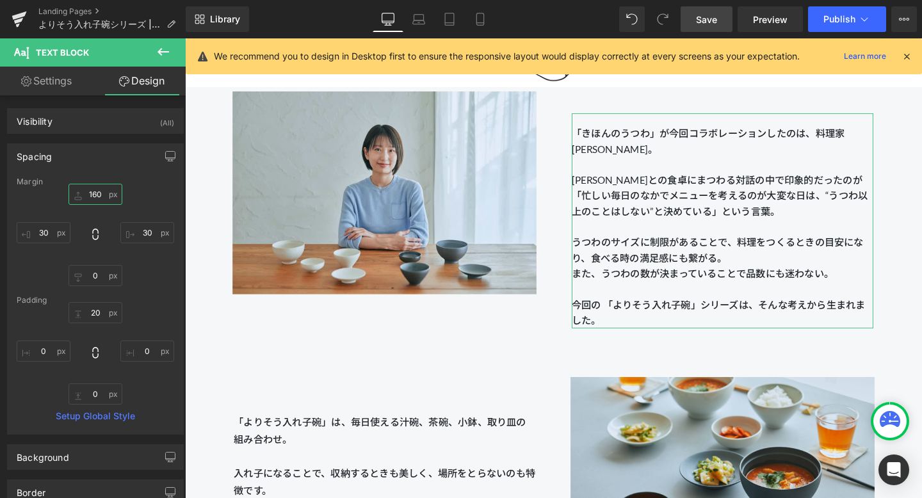
scroll to position [1203, 0]
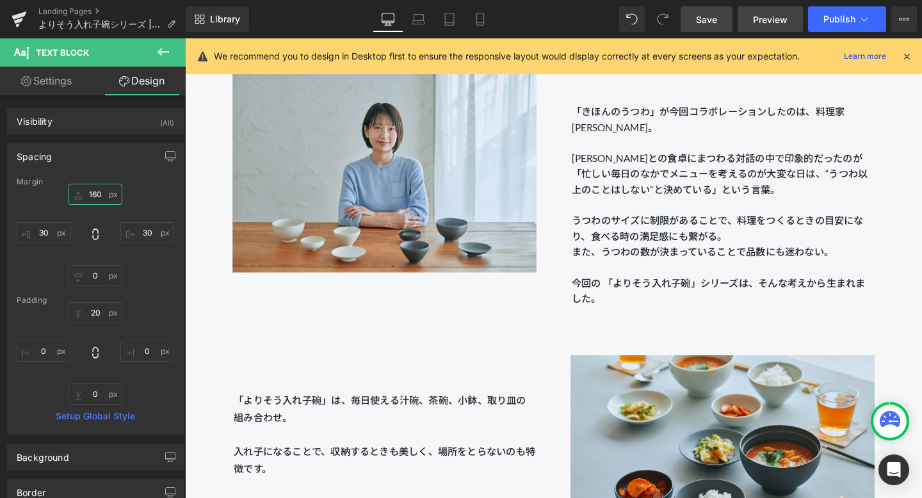
type input "160"
click at [671, 8] on link "Preview" at bounding box center [769, 19] width 65 height 26
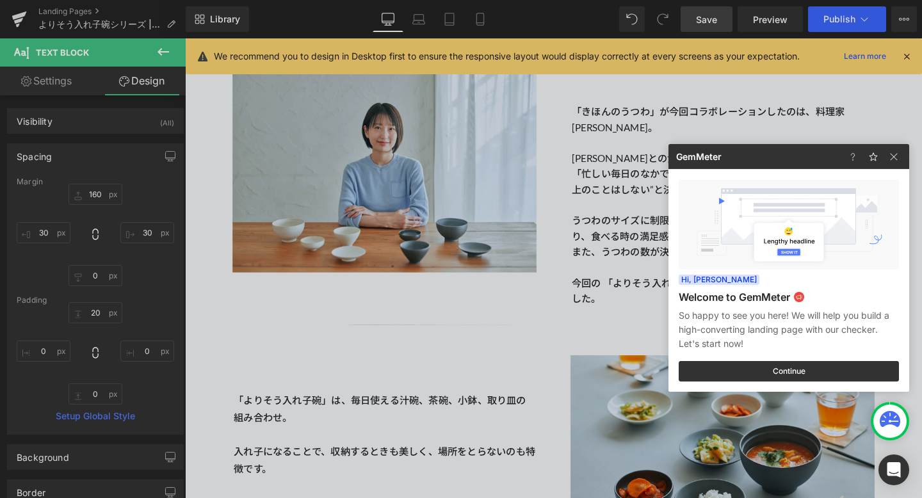
click at [671, 22] on div at bounding box center [461, 249] width 922 height 498
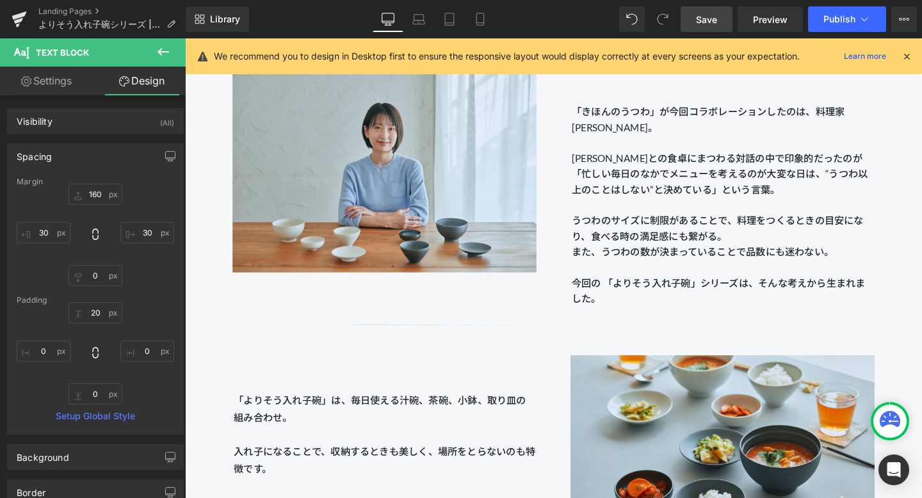
click at [671, 22] on span "Save" at bounding box center [706, 19] width 21 height 13
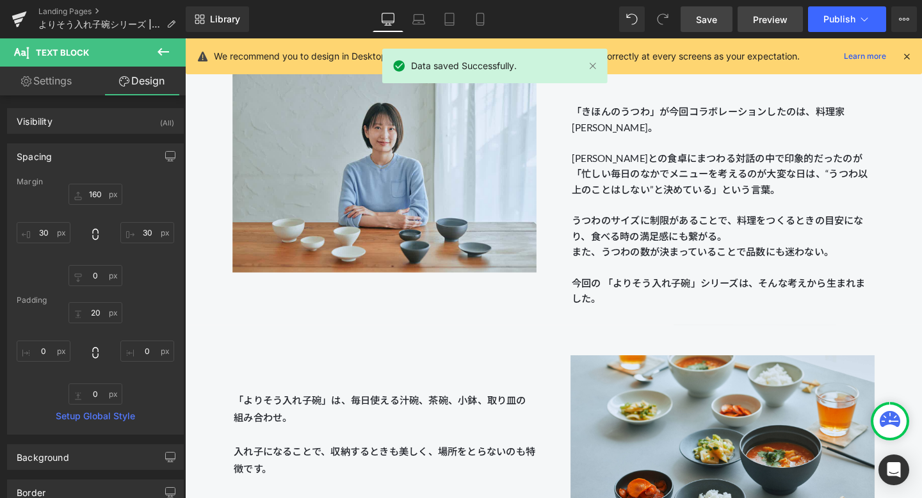
click at [671, 20] on span "Preview" at bounding box center [770, 19] width 35 height 13
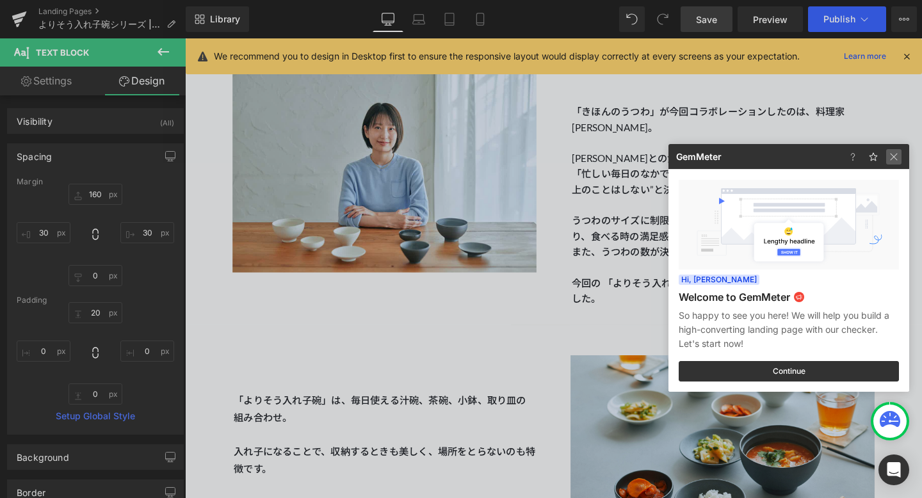
click at [671, 157] on img at bounding box center [893, 156] width 15 height 15
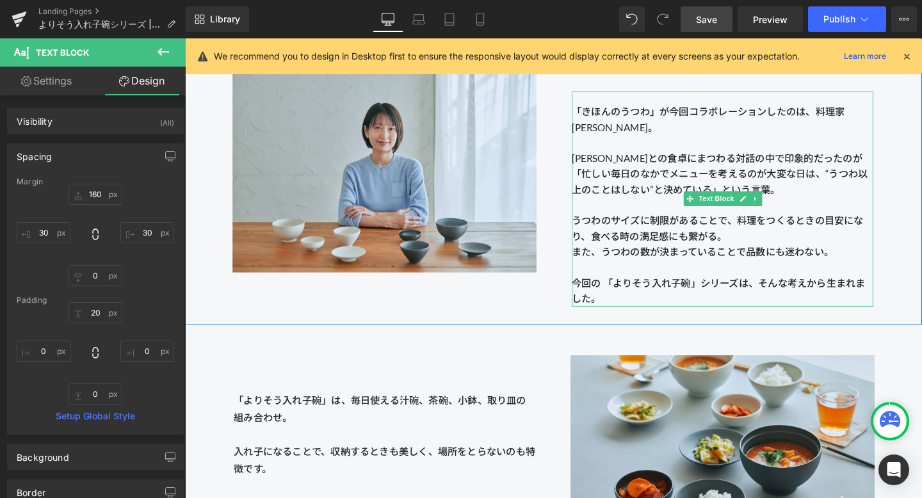
click at [625, 261] on p "うつわのサイズに制限があることで、料理をつくるときの目安になり、食べる時の満足感にも繋がる。 また、うつわの数が決まっていることで品数にも迷わない。 今回の …" at bounding box center [749, 270] width 317 height 99
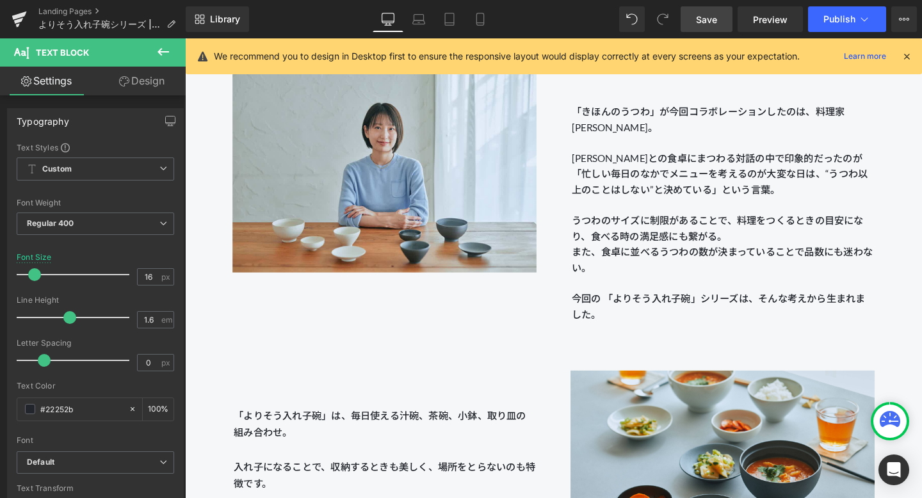
click at [671, 20] on span "Save" at bounding box center [706, 19] width 21 height 13
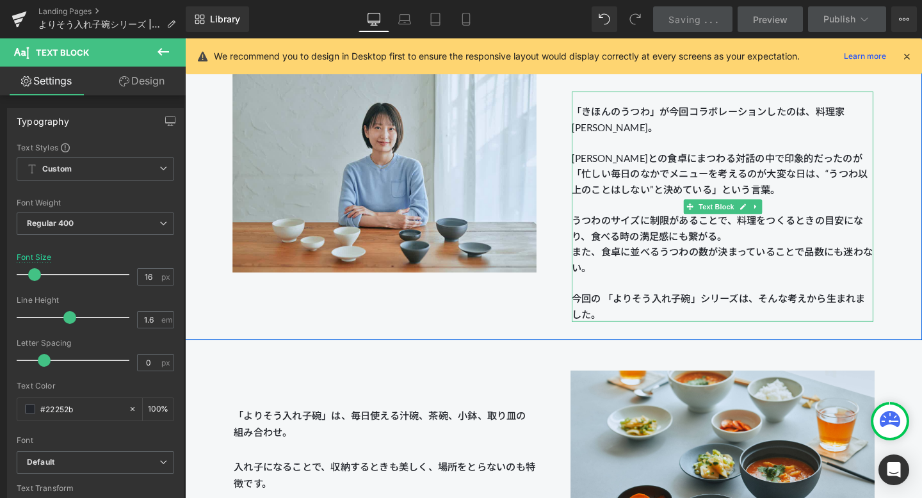
click at [671, 266] on p "うつわのサイズに制限があることで、料理をつくるときの目安になり、食べる時の満足感にも繋がる。 また、食卓に並べるうつわの数が決まっていることで品数にも迷わない…" at bounding box center [749, 278] width 317 height 115
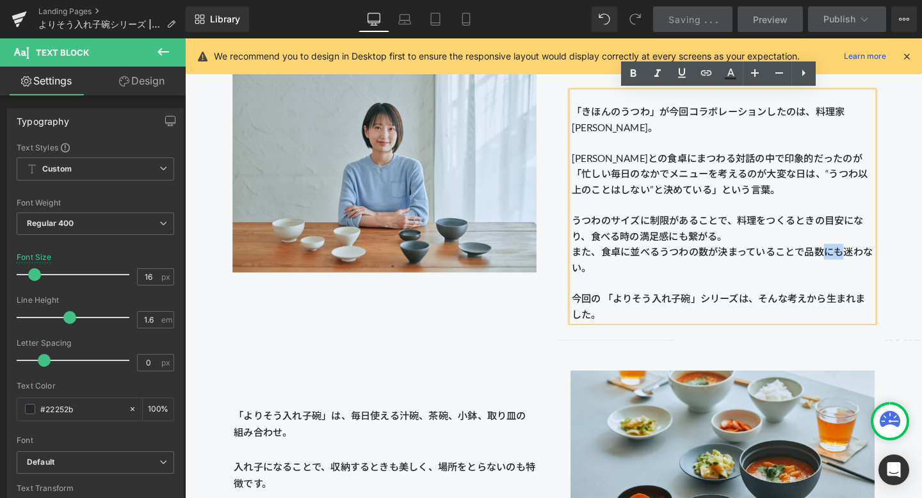
drag, startPoint x: 861, startPoint y: 261, endPoint x: 878, endPoint y: 261, distance: 16.6
click at [671, 261] on p "うつわのサイズに制限があることで、料理をつくるときの目安になり、食べる時の満足感にも繋がる。 また、食卓に並べるうつわの数が決まっていることで品数にも迷わない…" at bounding box center [749, 278] width 317 height 115
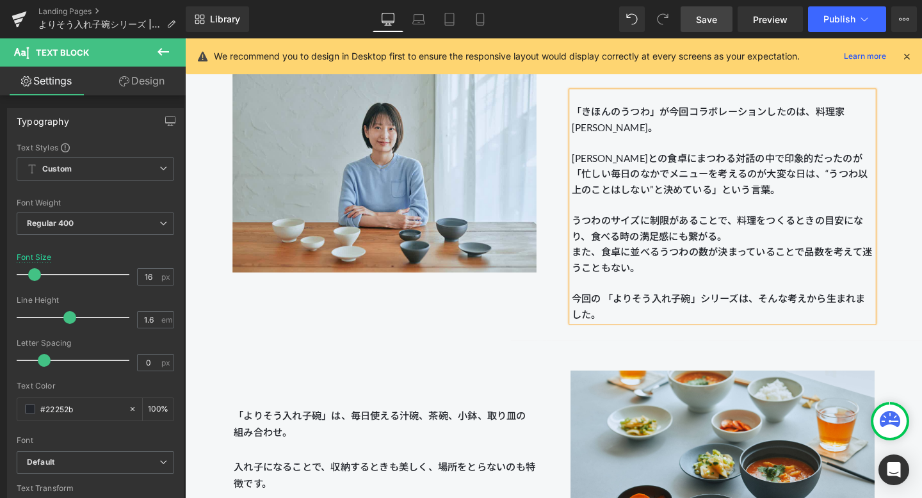
click at [671, 11] on link "Save" at bounding box center [706, 19] width 52 height 26
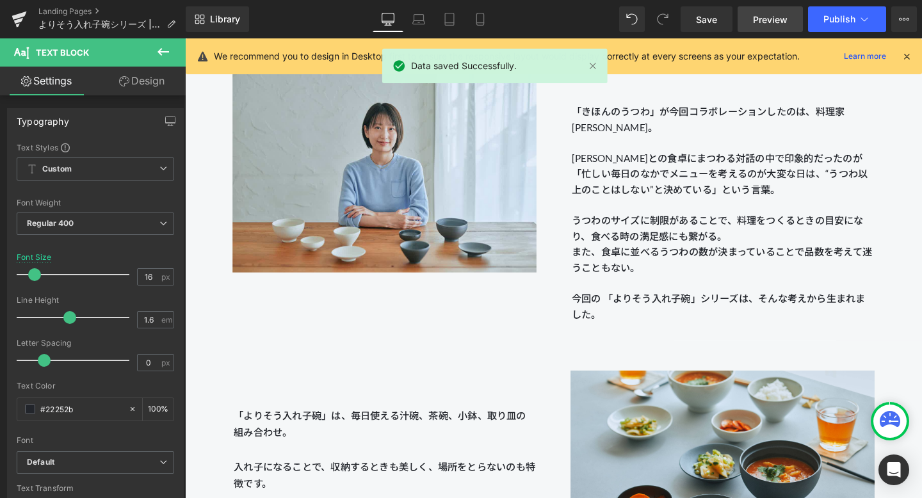
click at [671, 22] on link "Preview" at bounding box center [769, 19] width 65 height 26
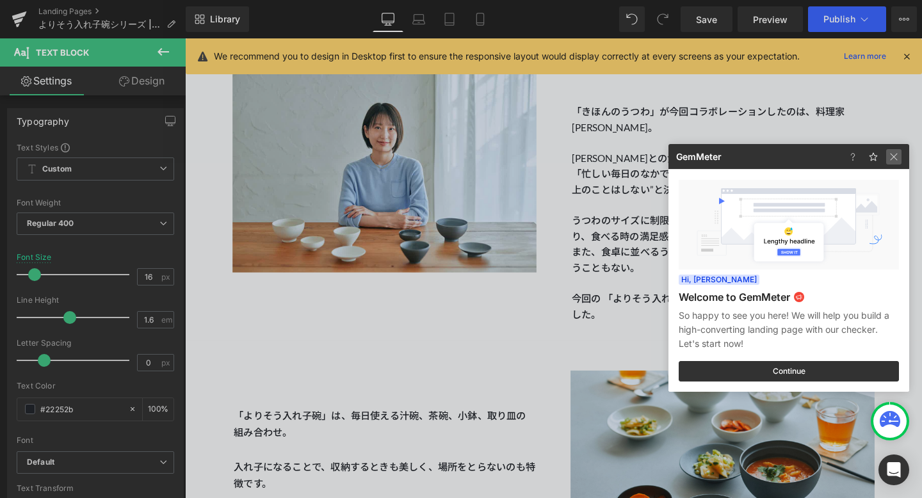
click at [671, 158] on img at bounding box center [893, 156] width 15 height 15
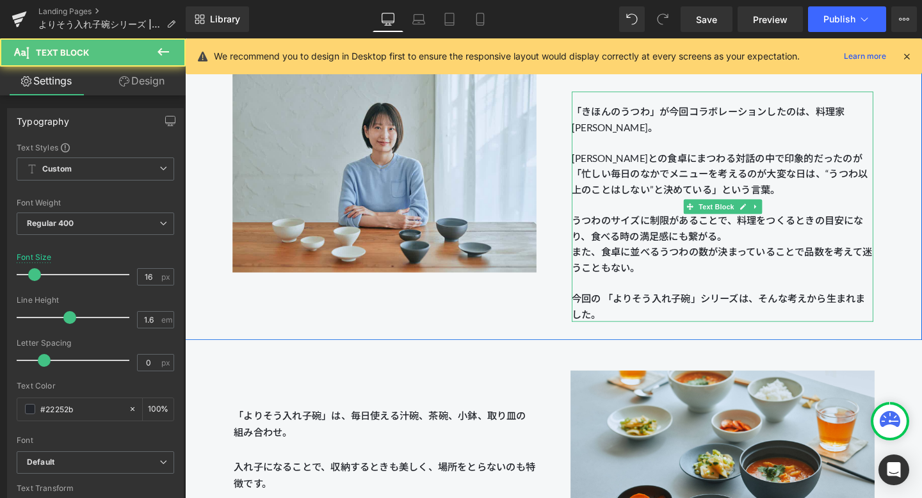
click at [671, 260] on p "うつわのサイズに制限があることで、料理をつくるときの目安になり、食べる時の満足感にも繋がる。 また、食卓に並べるうつわの数が決まっていることで品数を考えて迷う…" at bounding box center [749, 278] width 317 height 115
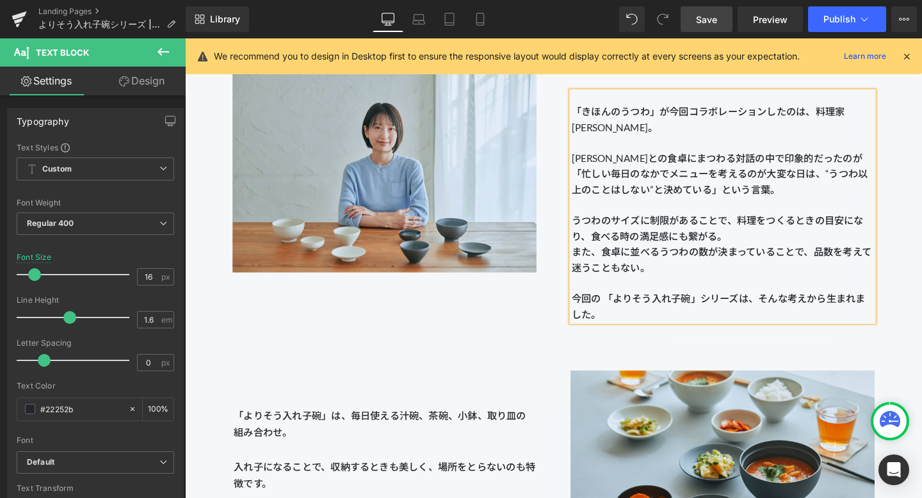
click at [671, 15] on span "Save" at bounding box center [706, 19] width 21 height 13
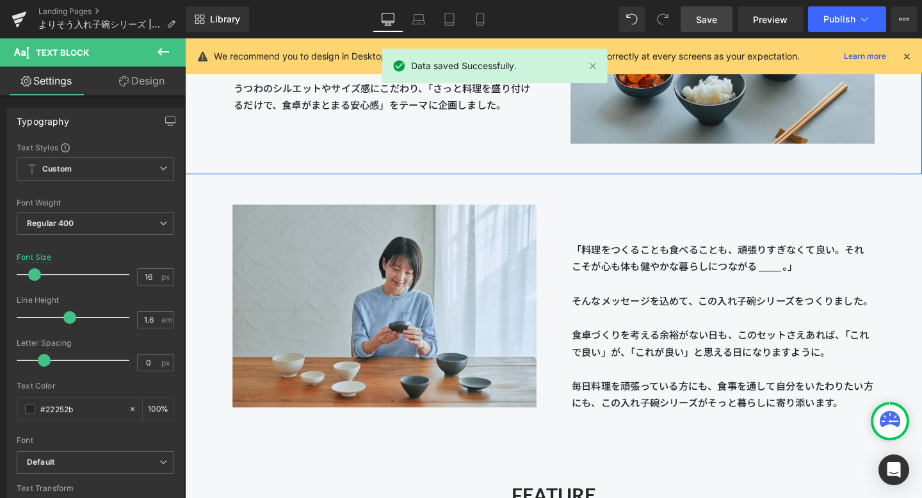
scroll to position [1658, 0]
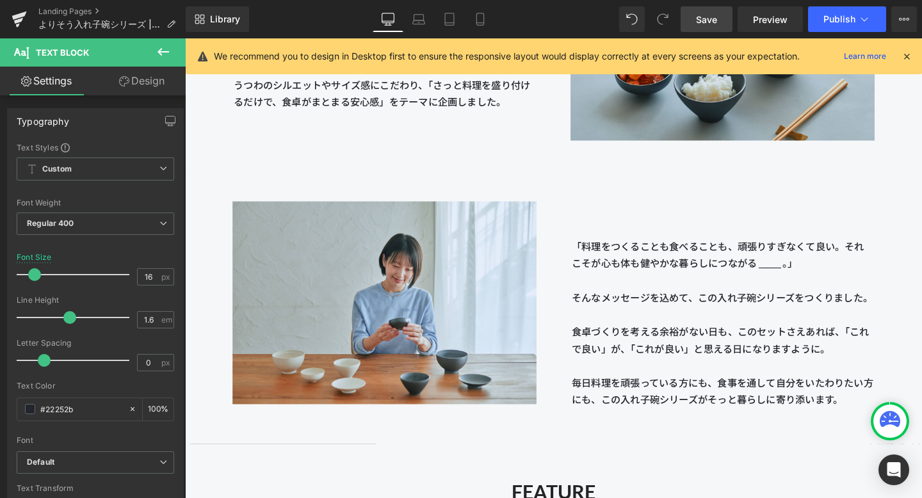
click at [671, 20] on span "Save" at bounding box center [706, 19] width 21 height 13
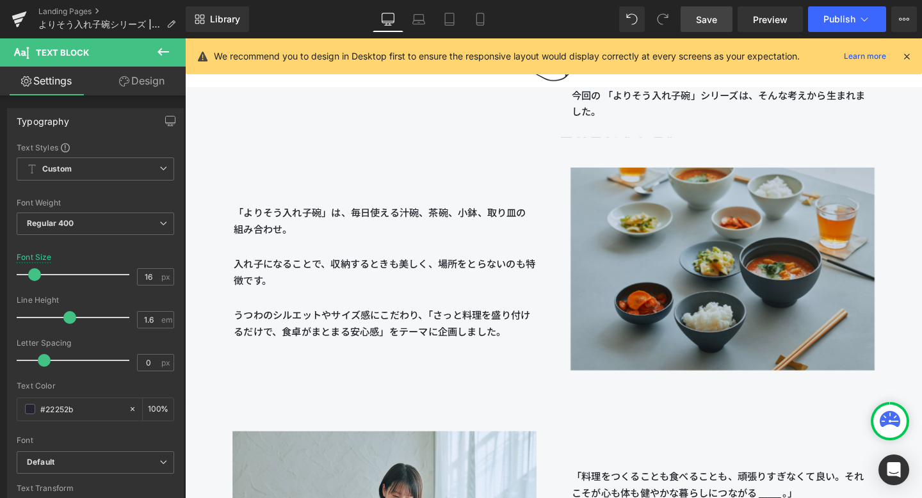
scroll to position [1413, 0]
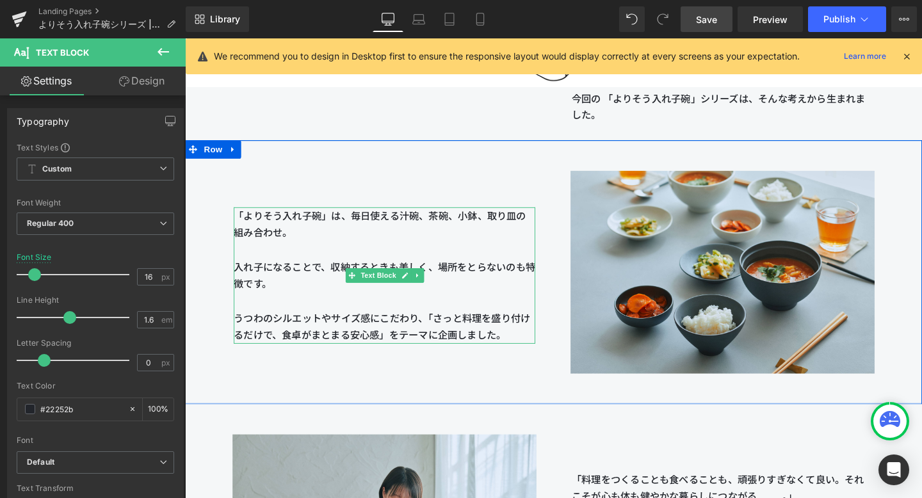
click at [346, 223] on span "「よりそう入れ子碗」は、毎日使える汁碗、茶碗、小鉢、取り皿の組み合わせ。 入れ子になることで、収納するときも美しく、場所をとらないのも特徴です。 うつわのシル…" at bounding box center [394, 278] width 317 height 120
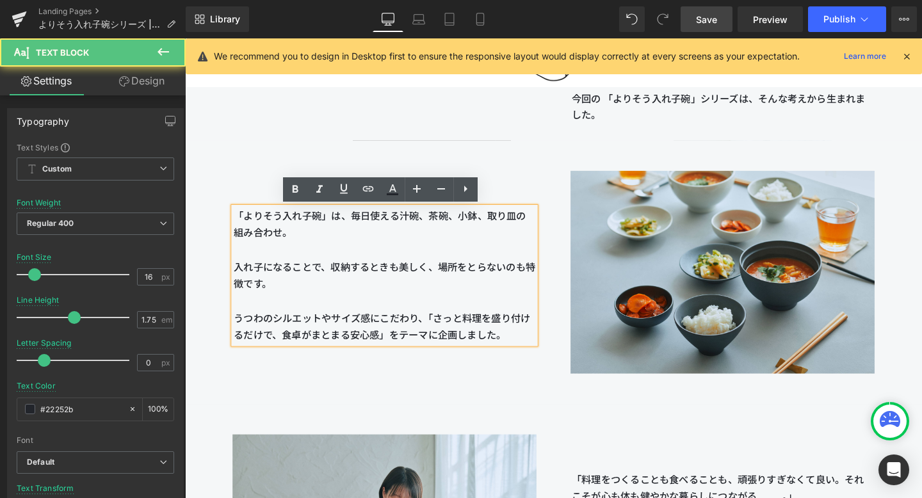
click at [341, 223] on span "「よりそう入れ子碗」は、毎日使える汁碗、茶碗、小鉢、取り皿の組み合わせ。 入れ子になることで、収納するときも美しく、場所をとらないのも特徴です。 うつわのシル…" at bounding box center [394, 278] width 317 height 120
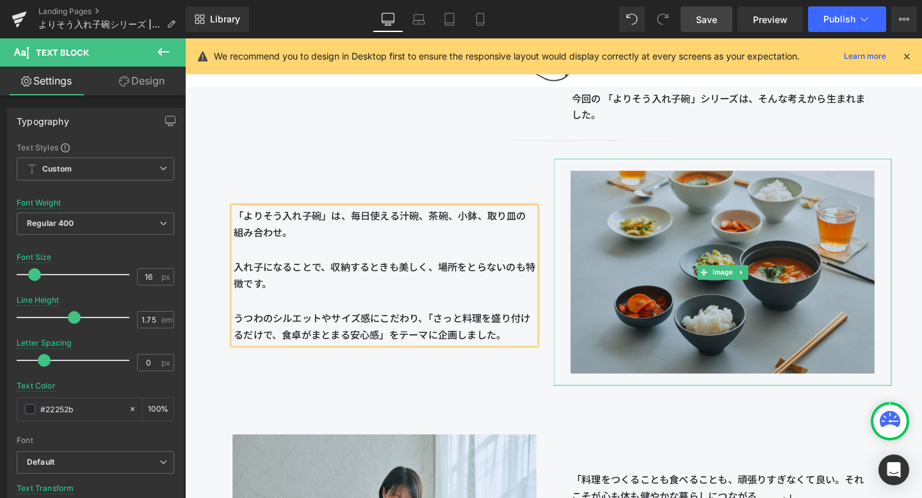
click at [602, 282] on img at bounding box center [750, 283] width 320 height 239
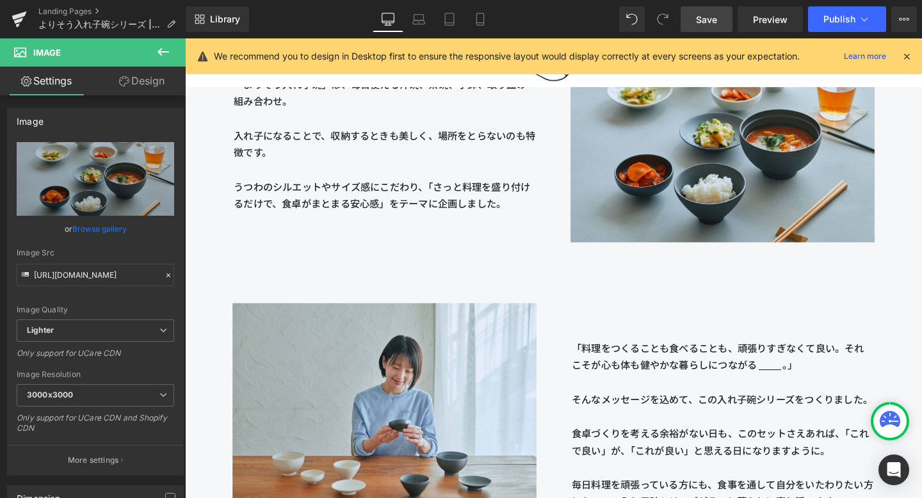
scroll to position [1489, 0]
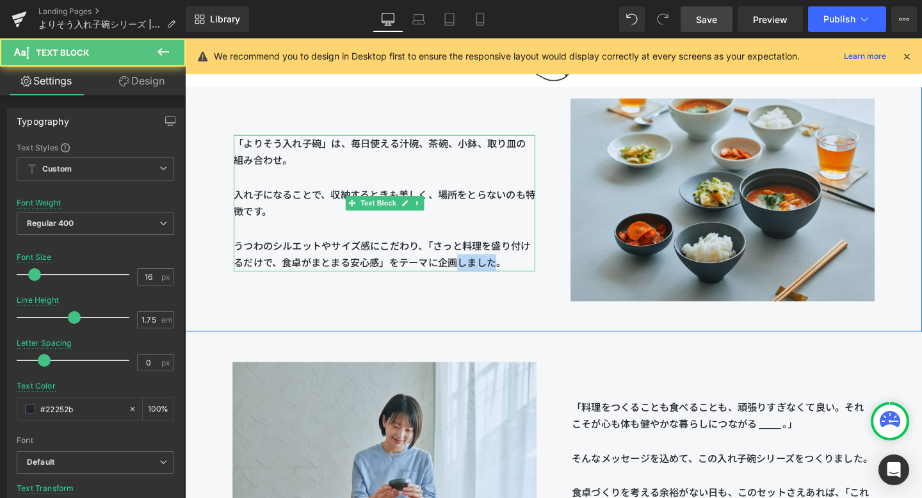
drag, startPoint x: 472, startPoint y: 274, endPoint x: 510, endPoint y: 274, distance: 38.4
click at [510, 274] on span "にこだわり、「さっと料理を盛り付けるだけで、食卓がまとまる安心感」をテーマに企画しました。" at bounding box center [392, 265] width 312 height 30
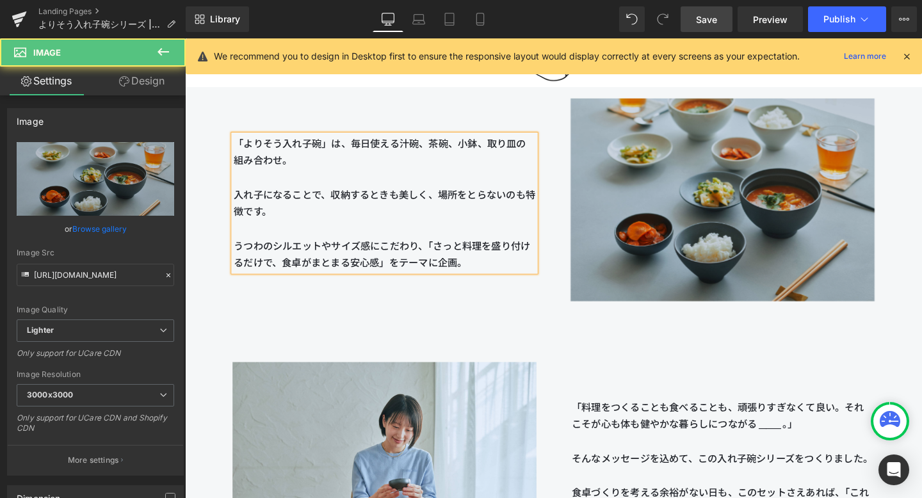
click at [619, 321] on img at bounding box center [750, 208] width 320 height 239
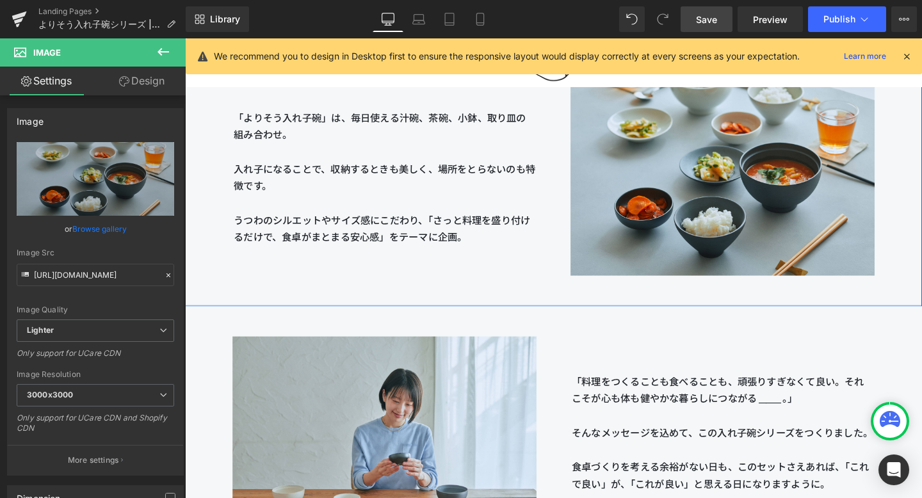
scroll to position [1503, 0]
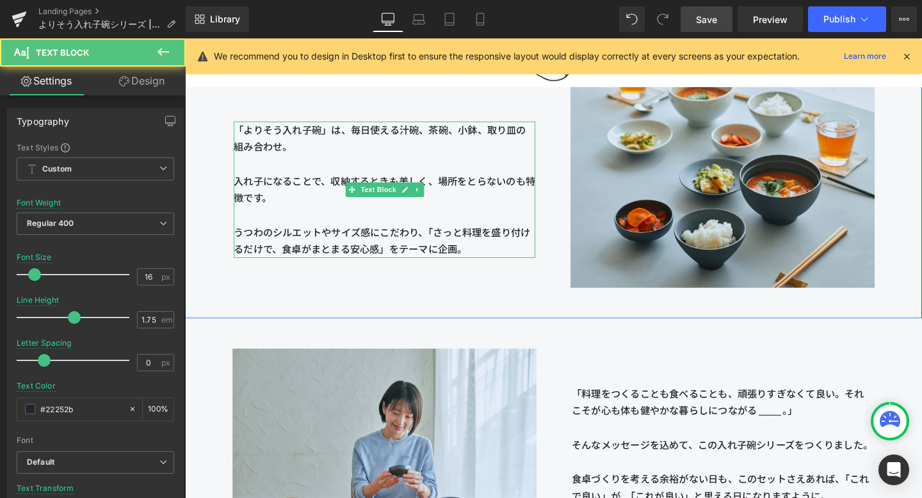
click at [472, 256] on span "にこだわり、「さっと料理を盛り付けるだけで、食卓がまとまる安心感」をテーマに企画。" at bounding box center [392, 251] width 312 height 30
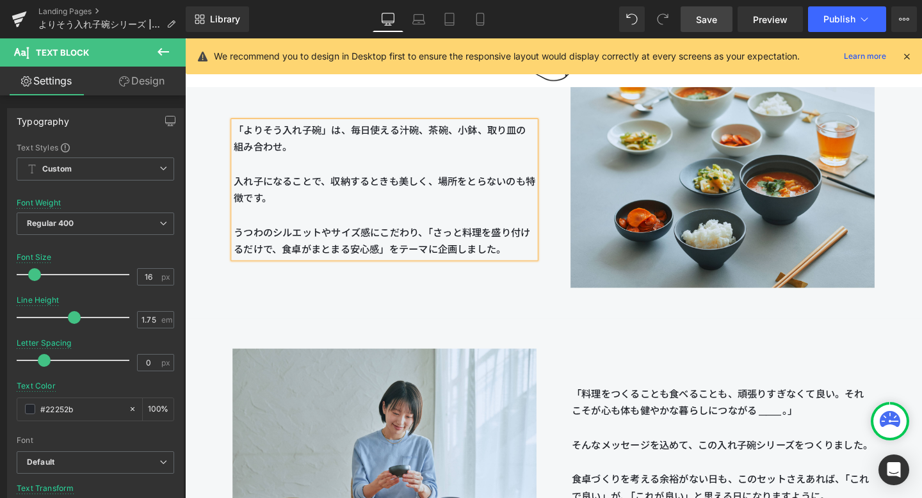
click at [671, 18] on span "Save" at bounding box center [706, 19] width 21 height 13
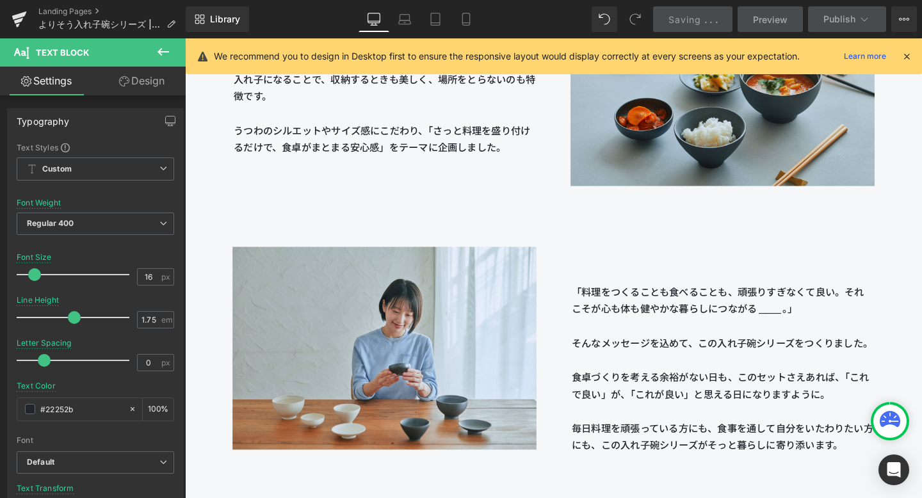
scroll to position [1527, 0]
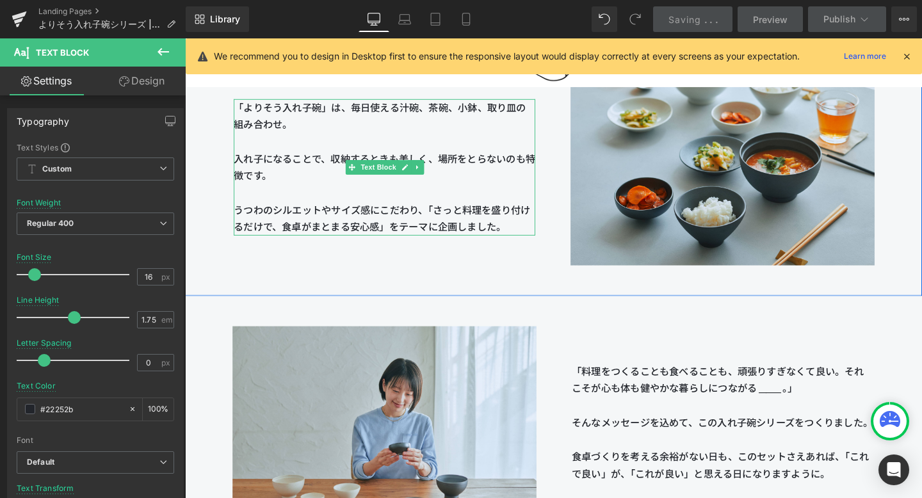
click at [508, 239] on span "にこだわり、「さっと料理を盛り付けるだけで、食卓がまとまる安心感」をテーマに企画しました。" at bounding box center [392, 228] width 312 height 30
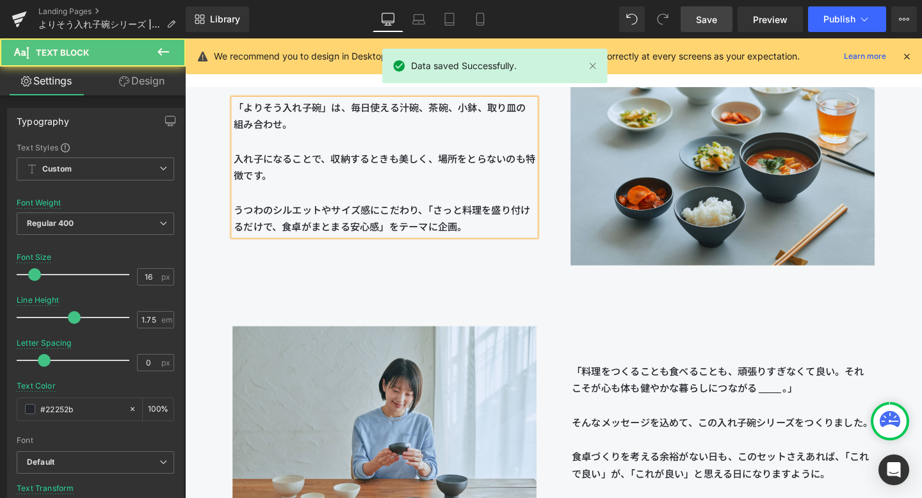
click at [494, 239] on p "「よりそう入れ子碗」は、毎日使える汁碗、茶碗、小鉢、取り皿の組み合わせ。 入れ子になることで、収納するときも美しく、場所をとらないのも特徴です。 うつわのシル…" at bounding box center [394, 173] width 317 height 143
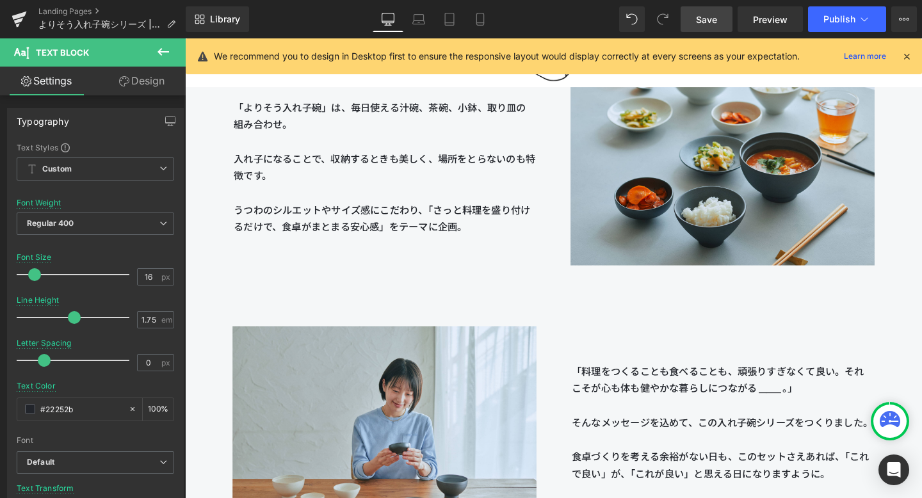
click at [671, 17] on link "Save" at bounding box center [706, 19] width 52 height 26
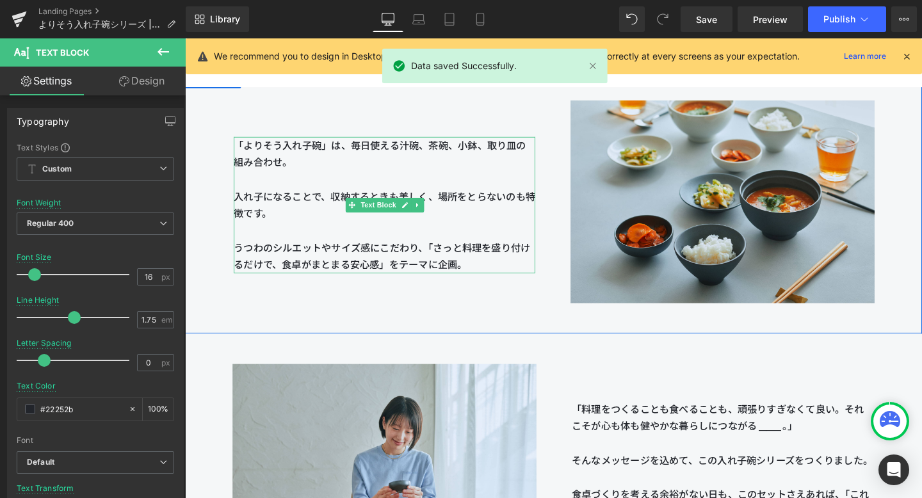
scroll to position [1486, 0]
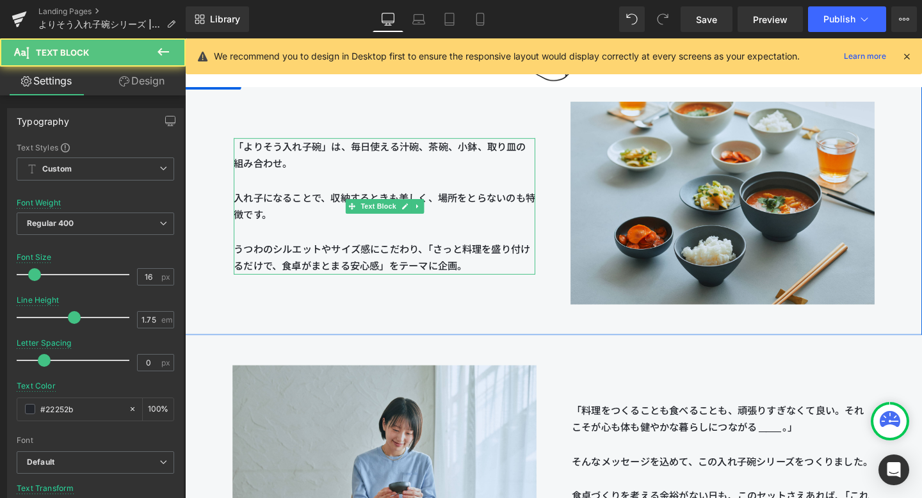
drag, startPoint x: 360, startPoint y: 155, endPoint x: 424, endPoint y: 168, distance: 65.9
click at [424, 168] on p "「よりそう入れ子碗」は、毎日使える汁碗、茶碗、小鉢、取り皿の組み合わせ。 入れ子になることで、収納するときも美しく、場所をとらないのも特徴です。 うつわのシル…" at bounding box center [394, 214] width 317 height 143
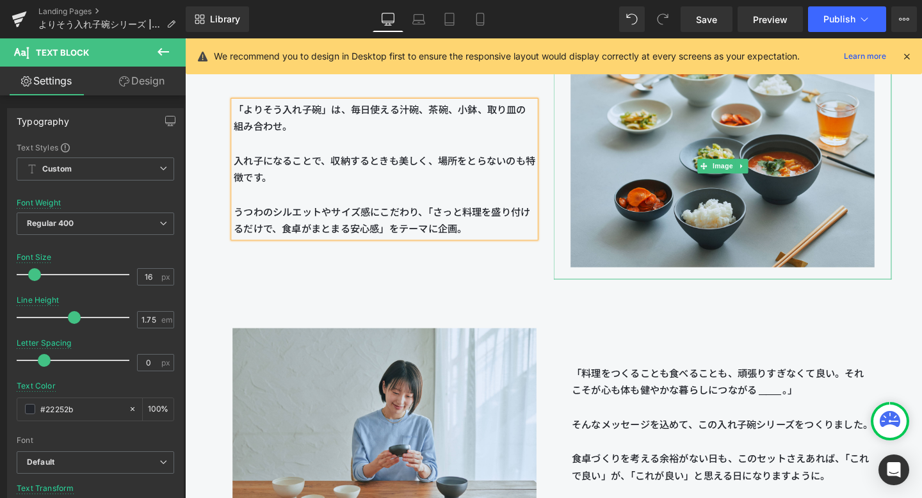
scroll to position [1555, 0]
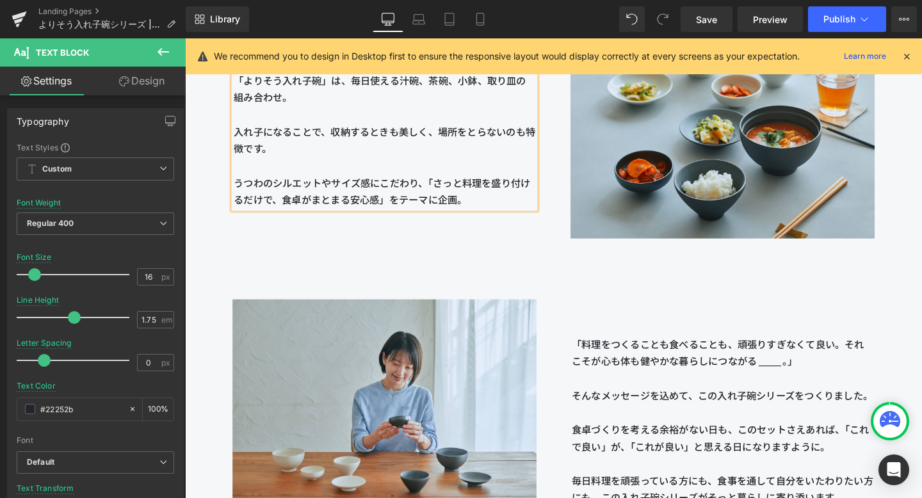
click at [559, 275] on div "「よりそう入れ子碗」は、毎日使える汁碗、茶碗、小鉢、取り皿の組み合わせ。 入れ子になることで、収納するときも美しく、場所をとらないのも特徴です。 うつわのシル…" at bounding box center [572, 142] width 774 height 277
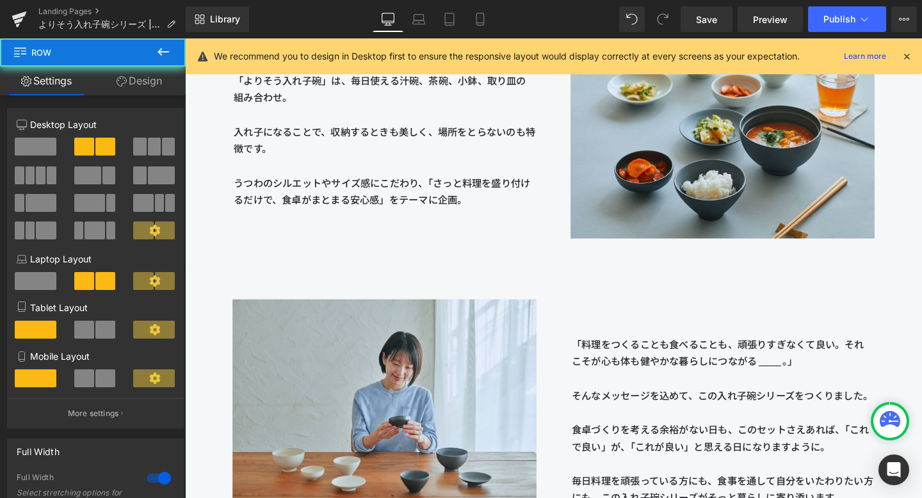
click at [559, 275] on div "「よりそう入れ子碗」は、毎日使える汁碗、茶碗、小鉢、取り皿の組み合わせ。 入れ子になることで、収納するときも美しく、場所をとらないのも特徴です。 うつわのシル…" at bounding box center [572, 142] width 774 height 277
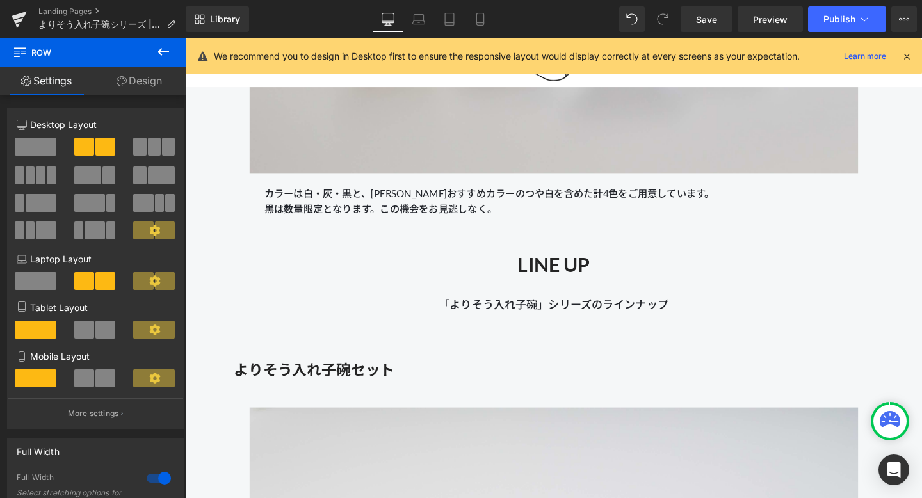
scroll to position [4237, 0]
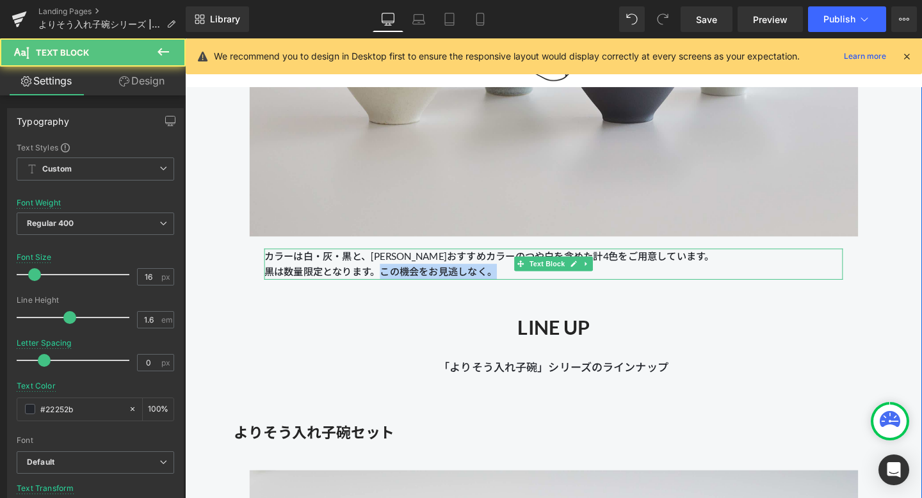
drag, startPoint x: 394, startPoint y: 283, endPoint x: 529, endPoint y: 282, distance: 135.1
click at [529, 282] on p "カラーは白・灰・黒と、[PERSON_NAME]おすすめカラーのつや白を含めた計4色をご用意しています。 黒は数量限定となります。この機会をお見逃しなく。" at bounding box center [572, 275] width 608 height 33
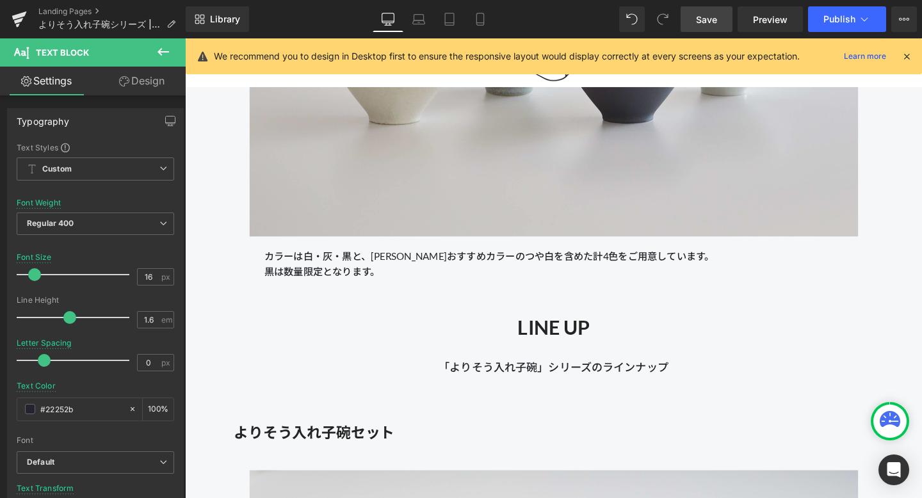
click at [671, 17] on link "Save" at bounding box center [706, 19] width 52 height 26
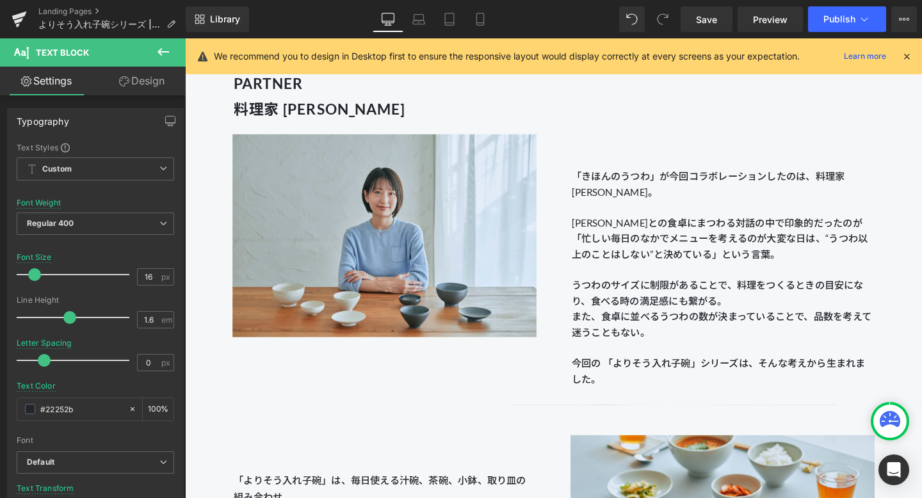
scroll to position [1137, 0]
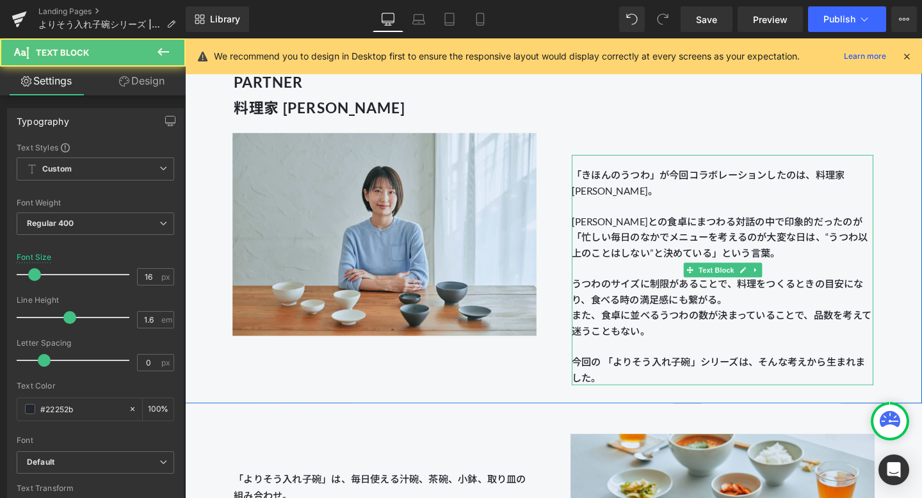
click at [614, 312] on p "うつわのサイズに制限があることで、料理をつくるときの目安になり、食べる時の満足感にも繋がる。 また、食卓に並べるうつわの数が決まっていることで、品数を考えて迷…" at bounding box center [749, 345] width 317 height 115
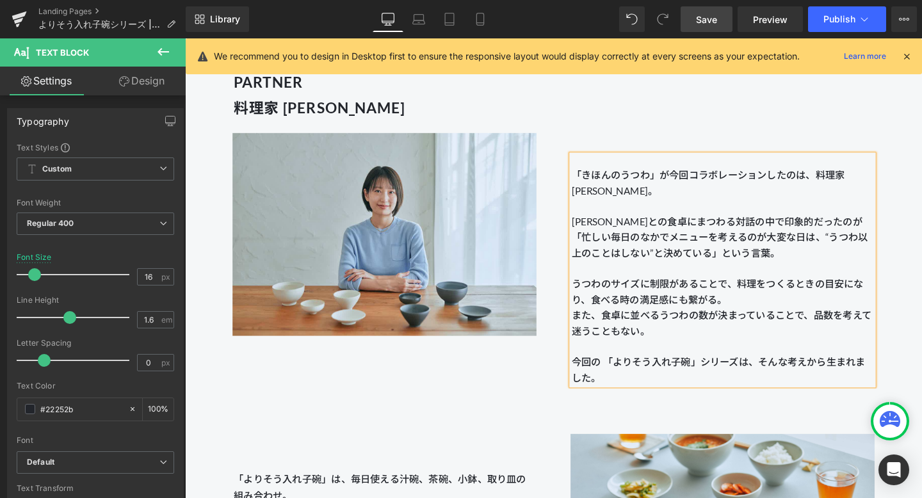
click at [671, 17] on link "Save" at bounding box center [706, 19] width 52 height 26
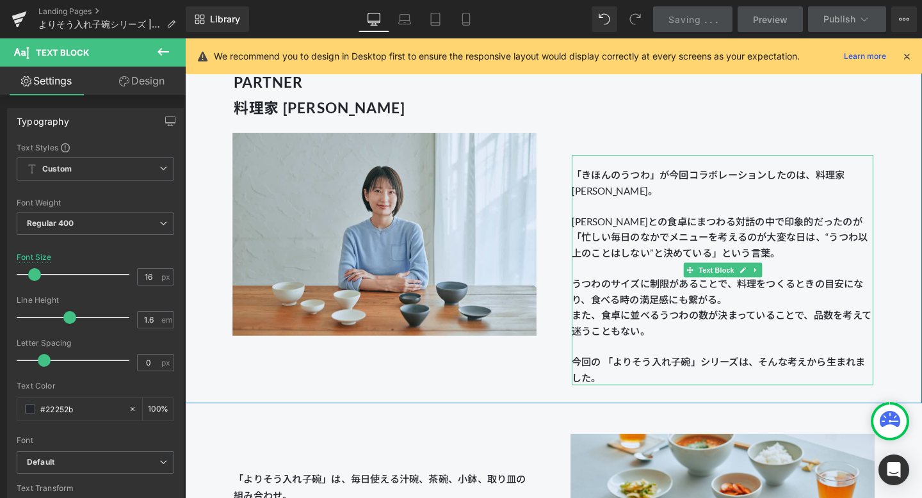
click at [671, 381] on span "今回の 「よりそう入れ子碗」シリーズは、そんな考えから生まれました。" at bounding box center [745, 386] width 309 height 29
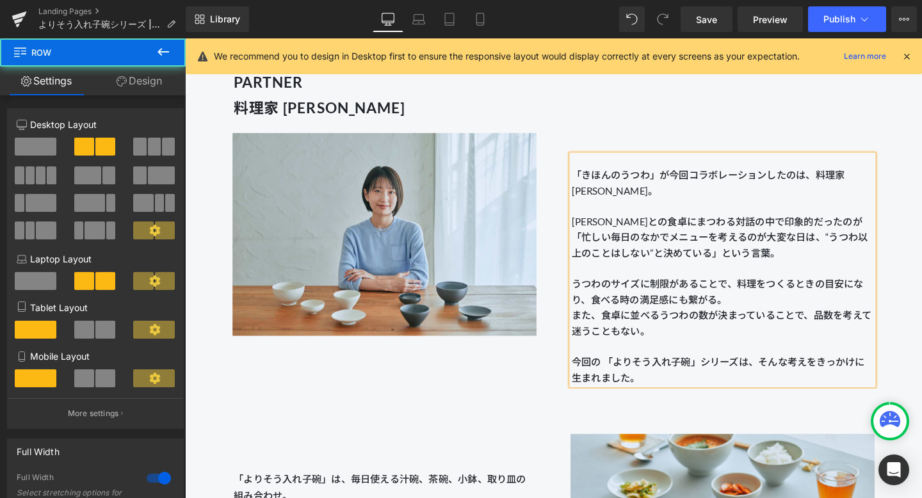
click at [556, 384] on div "PARTNER 料理家 [PERSON_NAME] Heading Image 「きほんのうつわ」が今回コラボレーションしたのは、料理家 [PERSON_NA…" at bounding box center [572, 230] width 774 height 383
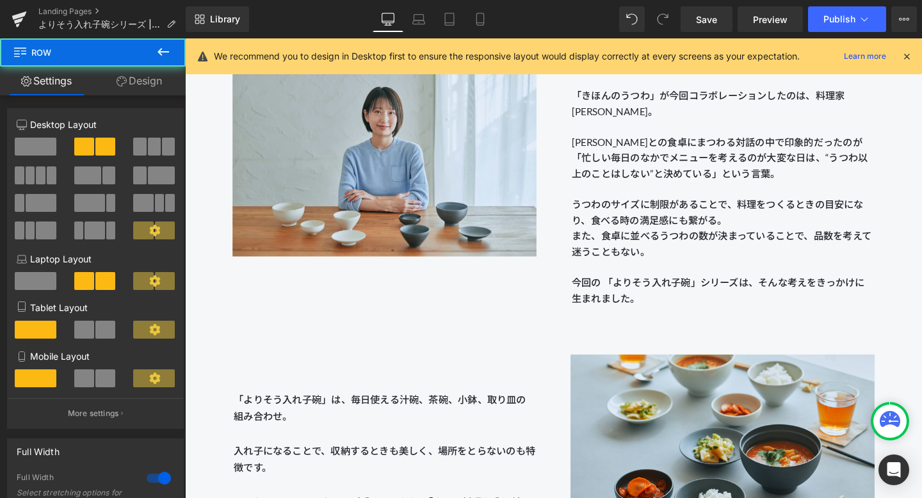
scroll to position [1304, 0]
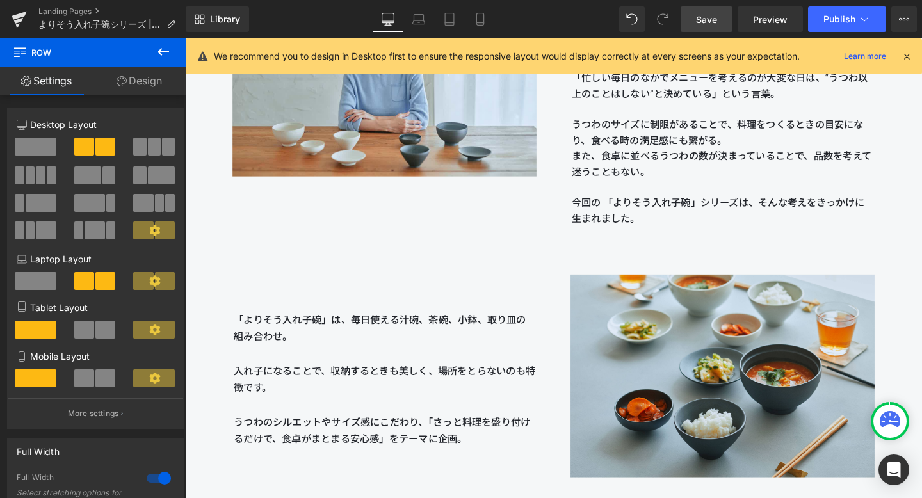
click at [671, 20] on span "Save" at bounding box center [706, 19] width 21 height 13
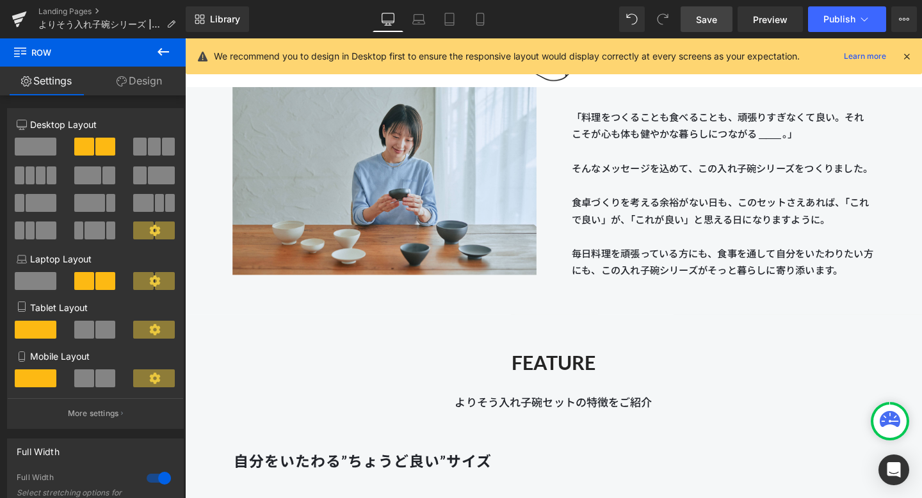
scroll to position [1785, 0]
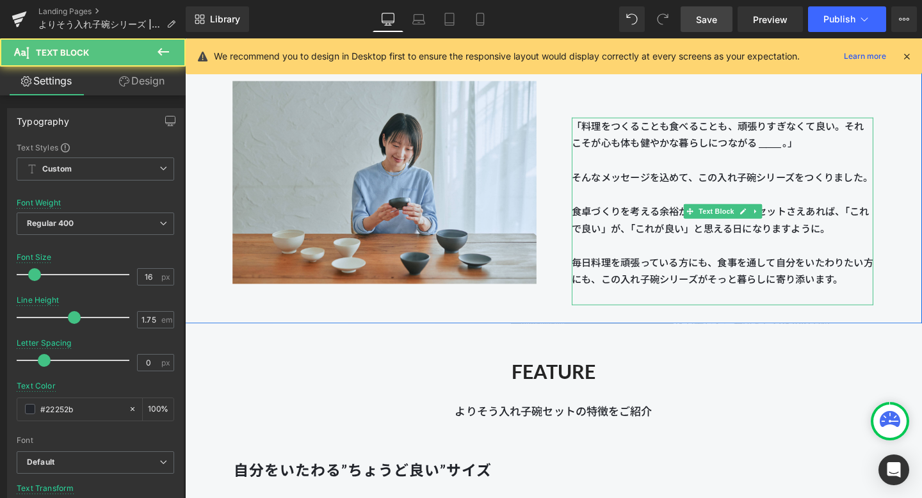
click at [641, 290] on p "毎日料理を頑張っている方にも、食事を通して自分をいたわりたい方にも、この入れ子碗シリーズがそっと暮らしに寄り添います。" at bounding box center [749, 283] width 317 height 36
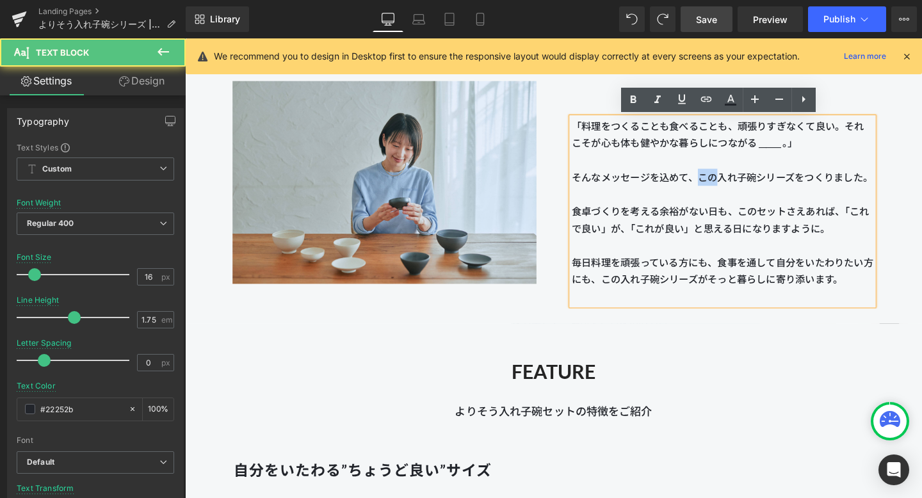
drag, startPoint x: 726, startPoint y: 185, endPoint x: 743, endPoint y: 186, distance: 16.7
click at [671, 186] on p "そんなメッセージを込めて、この入れ子碗シリーズをつくりました。" at bounding box center [749, 184] width 317 height 18
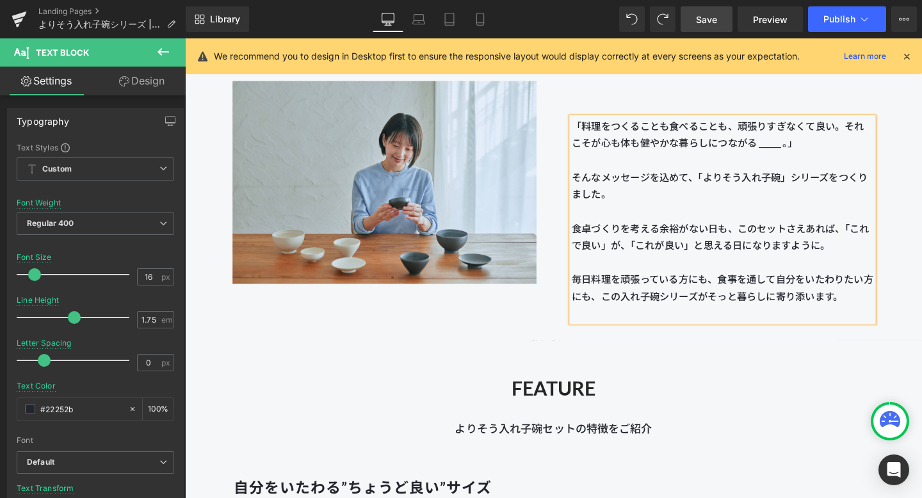
click at [671, 410] on h2 "FEATURE" at bounding box center [572, 406] width 774 height 24
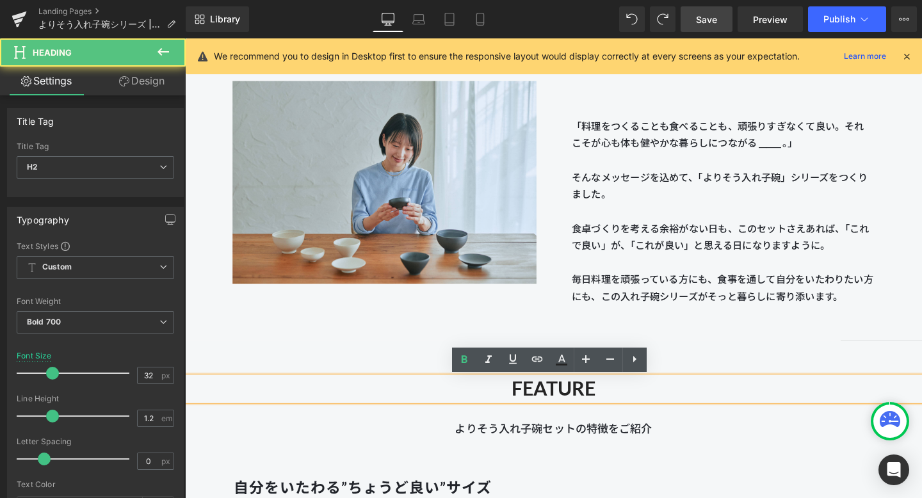
click at [671, 377] on div "FEATURE Heading よりそう入れ子碗セットの特徴をご紹介 Text Block" at bounding box center [572, 416] width 774 height 83
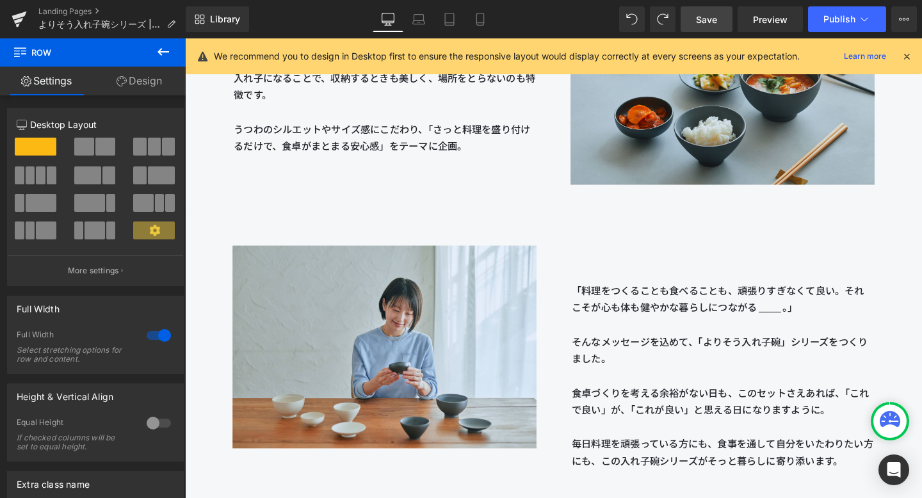
scroll to position [1749, 0]
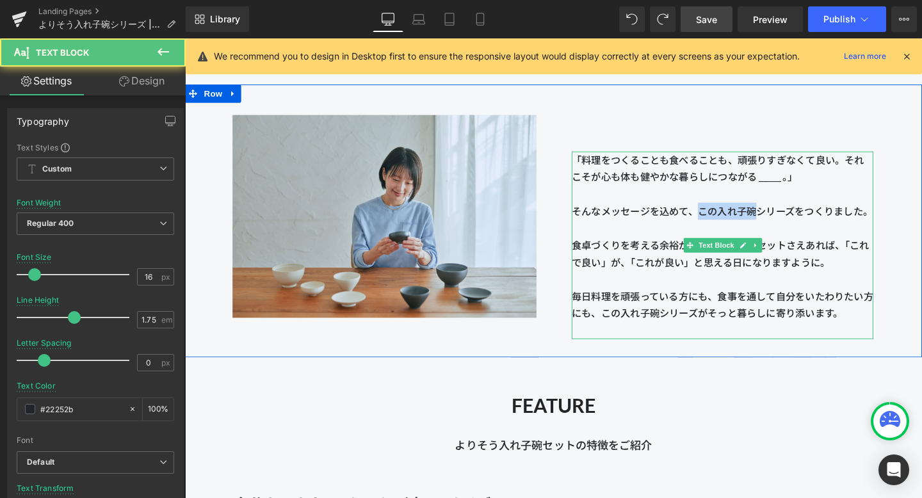
drag, startPoint x: 725, startPoint y: 217, endPoint x: 782, endPoint y: 217, distance: 57.0
click at [671, 217] on p "そんなメッセージを込めて、この入れ子碗シリーズをつくりました。" at bounding box center [749, 220] width 317 height 18
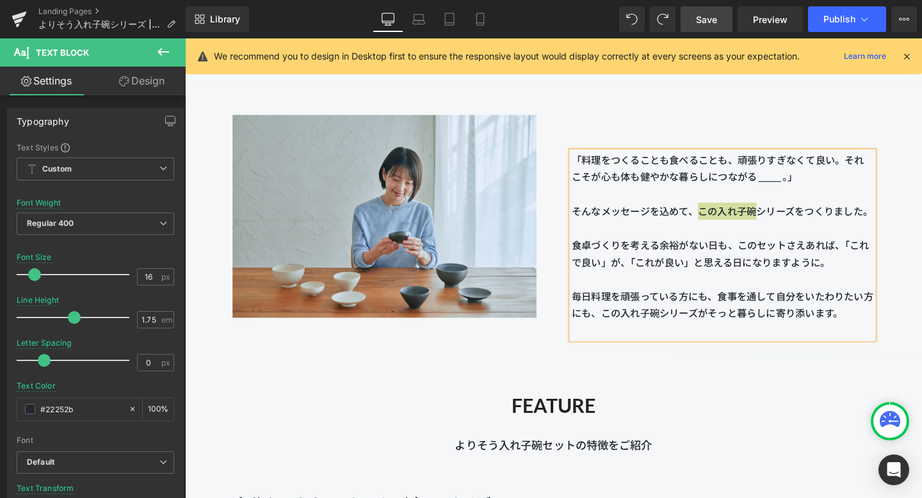
click at [671, 20] on span "Save" at bounding box center [706, 19] width 21 height 13
